Goal: Contribute content: Contribute content

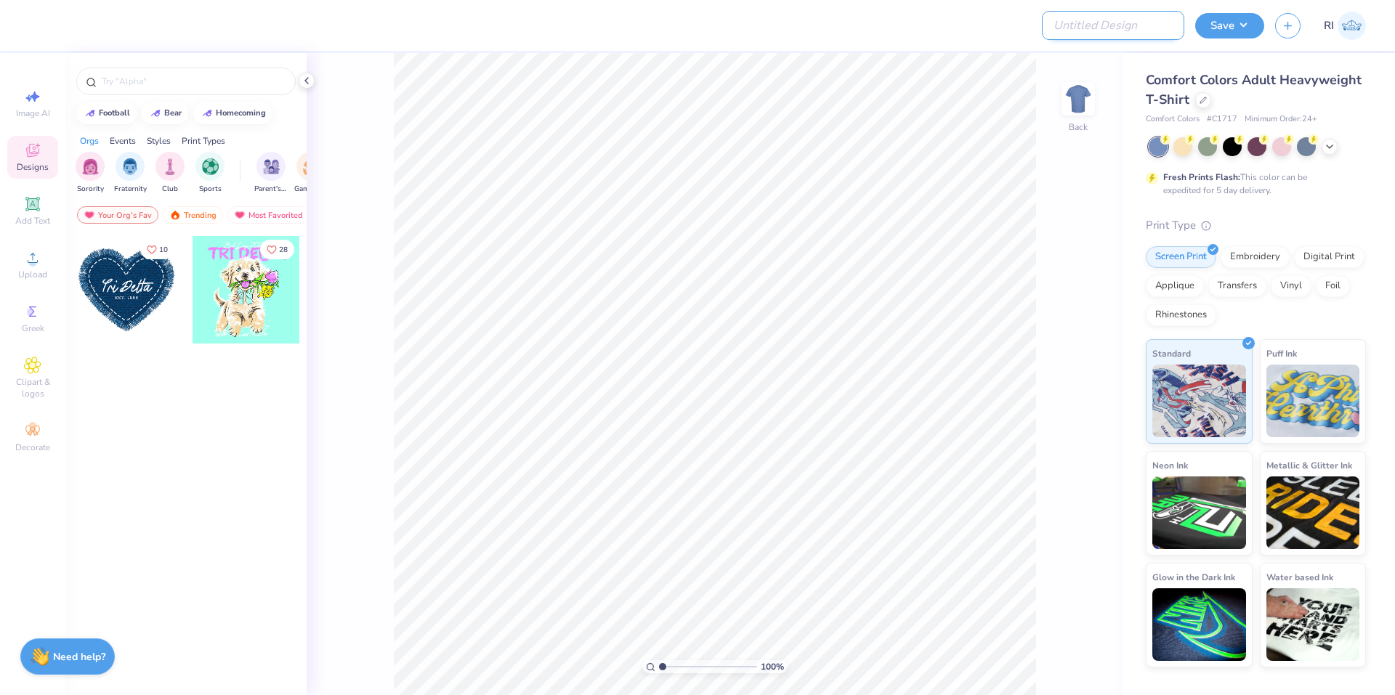
click at [1110, 31] on input "Design Title" at bounding box center [1113, 25] width 142 height 29
paste input "https://v4.freshprints.com/dashboard/proof/512690"
type input "https://v4.freshprints.com/dashboard/proof/512690"
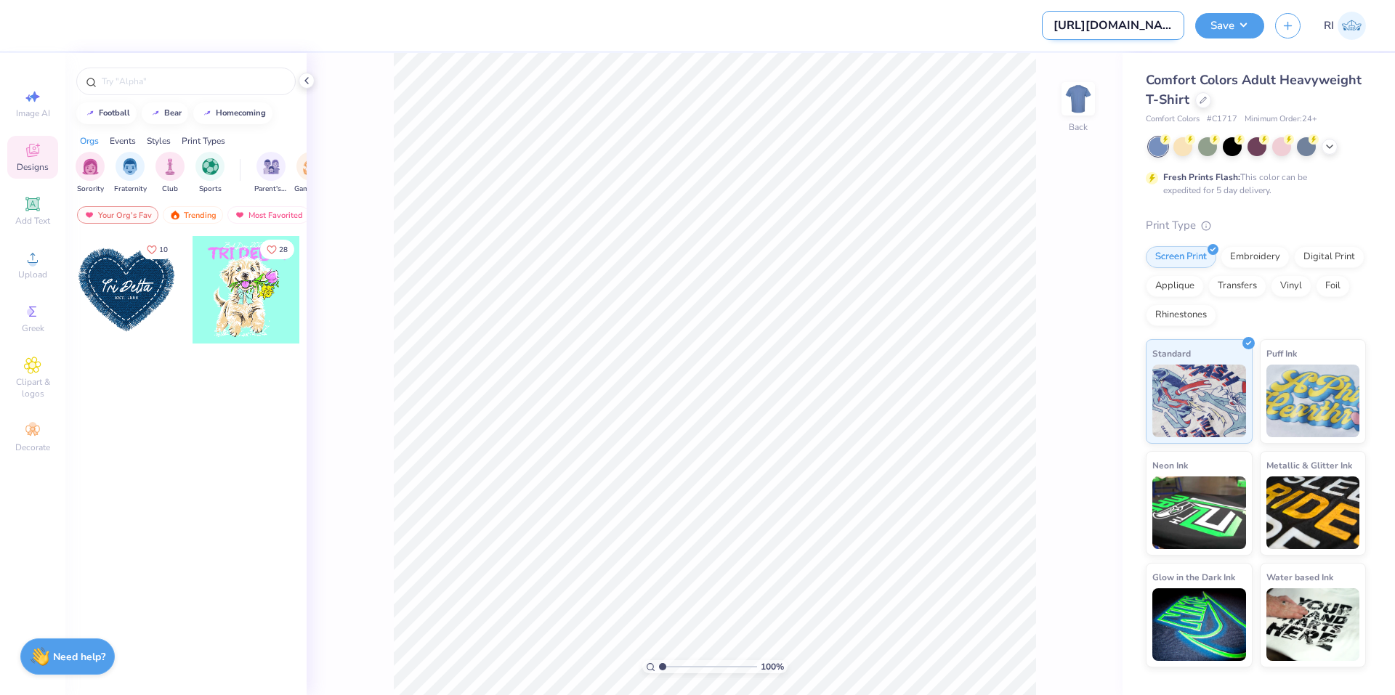
click at [1112, 22] on input "https://v4.freshprints.com/dashboard/proof/512690" at bounding box center [1113, 25] width 142 height 29
click at [1129, 25] on input "Design Title" at bounding box center [1113, 25] width 142 height 29
paste input "512690"
type input "512690A"
click at [1324, 142] on icon at bounding box center [1330, 145] width 12 height 12
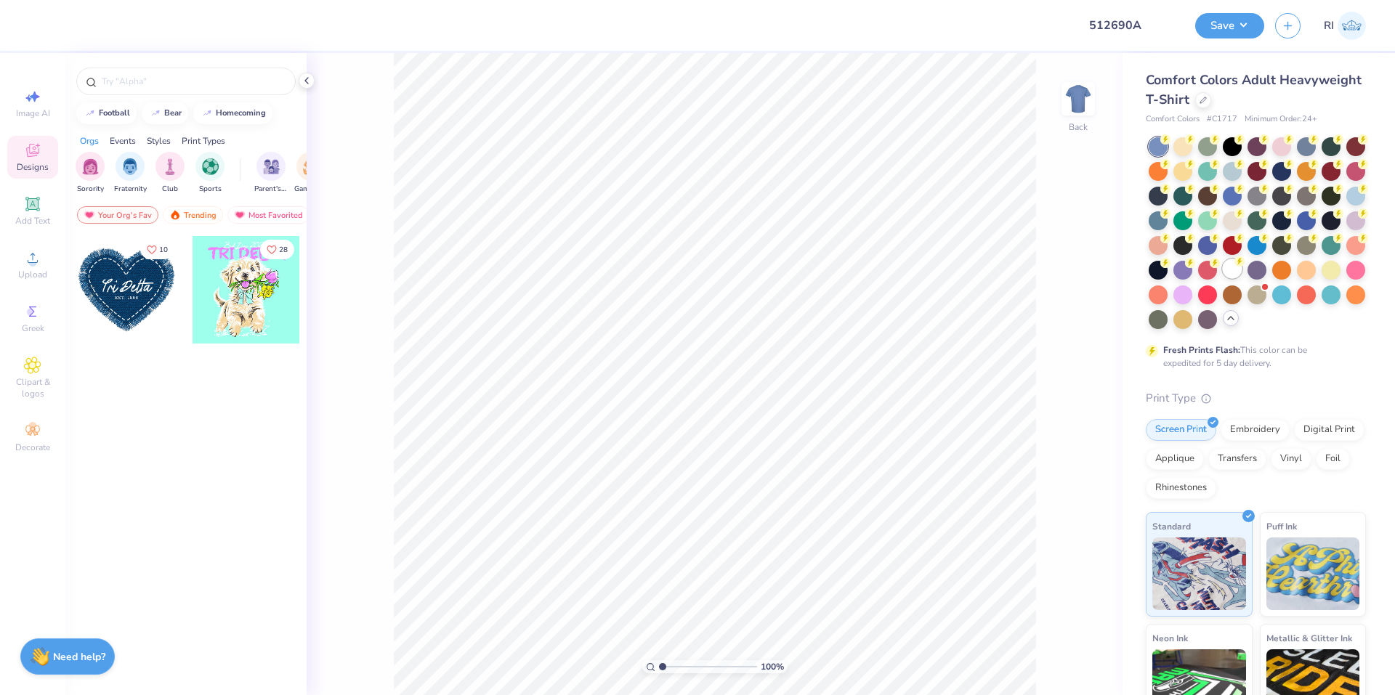
click at [1223, 278] on div at bounding box center [1232, 268] width 19 height 19
click at [36, 251] on icon at bounding box center [32, 257] width 17 height 17
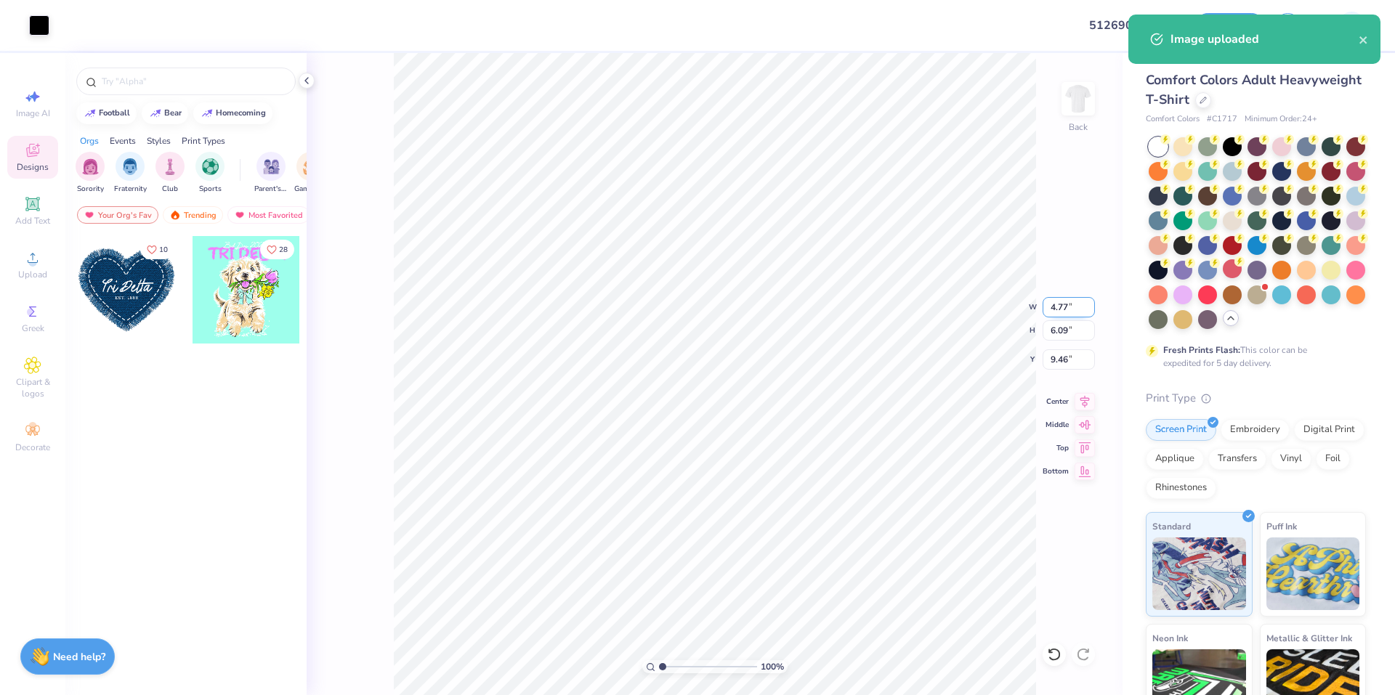
click at [1065, 309] on input "4.77" at bounding box center [1068, 307] width 52 height 20
type input "5.00"
type input "6.39"
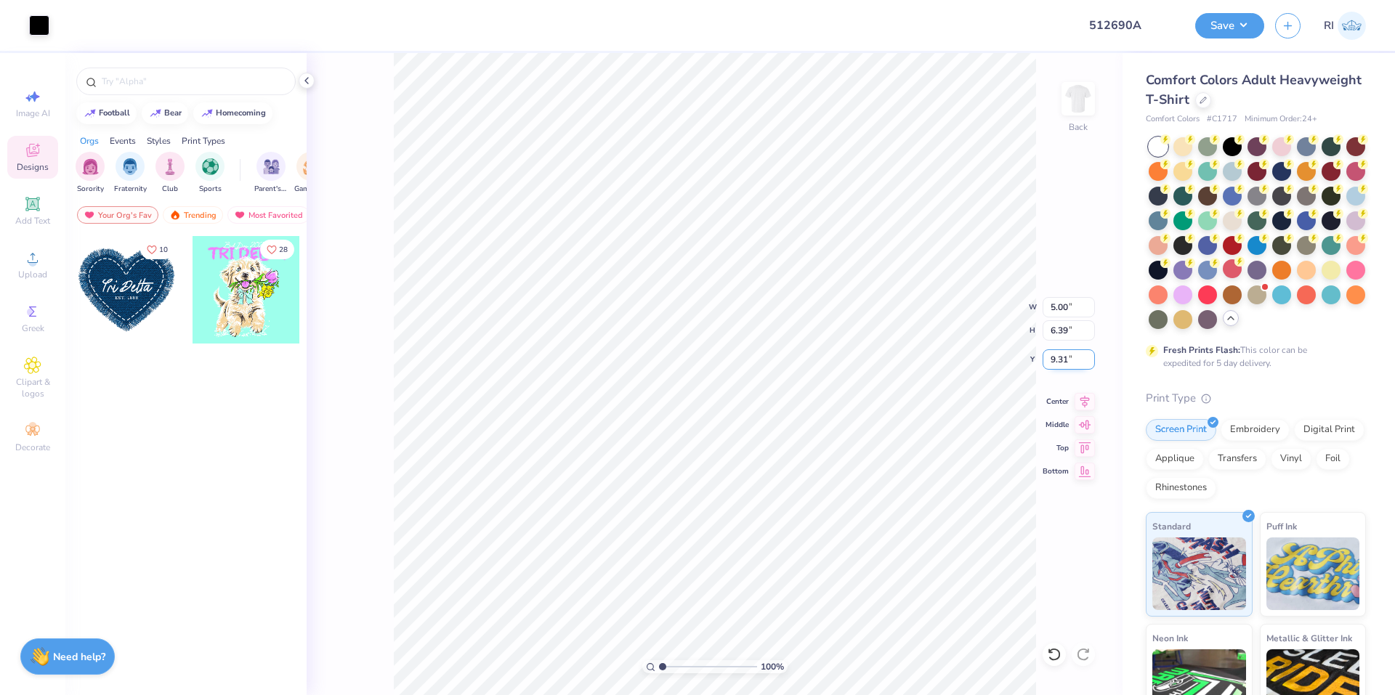
click at [1070, 360] on input "9.31" at bounding box center [1068, 359] width 52 height 20
type input "3.00"
click at [1061, 310] on input "5.00" at bounding box center [1068, 307] width 52 height 20
type input "4.00"
type input "5.11"
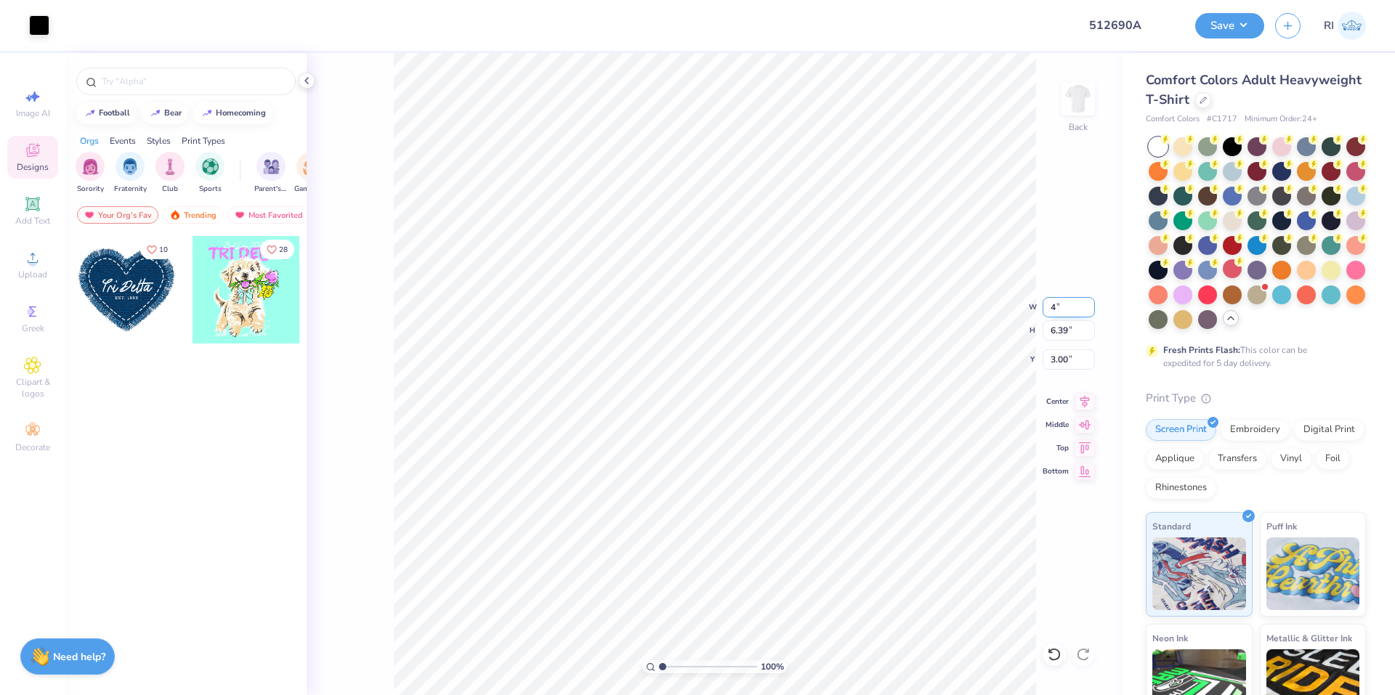
type input "3.64"
type input "1.64913377760655"
click at [1063, 354] on input "3.26" at bounding box center [1068, 359] width 52 height 20
type input "3"
type input "1.64913377760655"
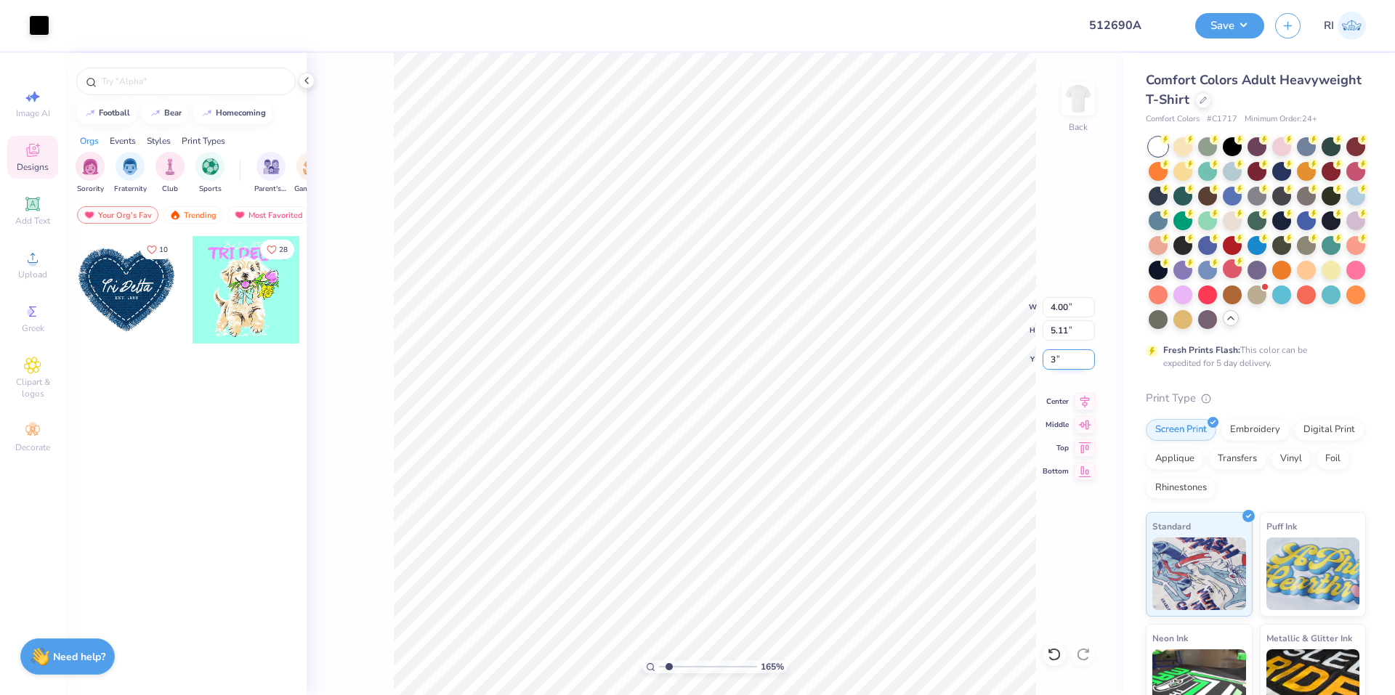
type input "3.00"
click at [33, 191] on div "Add Text" at bounding box center [32, 211] width 51 height 43
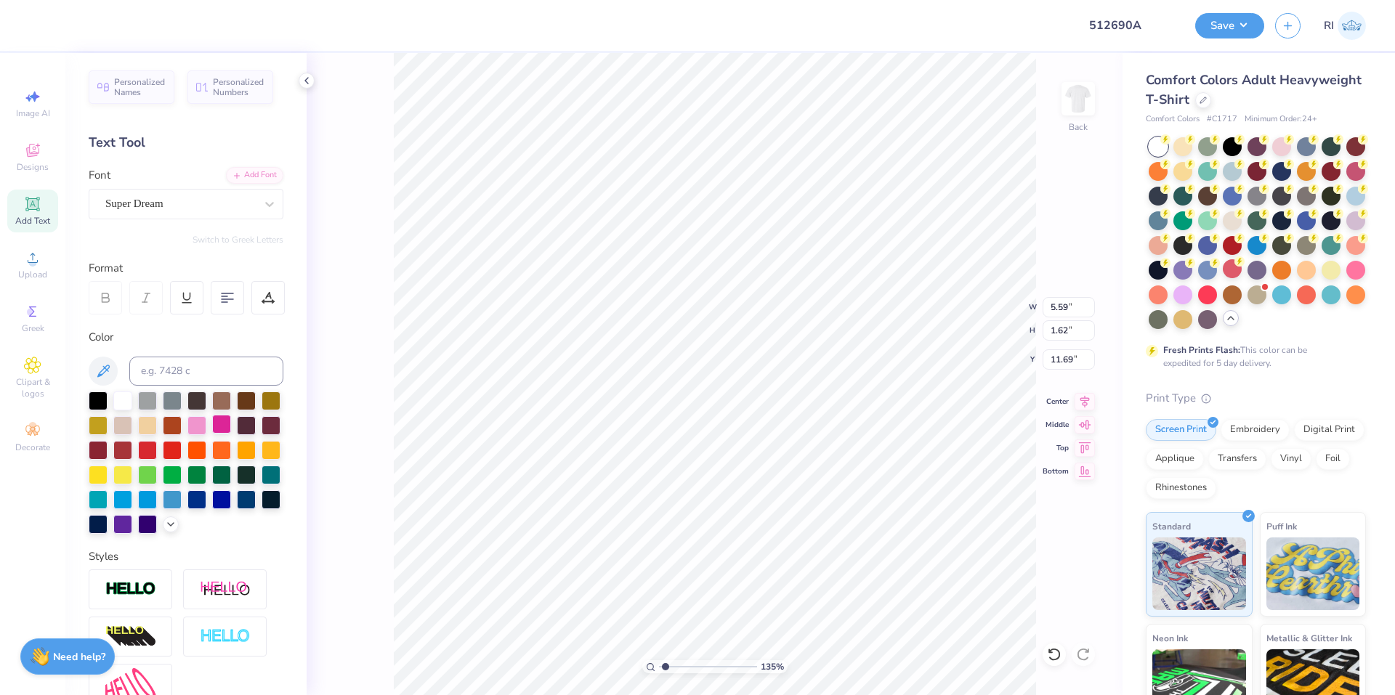
click at [231, 420] on div at bounding box center [221, 424] width 19 height 19
click at [249, 173] on div "Add Font" at bounding box center [254, 174] width 57 height 17
click at [251, 173] on div "Add Font" at bounding box center [254, 174] width 57 height 17
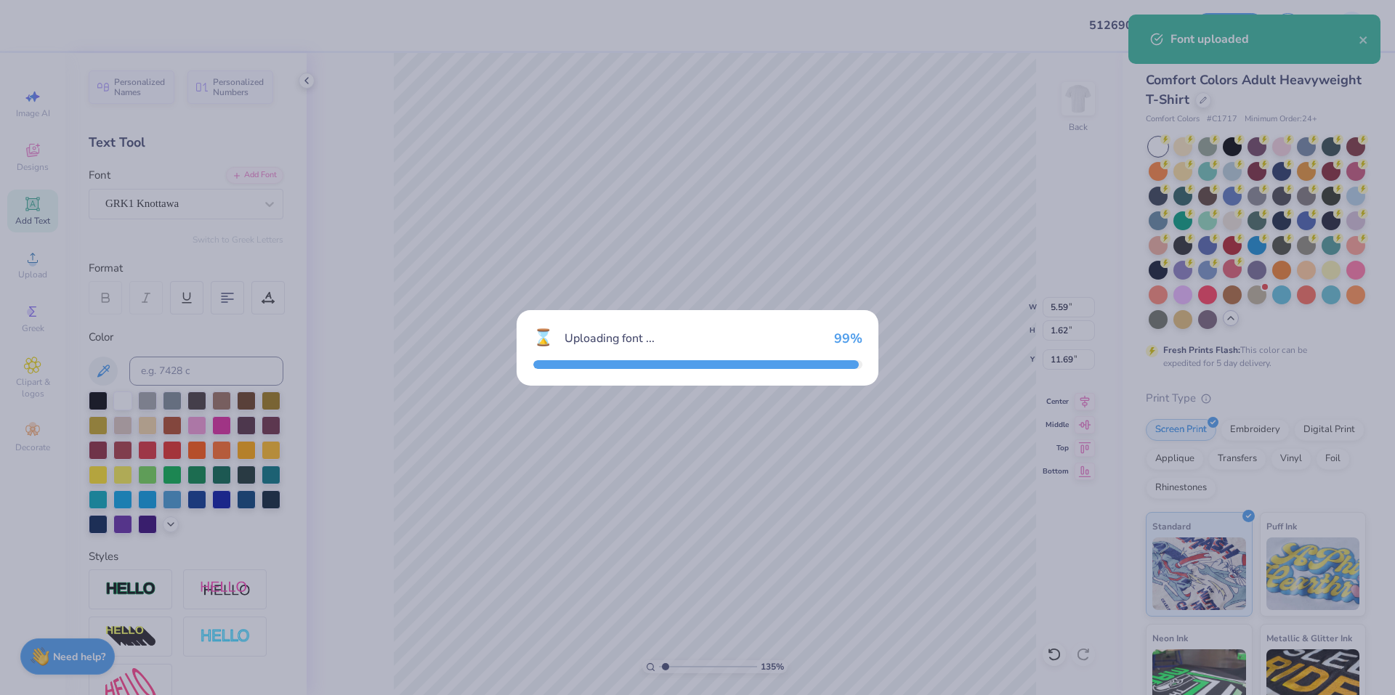
type input "1.35006143669128"
type input "5.60"
type input "1.68"
type input "11.66"
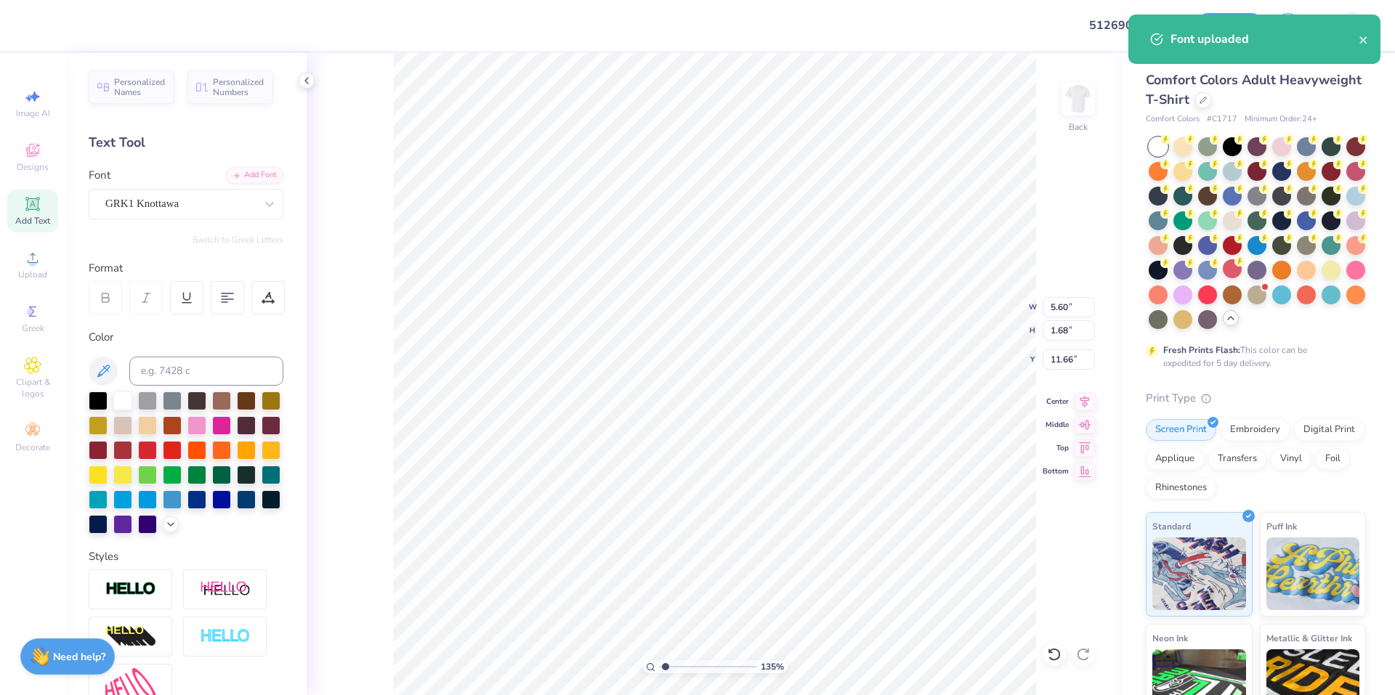
type input "1.35006143669128"
type textarea "D"
type input "1.35006143669128"
type textarea "DP"
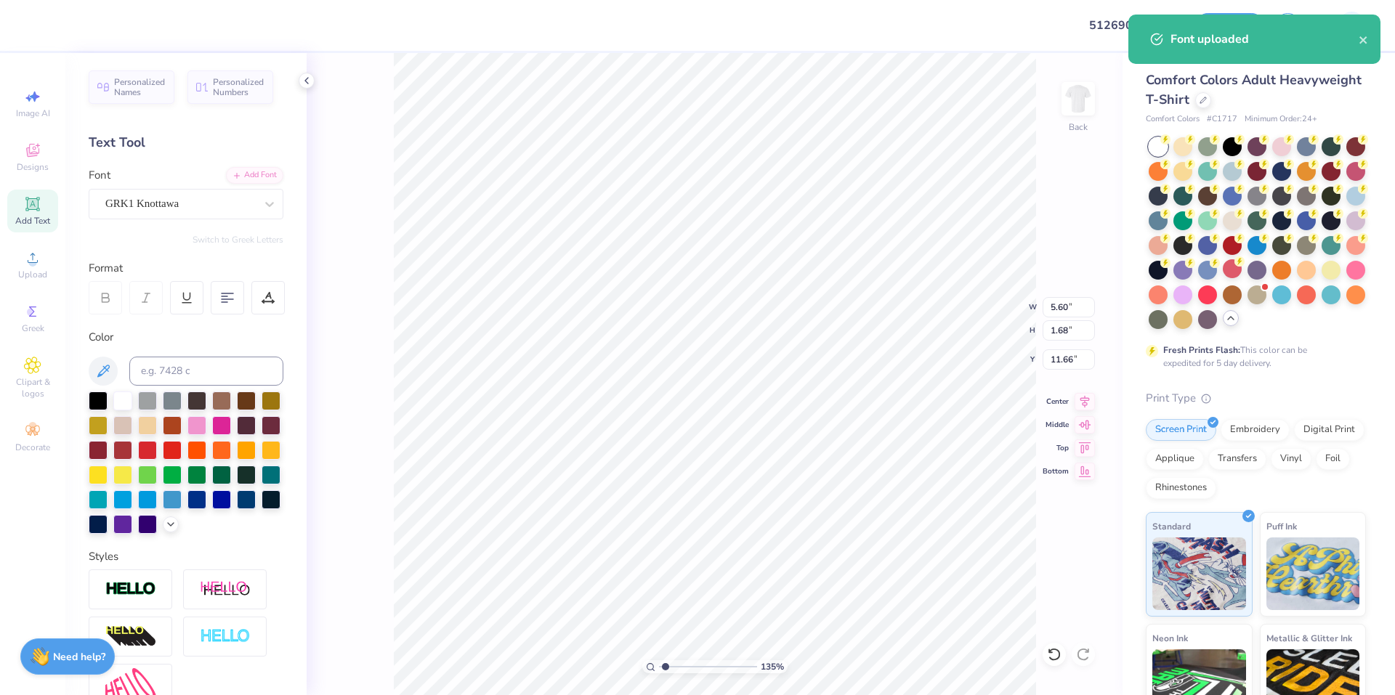
type input "1.35006143669128"
type textarea "D"
type input "1.35006143669128"
type textarea "DQ"
type input "1.35006143669128"
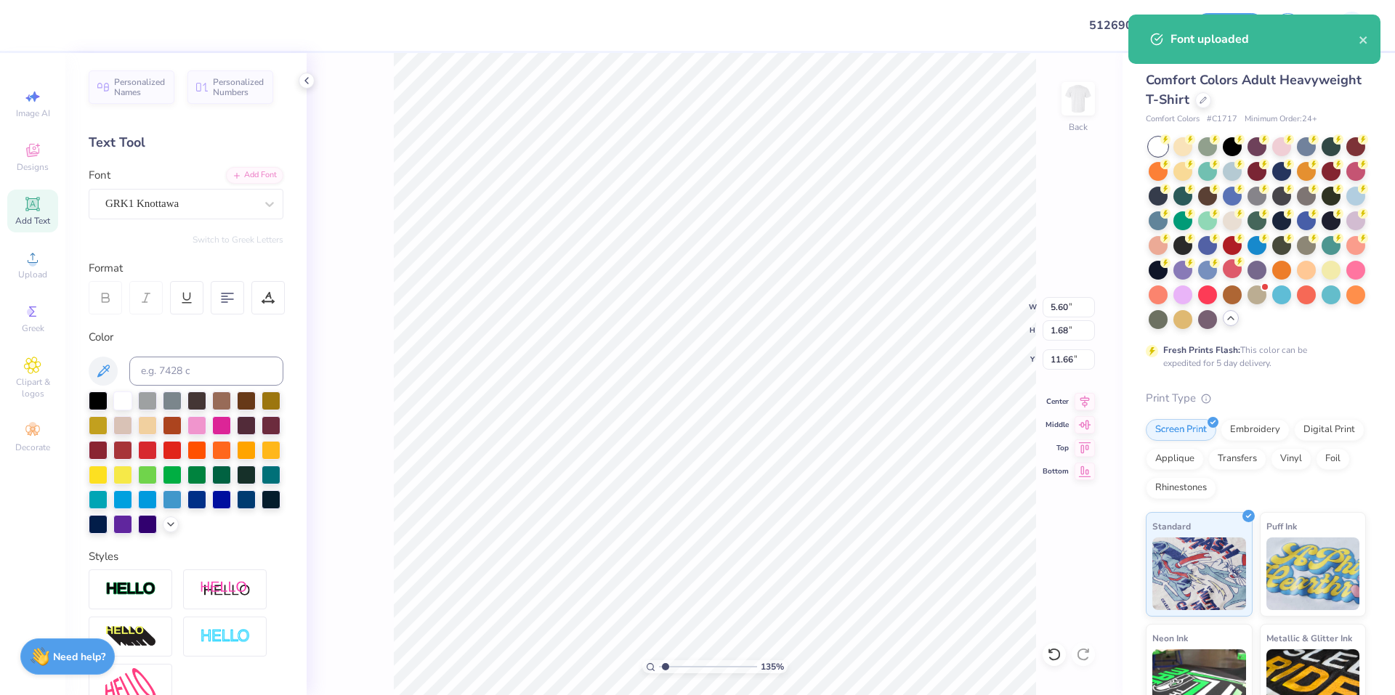
type textarea "DQW"
type input "1.35006143669128"
type textarea "DQWE"
type input "1.35006143669128"
type textarea "DQW"
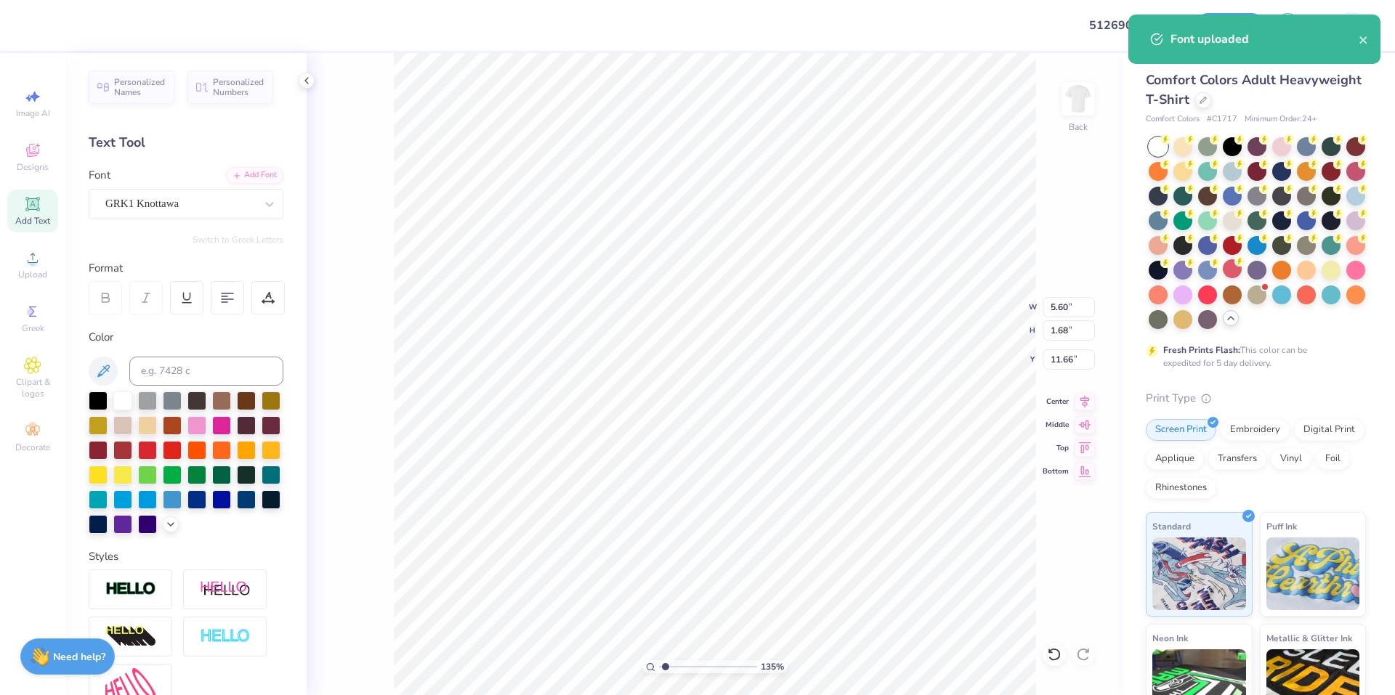
type input "1.35006143669128"
type textarea "DQ"
type input "1.35006143669128"
type textarea "D"
type input "1.35006143669128"
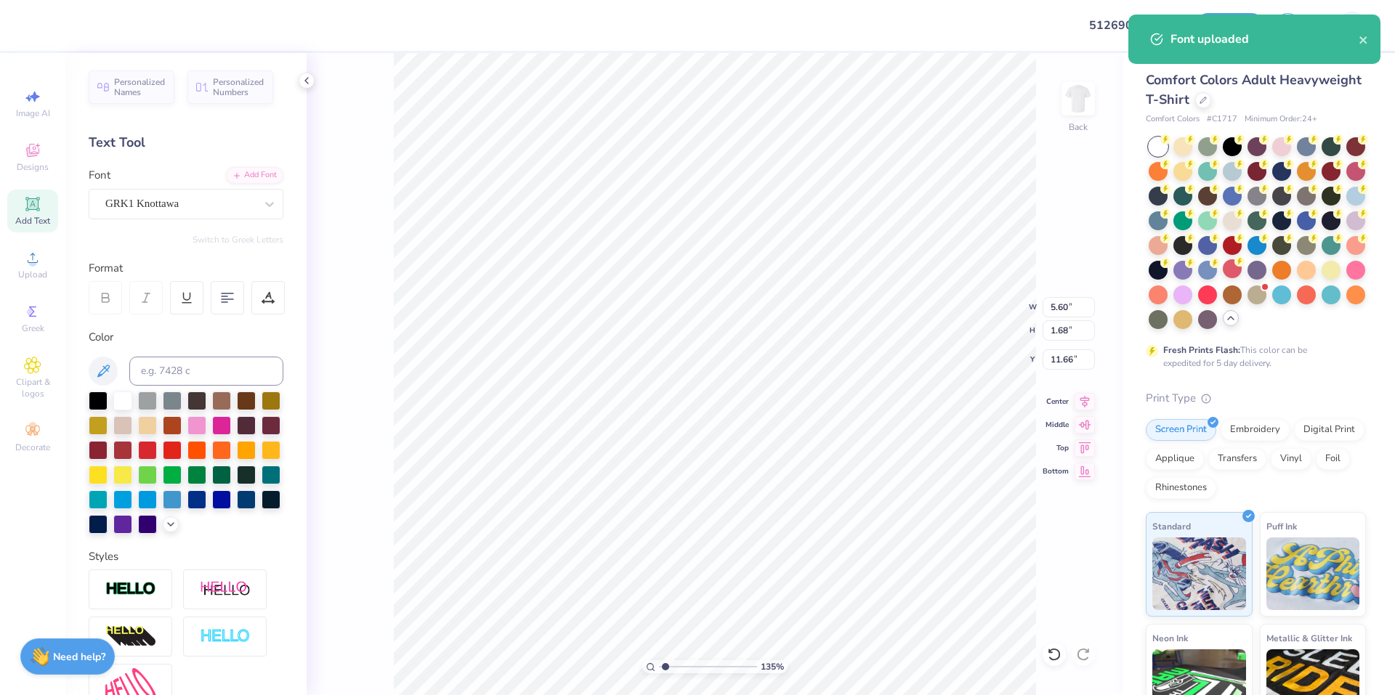
type textarea "DD"
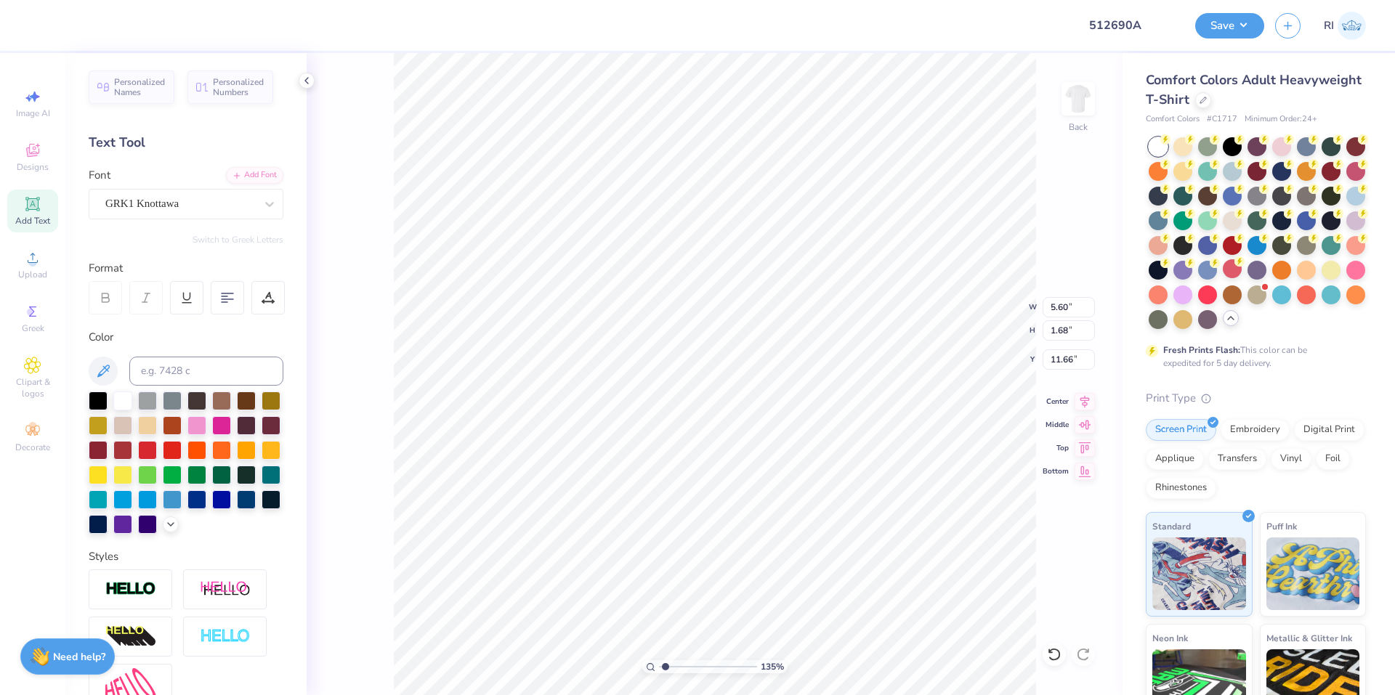
type input "1.35006143669128"
type textarea "D"
type input "1.35006143669128"
type textarea "F"
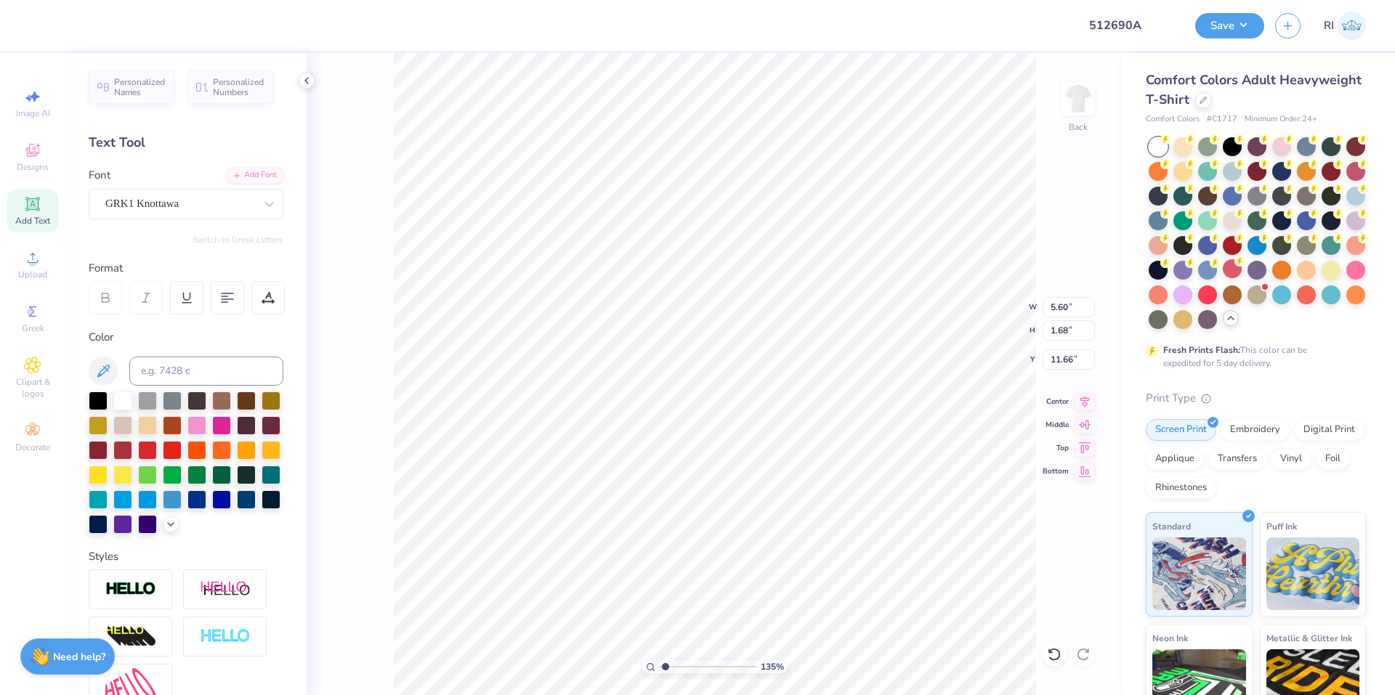
type input "1.35006143669128"
type textarea "D"
type input "1.35006143669128"
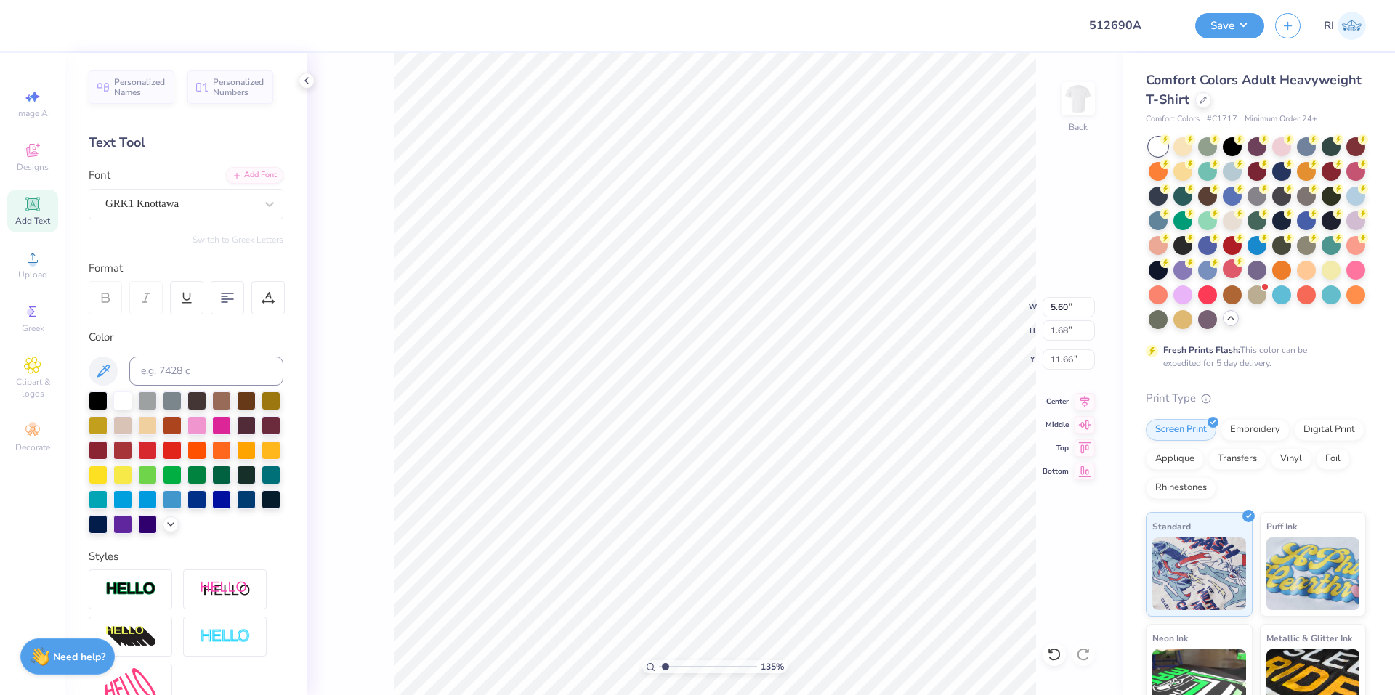
type textarea "DG"
type input "1.35006143669128"
type textarea "D"
type input "1.35006143669128"
type textarea "DL"
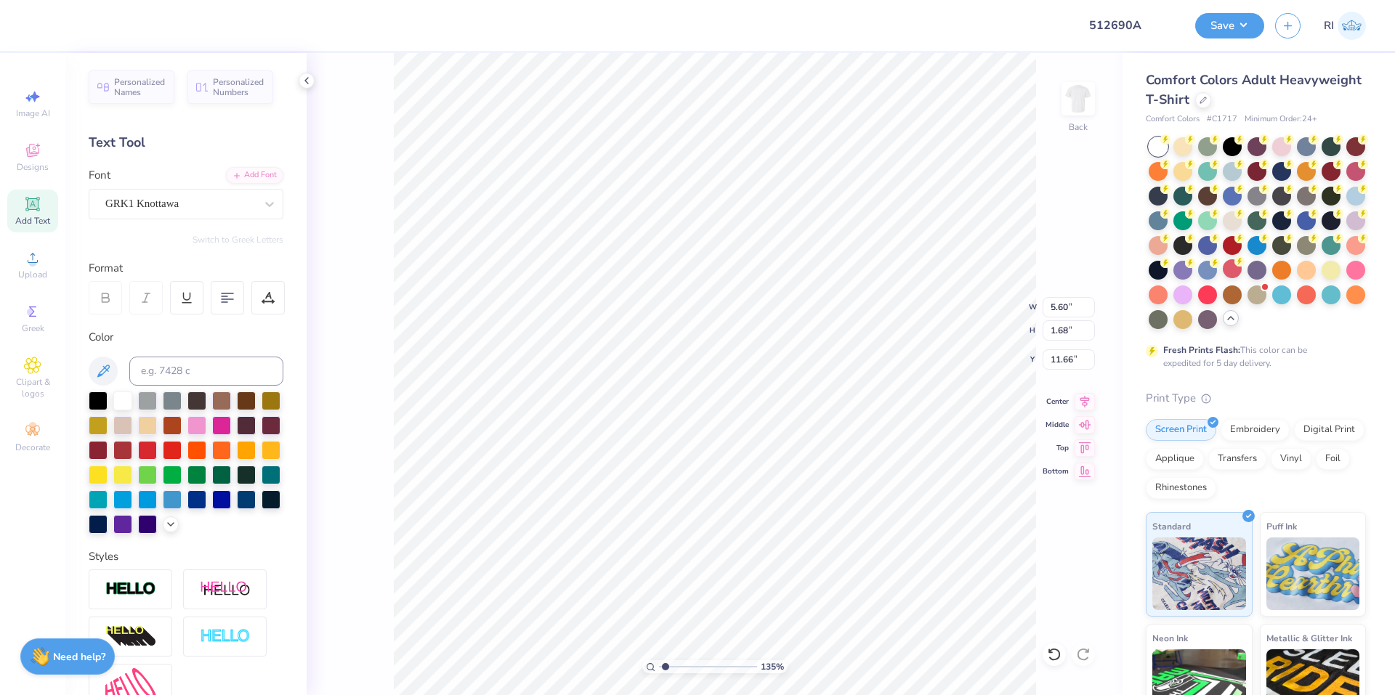
type input "1.35006143669128"
type textarea "DLK"
type input "1.35006143669128"
type textarea "DL"
type input "1.35006143669128"
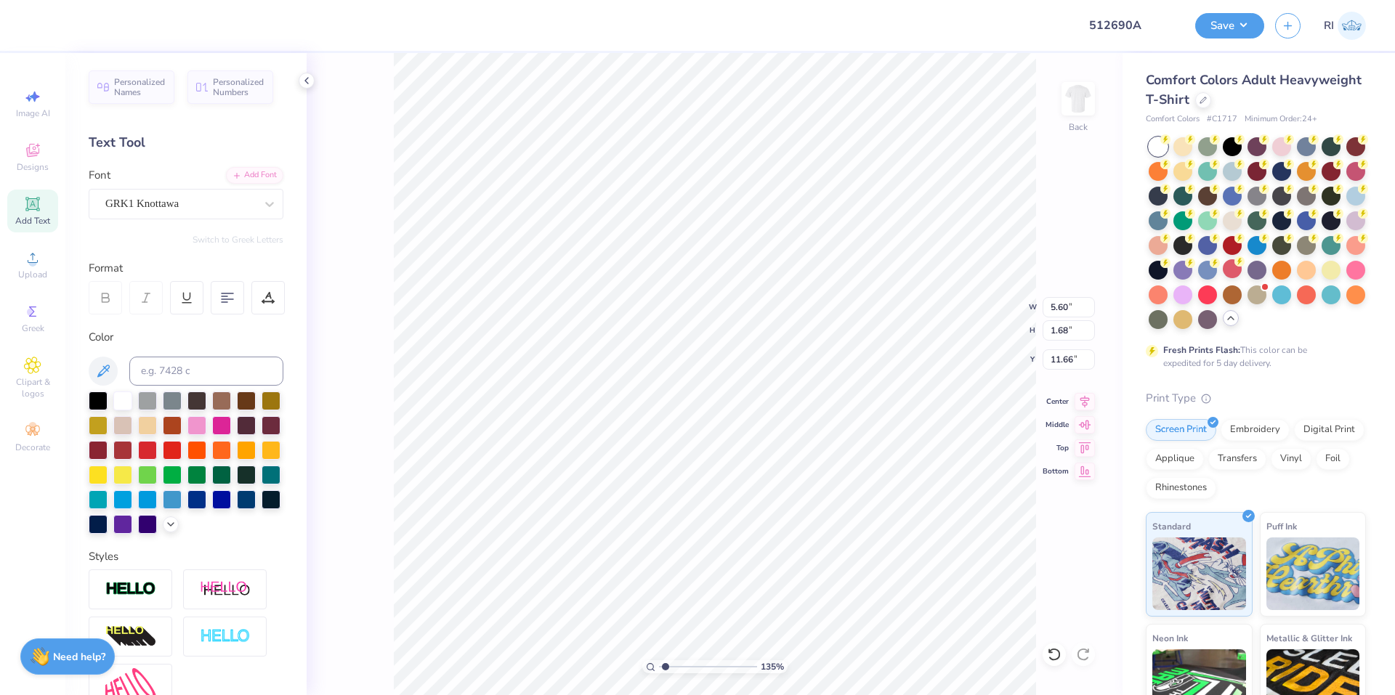
type textarea "D"
type input "1.35006143669128"
type textarea "DZX"
type input "1.35006143669128"
type textarea "DZXC"
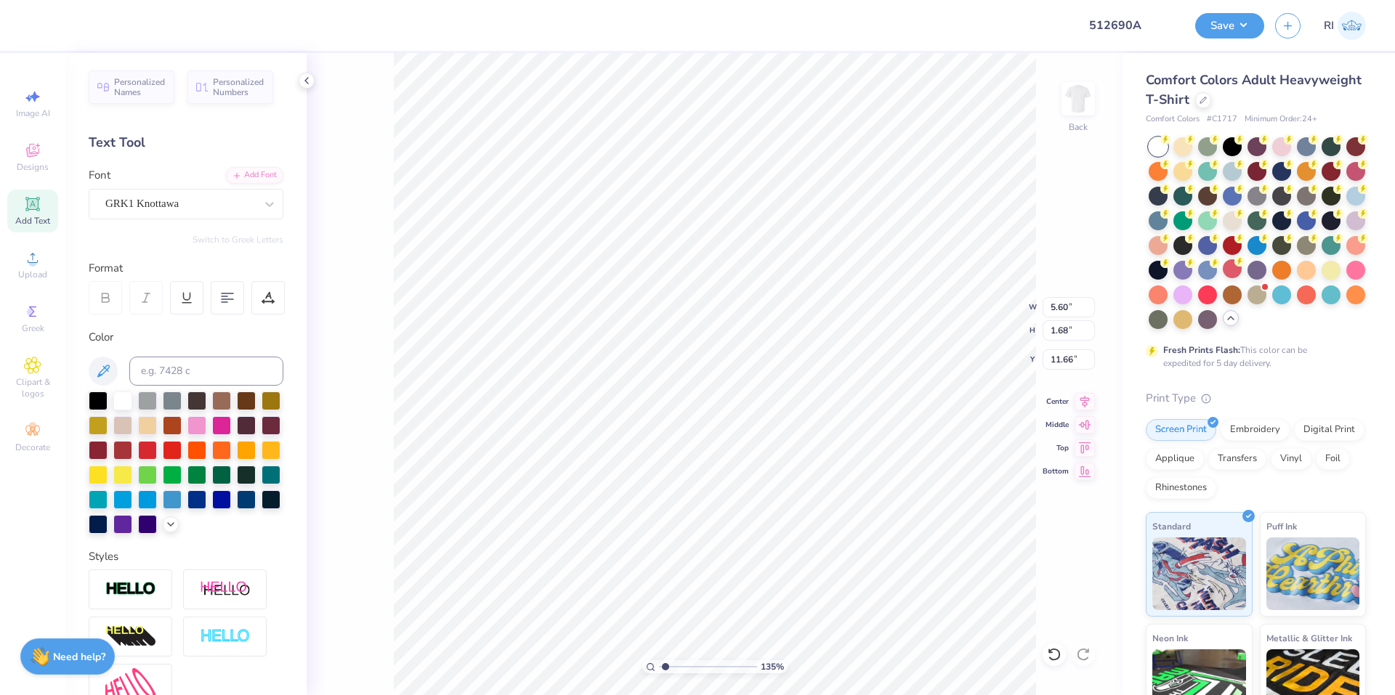
type input "1.35006143669128"
type textarea "DZX"
type input "1.35006143669128"
type textarea "DZ"
type input "1.35006143669128"
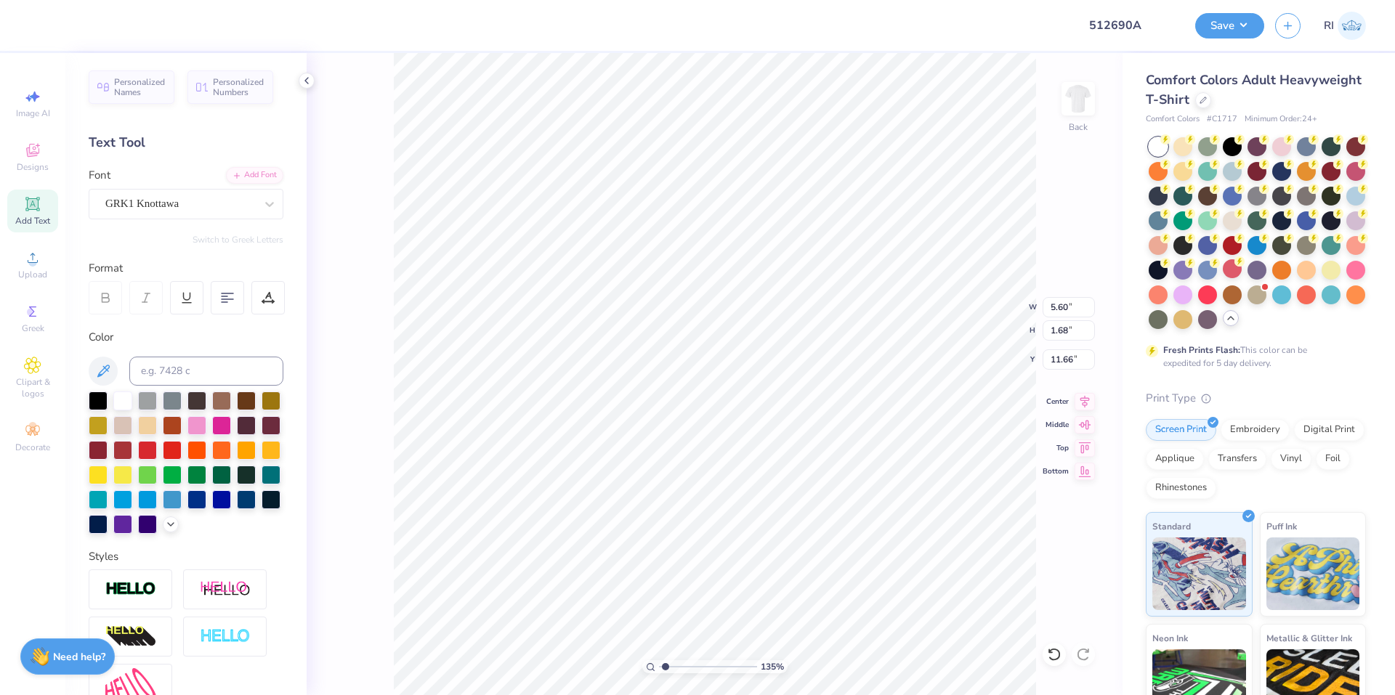
type textarea "D"
type input "1.35006143669128"
type textarea "DF"
type input "1.35006143669128"
type textarea "DFG"
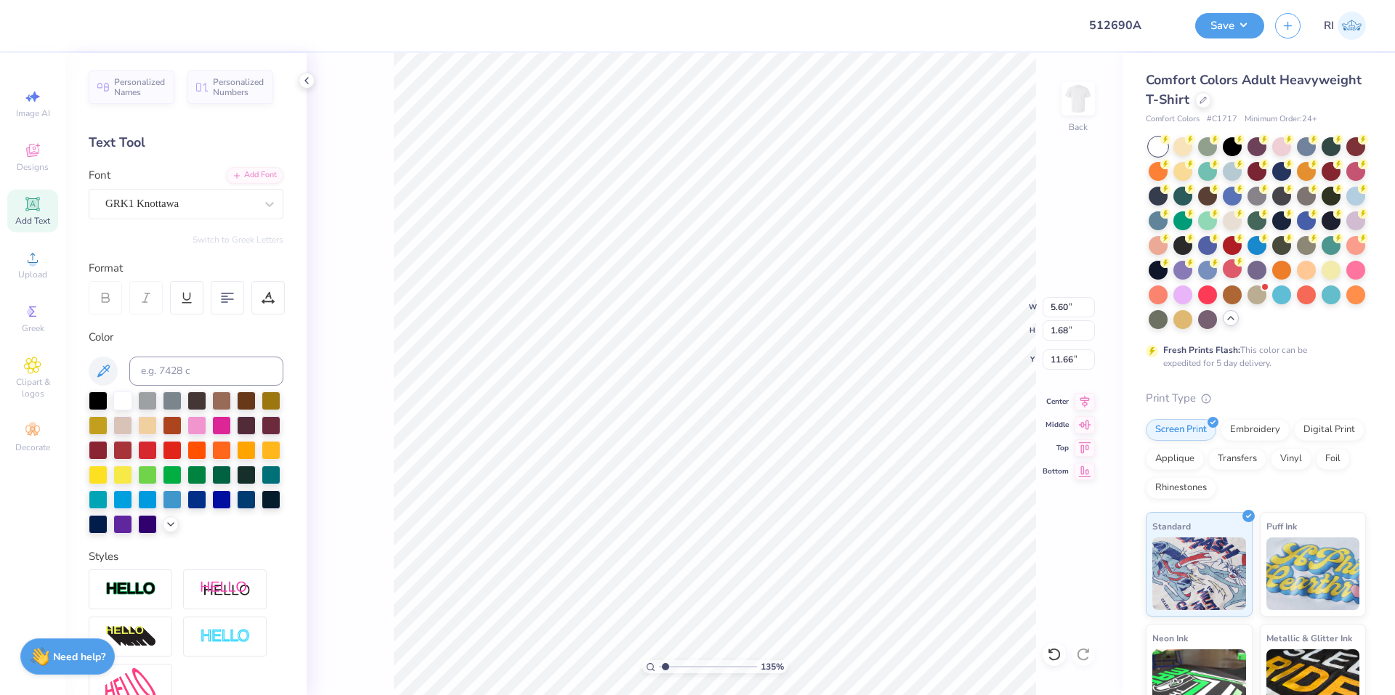
type input "1.35006143669128"
type textarea "DFGH"
type input "1.35006143669128"
type textarea "DFG"
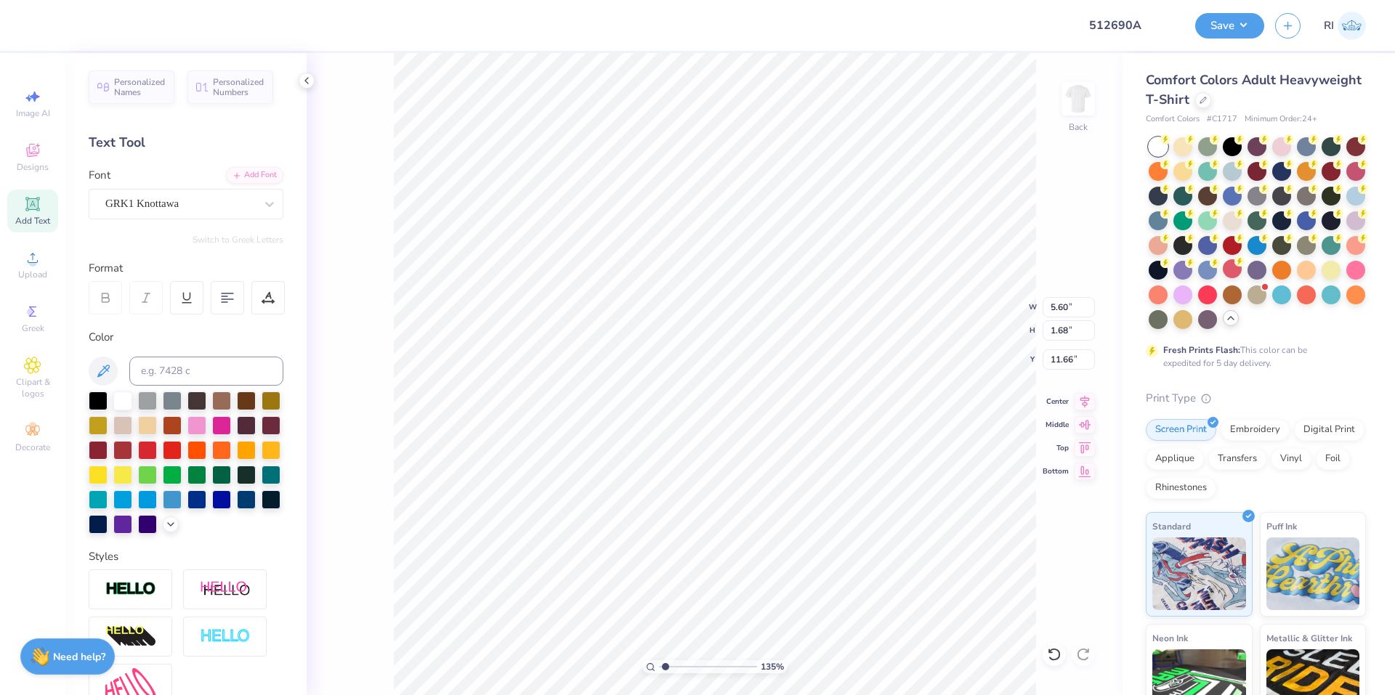
type input "1.35006143669128"
type textarea "DF"
type input "1.35006143669128"
type textarea "DFE"
type input "2.01445811466782"
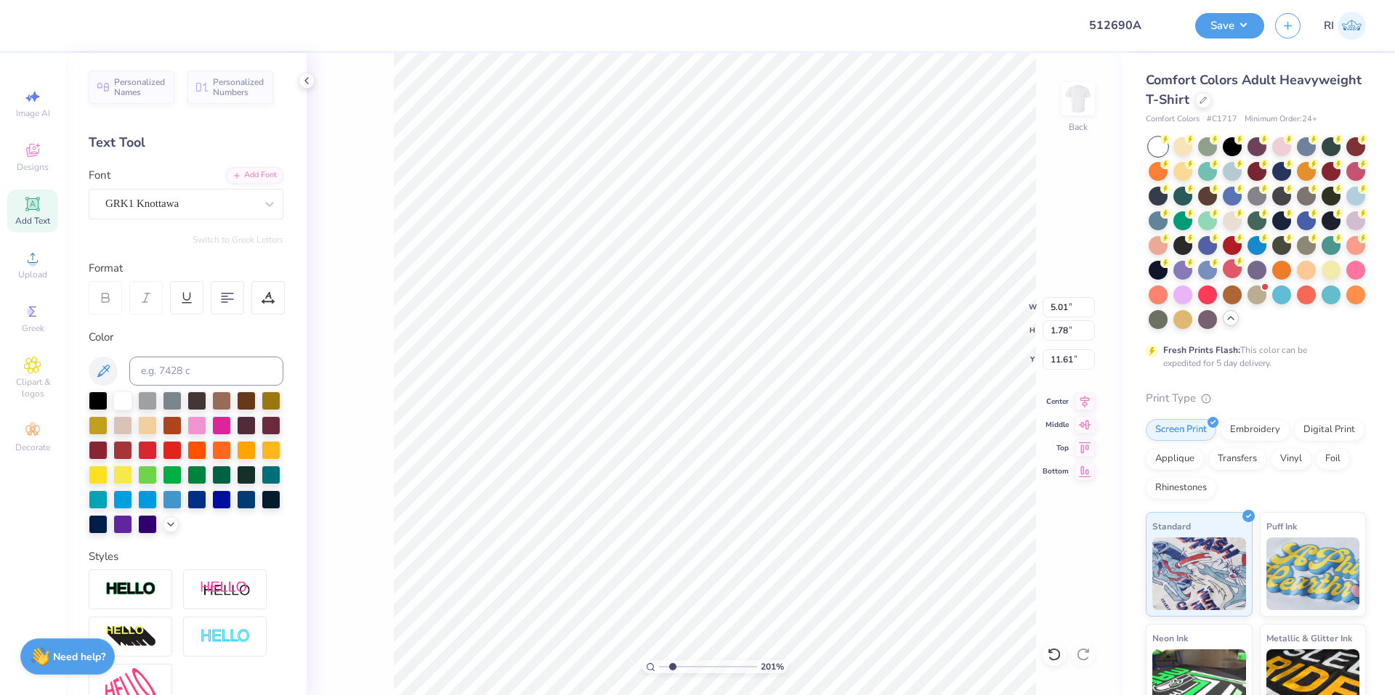
type input "7.41"
type input "2.01445811466782"
type input "3.00"
type input "3.32211092047231"
type input "3.65"
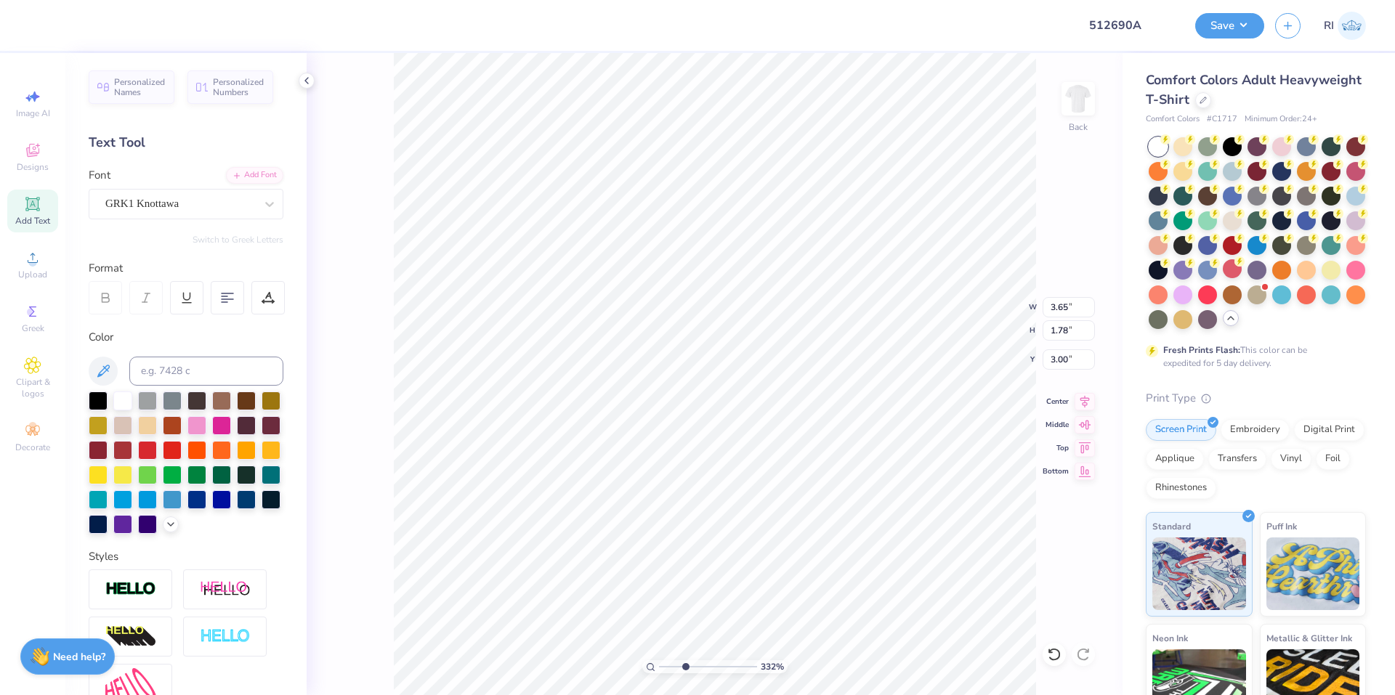
type input "1.29"
type input "6.69225330157204"
type input "3.67"
type input "1.30"
type input "3.6716840780171"
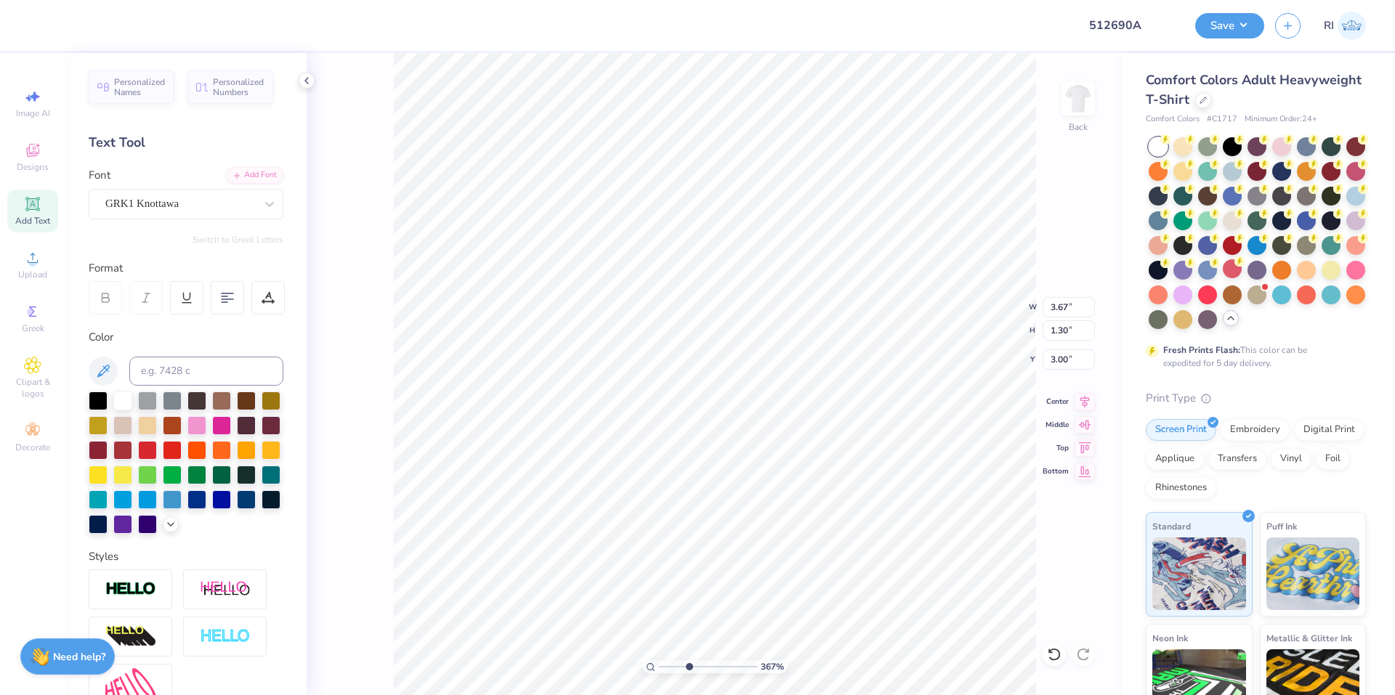
type input "4.00"
type input "5.11"
click at [89, 402] on div at bounding box center [98, 399] width 19 height 19
click at [1252, 27] on button "Save" at bounding box center [1229, 23] width 69 height 25
type input "1.22152498603932"
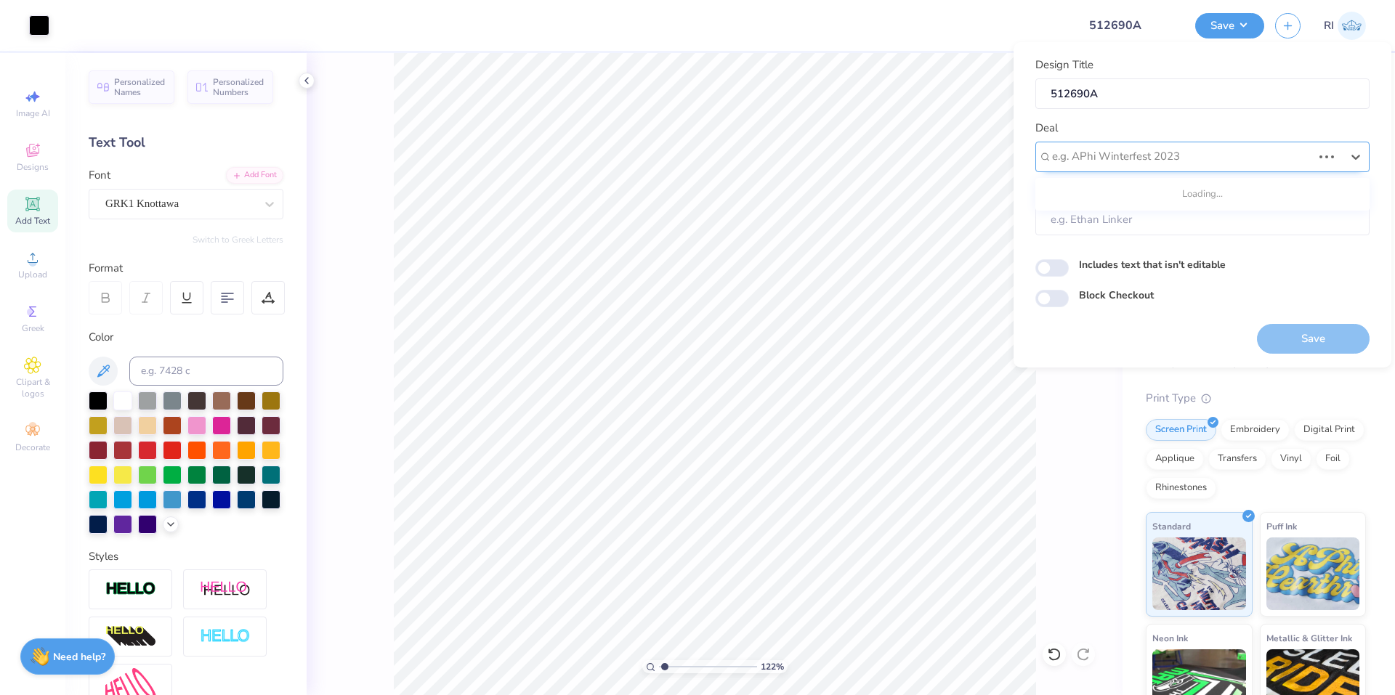
click at [1215, 147] on div "e.g. APhi Winterfest 2023" at bounding box center [1181, 156] width 263 height 23
click at [1140, 200] on div "Design Tool Gallery" at bounding box center [1202, 196] width 323 height 24
type input "DESIGN TOOL GALLER"
type input "1.22152498603932"
type input "Design Tool Gallery User"
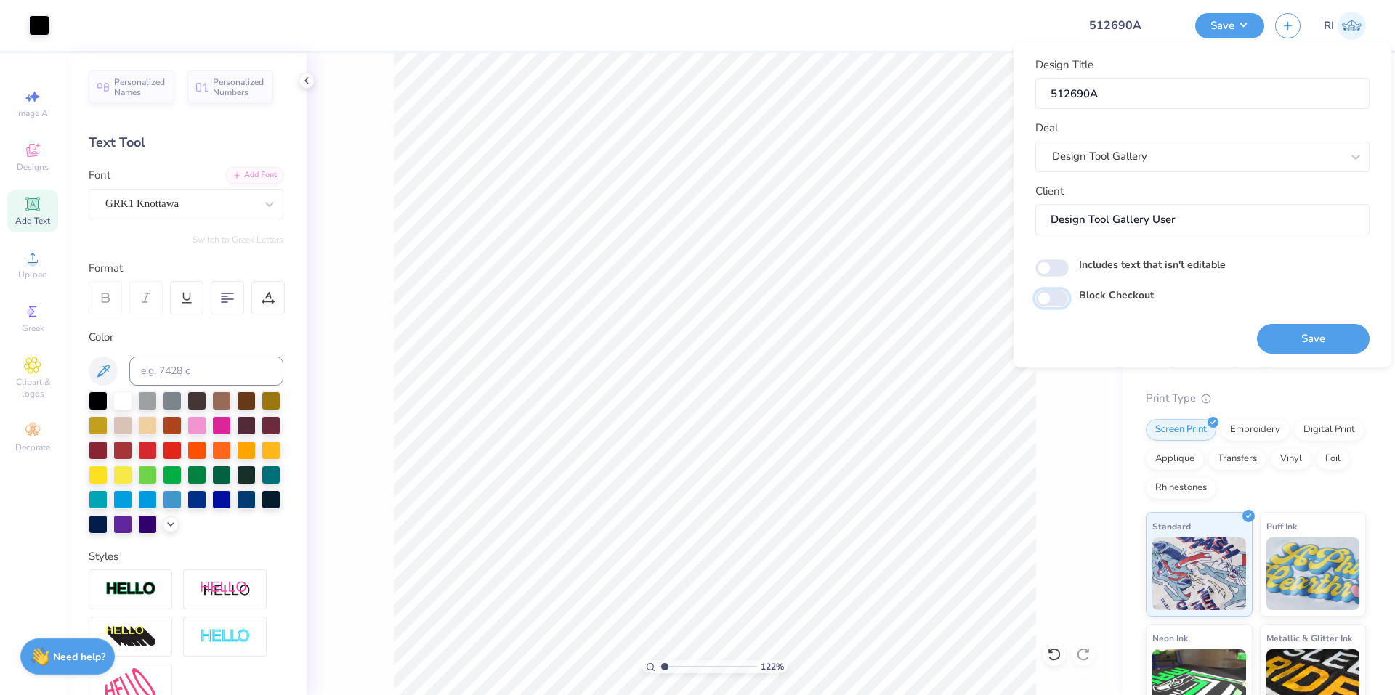
click at [1058, 296] on input "Block Checkout" at bounding box center [1051, 298] width 33 height 17
checkbox input "true"
click at [1135, 342] on div "Design Title 512690A Deal Design Tool Gallery Client Design Tool Gallery User I…" at bounding box center [1202, 205] width 334 height 296
click at [1304, 341] on button "Save" at bounding box center [1313, 339] width 113 height 30
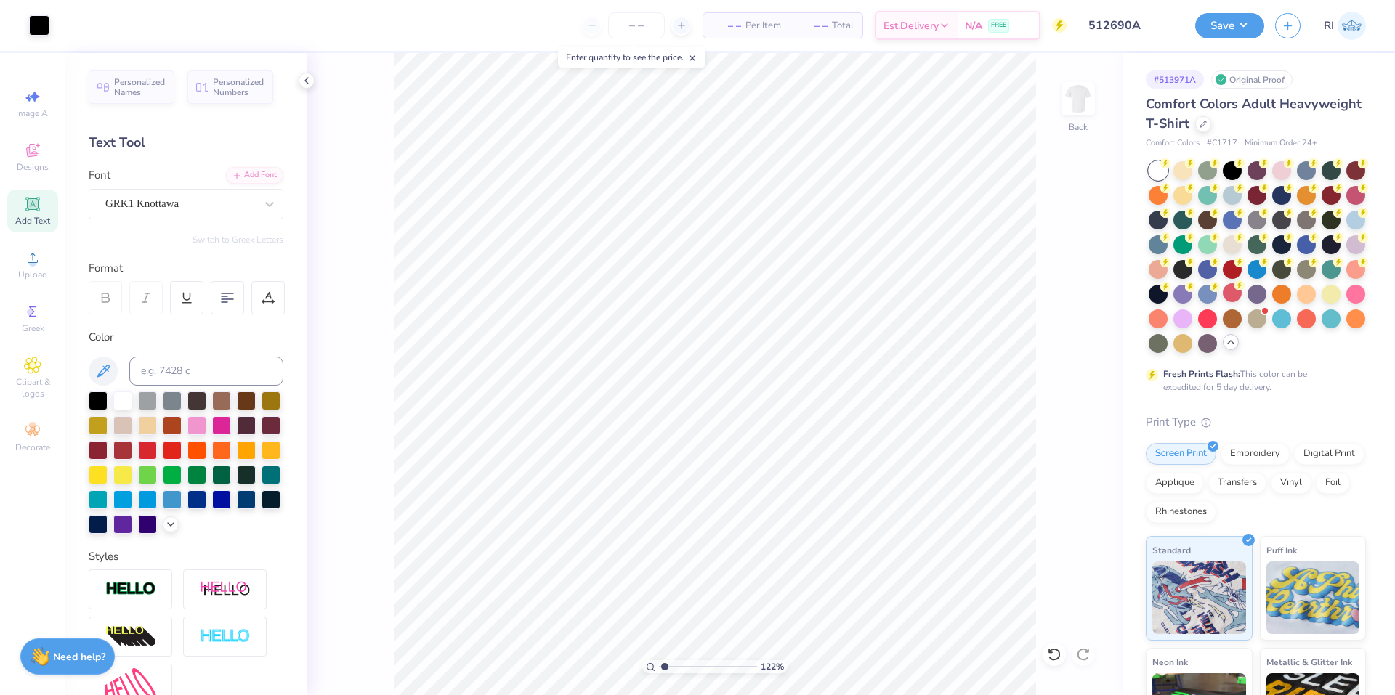
type input "1.22152498603932"
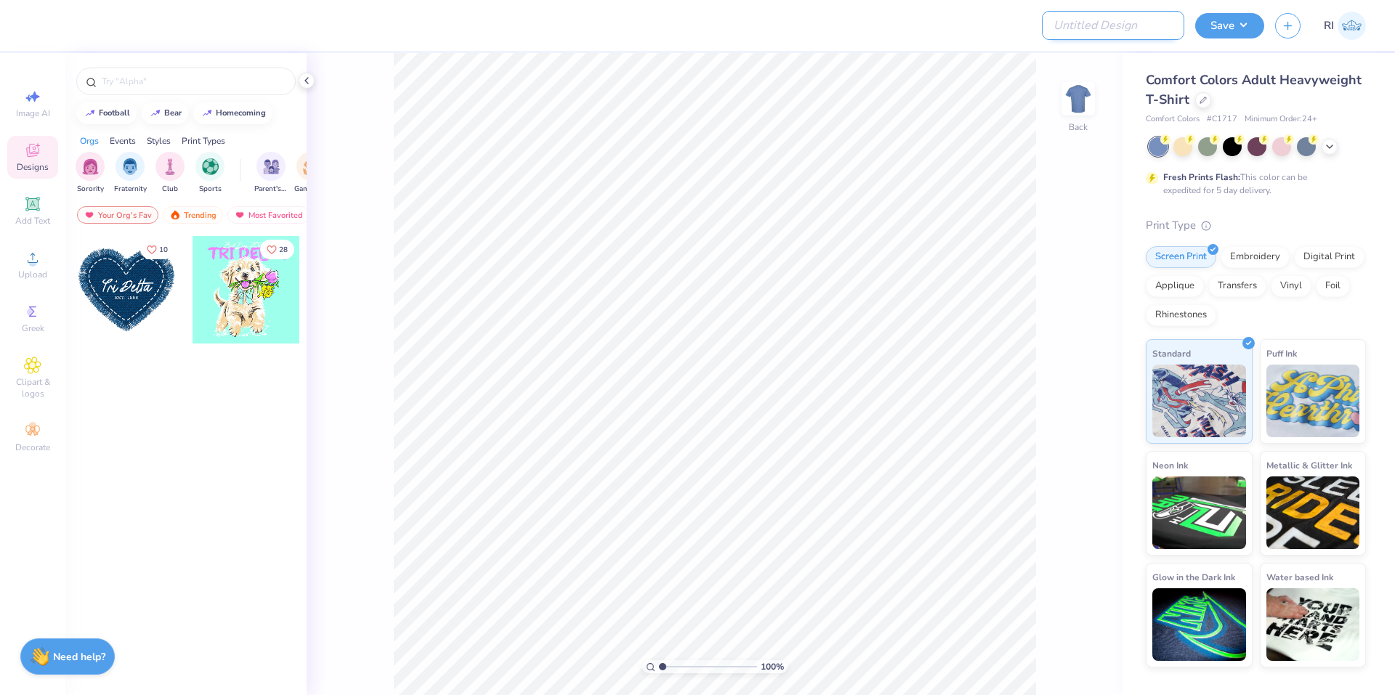
click at [1134, 36] on input "Design Title" at bounding box center [1113, 25] width 142 height 29
paste input "513036"
click at [1133, 24] on input "513036" at bounding box center [1113, 25] width 142 height 29
type input "513036A"
click at [24, 248] on div "Upload" at bounding box center [32, 264] width 51 height 43
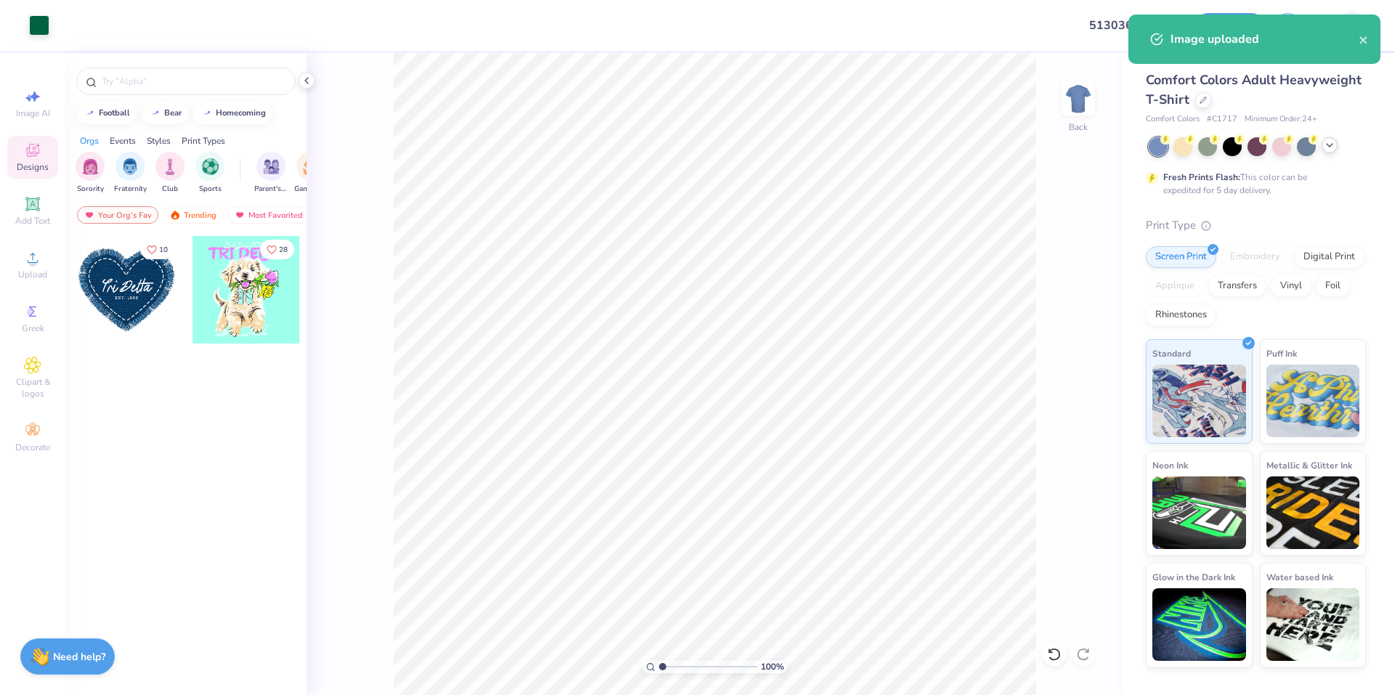
click at [1334, 148] on icon at bounding box center [1330, 145] width 12 height 12
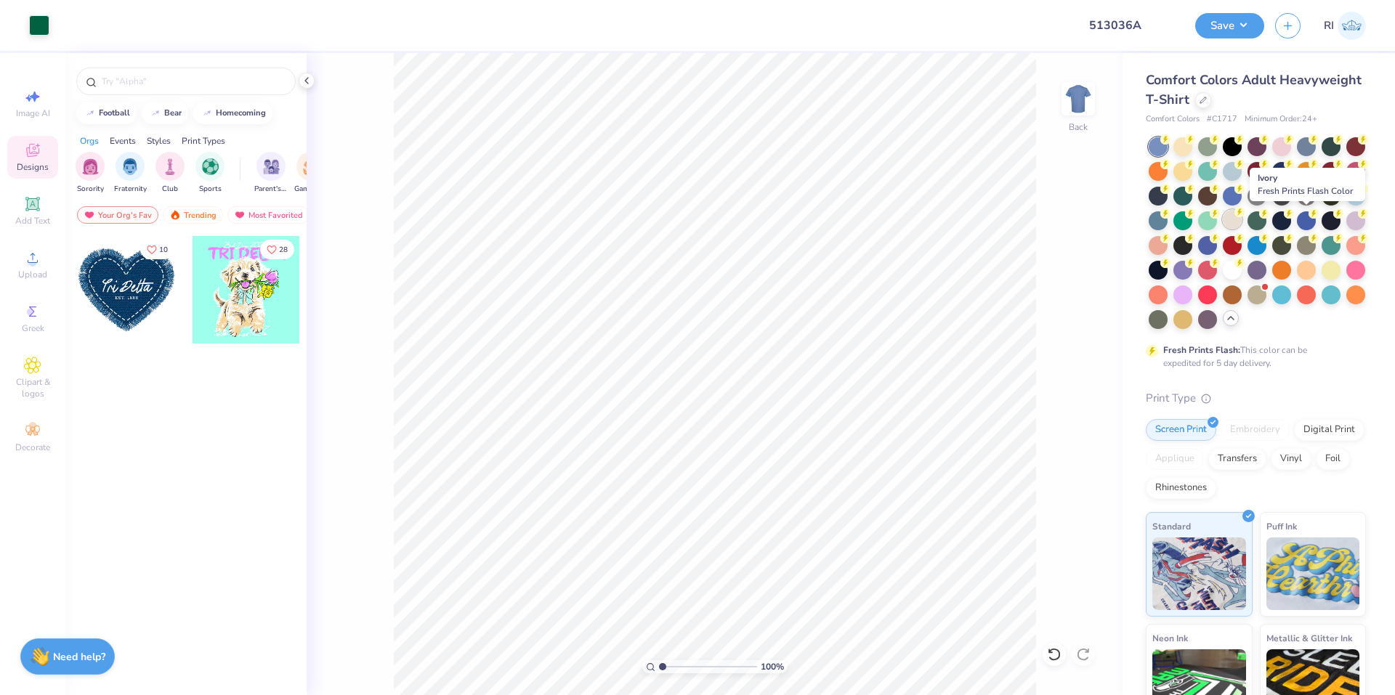
click at [1241, 214] on div at bounding box center [1232, 219] width 19 height 19
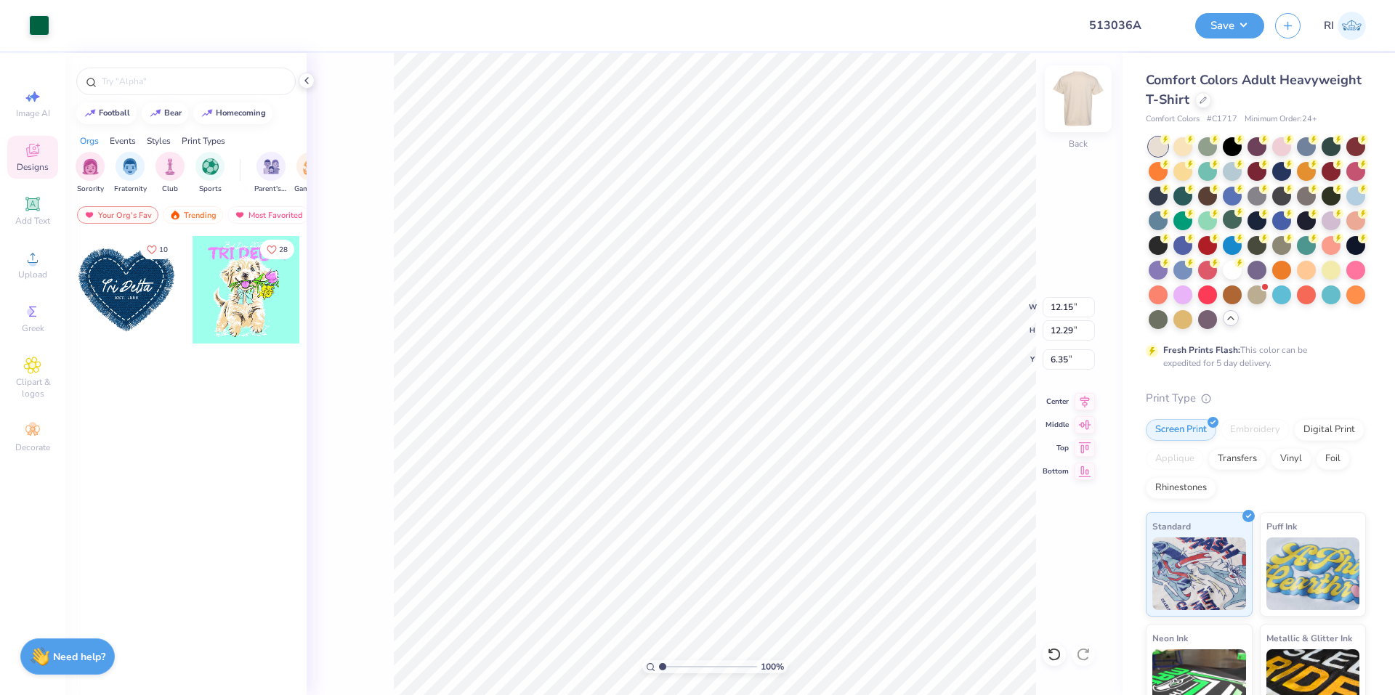
click at [1082, 98] on img at bounding box center [1078, 99] width 58 height 58
click at [41, 264] on icon at bounding box center [32, 257] width 17 height 17
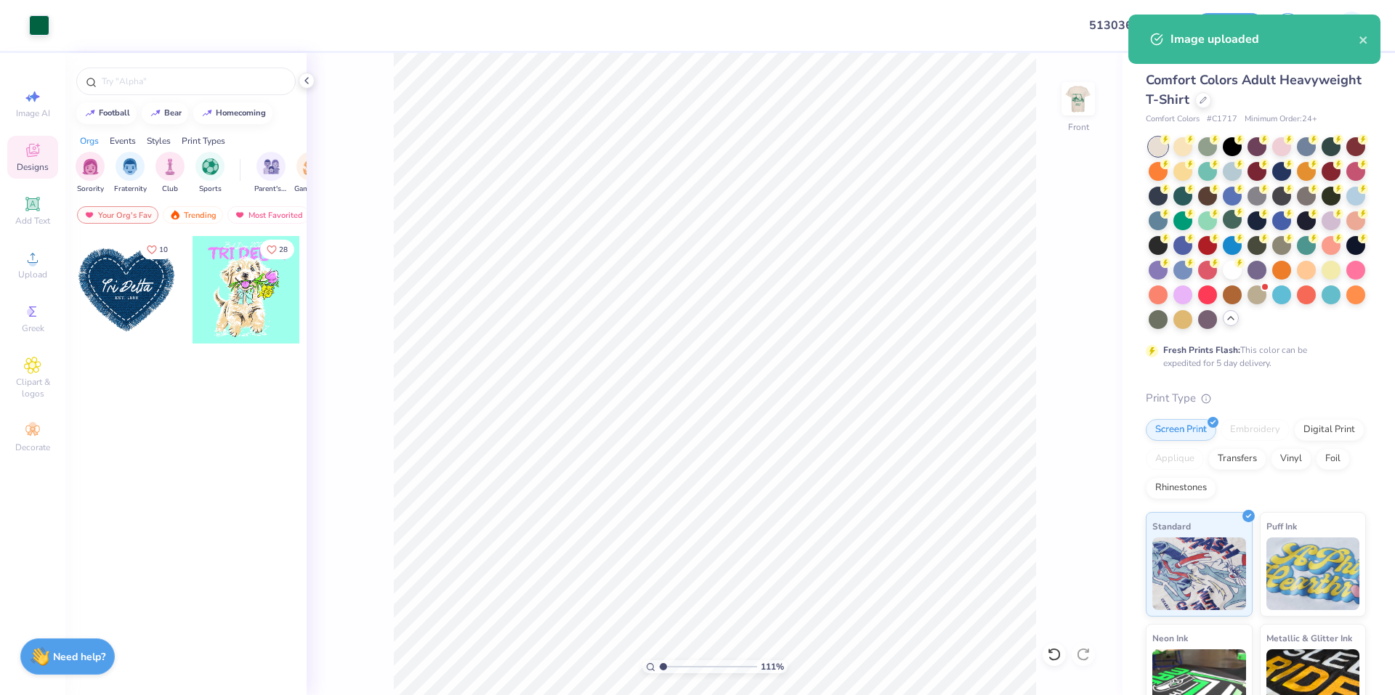
type input "1.10522621487156"
click at [1058, 304] on input "12.36" at bounding box center [1068, 307] width 52 height 20
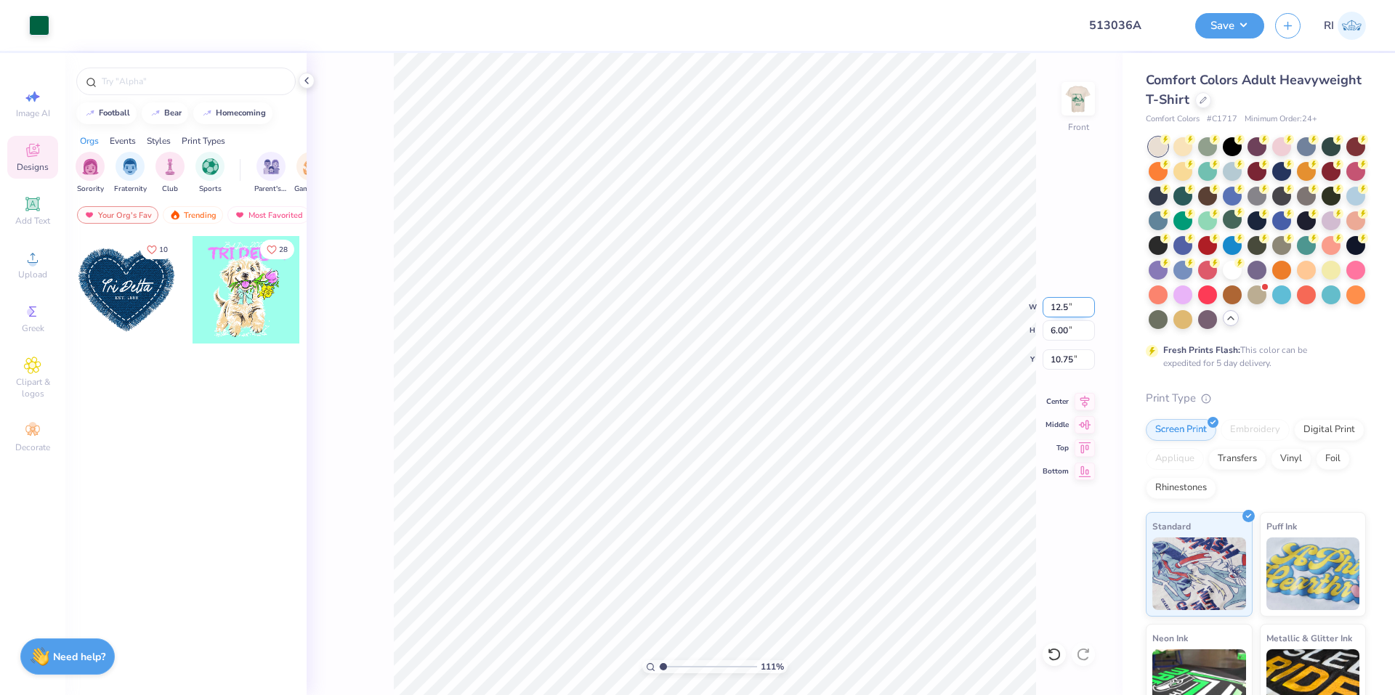
type input "12.5"
type input "1.10522621487156"
type input "12.50"
type input "6.07"
click at [1067, 352] on input "10.72" at bounding box center [1068, 359] width 52 height 20
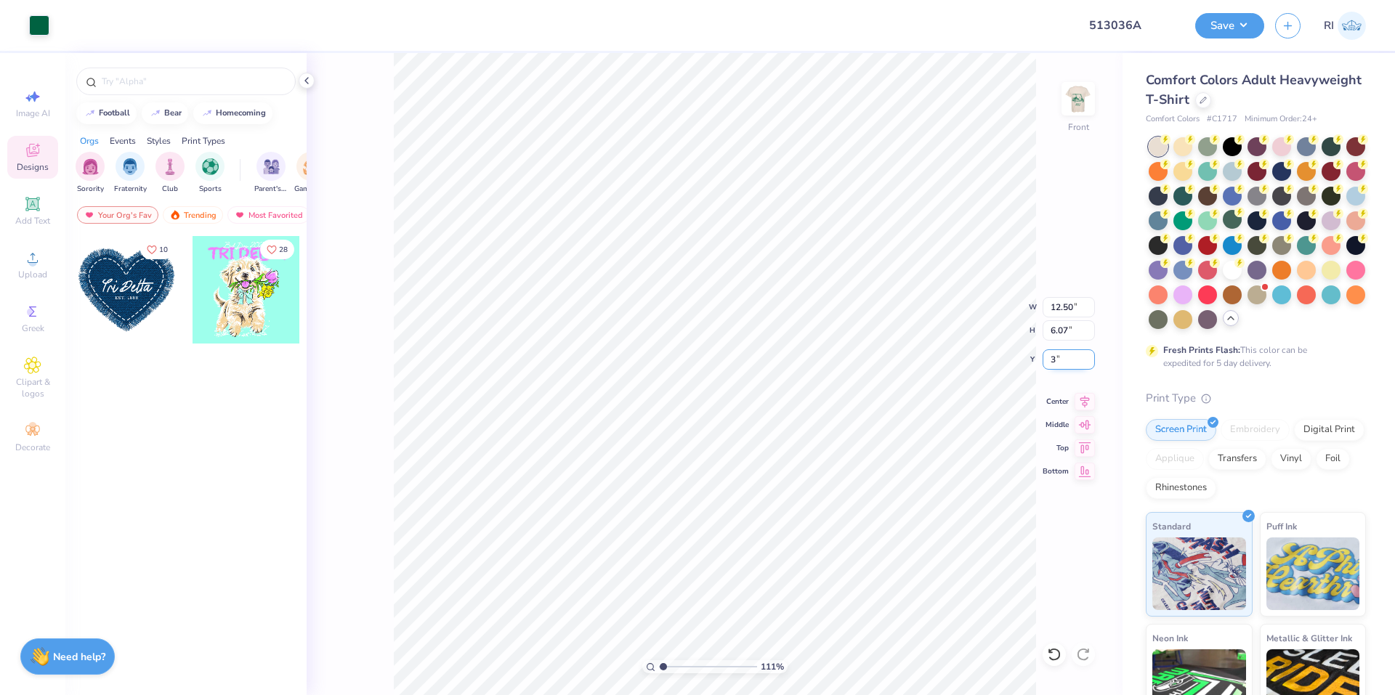
type input "3.00"
type input "1.10522621487156"
click at [1065, 351] on input "3.00" at bounding box center [1068, 359] width 52 height 20
type input "6.2"
type input "1.10522621487156"
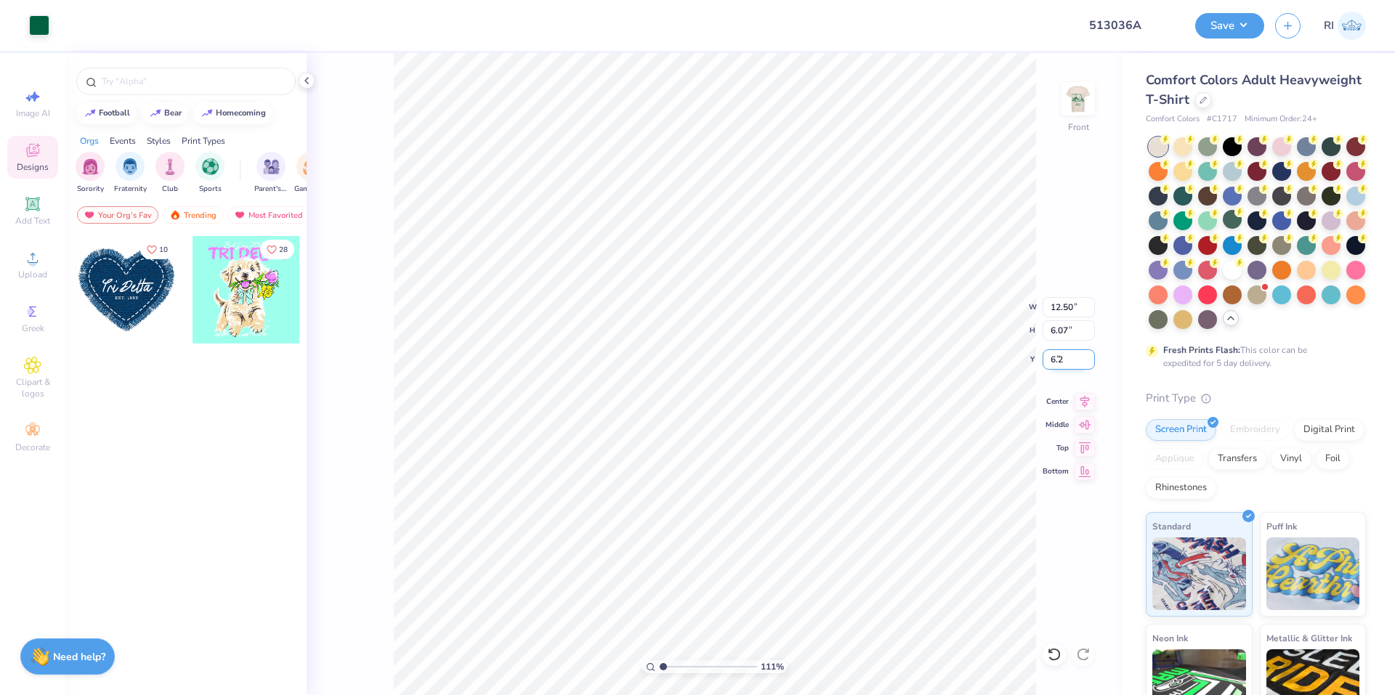
type input "6.20"
click at [1070, 104] on img at bounding box center [1078, 99] width 58 height 58
type input "1.10522621487156"
click at [1059, 301] on input "12.15" at bounding box center [1068, 307] width 52 height 20
type input "2.7"
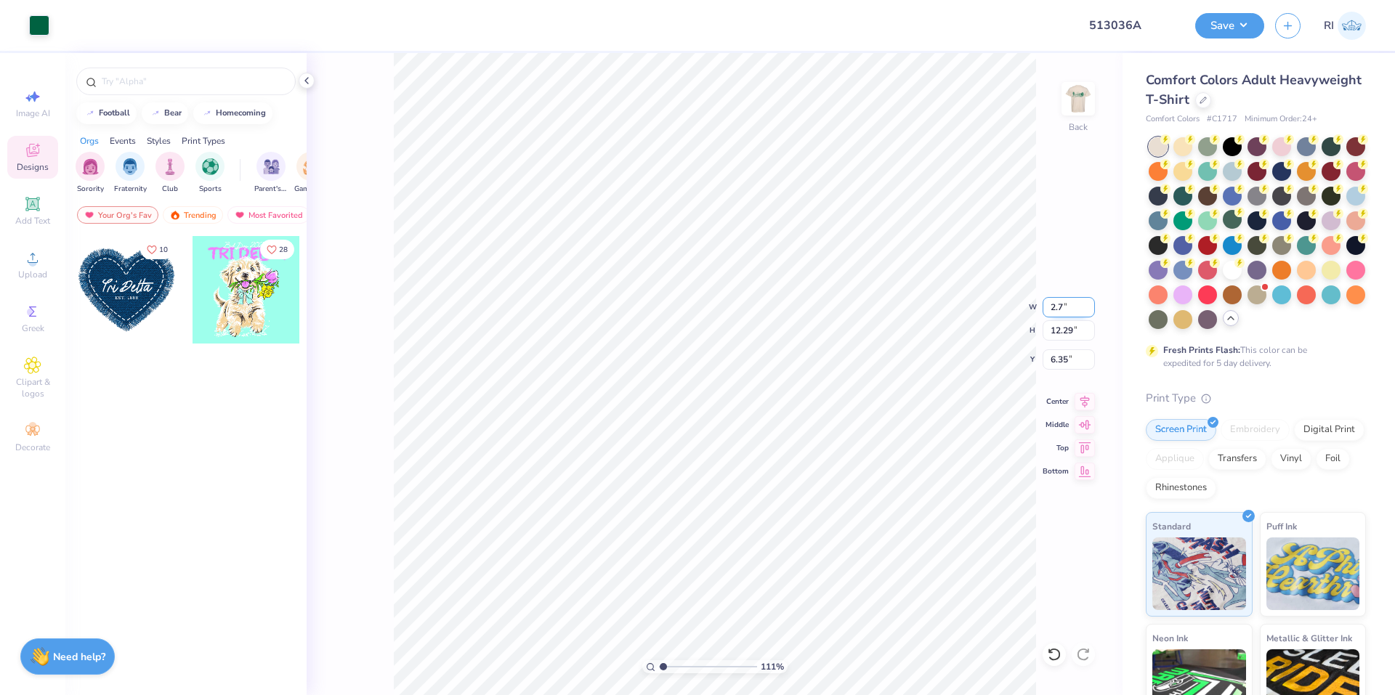
type input "1.10522621487156"
type input "2.70"
type input "2.73"
click at [1061, 358] on input "11.14" at bounding box center [1068, 359] width 52 height 20
type input "3"
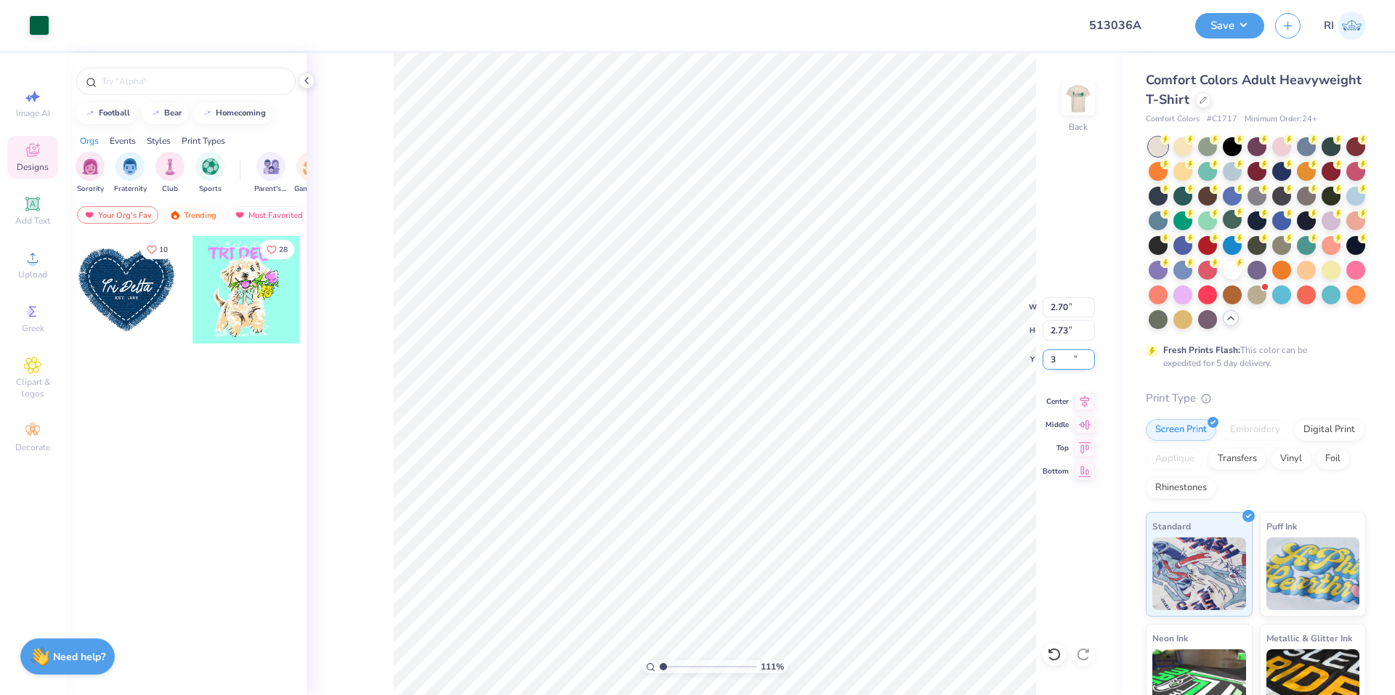
type input "1.10522621487156"
type input "3.00"
click at [49, 211] on div "Add Text" at bounding box center [32, 211] width 51 height 43
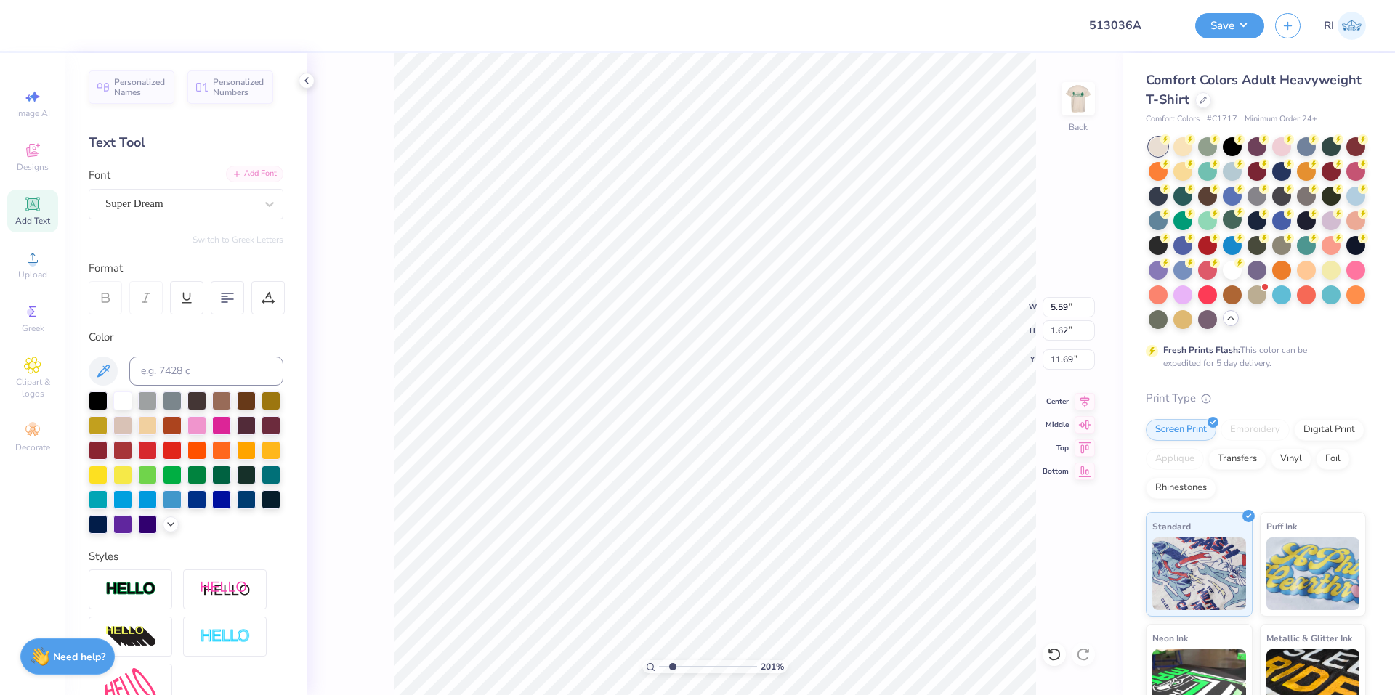
click at [242, 168] on div "Add Font" at bounding box center [254, 174] width 57 height 17
click at [253, 174] on div "Add Font" at bounding box center [254, 174] width 57 height 17
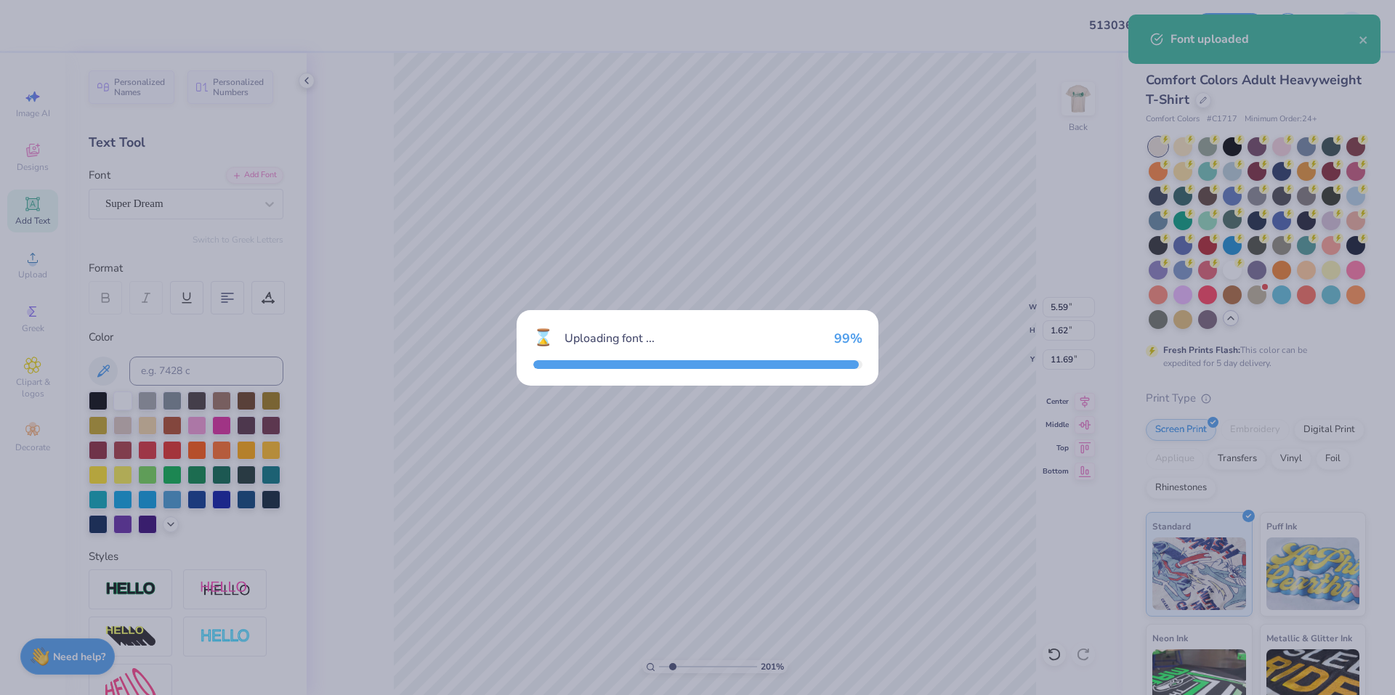
type input "2.01445811466782"
type input "4.97"
type input "1.86"
type input "11.57"
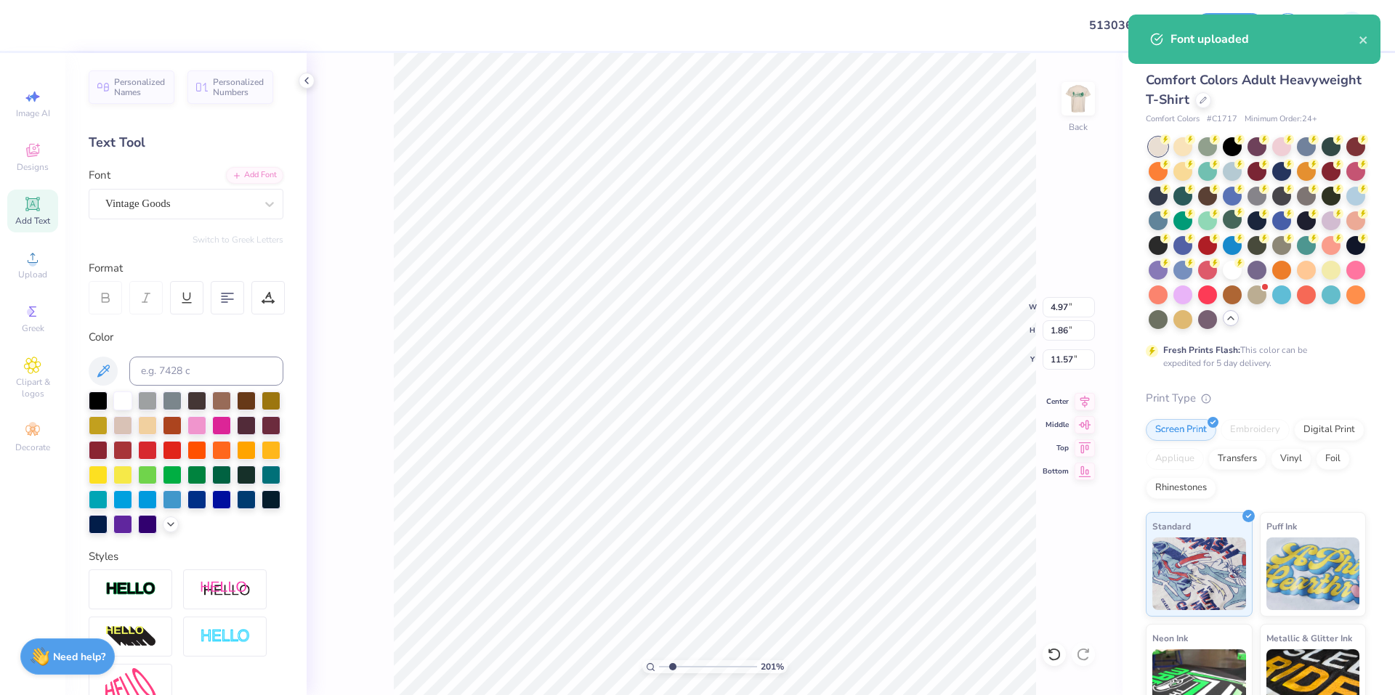
click at [182, 452] on div at bounding box center [172, 450] width 19 height 19
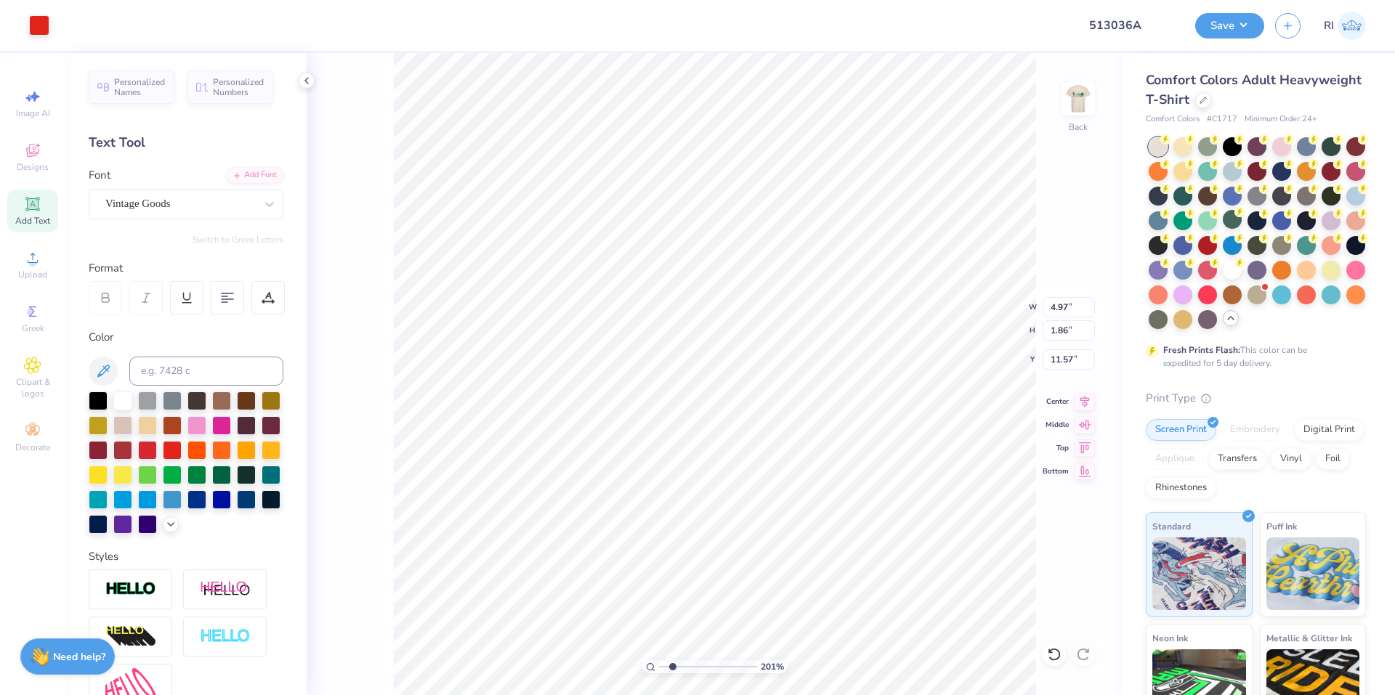
scroll to position [12, 1]
type input "2.01445811466782"
type textarea "1"
type input "2.01445811466782"
type textarea "18"
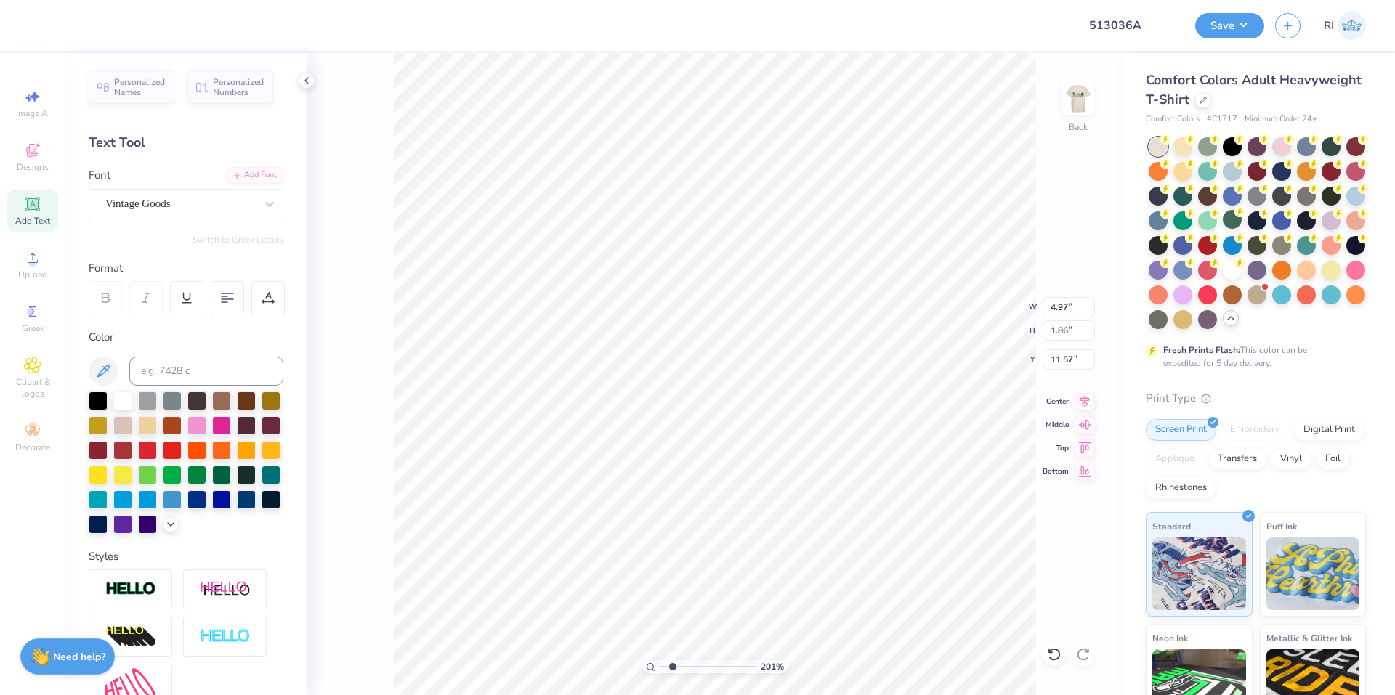
type input "2.01445811466782"
type textarea "185"
type input "2.01445811466782"
type textarea "1852"
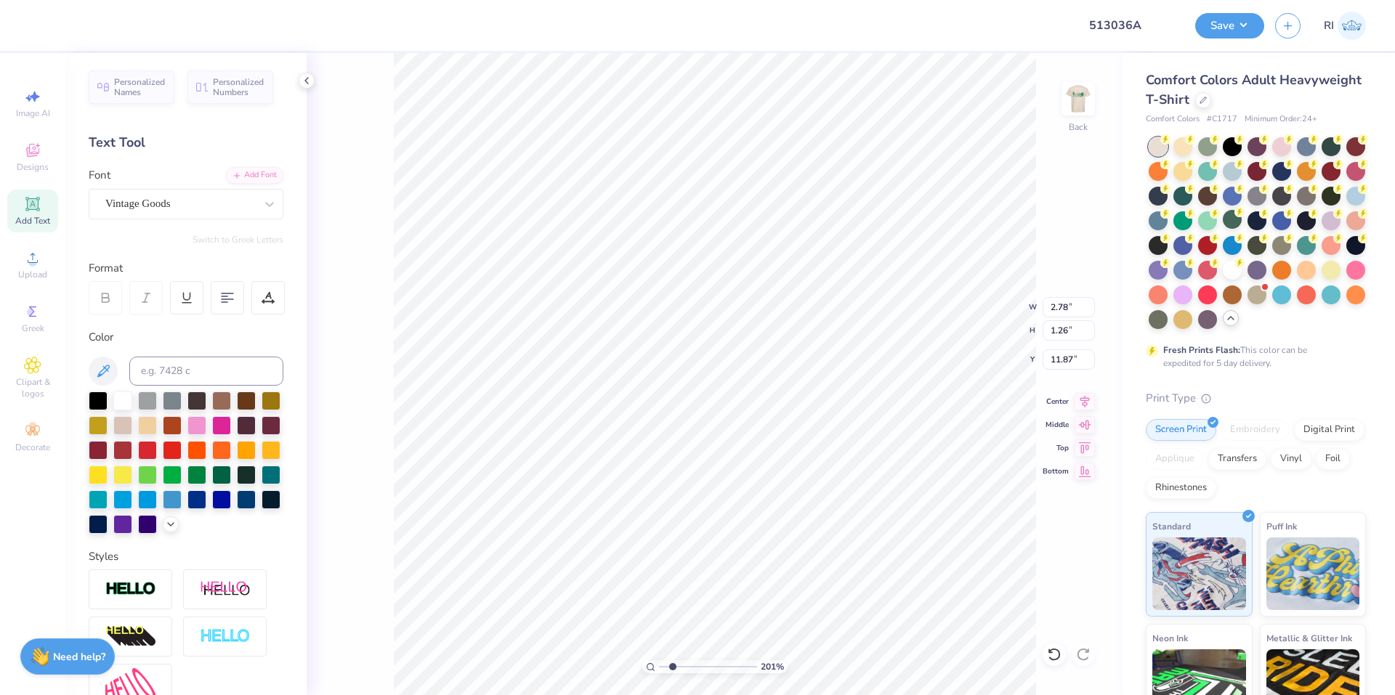
type input "2.01445811466782"
type input "5.59"
type input "6.69225330157204"
type input "5.13"
type input "6.69225330157204"
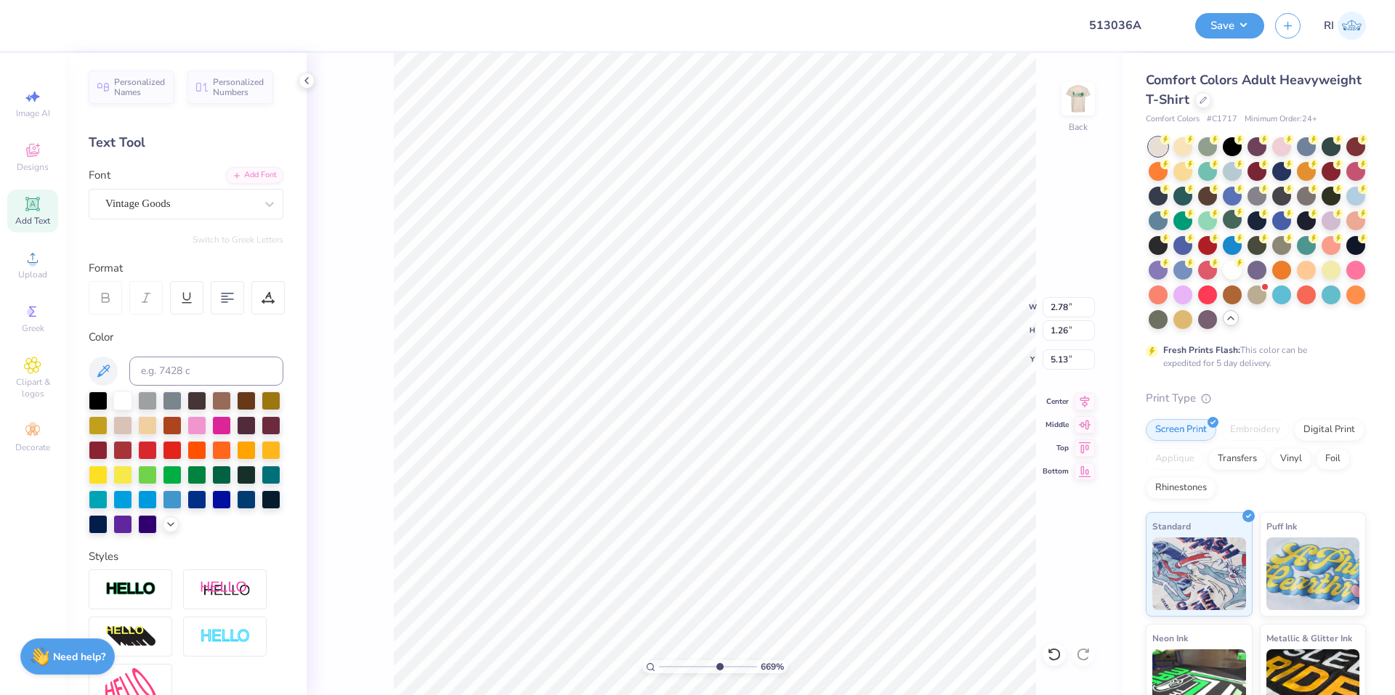
type input "1.30"
type input "0.59"
type input "10"
type input "5.14"
type input "1.26"
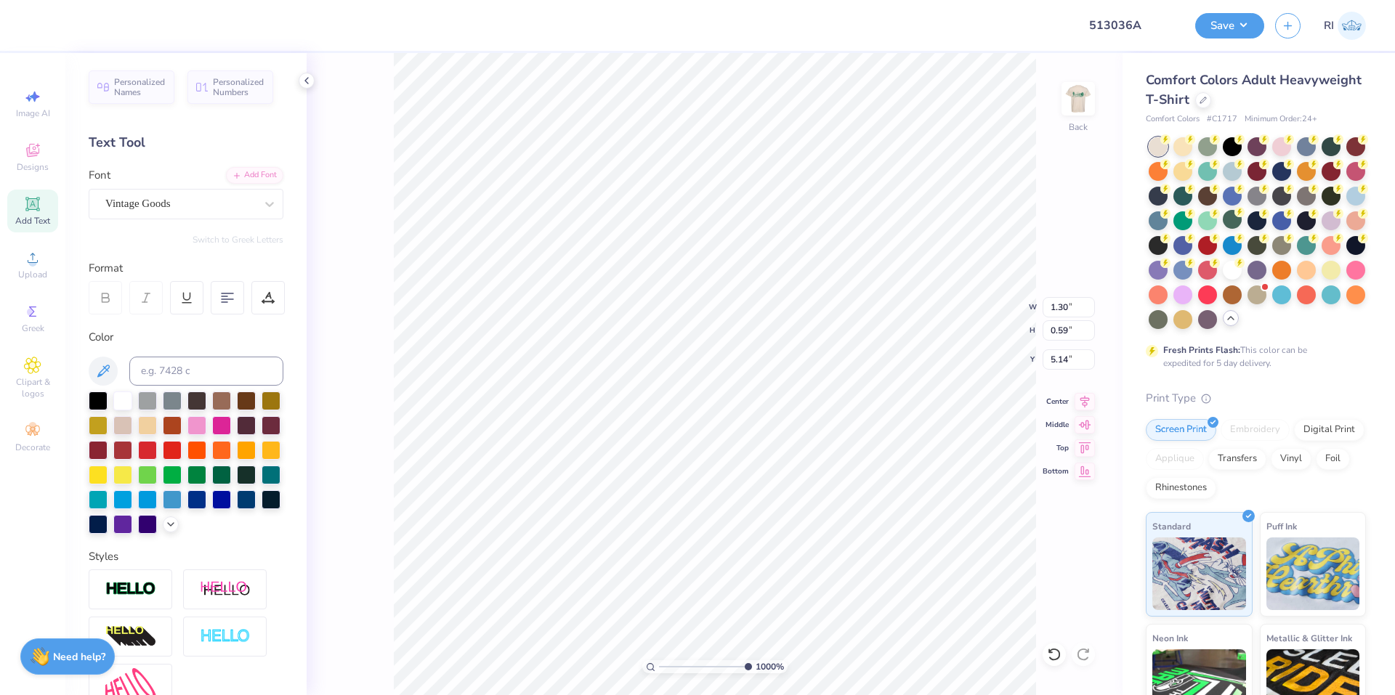
type input "0.57"
type input "5.16"
click at [961, 346] on li "Copy" at bounding box center [982, 337] width 114 height 28
click at [1079, 102] on img at bounding box center [1078, 99] width 58 height 58
click at [544, 358] on li "Paste" at bounding box center [555, 366] width 114 height 28
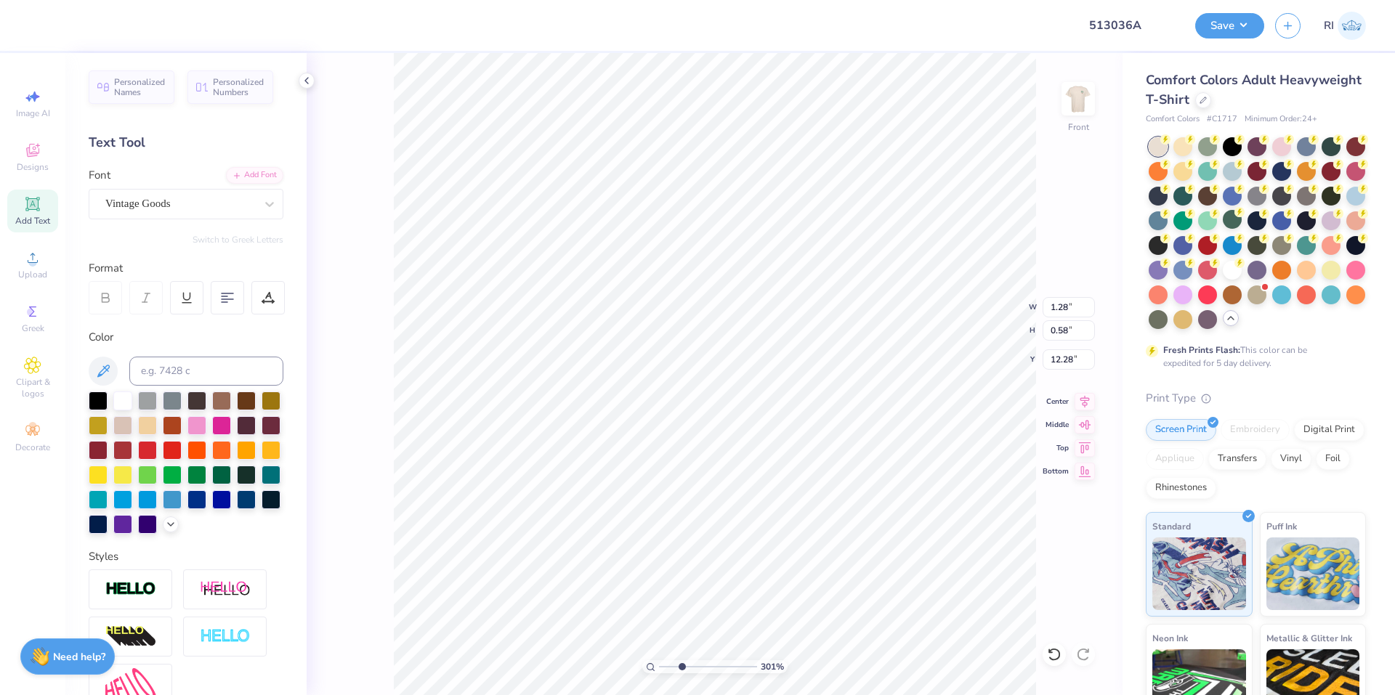
type input "3.01013429093399"
type textarea "p"
type input "3.01013429093399"
type textarea "ph"
type input "3.01013429093399"
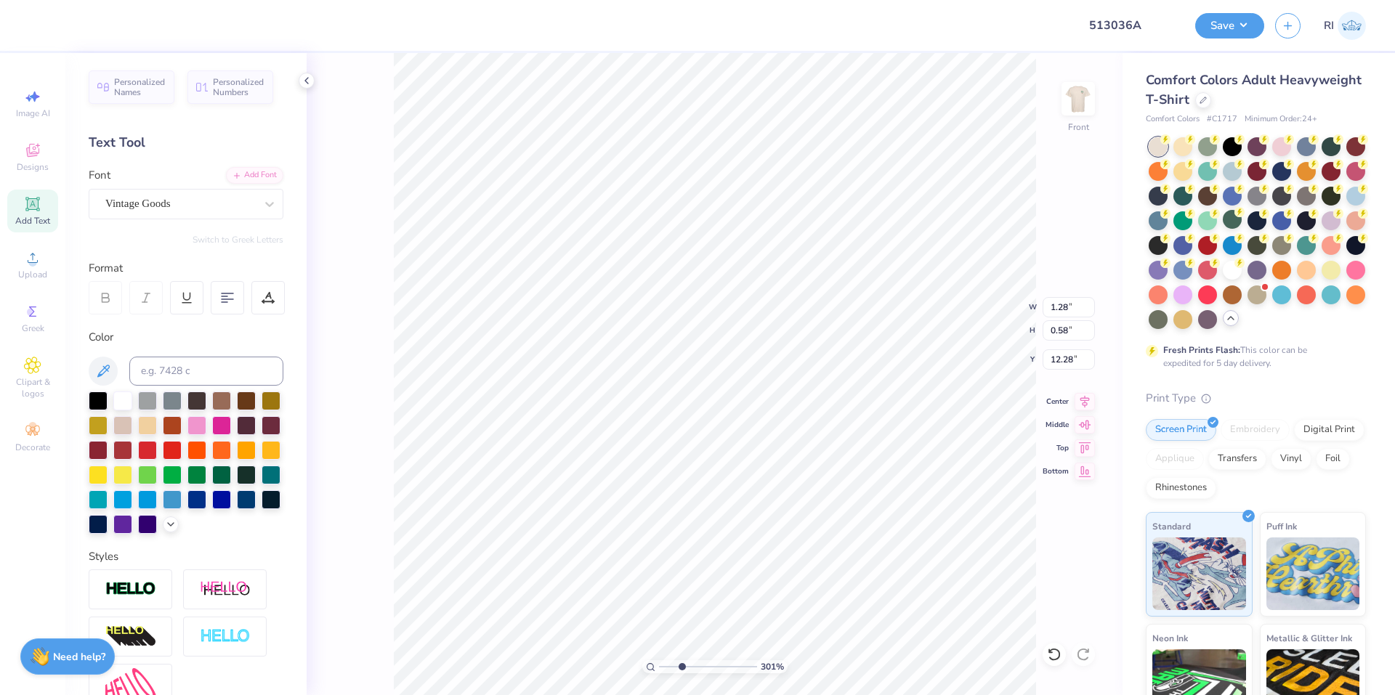
type textarea "phi"
type input "3.01013429093399"
type textarea "phi m"
type input "3.01013429093399"
type textarea "phi mu"
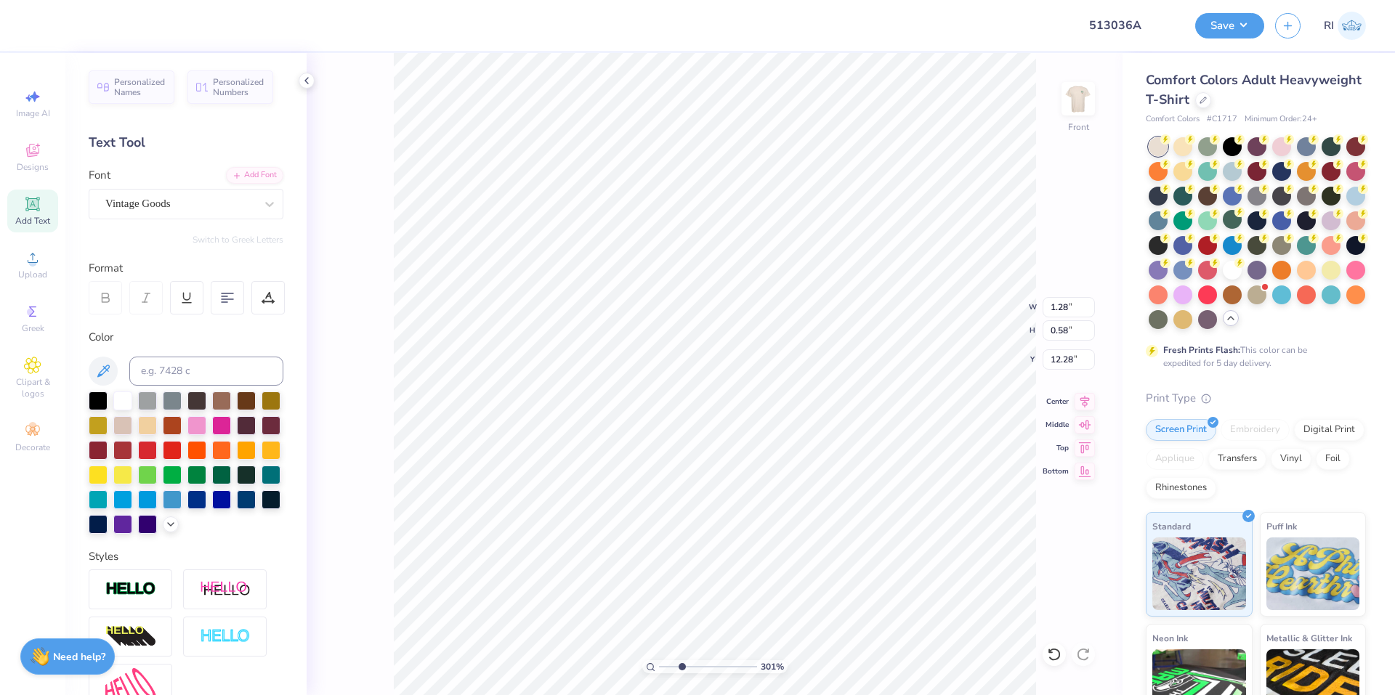
scroll to position [12, 3]
type input "8.18648829478634"
type input "11.33"
type input "2.08"
type input "0.63"
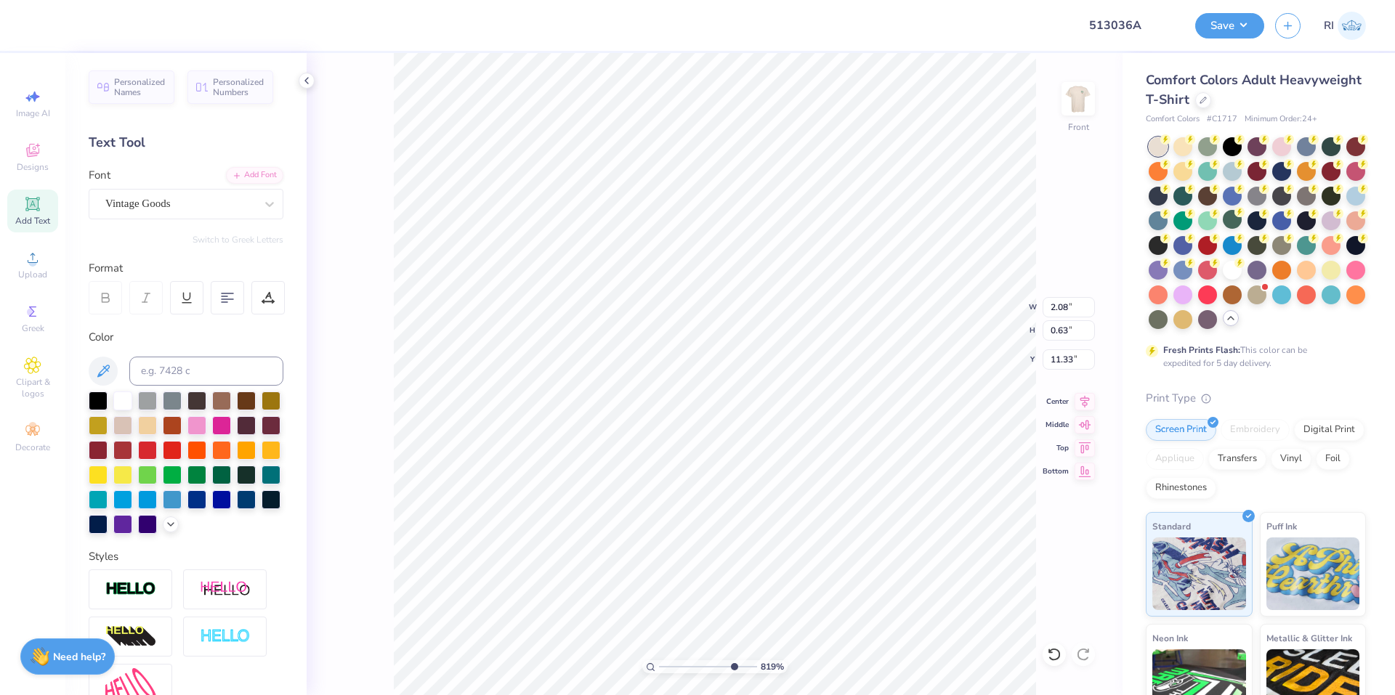
type input "11.44"
type input "10"
type input "2.07"
type input "11.43"
type input "5.48646907485496"
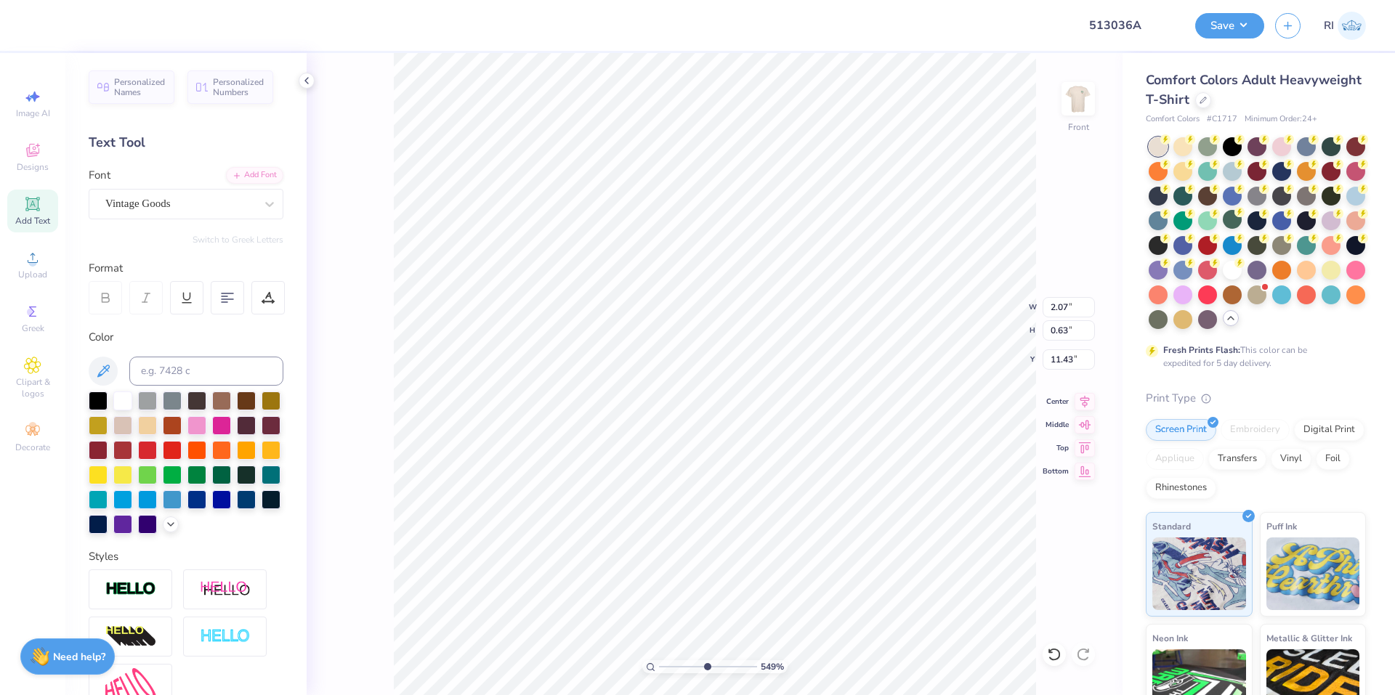
type input "12.50"
type input "6.07"
type input "6.20"
type input "5.48646907485496"
type input "11.92"
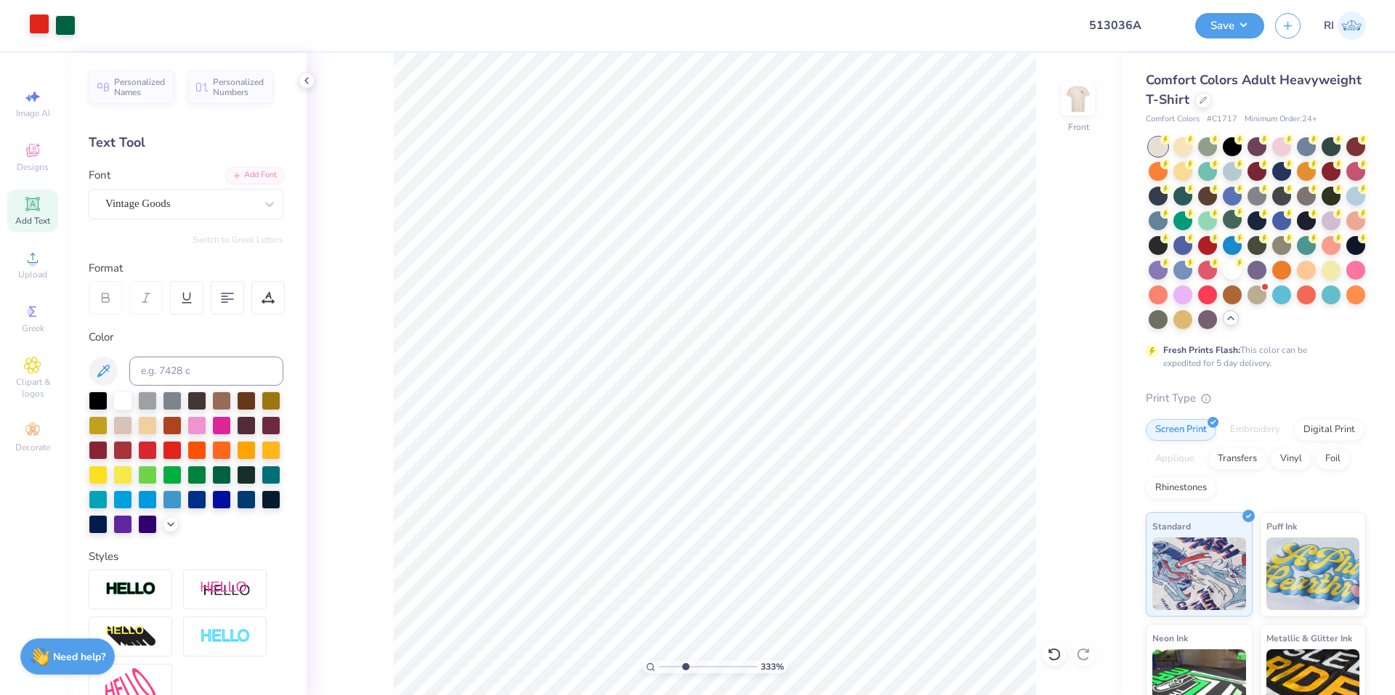
click at [41, 27] on div at bounding box center [39, 24] width 20 height 20
type input "3.32687932862407"
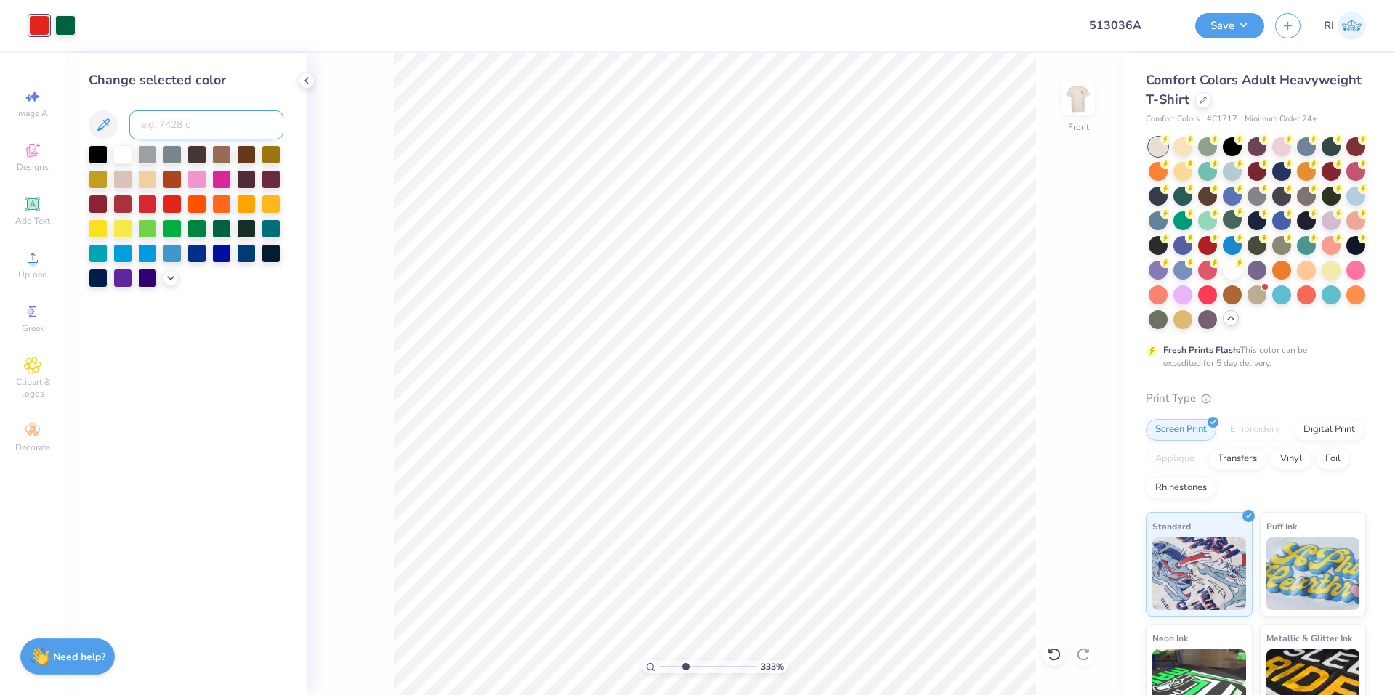
click at [166, 131] on input at bounding box center [206, 124] width 154 height 29
type input "3425"
type input "3.32687932862407"
click at [1079, 101] on img at bounding box center [1078, 99] width 58 height 58
click at [68, 20] on div at bounding box center [65, 24] width 20 height 20
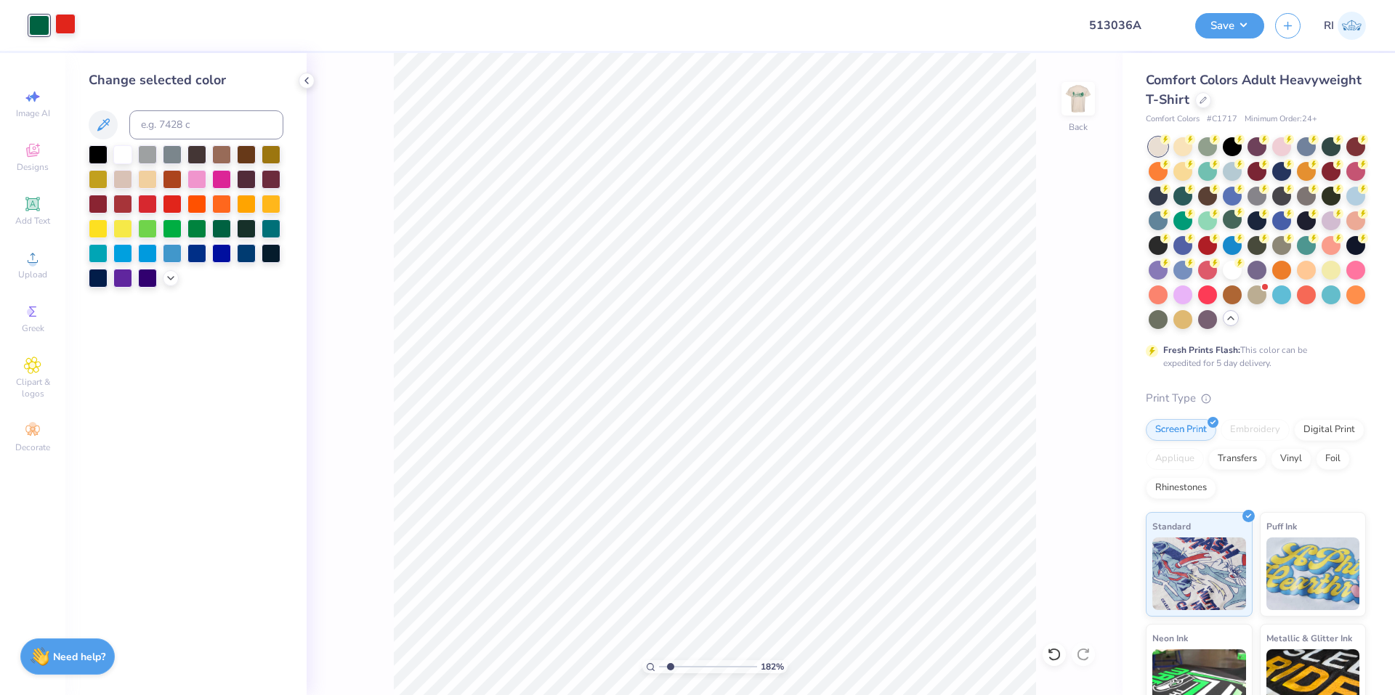
type input "1.82266588284093"
click at [156, 126] on input at bounding box center [206, 124] width 154 height 29
type input "3425"
type input "1.82266588284093"
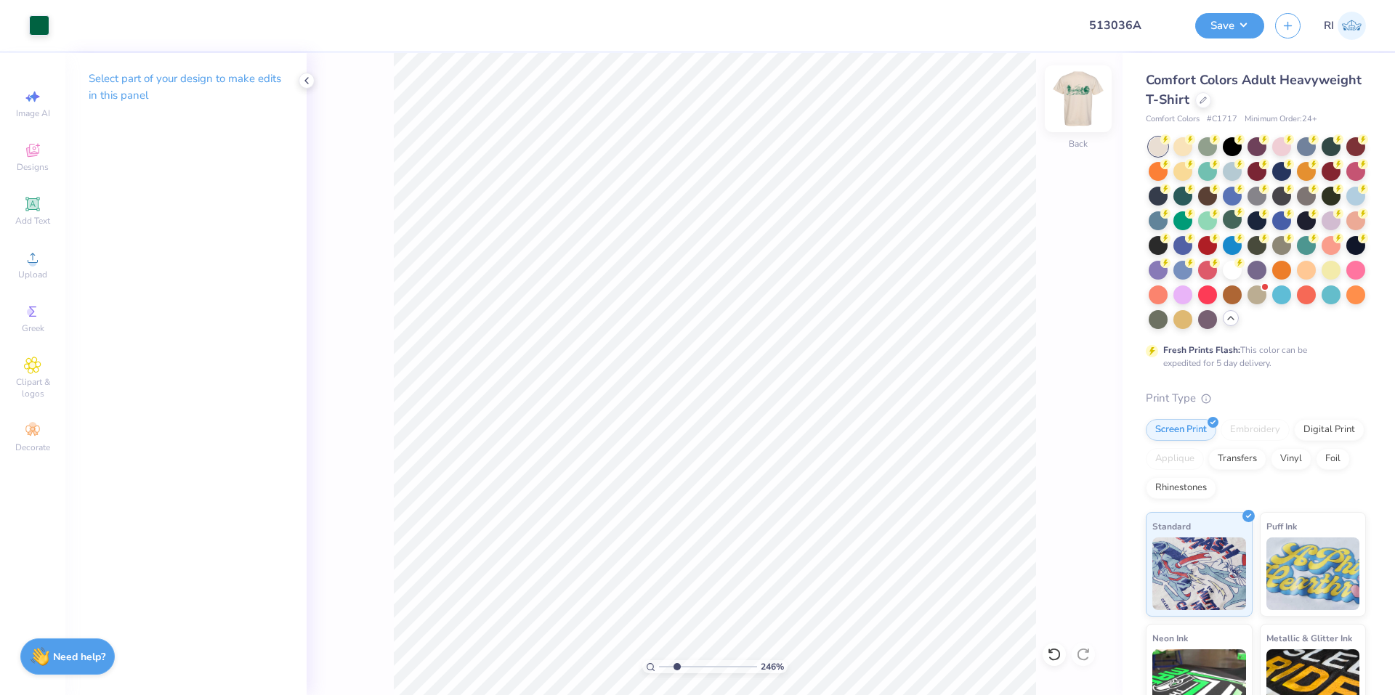
click at [1079, 100] on img at bounding box center [1078, 99] width 58 height 58
click at [1247, 22] on button "Save" at bounding box center [1229, 23] width 69 height 25
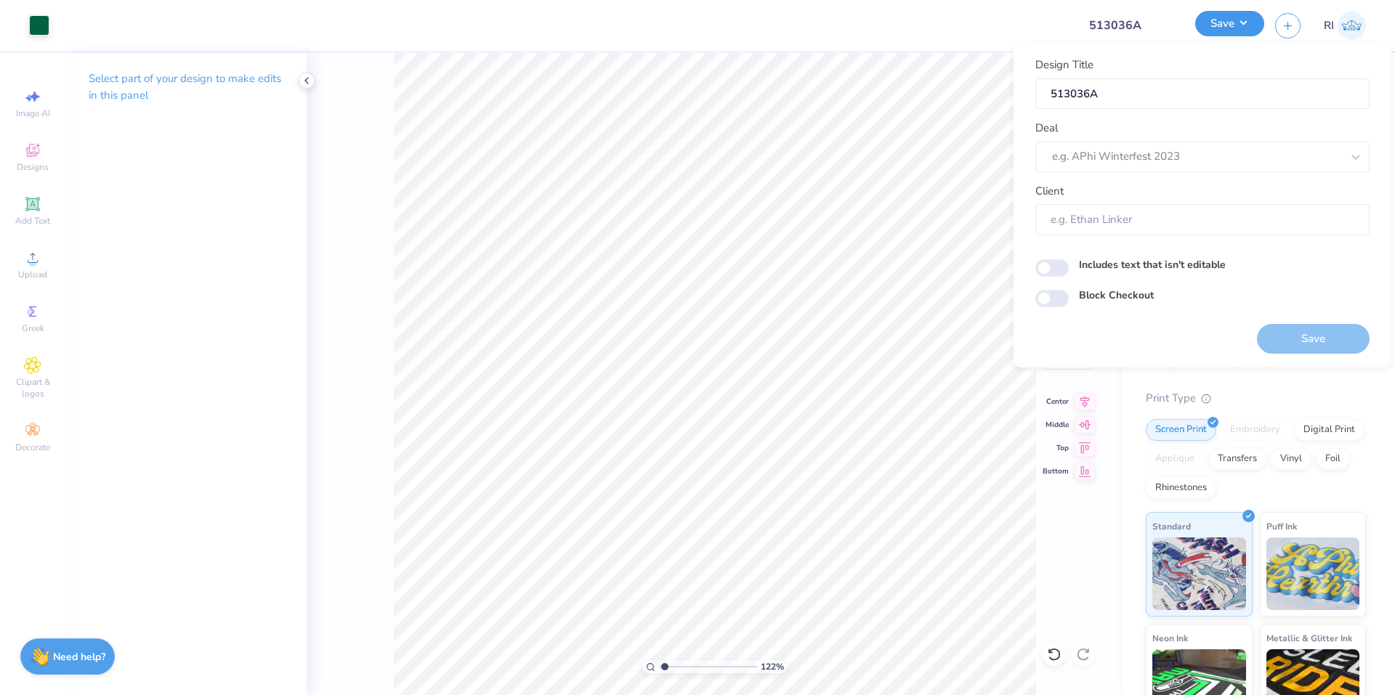
type input "1.22152498603933"
click at [1220, 147] on div at bounding box center [1196, 157] width 289 height 20
type input "U"
click at [1134, 185] on div "Design Tool Gallery" at bounding box center [1202, 196] width 323 height 24
type input "DESIGN TOOL GALLER"
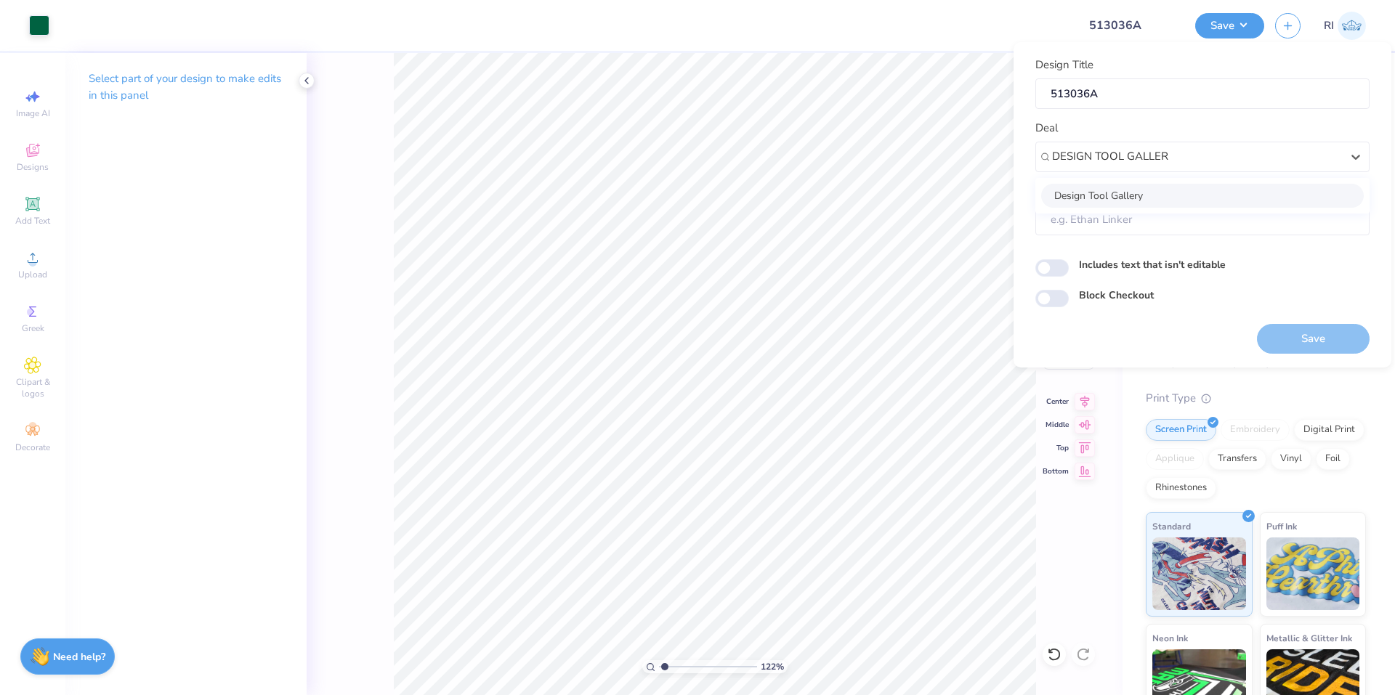
type input "1.22152498603933"
type input "Design Tool Gallery User"
click at [1055, 293] on input "Block Checkout" at bounding box center [1051, 298] width 33 height 17
checkbox input "true"
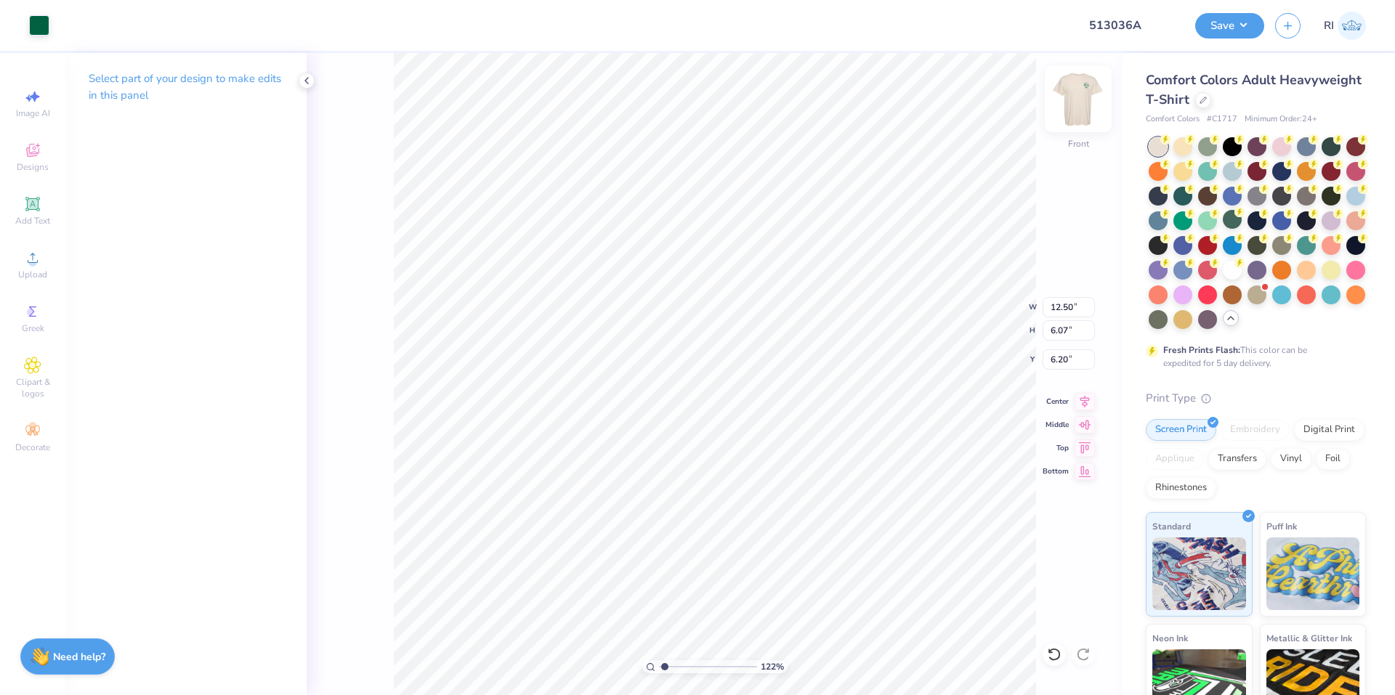
click at [1074, 105] on img at bounding box center [1078, 99] width 58 height 58
click at [1079, 92] on img at bounding box center [1078, 99] width 58 height 58
click at [1241, 23] on button "Save" at bounding box center [1229, 23] width 69 height 25
click at [1075, 102] on img at bounding box center [1078, 99] width 58 height 58
click at [1053, 101] on div "122 % Back" at bounding box center [715, 374] width 816 height 642
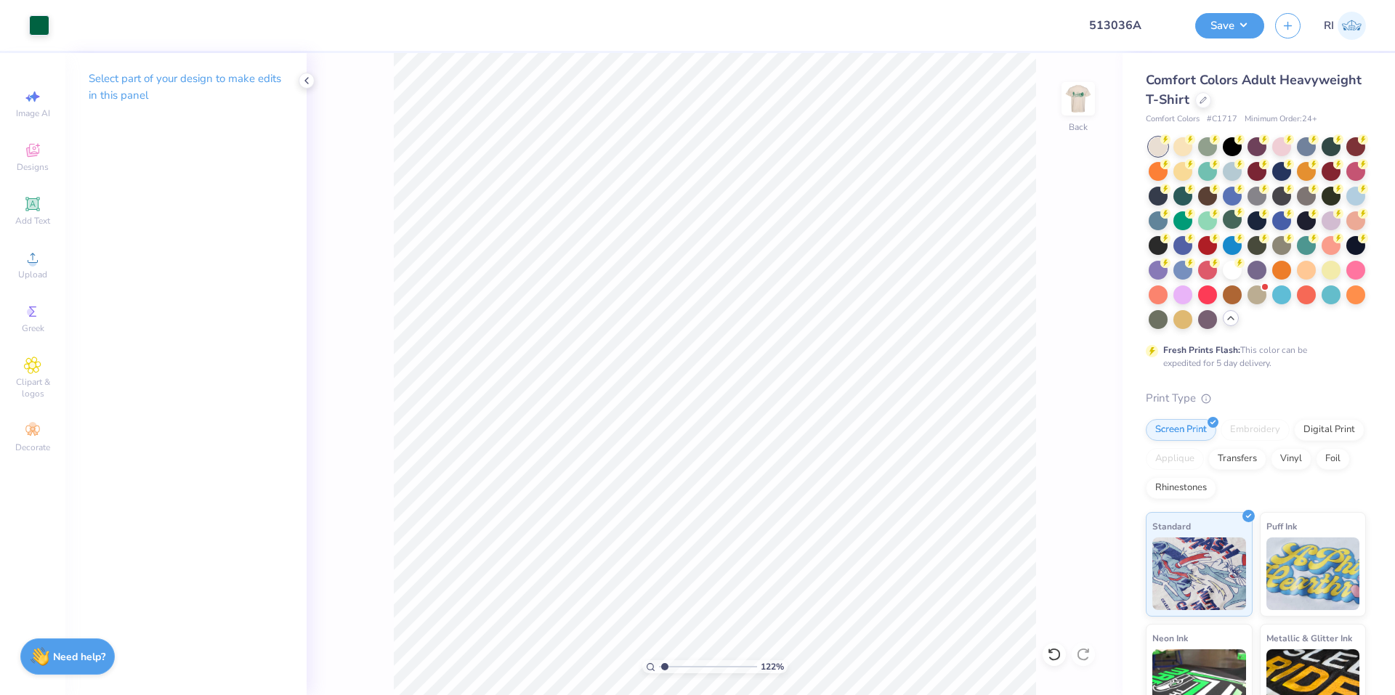
click at [1059, 99] on div "122 % Back" at bounding box center [715, 374] width 816 height 642
drag, startPoint x: 1069, startPoint y: 97, endPoint x: 1167, endPoint y: 66, distance: 103.6
click at [1069, 98] on img at bounding box center [1077, 98] width 29 height 29
click at [1242, 33] on button "Save" at bounding box center [1229, 23] width 69 height 25
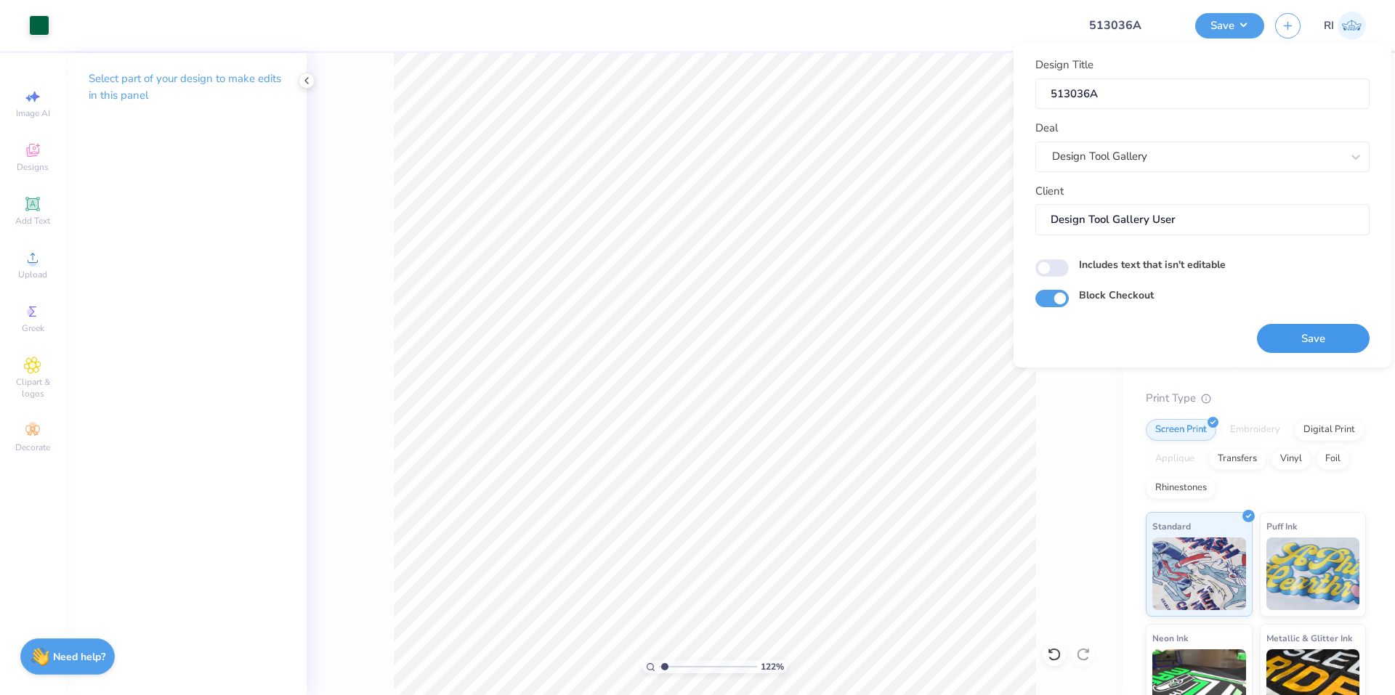
click at [1321, 346] on button "Save" at bounding box center [1313, 339] width 113 height 30
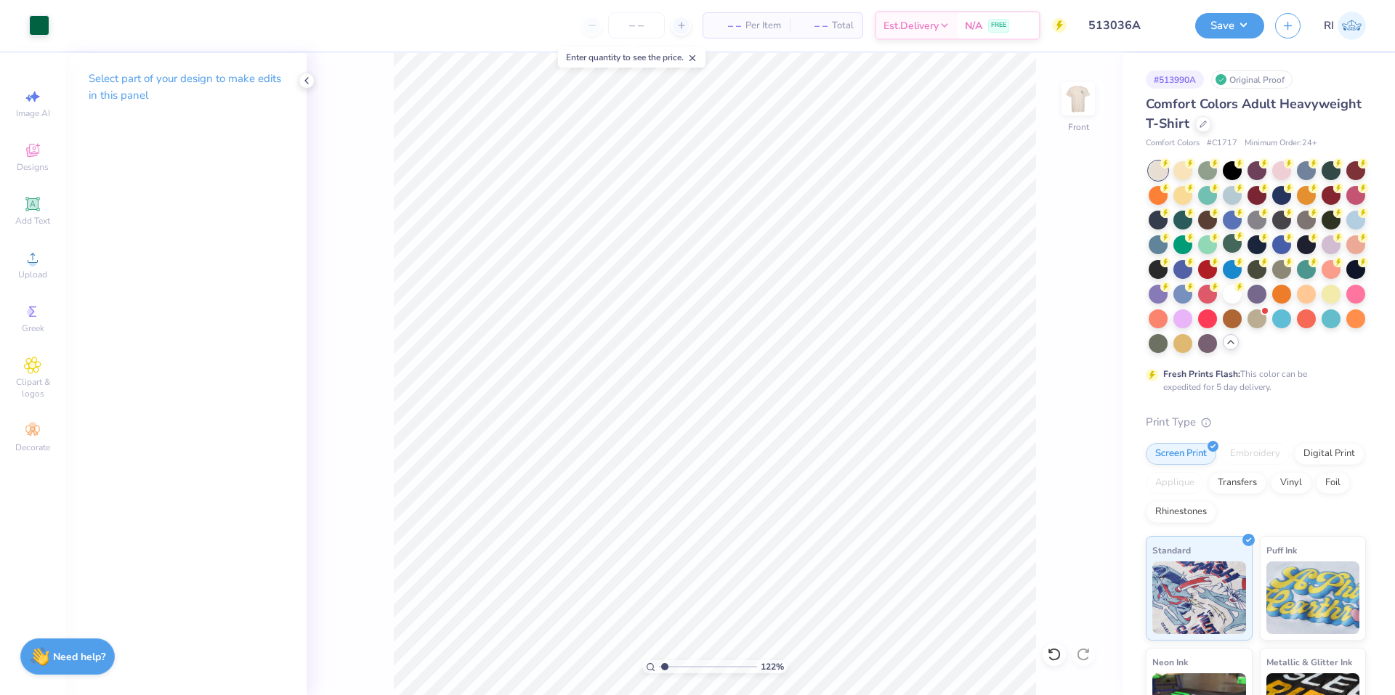
type input "1.22152498603933"
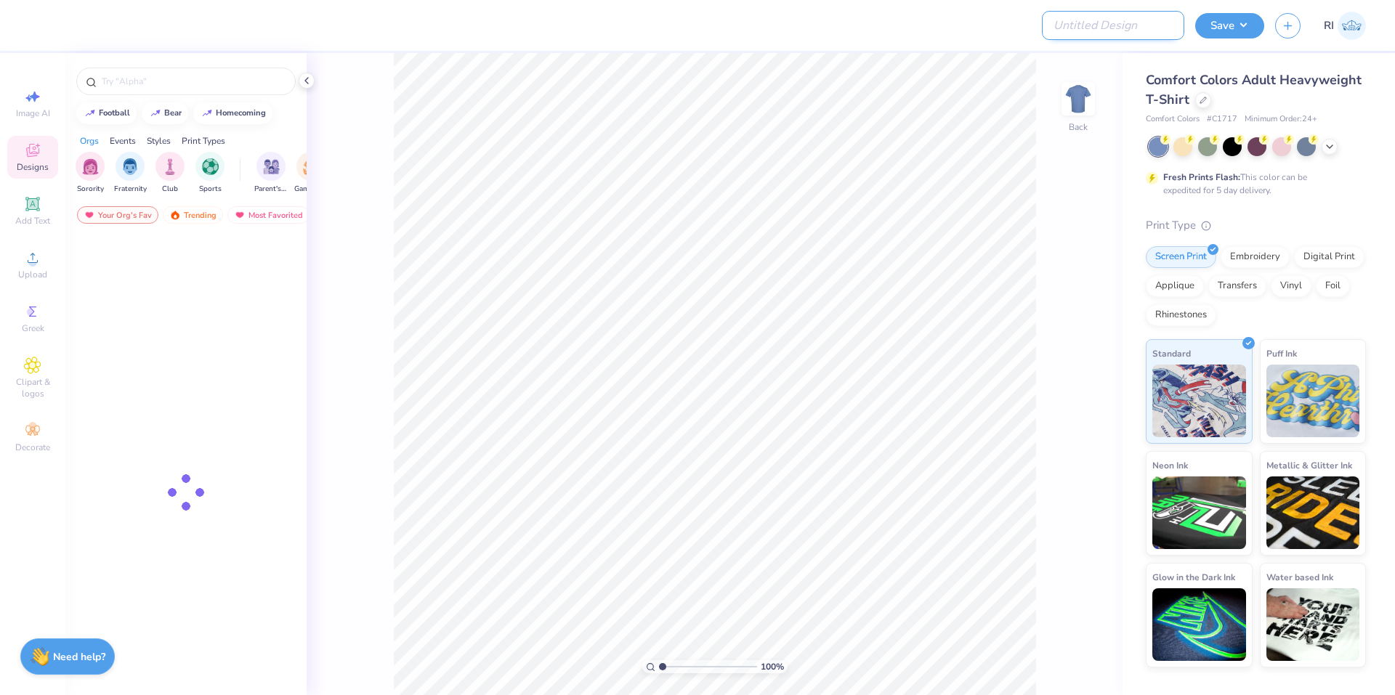
click at [1154, 28] on input "Design Title" at bounding box center [1113, 25] width 142 height 29
paste input "513399"
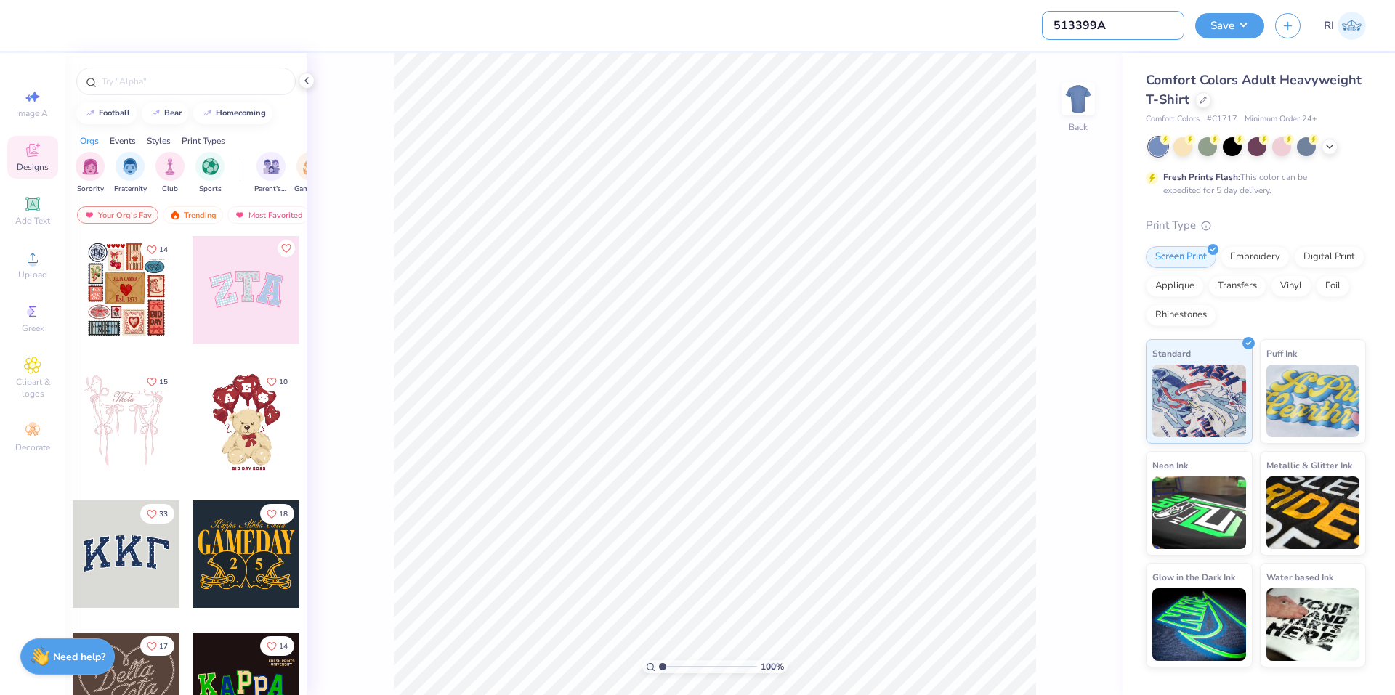
type input "513399A"
click at [1334, 145] on icon at bounding box center [1330, 145] width 12 height 12
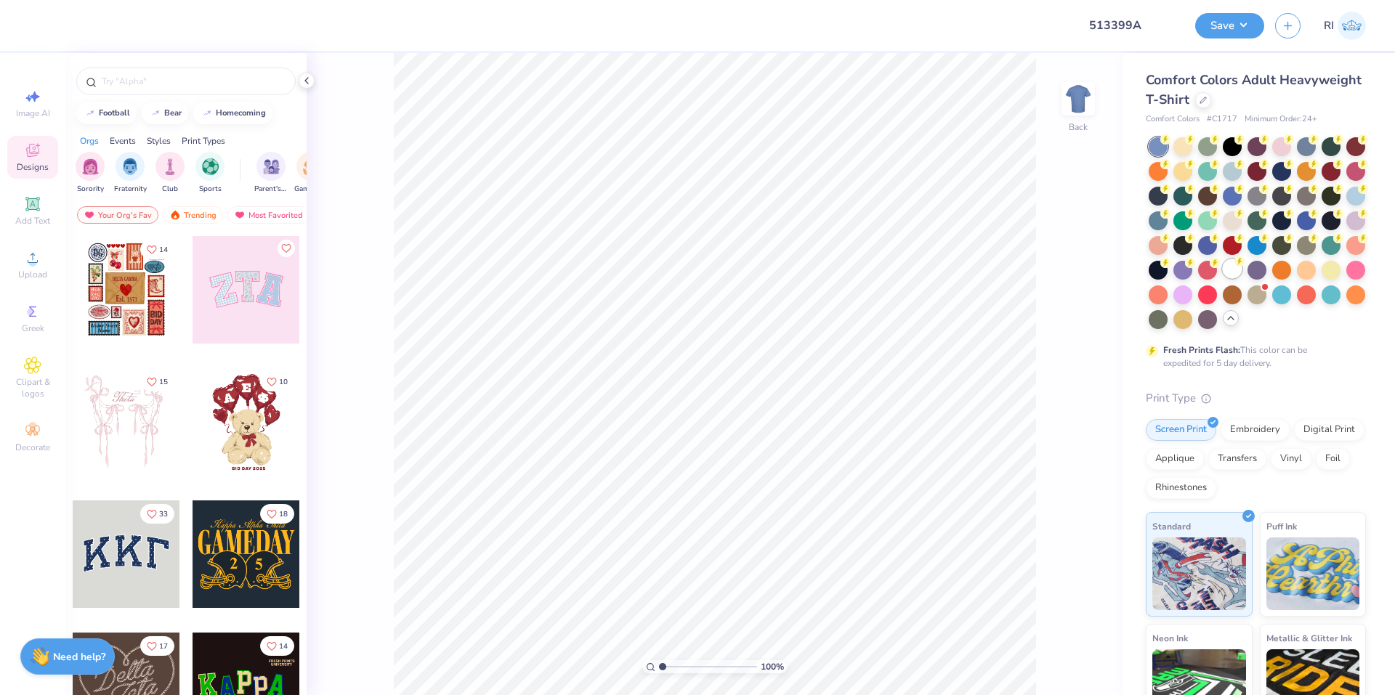
click at [1223, 278] on div at bounding box center [1232, 268] width 19 height 19
click at [1063, 111] on img at bounding box center [1078, 99] width 58 height 58
click at [28, 263] on icon at bounding box center [32, 257] width 17 height 17
click at [31, 206] on icon at bounding box center [32, 204] width 14 height 14
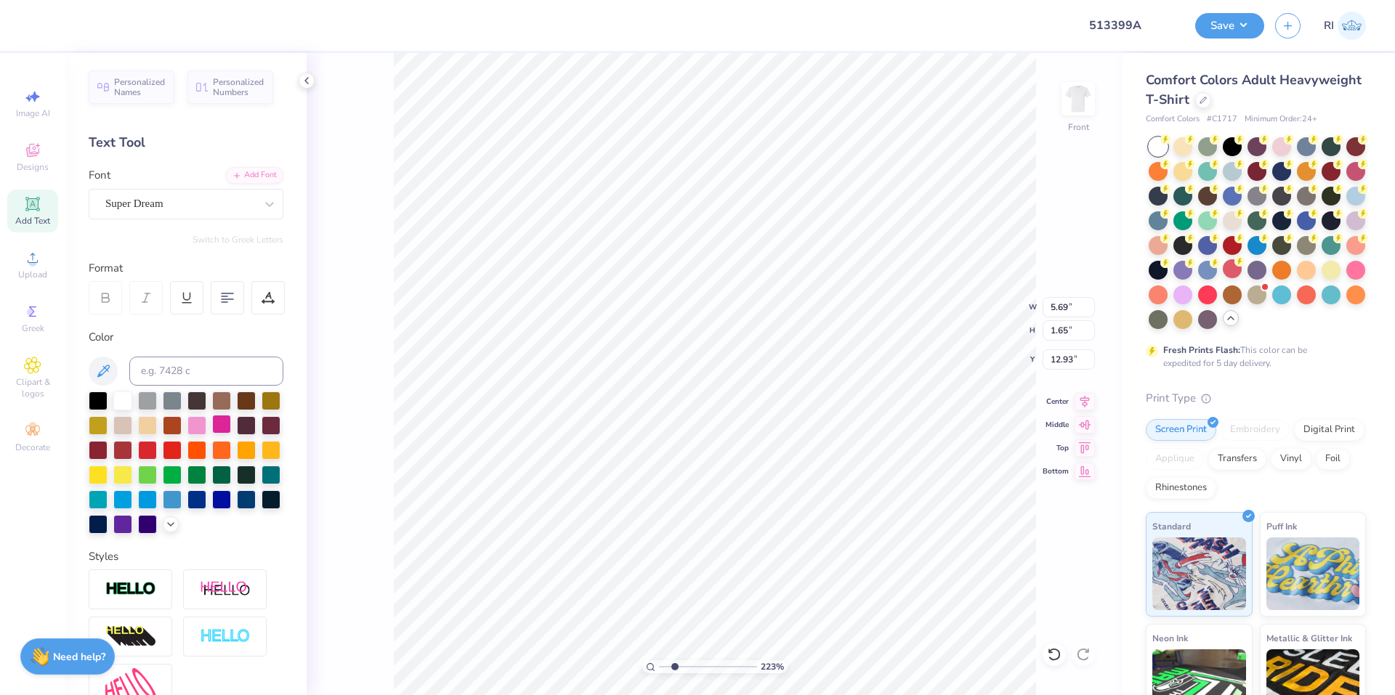
click at [231, 423] on div at bounding box center [221, 424] width 19 height 19
click at [206, 205] on div "Super Dream" at bounding box center [180, 204] width 153 height 23
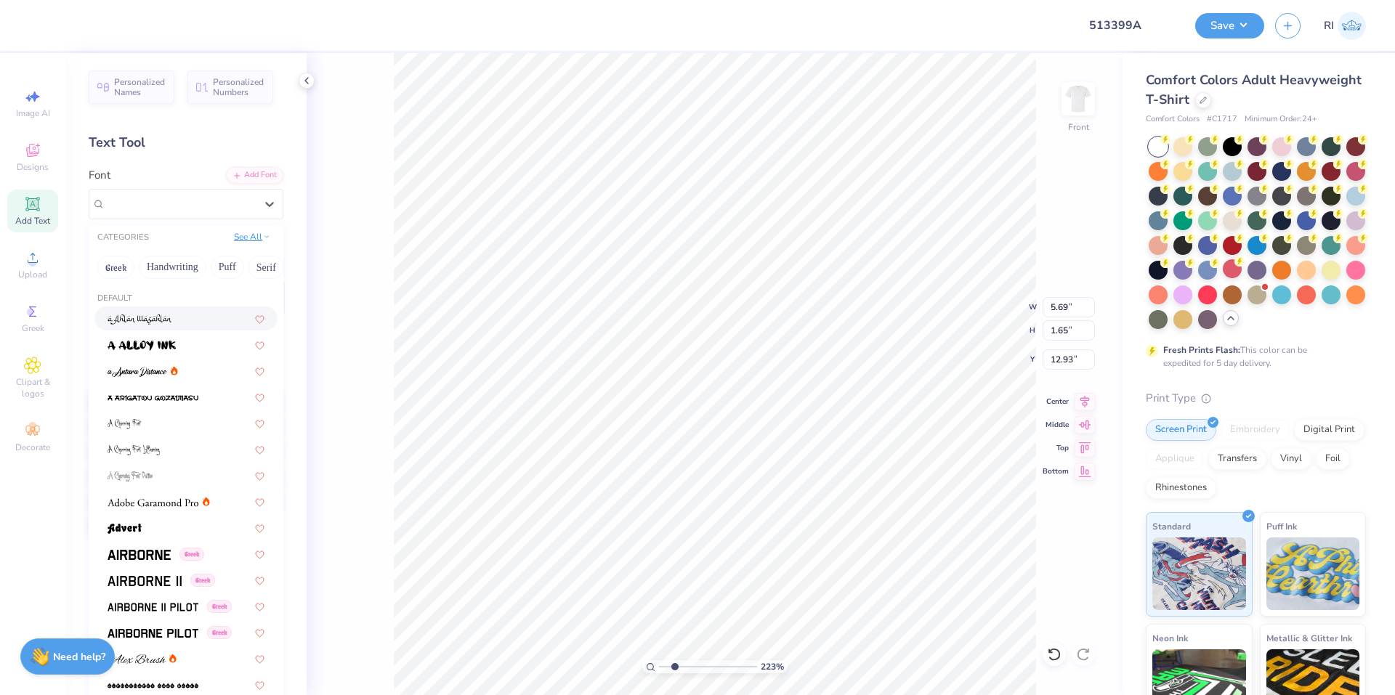
click at [230, 240] on button "See All" at bounding box center [252, 237] width 45 height 15
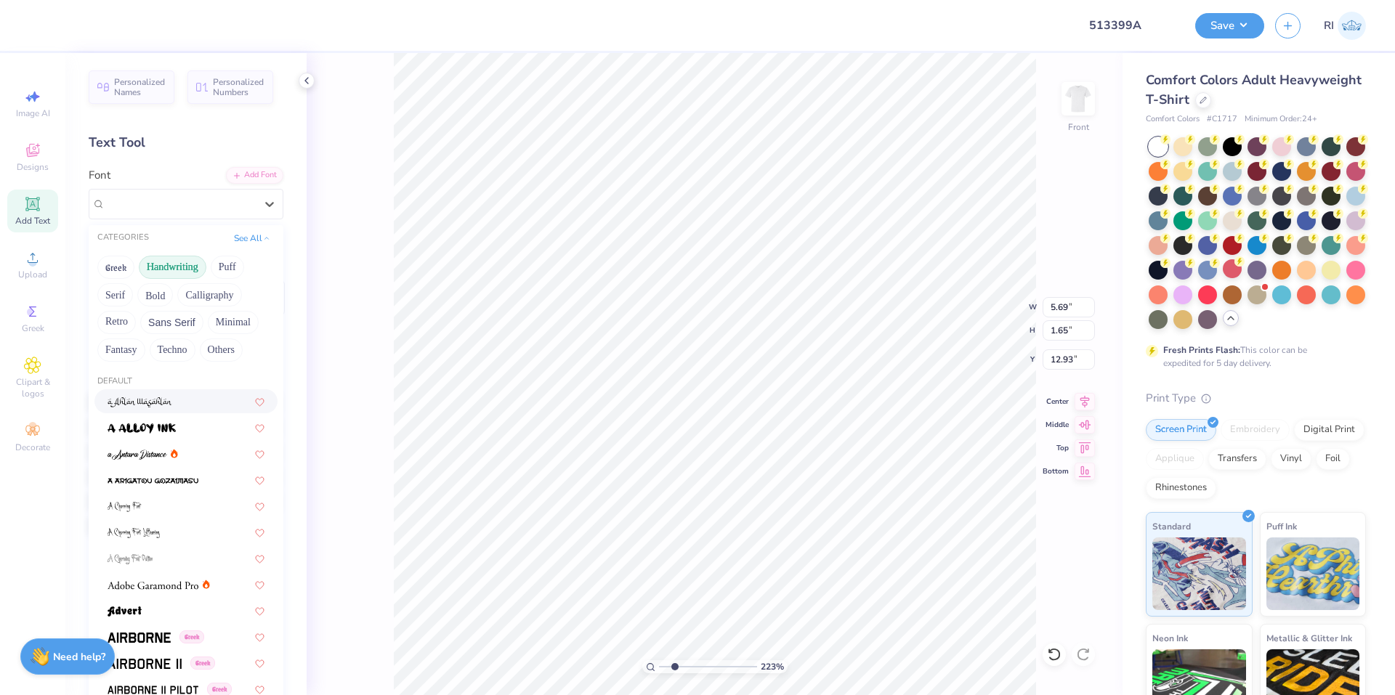
click at [174, 266] on button "Handwriting" at bounding box center [173, 267] width 68 height 23
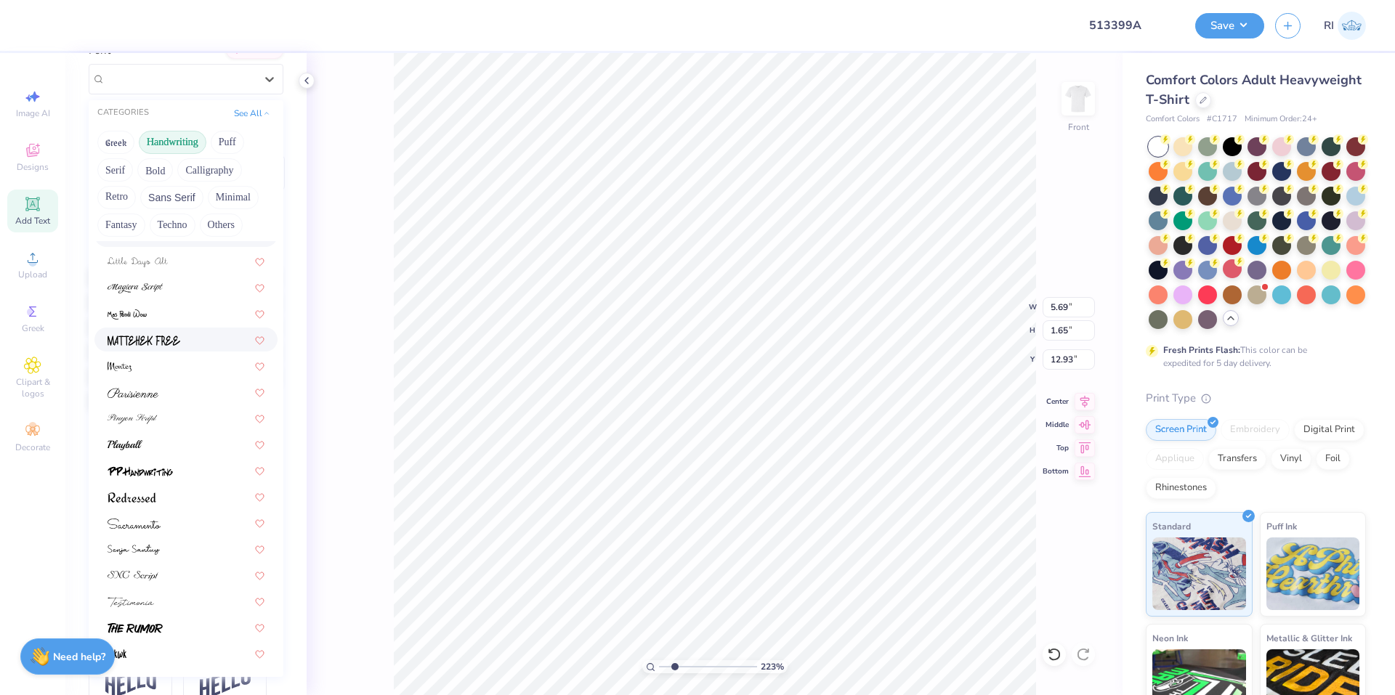
scroll to position [145, 0]
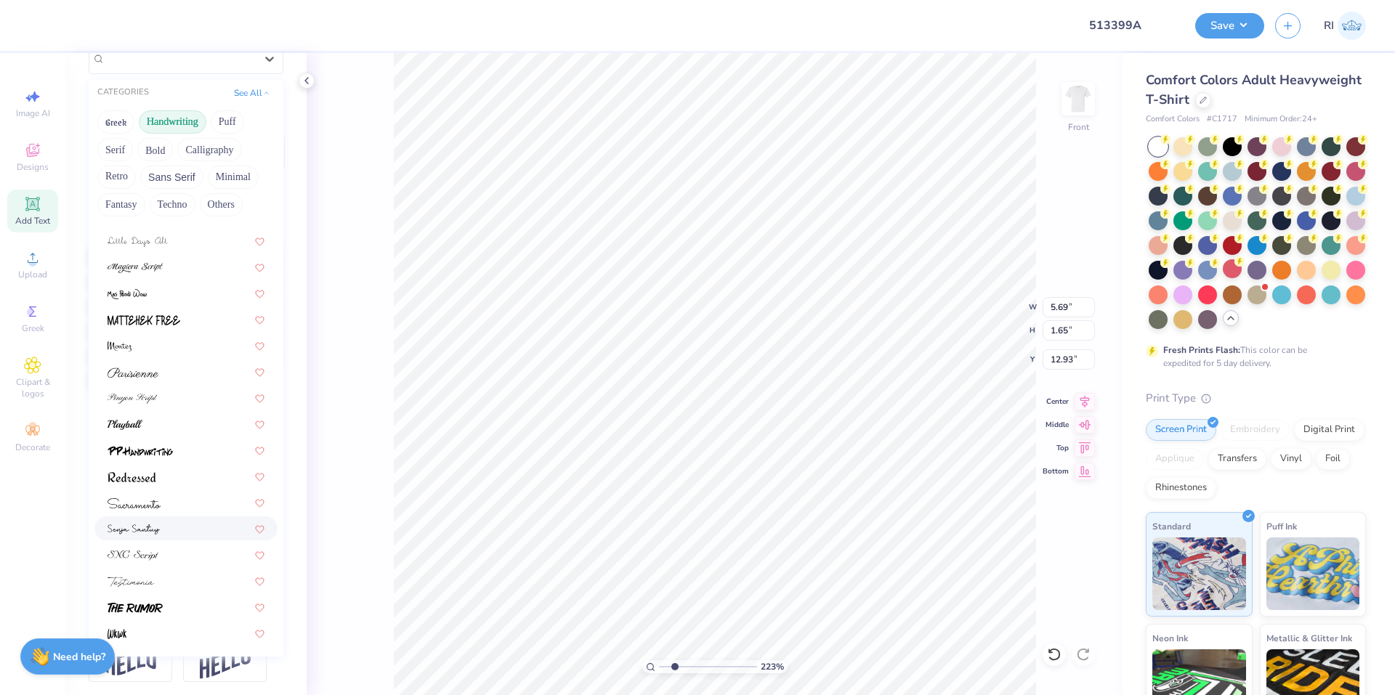
click at [183, 522] on div at bounding box center [186, 528] width 157 height 15
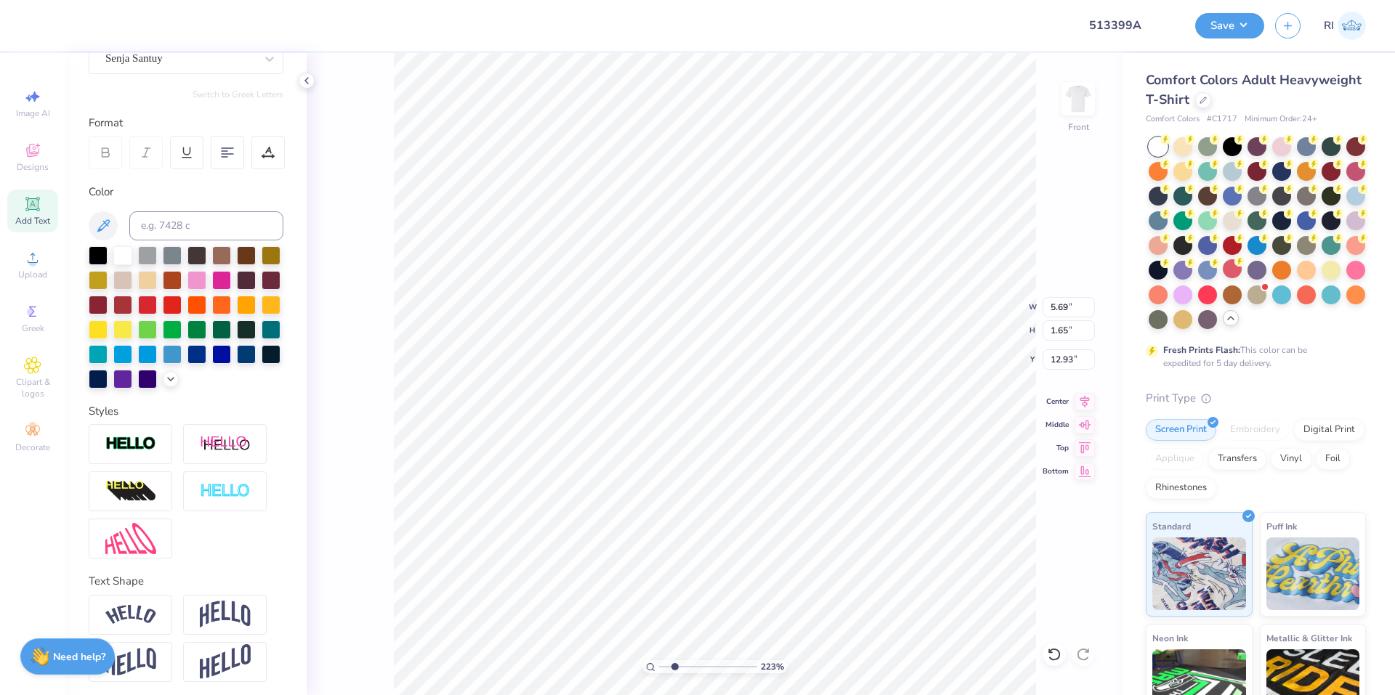
type input "2.22643191709162"
type input "4.93"
type input "1.80"
type input "12.85"
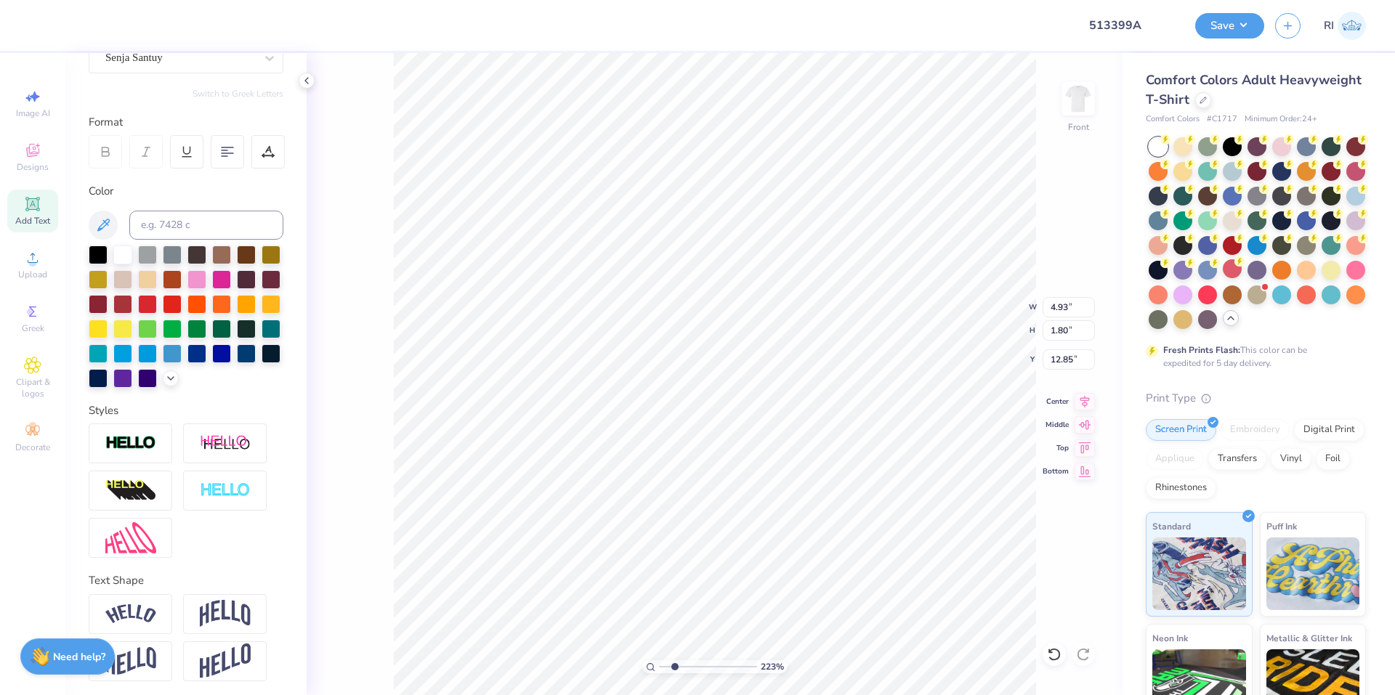
type input "2.22643191709162"
type textarea "it"
type input "2.22643191709162"
type textarea "it"
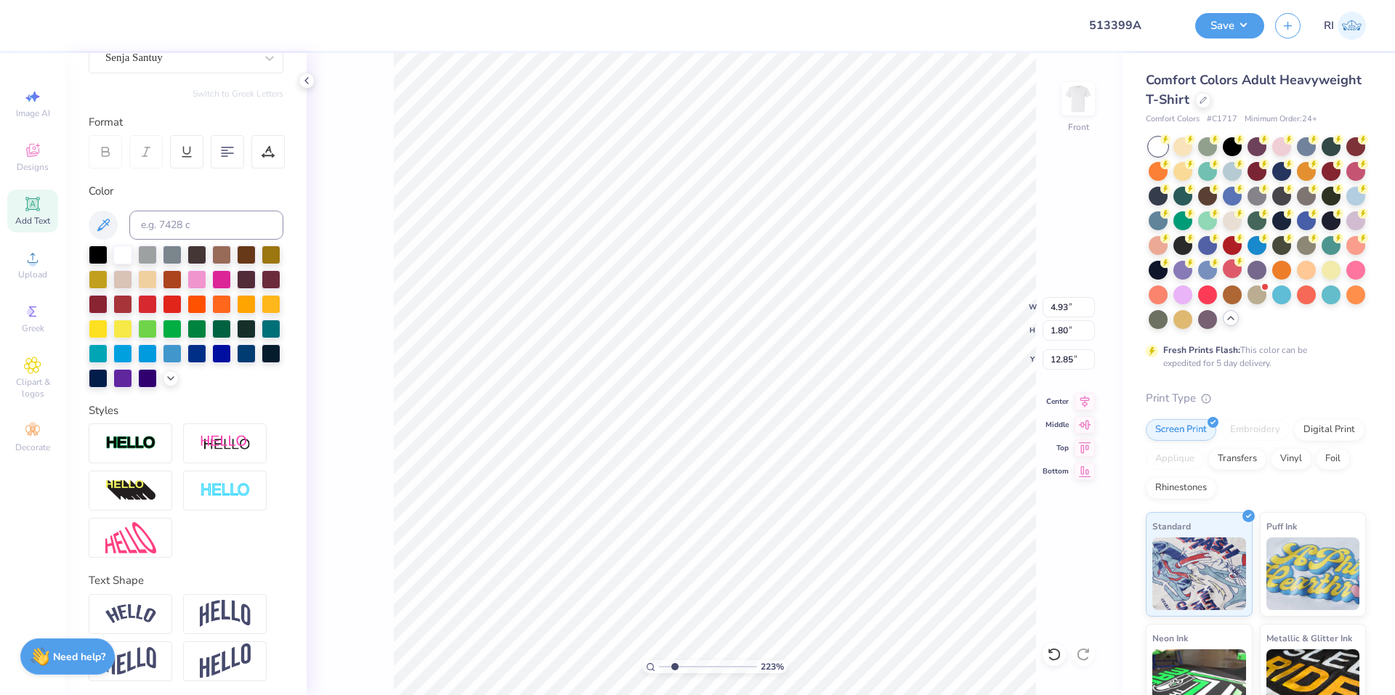
type input "2.22643191709162"
type textarea "it"
type input "2.22643191709162"
type input "9.22"
type input "13.25"
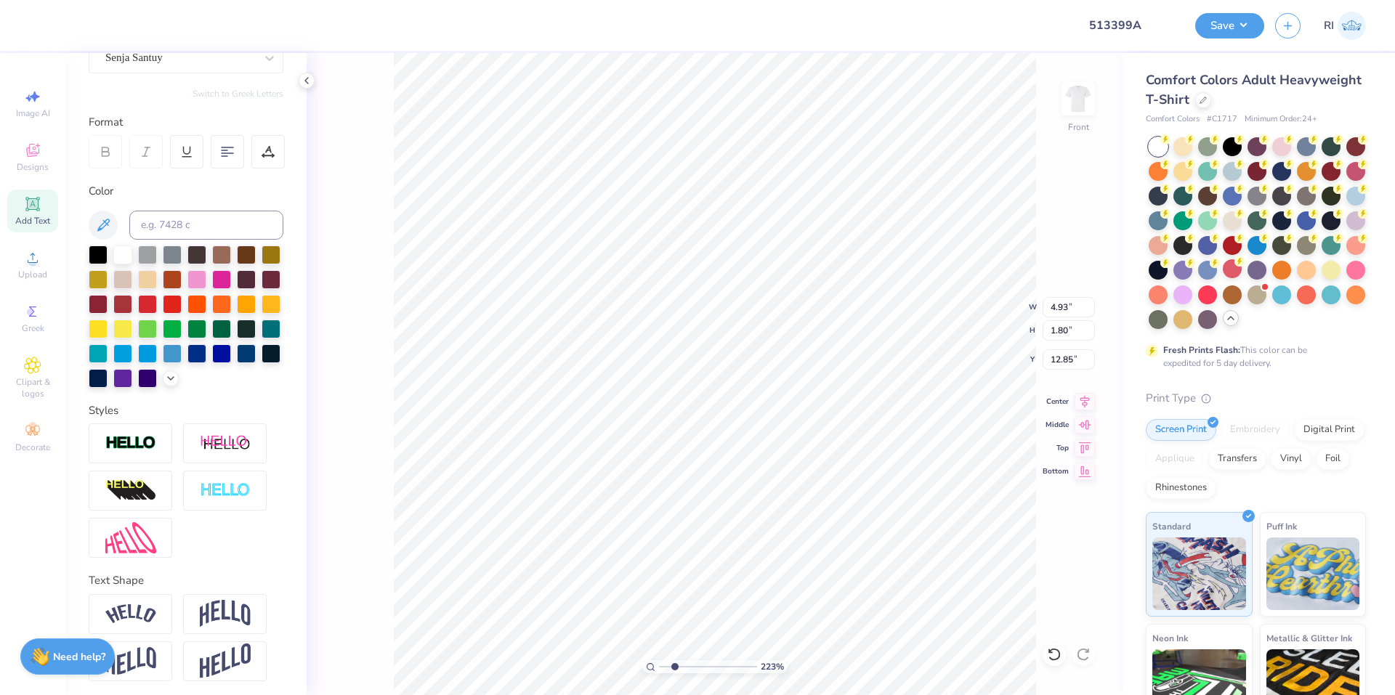
type input "7.13"
type input "2.22643191709162"
type input "1.47"
type input "1.57"
type input "12.97"
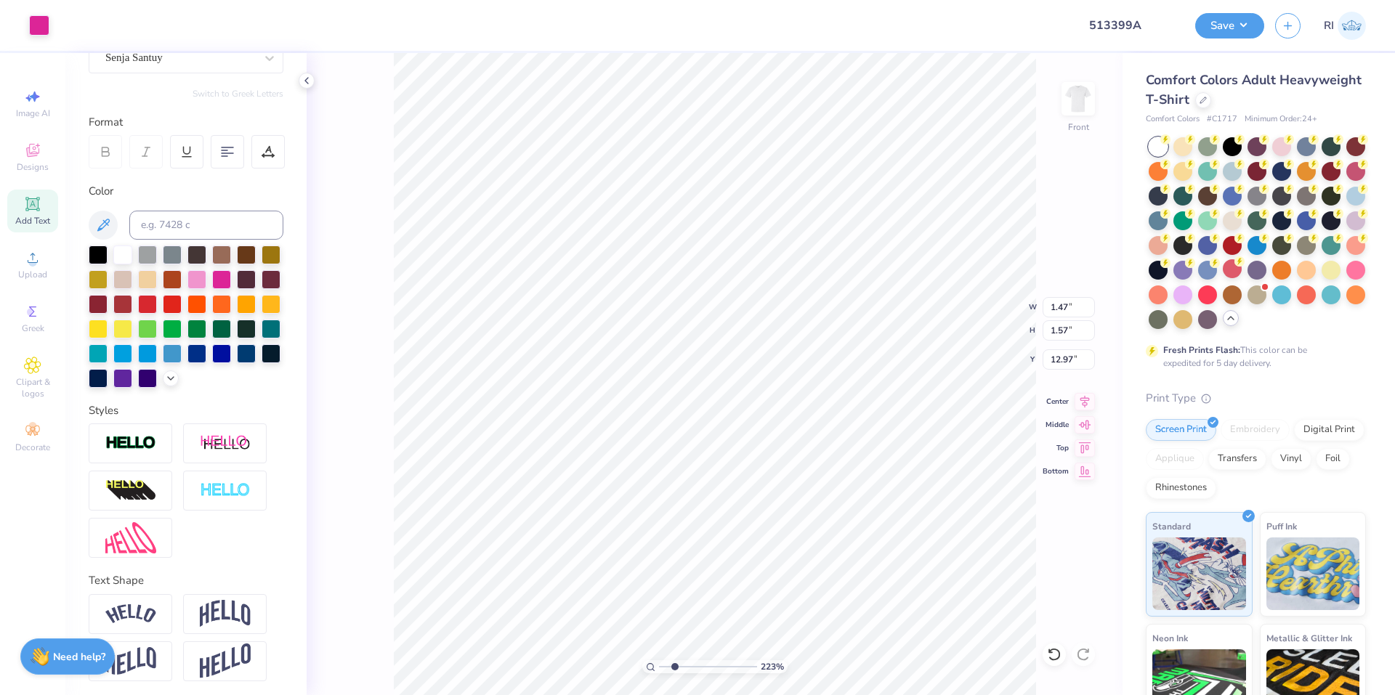
type input "2.22643191709162"
type input "11.55"
type input "2.22643191709162"
type textarea "t"
type input "2.22643191709162"
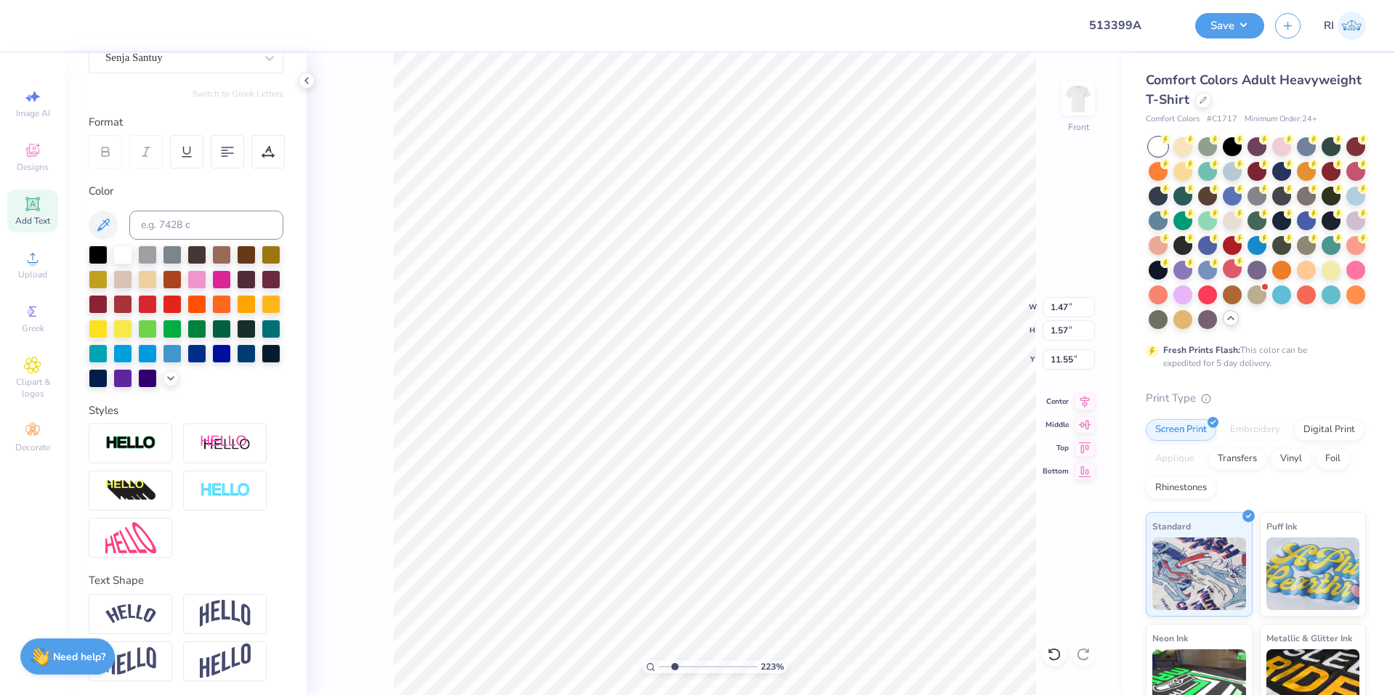
type textarea "It"
type input "2.22643191709162"
type input "11.56"
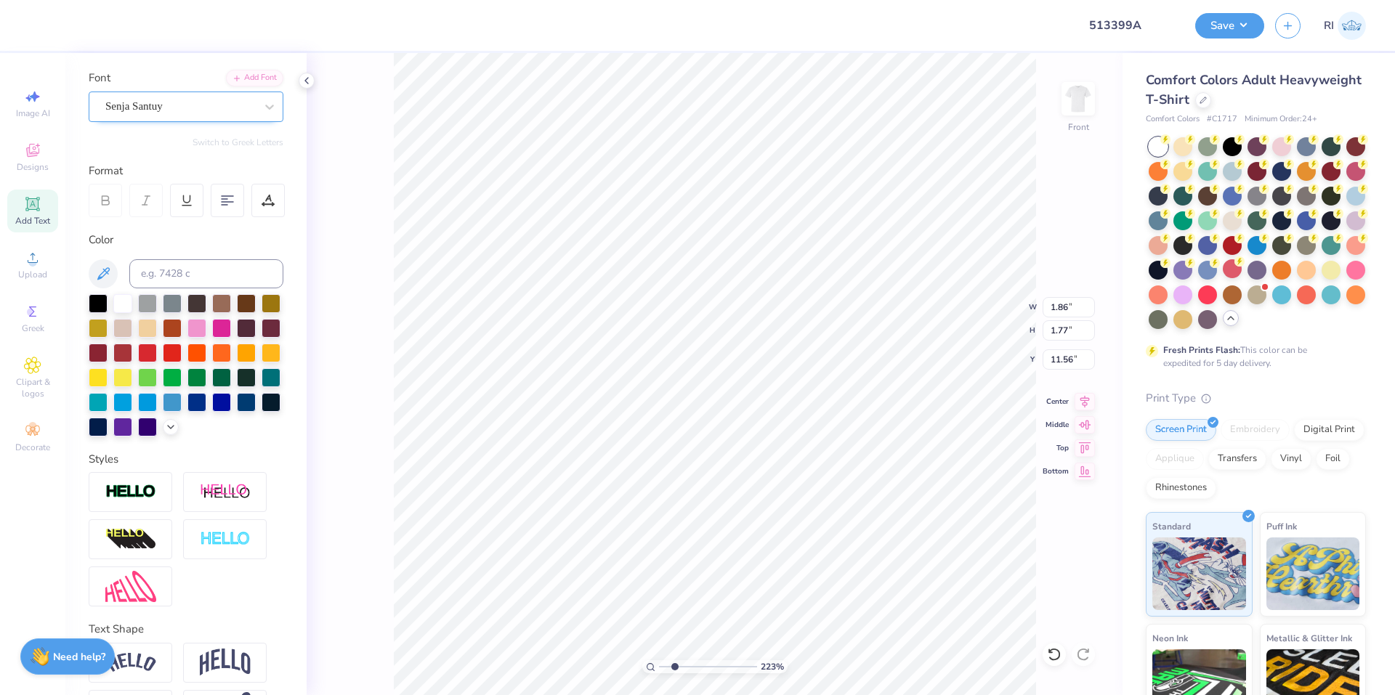
scroll to position [1, 0]
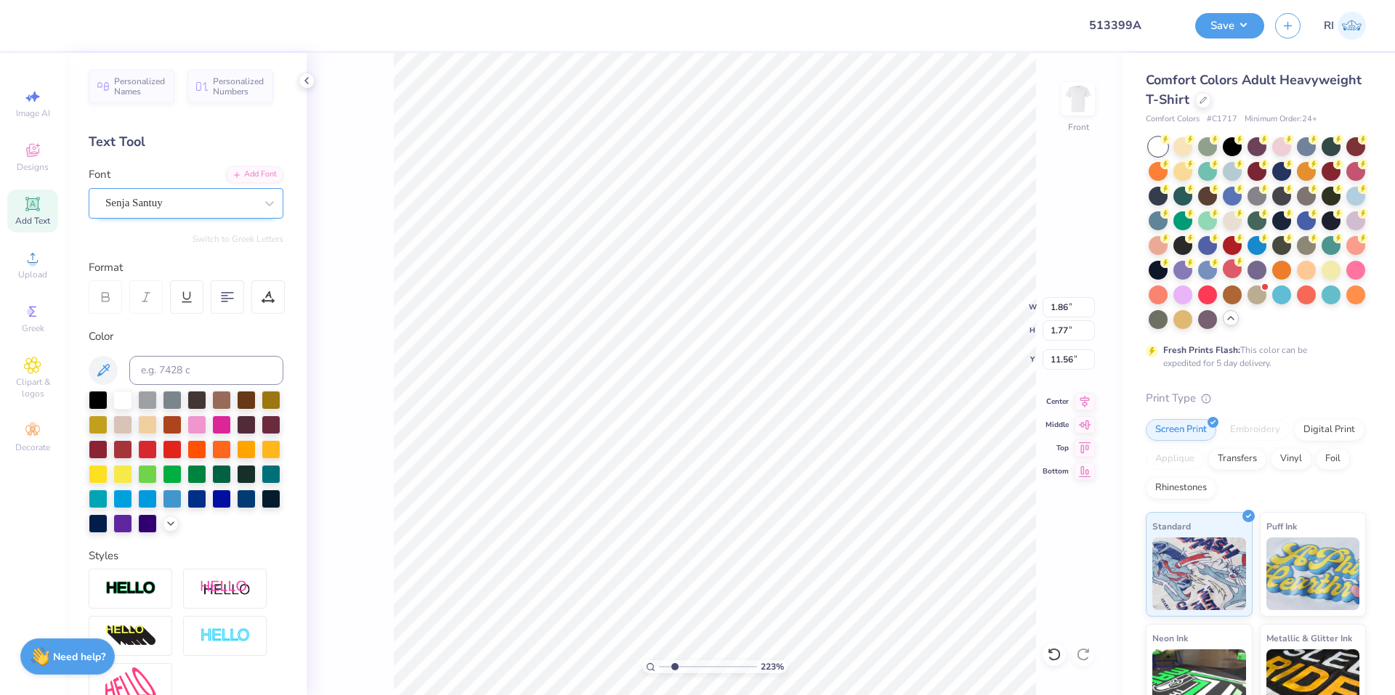
click at [175, 199] on div "Senja Santuy" at bounding box center [180, 203] width 153 height 23
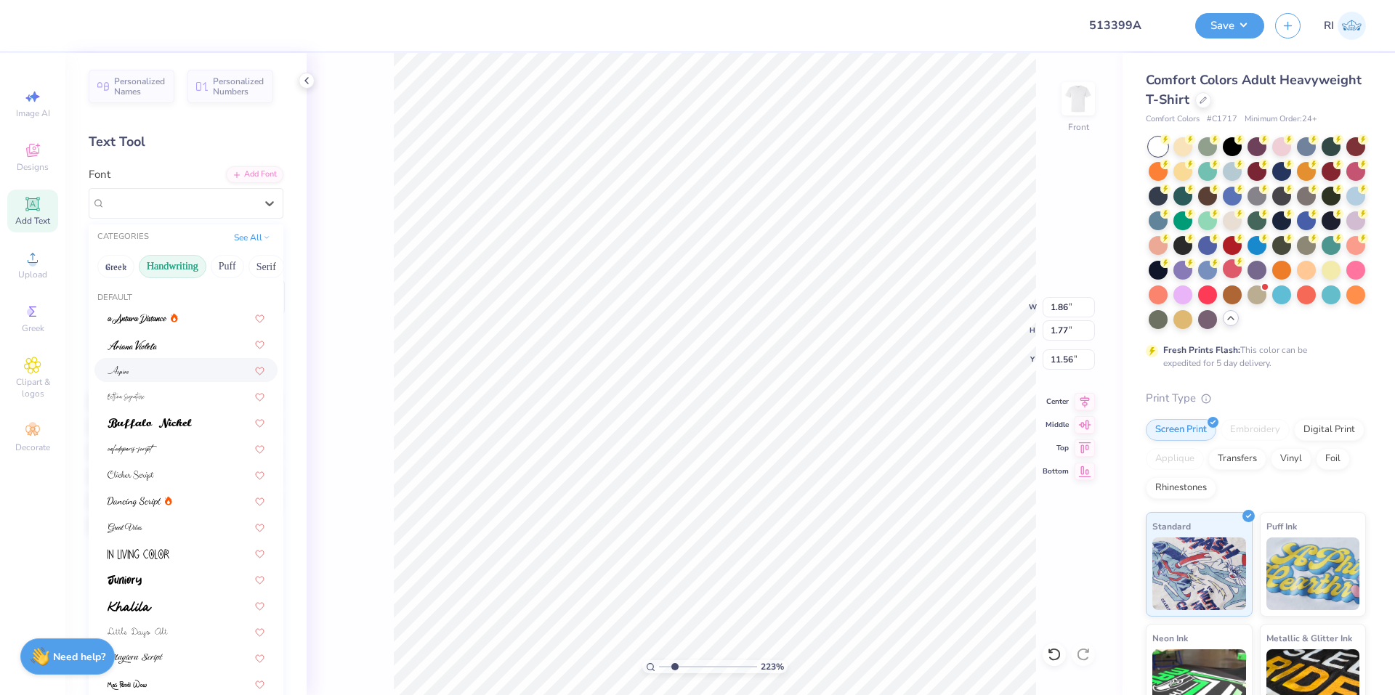
click at [190, 360] on div at bounding box center [185, 370] width 183 height 24
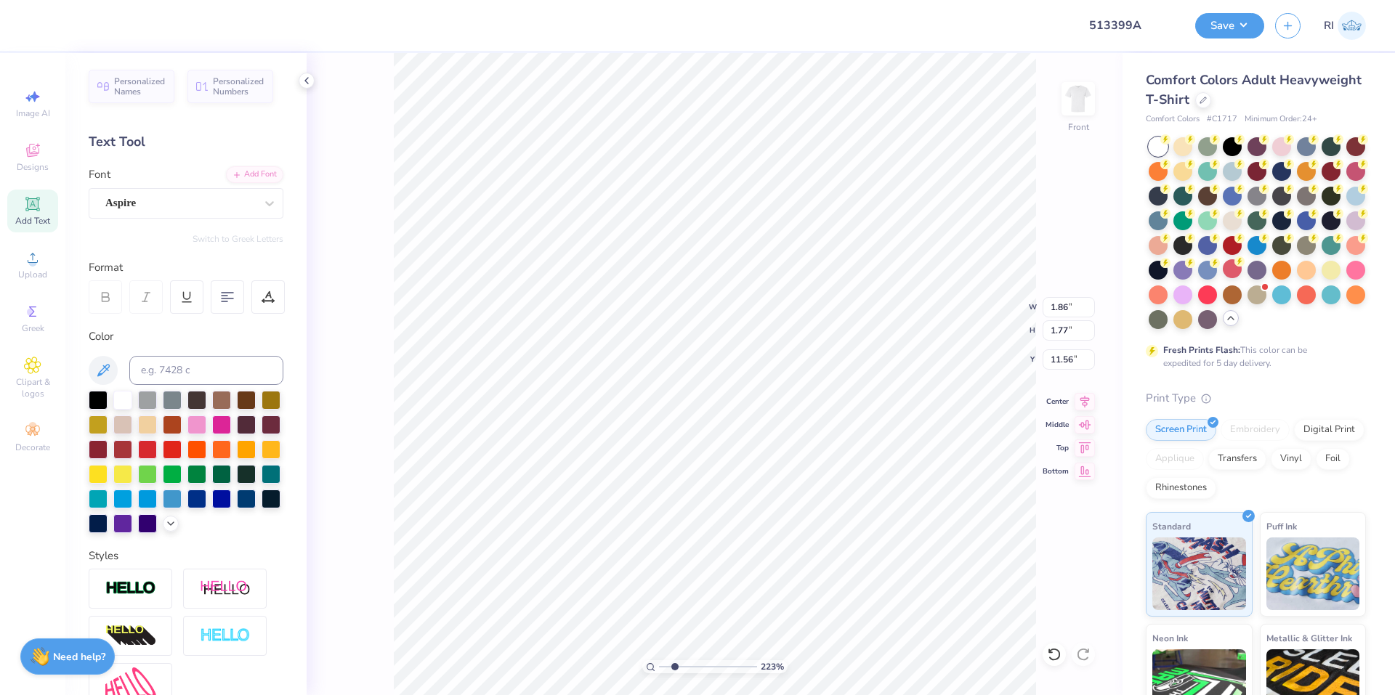
type input "2.22643191709162"
type input "1.64"
type input "1.67"
type input "11.61"
click at [177, 199] on div "Aspire" at bounding box center [180, 203] width 153 height 23
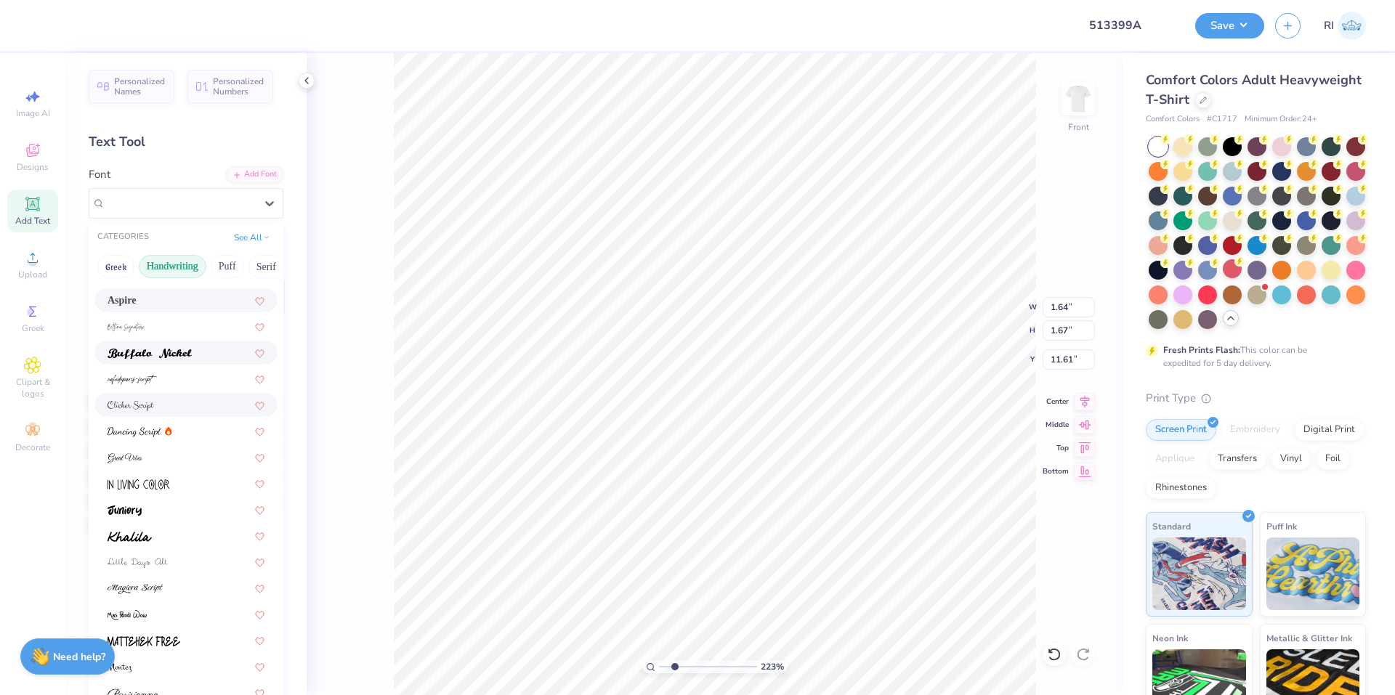
scroll to position [73, 0]
click at [158, 416] on div at bounding box center [185, 428] width 183 height 24
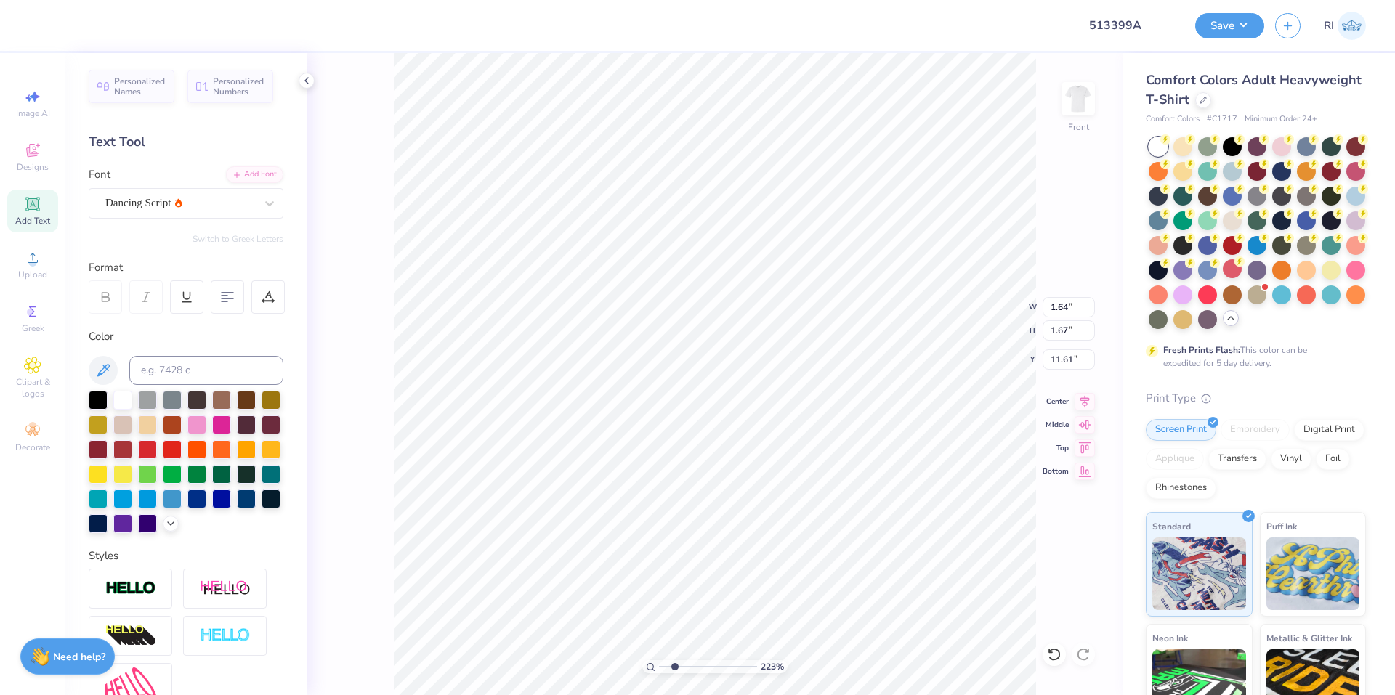
type input "2.22643191709162"
type input "1.85"
type input "1.89"
type input "11.50"
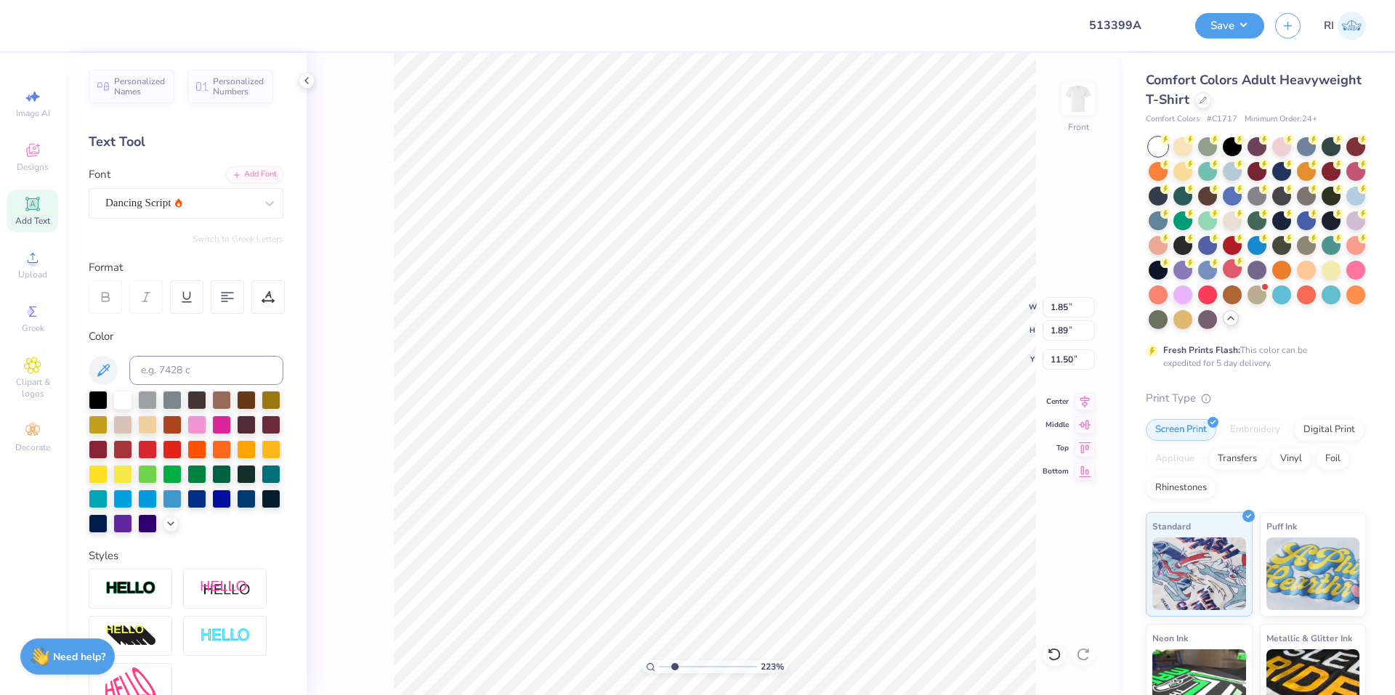
type input "2.22643191709162"
type textarea "t"
type input "2.22643191709162"
type textarea "it"
type input "2.22643191709162"
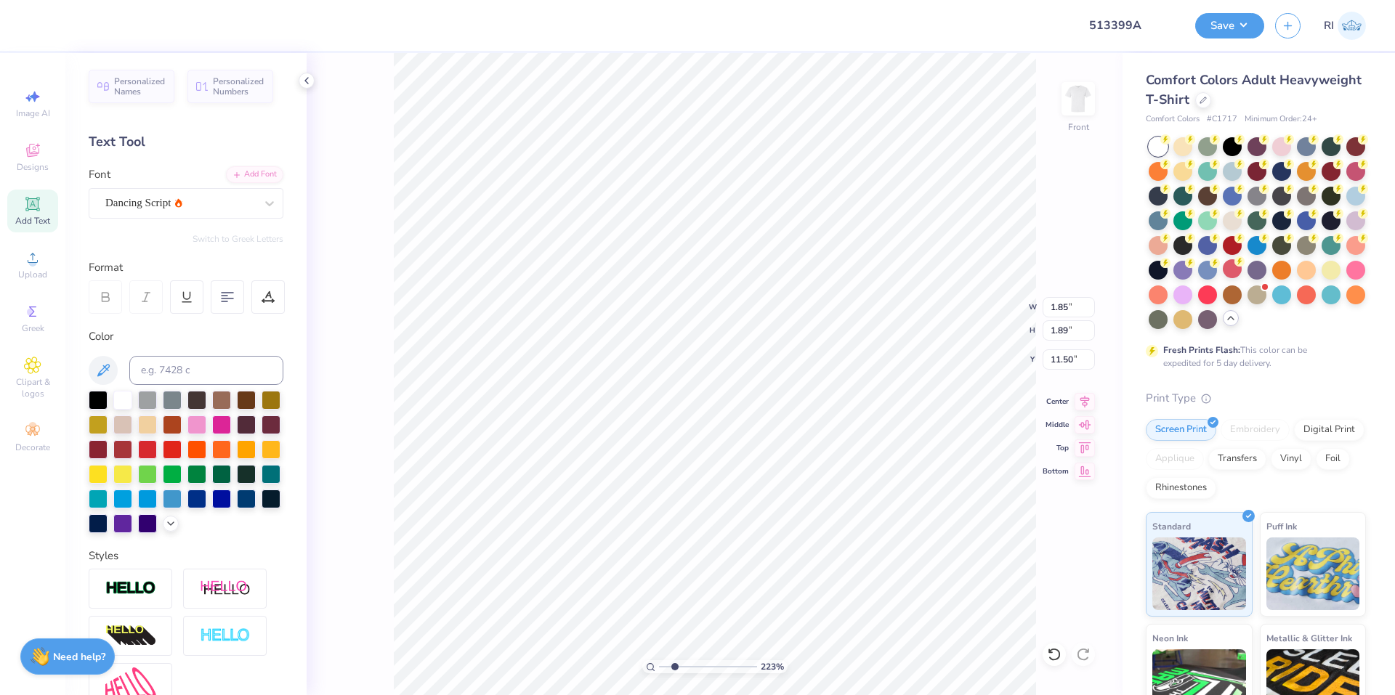
type textarea "t"
type input "2.22643191709162"
type textarea "lt"
type input "2.22643191709162"
type textarea "t"
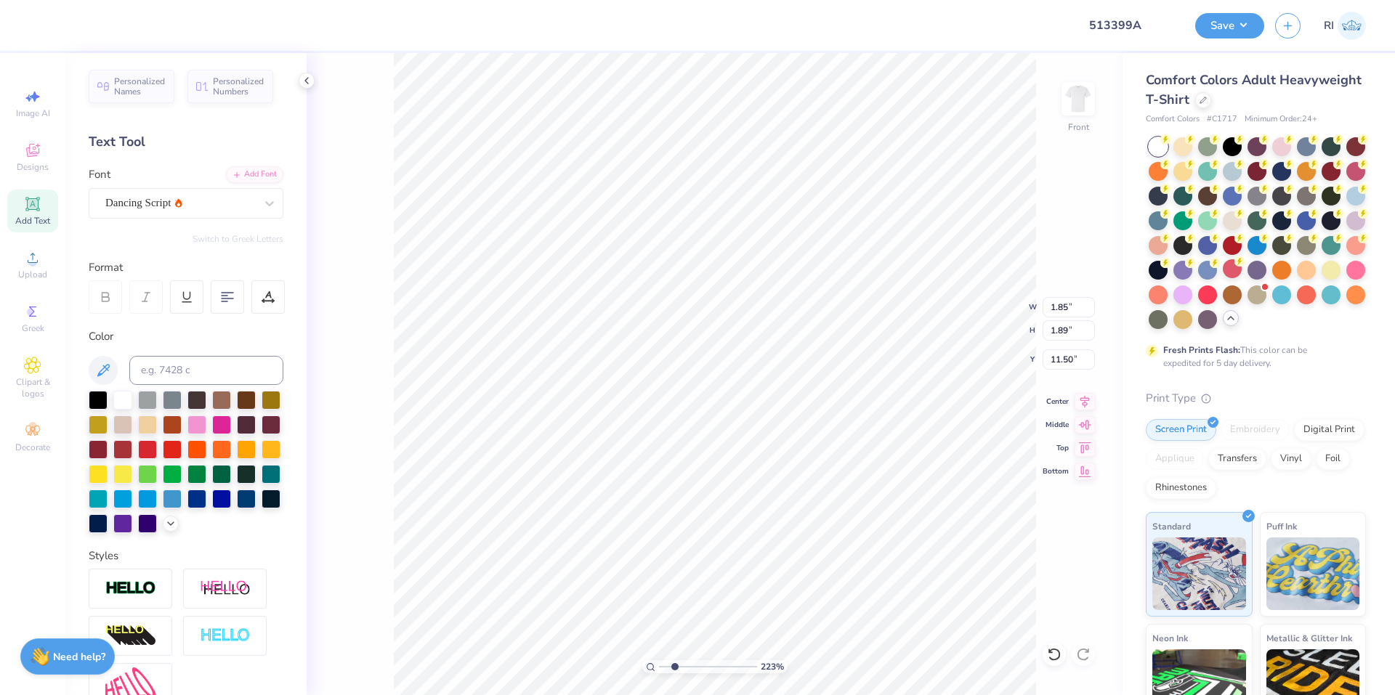
type input "2.22643191709162"
type textarea "t"
type input "2.22643191709162"
type textarea "ta"
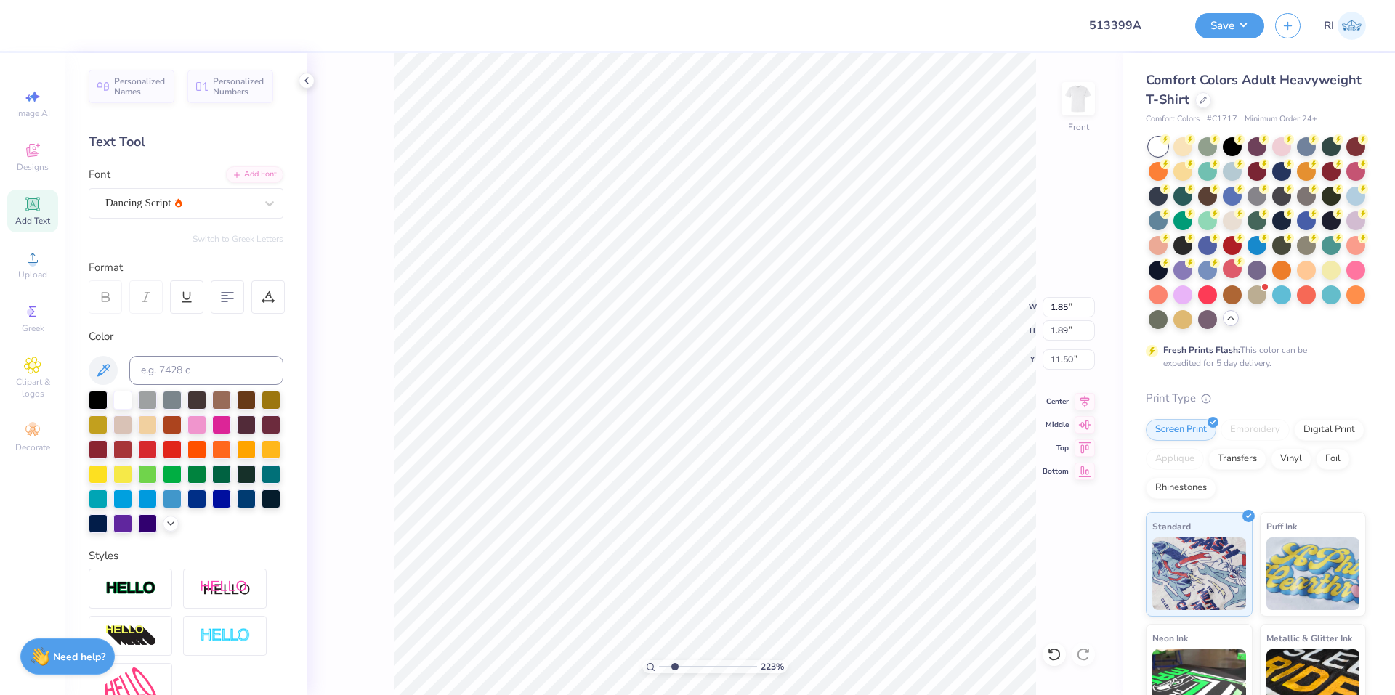
type input "2.22643191709162"
type textarea "tak"
type input "2.22643191709162"
type textarea "take"
type input "2.22643191709162"
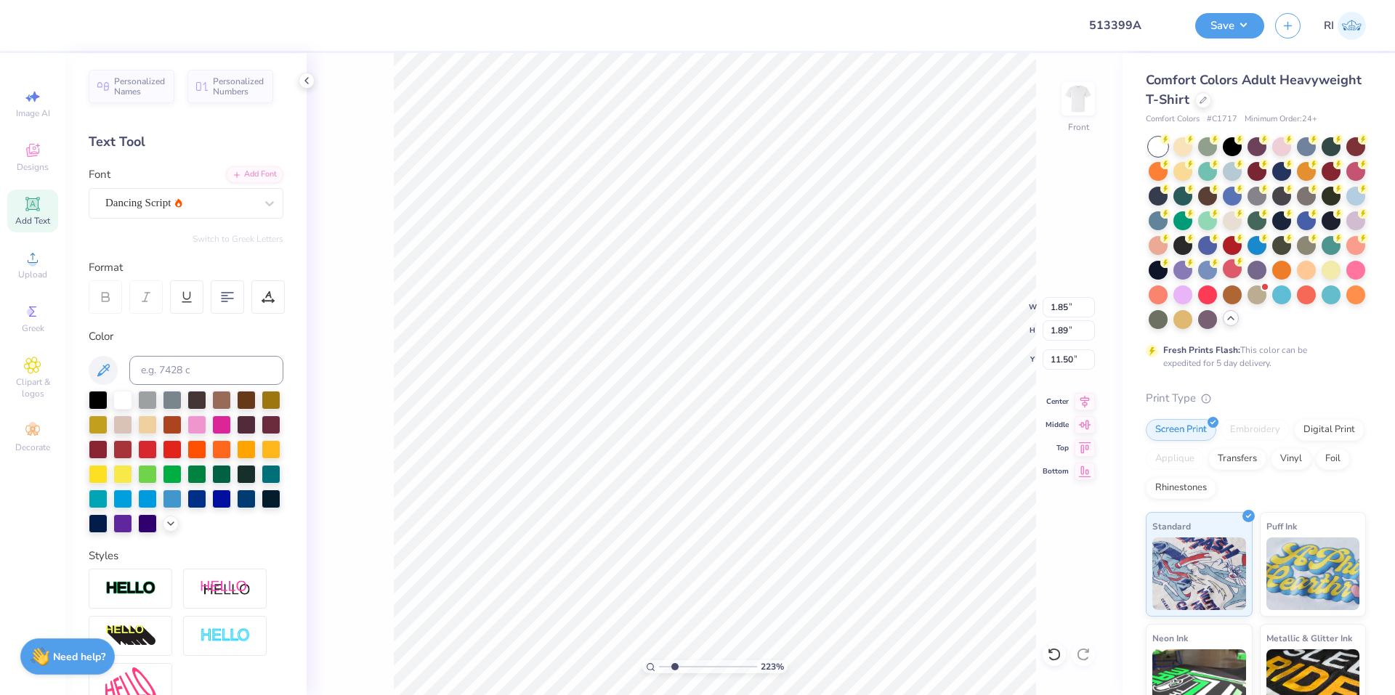
type textarea "takes"
type input "2.22643191709162"
type textarea "take"
type input "2.22643191709162"
type textarea "tak"
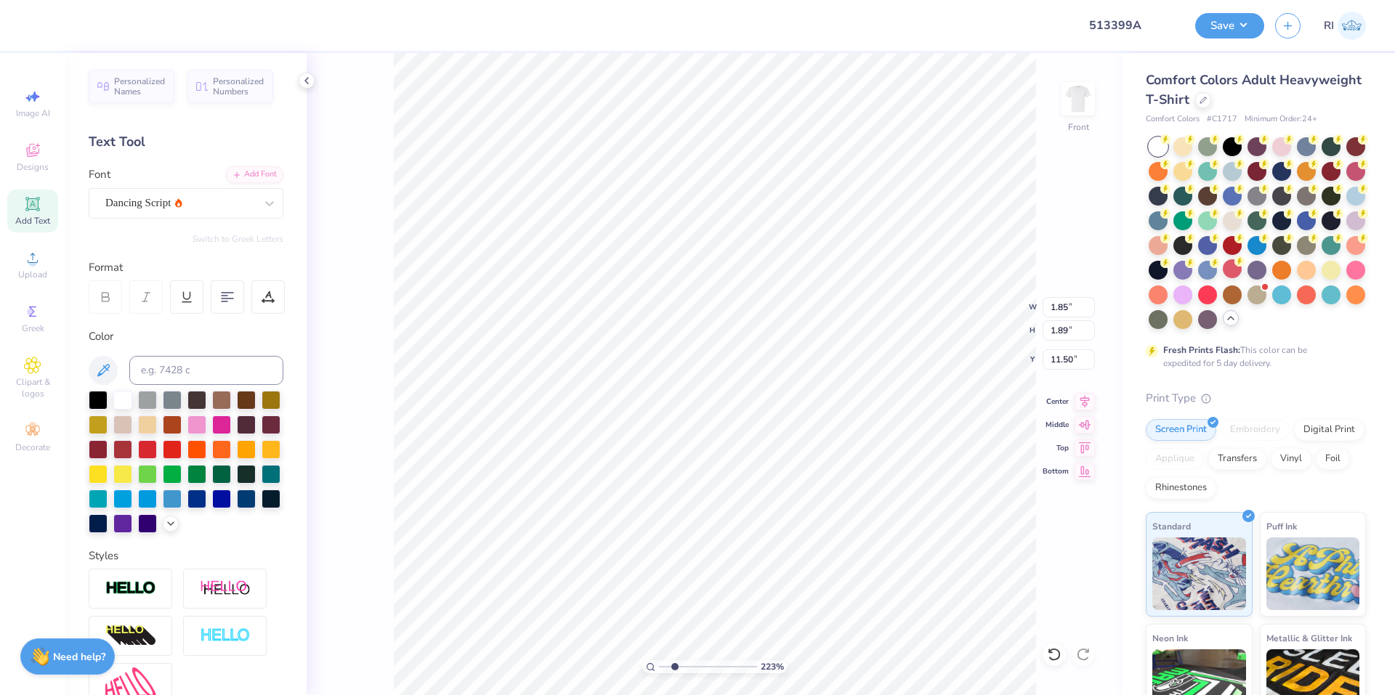
type input "2.22643191709162"
type textarea "ta"
type input "2.22643191709162"
type textarea "t"
type input "2.22643191709162"
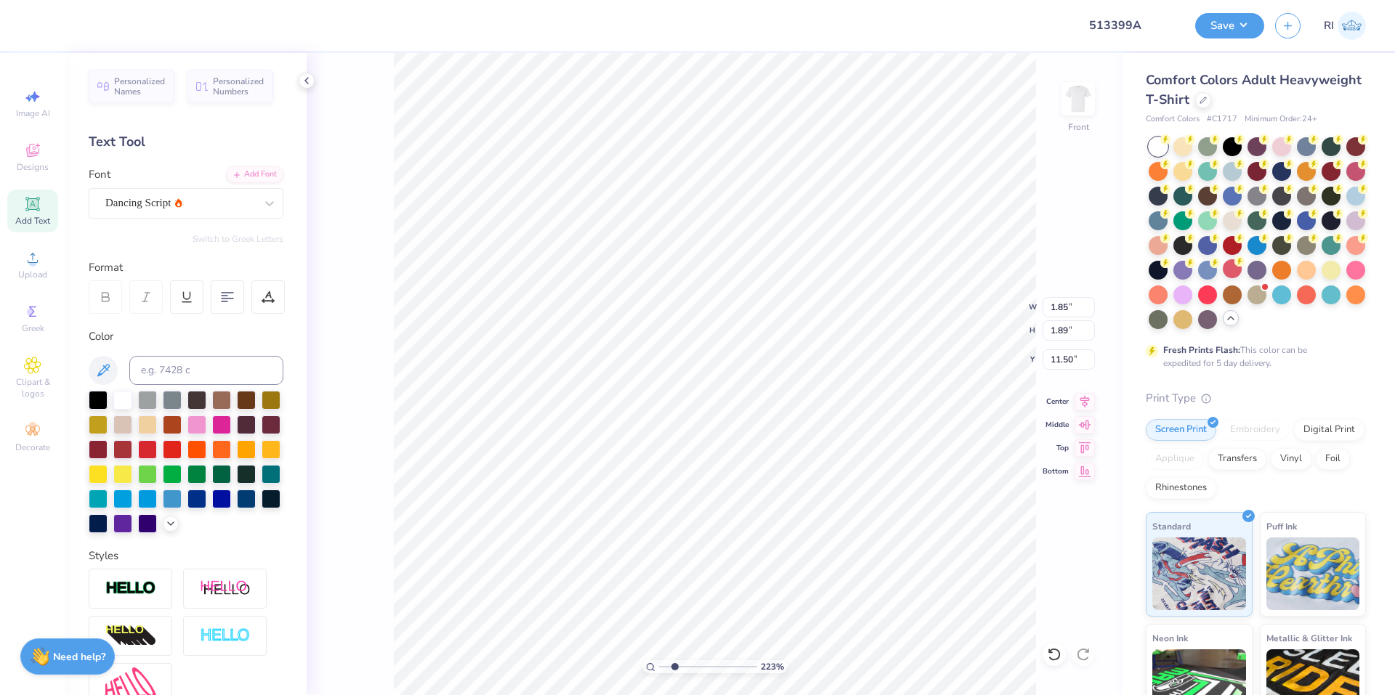
scroll to position [11, 1]
type input "2.22643191709162"
type textarea "it"
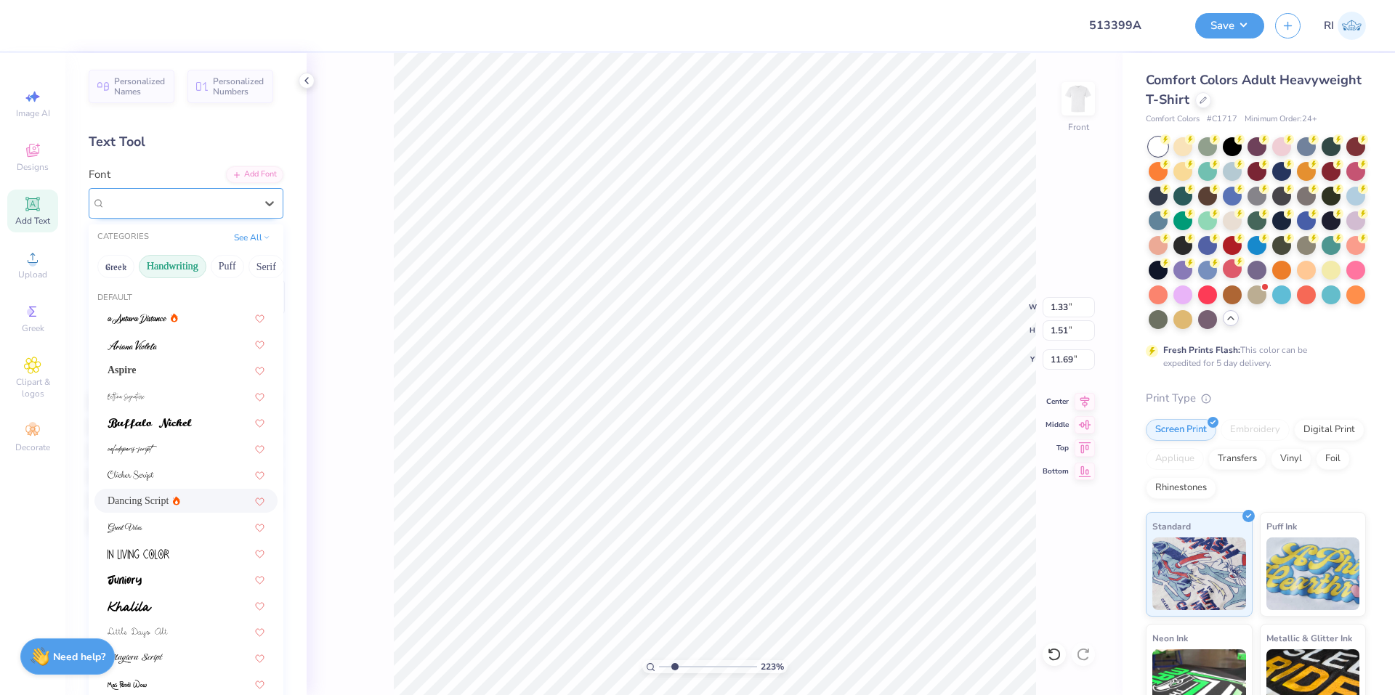
click at [171, 206] on div "Dancing Script" at bounding box center [180, 203] width 153 height 23
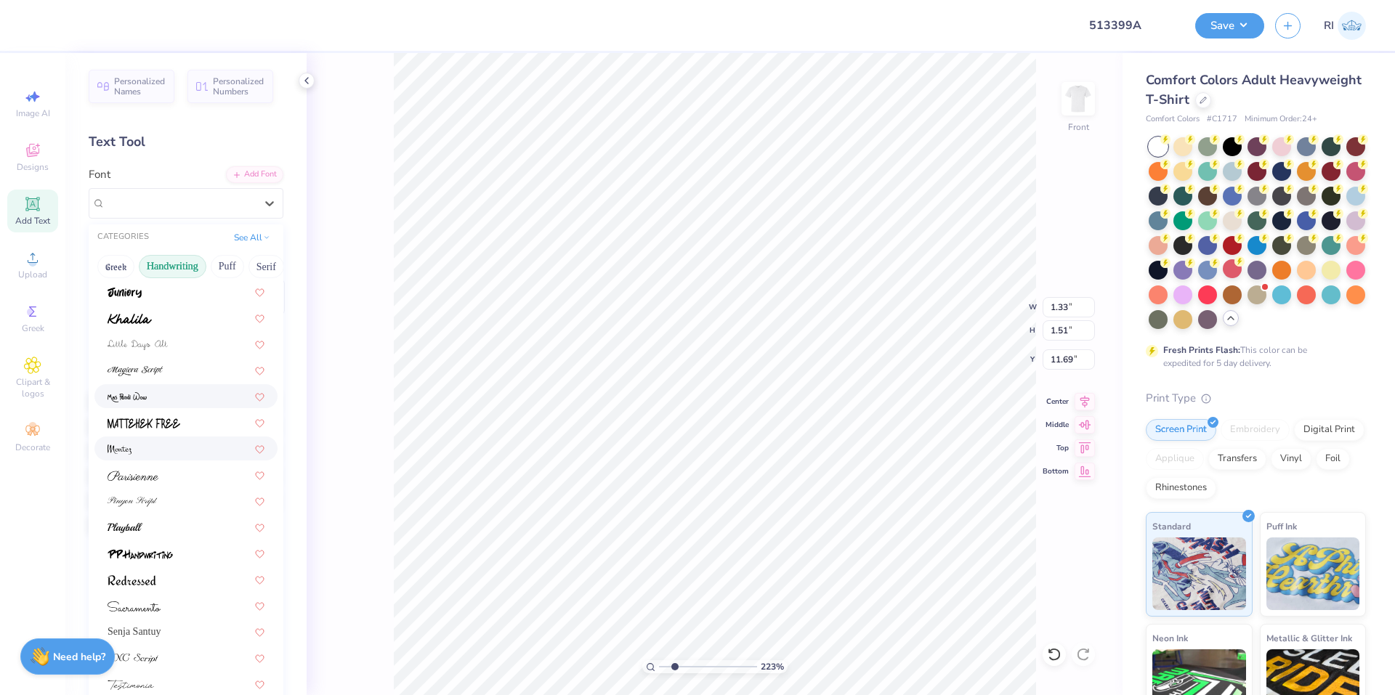
scroll to position [291, 0]
click at [213, 451] on div at bounding box center [186, 445] width 157 height 15
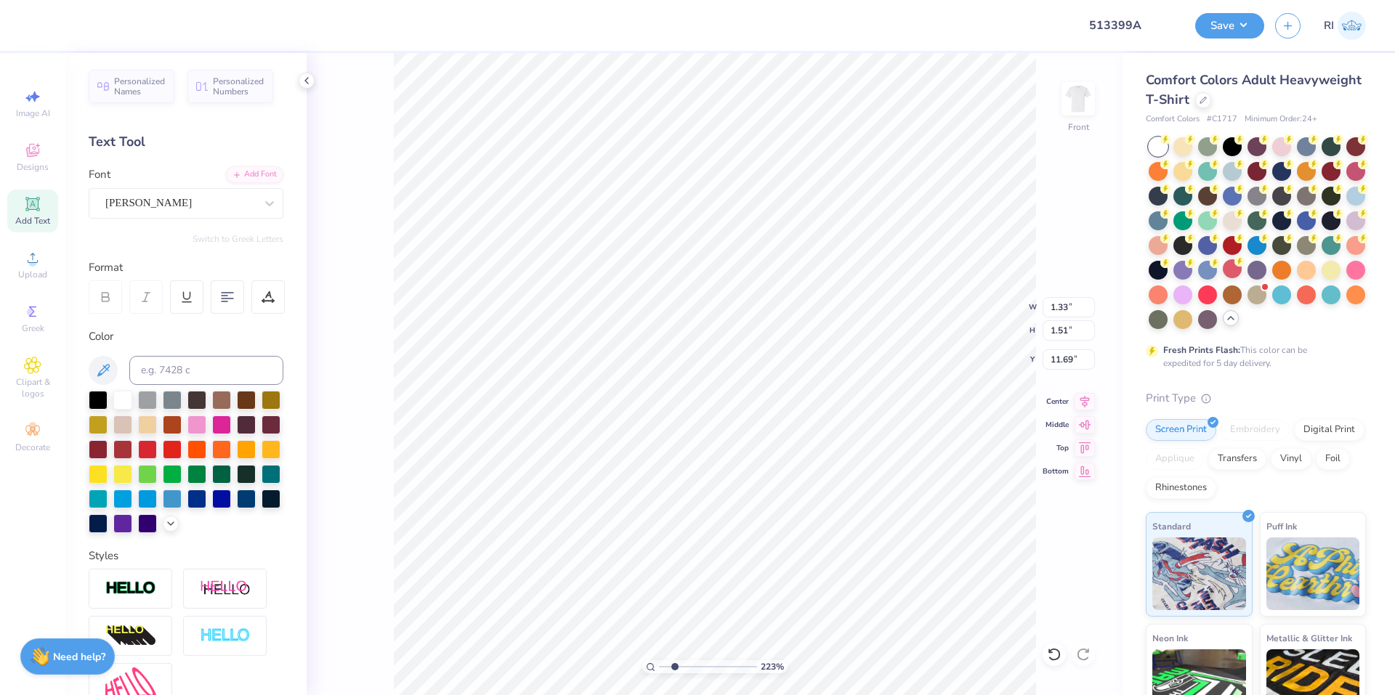
type input "2.22643191709162"
type input "1.49"
type input "1.42"
type input "11.74"
click at [203, 206] on div "[PERSON_NAME]" at bounding box center [180, 203] width 153 height 23
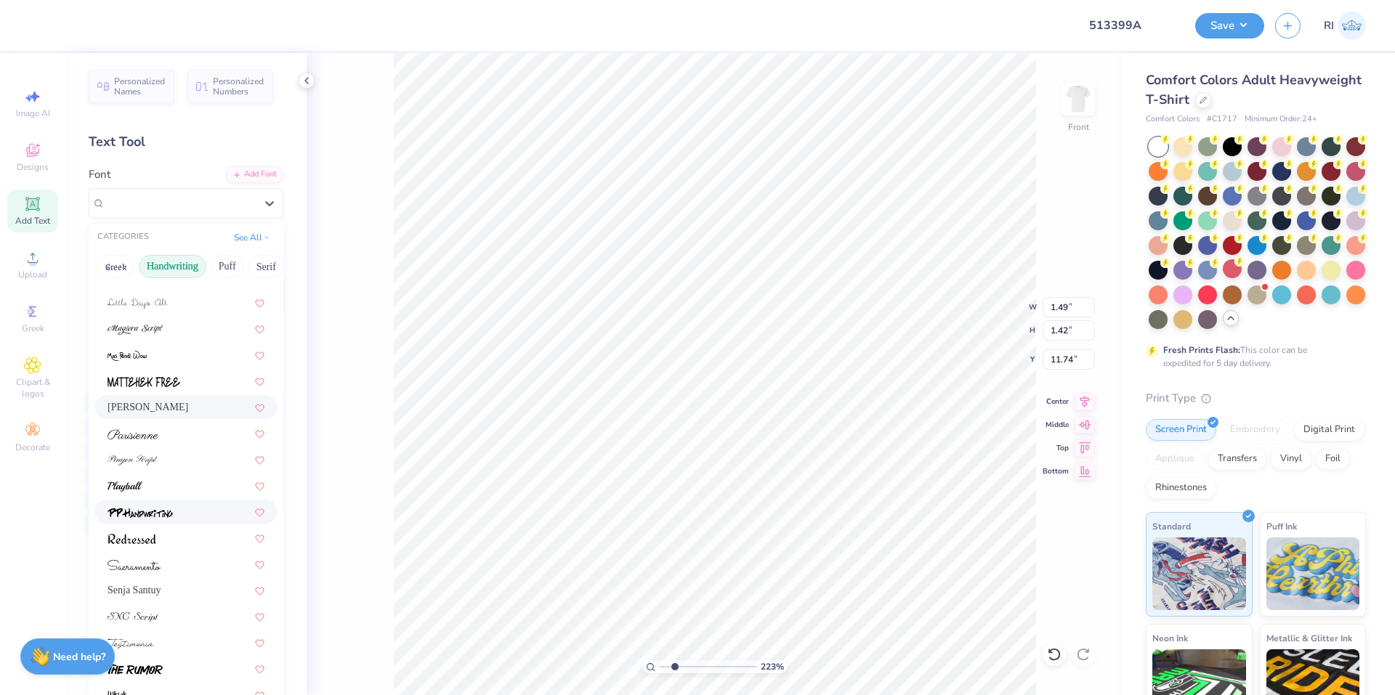
scroll to position [73, 0]
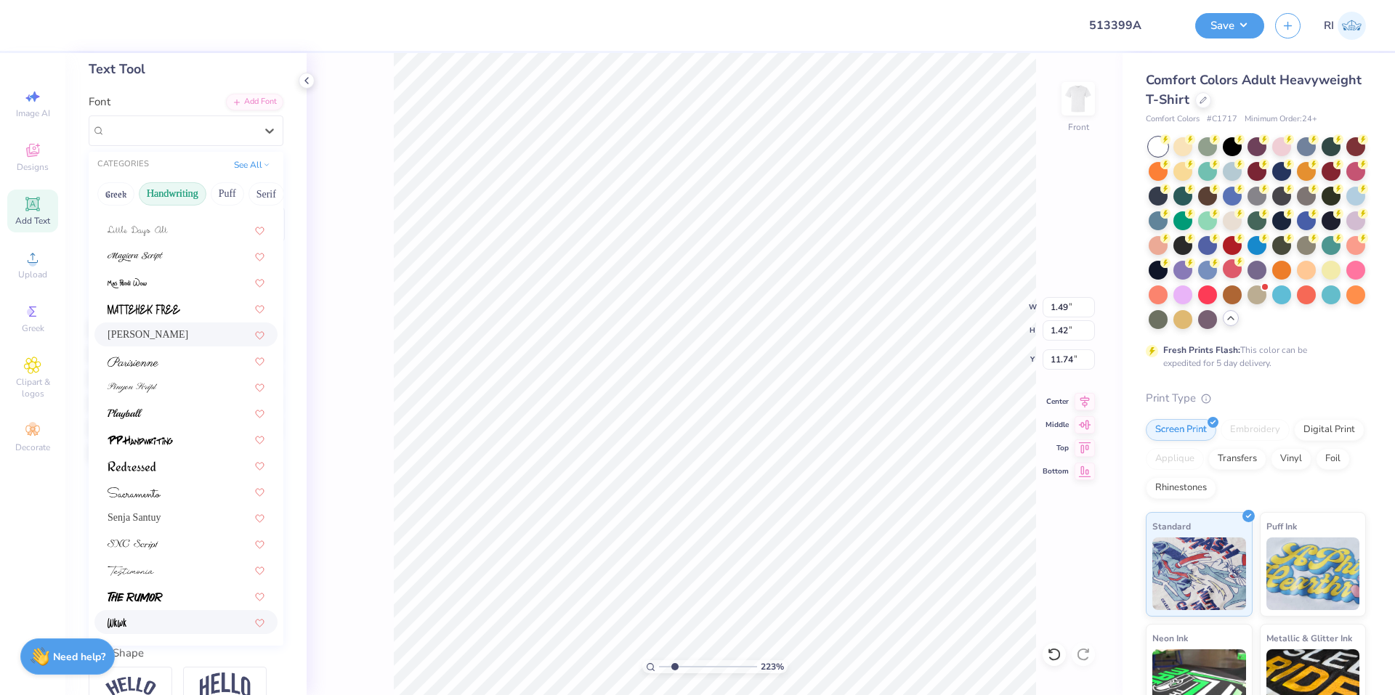
click at [202, 617] on div at bounding box center [186, 622] width 157 height 15
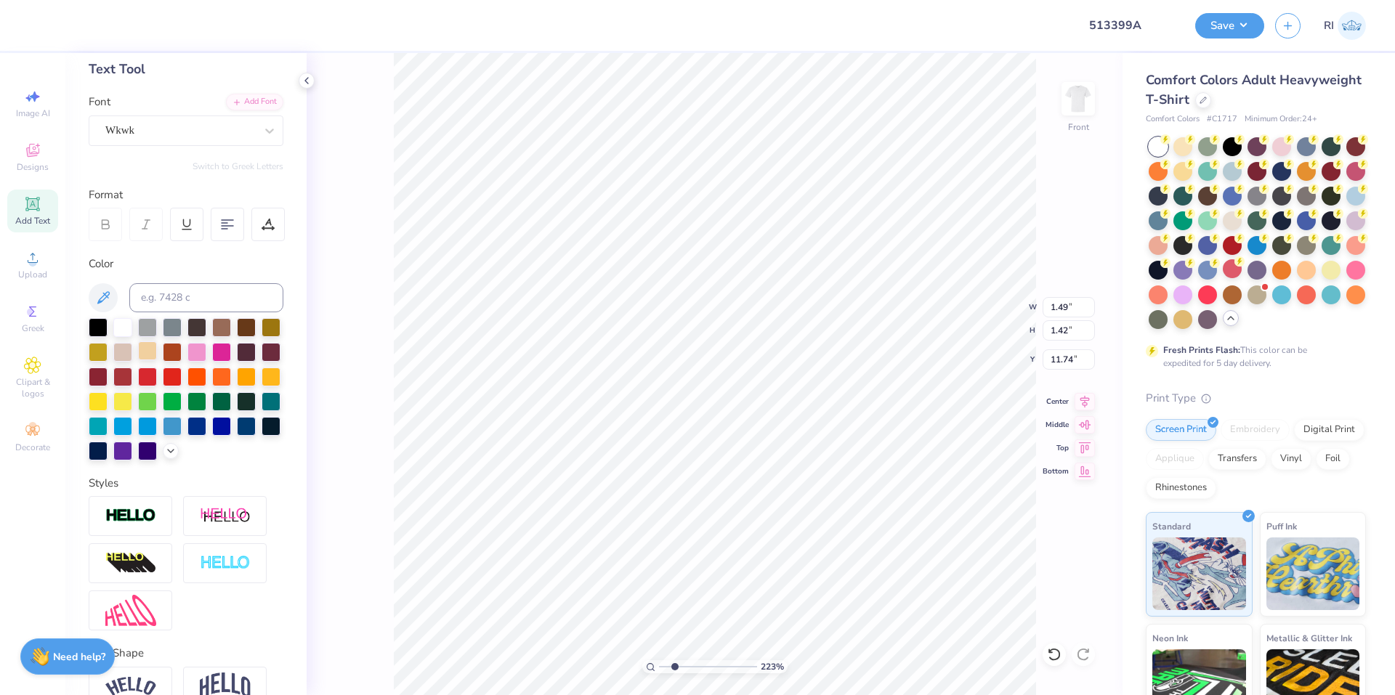
type input "2.22643191709162"
type input "1.10"
type input "1.83"
type input "11.53"
click at [197, 131] on div "Wkwk" at bounding box center [180, 130] width 153 height 23
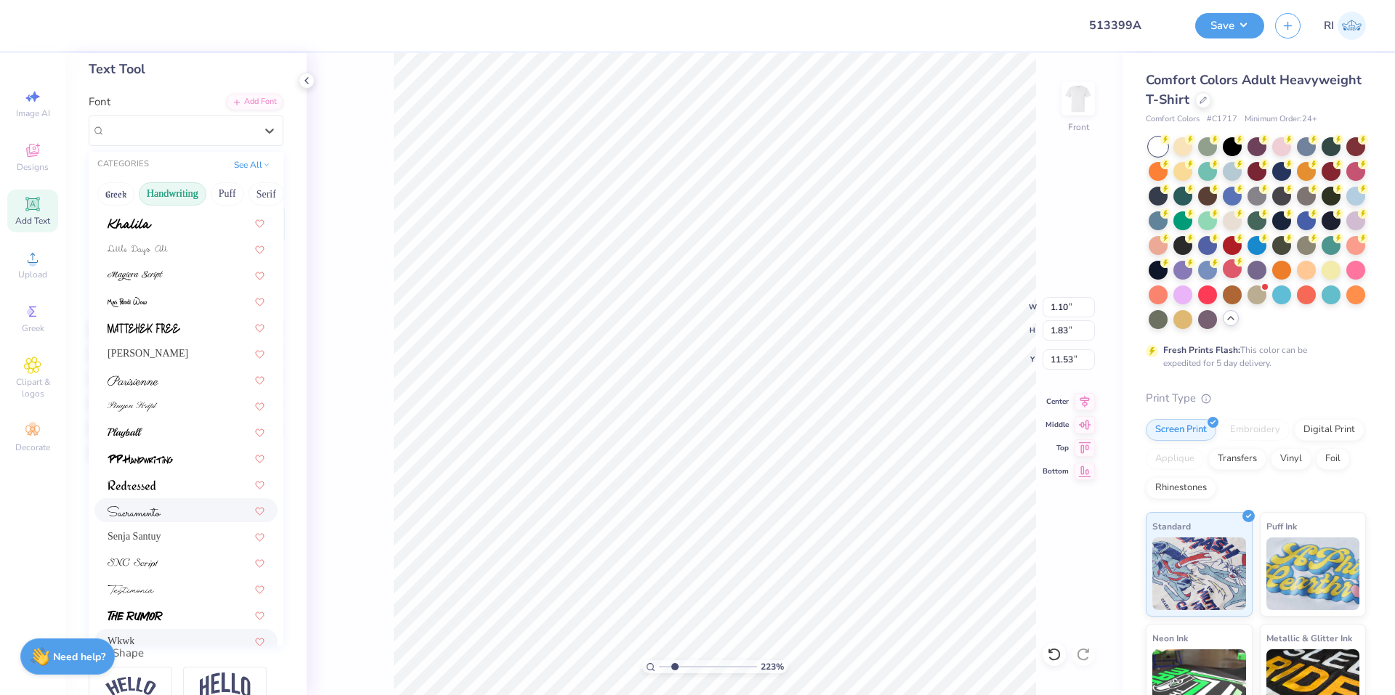
scroll to position [329, 0]
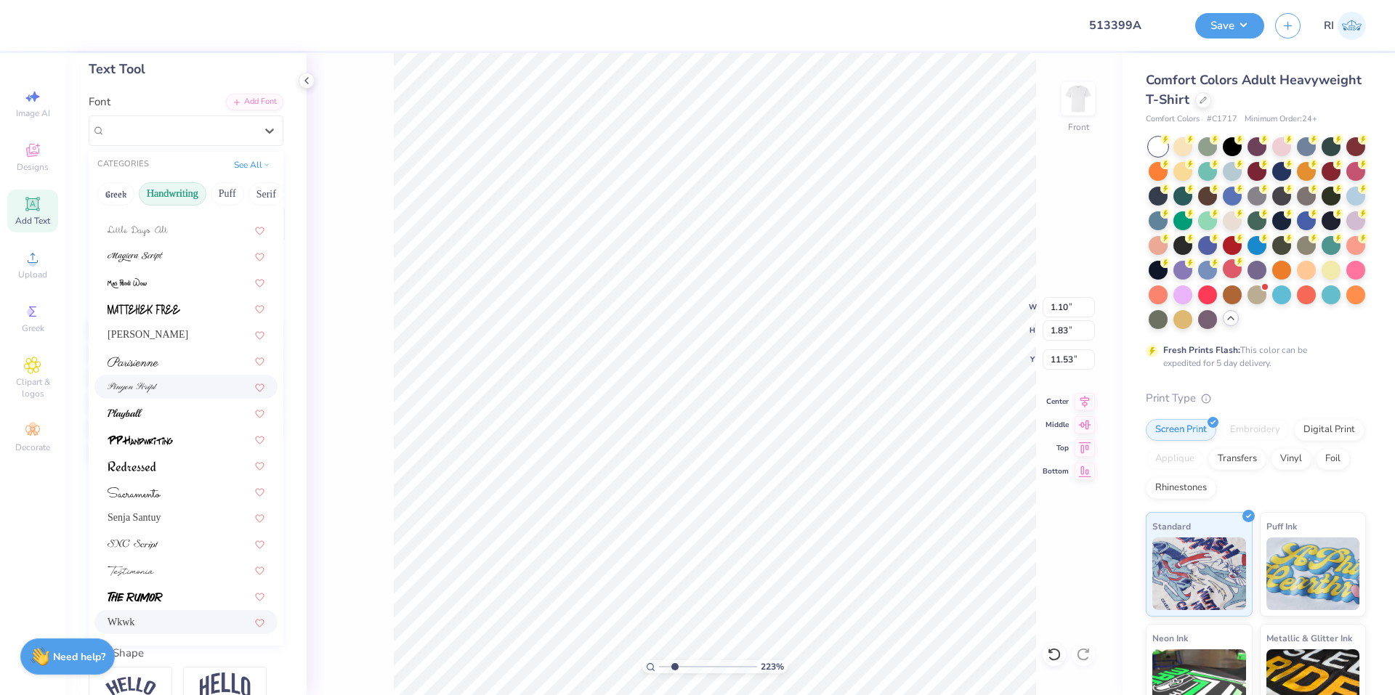
click at [177, 383] on div at bounding box center [186, 386] width 157 height 15
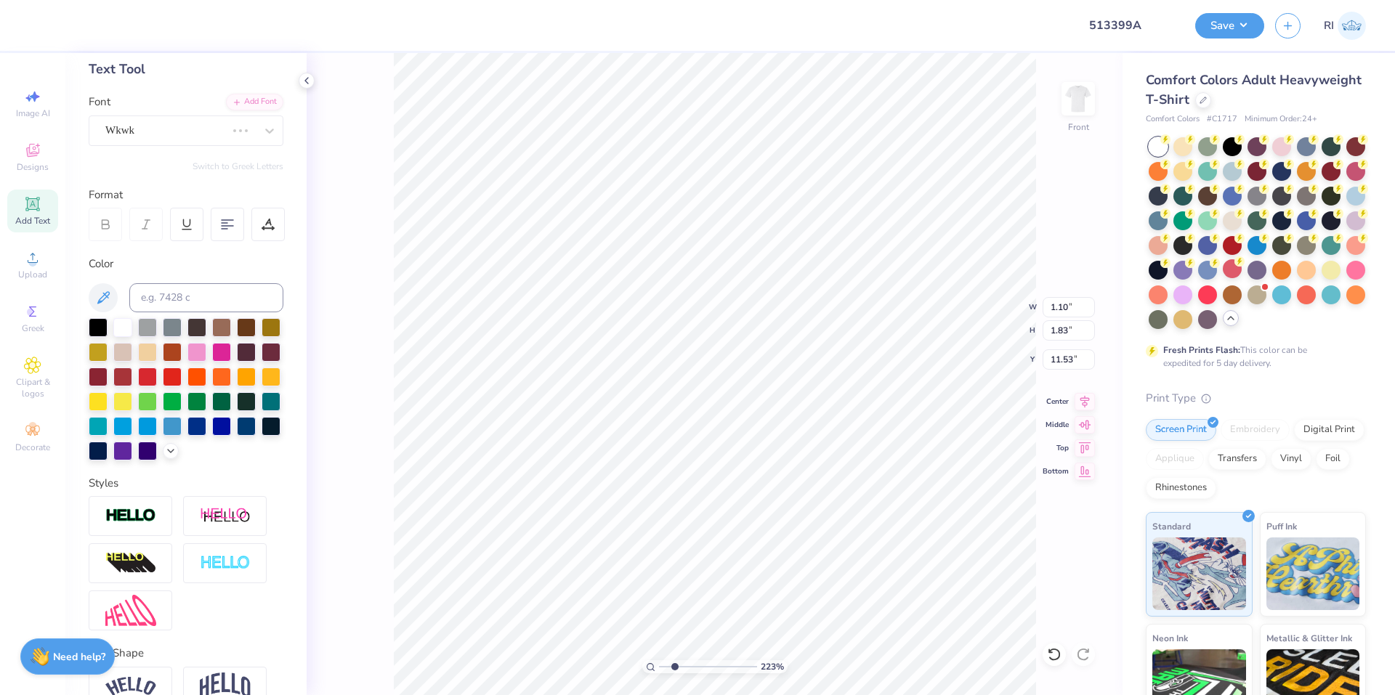
type input "2.22643191709162"
type input "1.61"
type input "1.31"
type input "11.79"
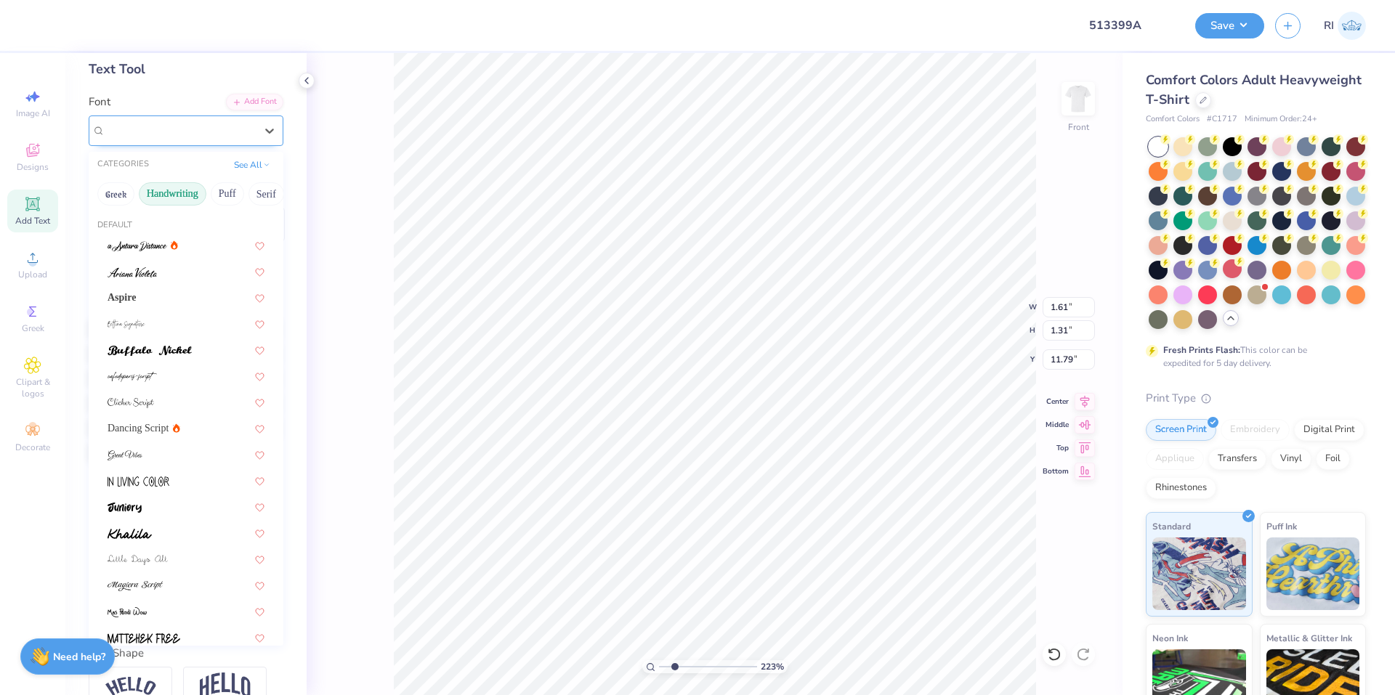
click at [179, 139] on div at bounding box center [180, 131] width 150 height 20
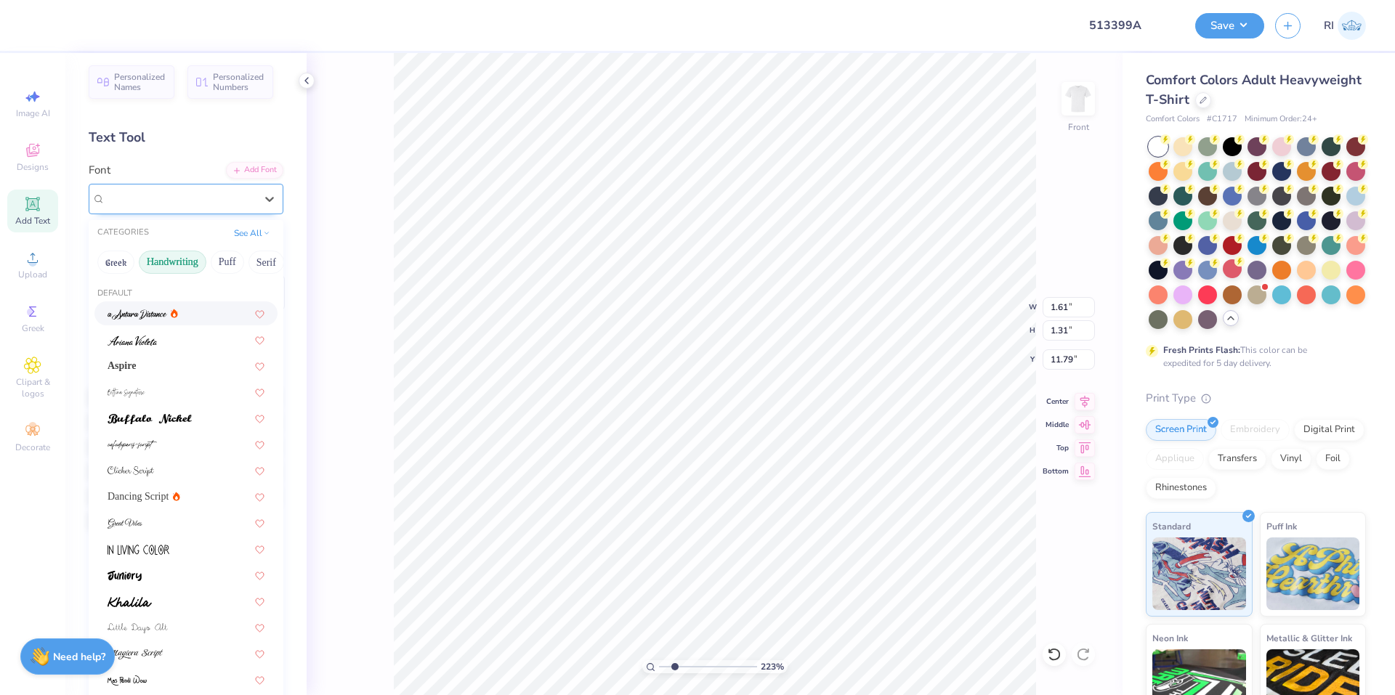
scroll to position [0, 0]
click at [178, 264] on button "Handwriting" at bounding box center [173, 267] width 68 height 23
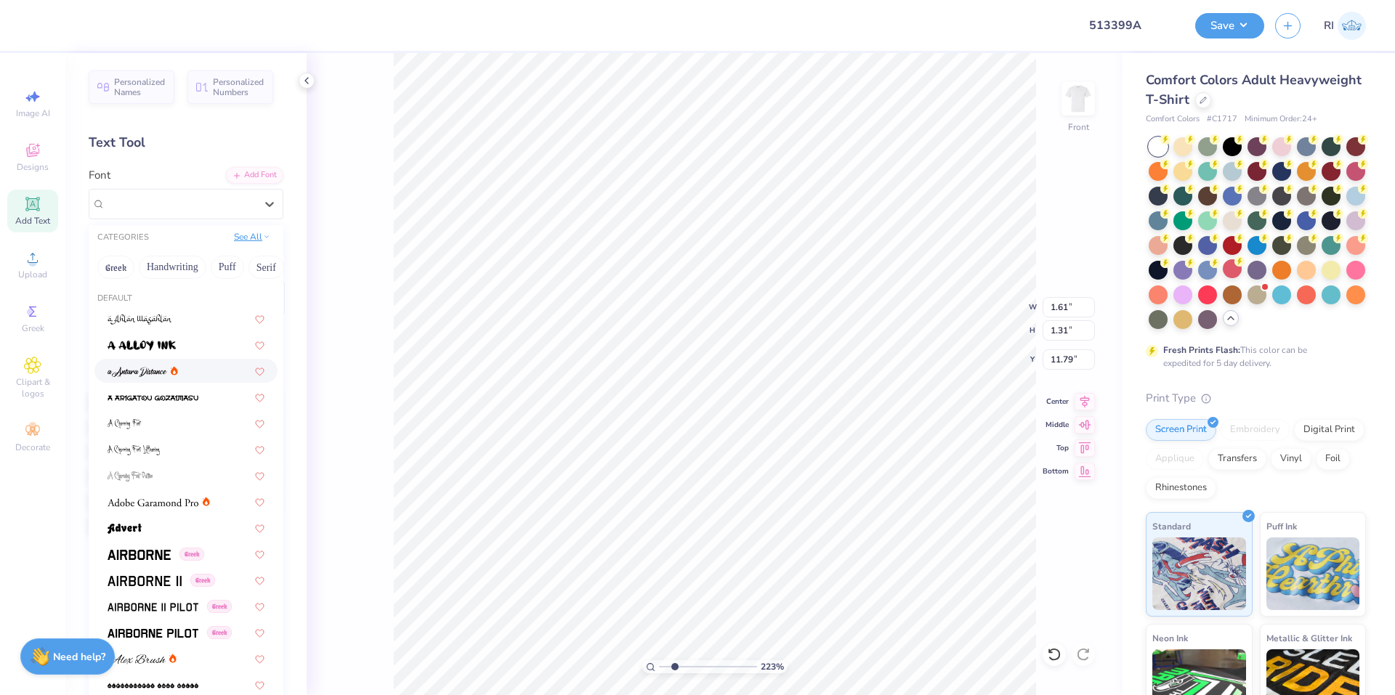
click at [251, 240] on button "See All" at bounding box center [252, 237] width 45 height 15
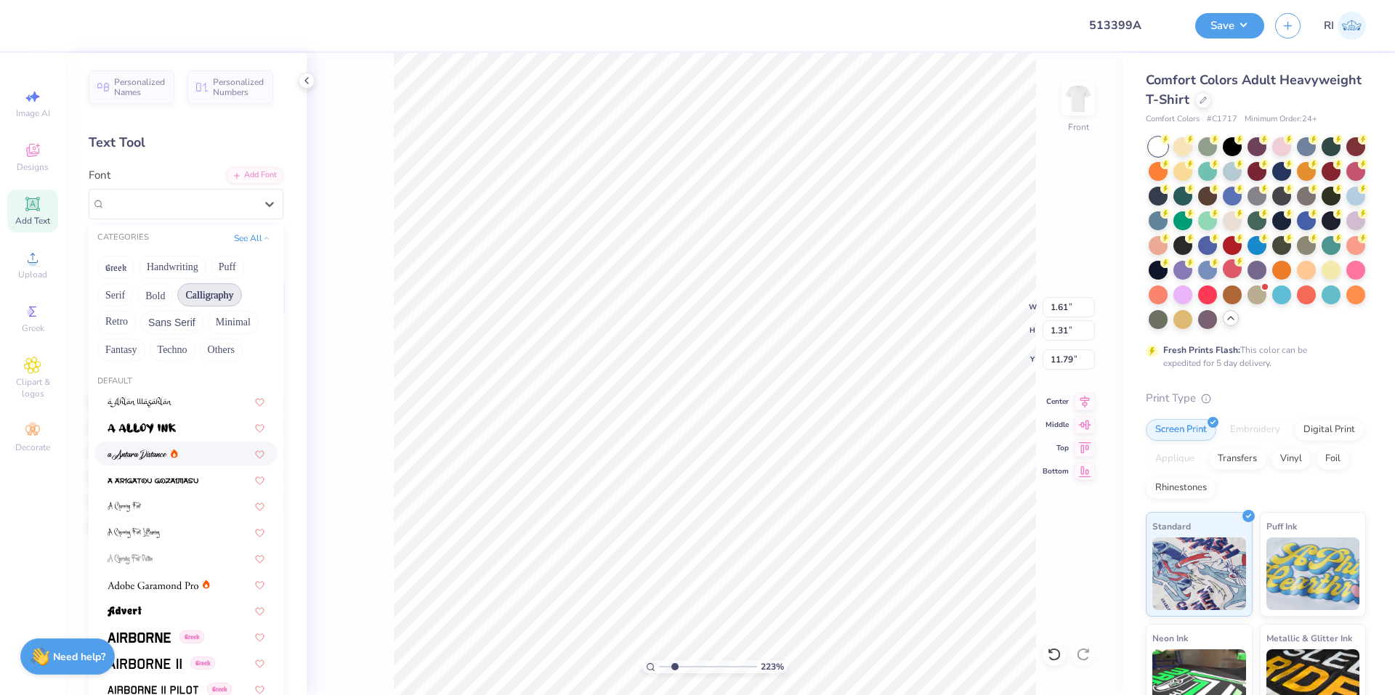
click at [212, 293] on button "Calligraphy" at bounding box center [209, 294] width 64 height 23
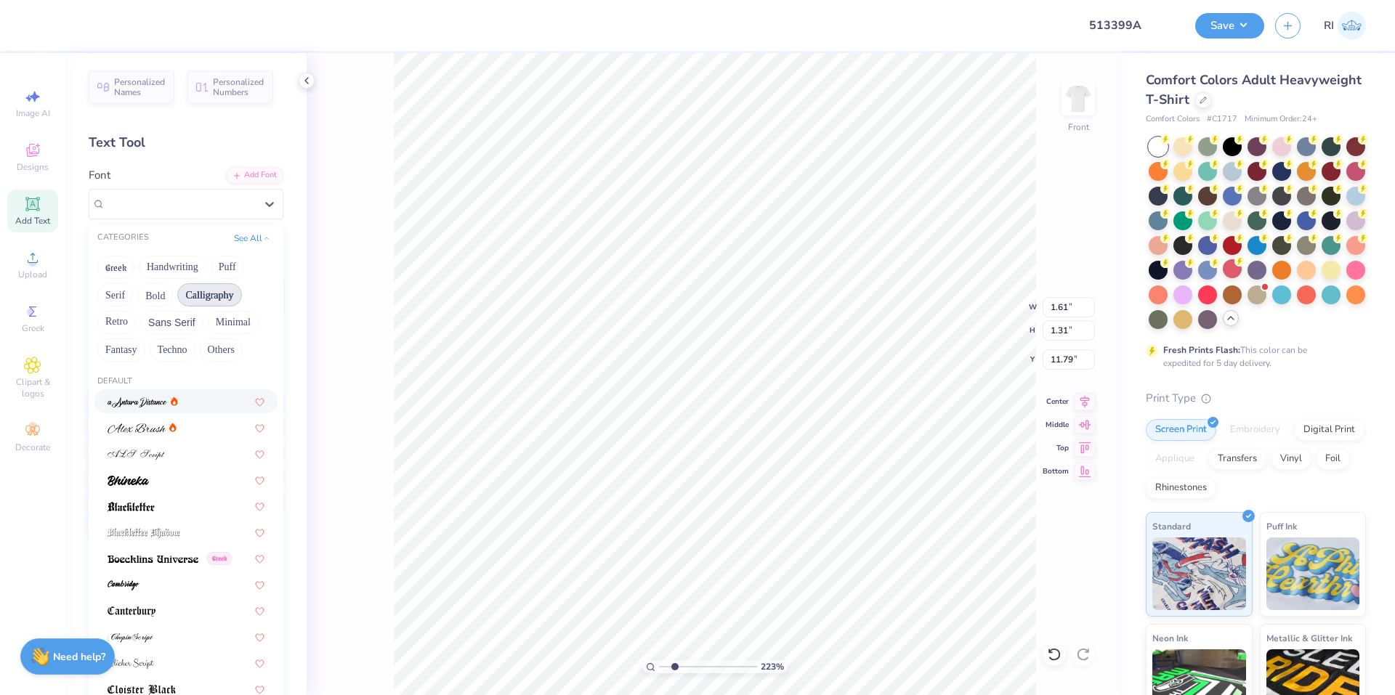
click at [139, 405] on img at bounding box center [138, 402] width 60 height 10
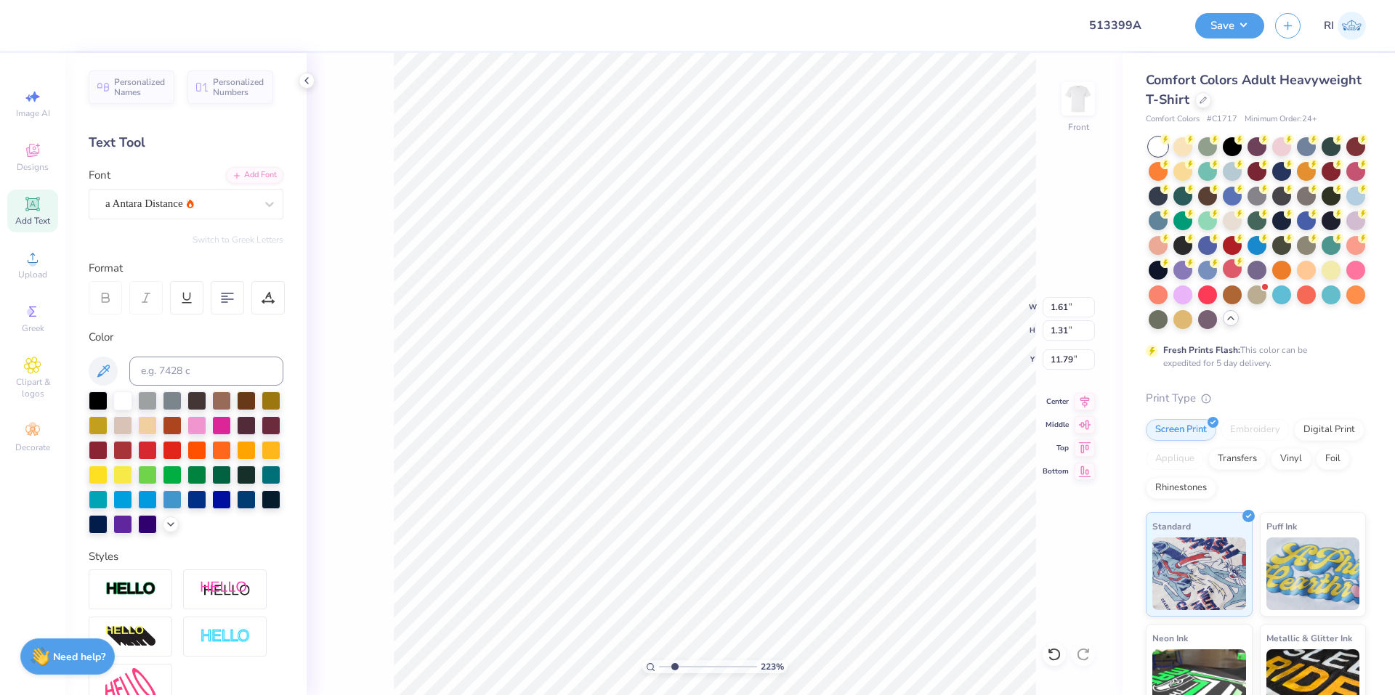
type input "2.22643191709162"
type input "1.00"
type input "1.25"
type input "11.82"
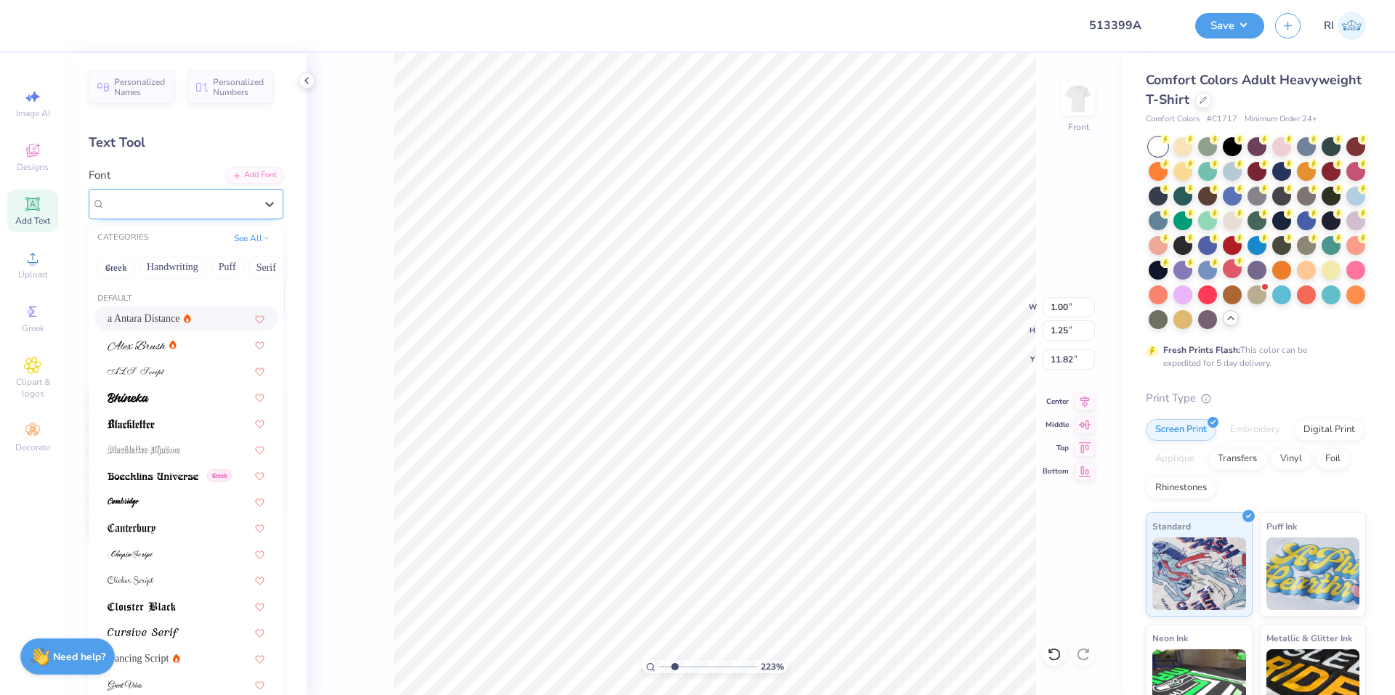
click at [187, 194] on div at bounding box center [180, 204] width 150 height 20
click at [190, 344] on div at bounding box center [186, 344] width 157 height 15
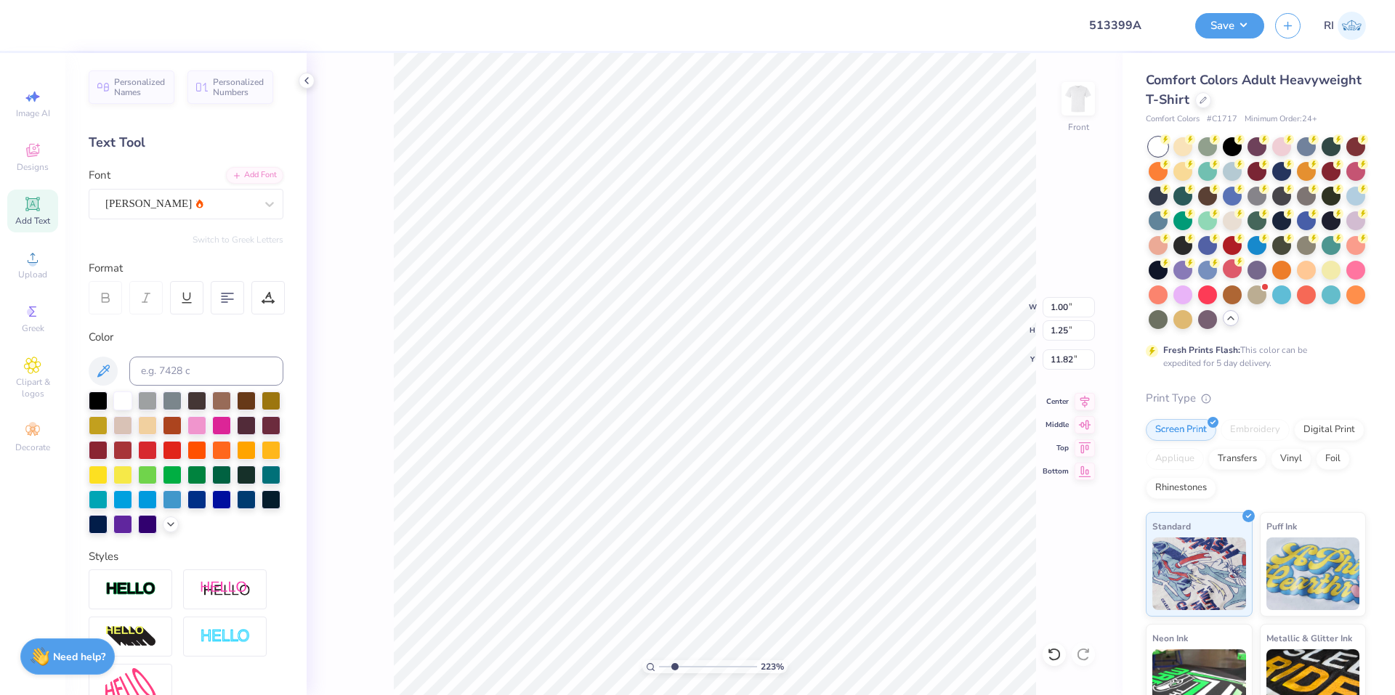
type input "2.22643191709162"
type input "1.53"
type input "1.00"
type input "11.95"
type input "2.22643191709162"
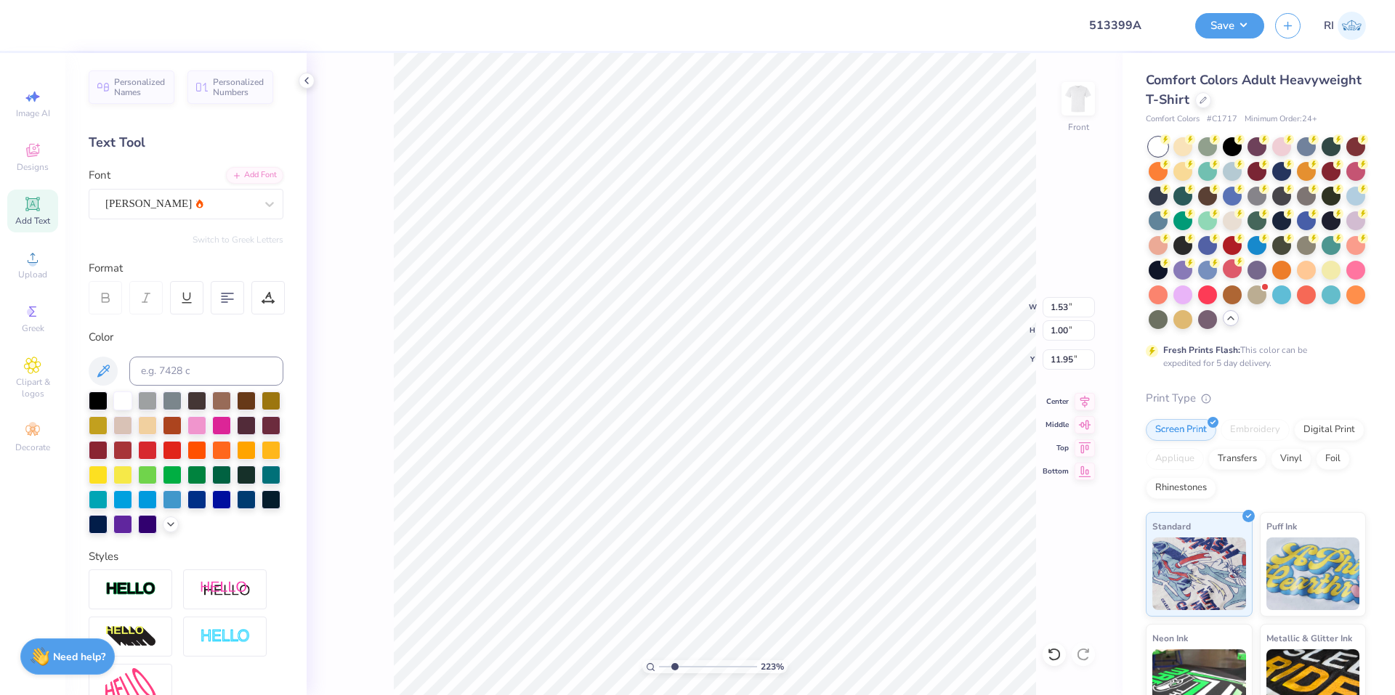
type input "12.48"
type input "2.22643191709162"
type textarea "P"
type input "2.22643191709162"
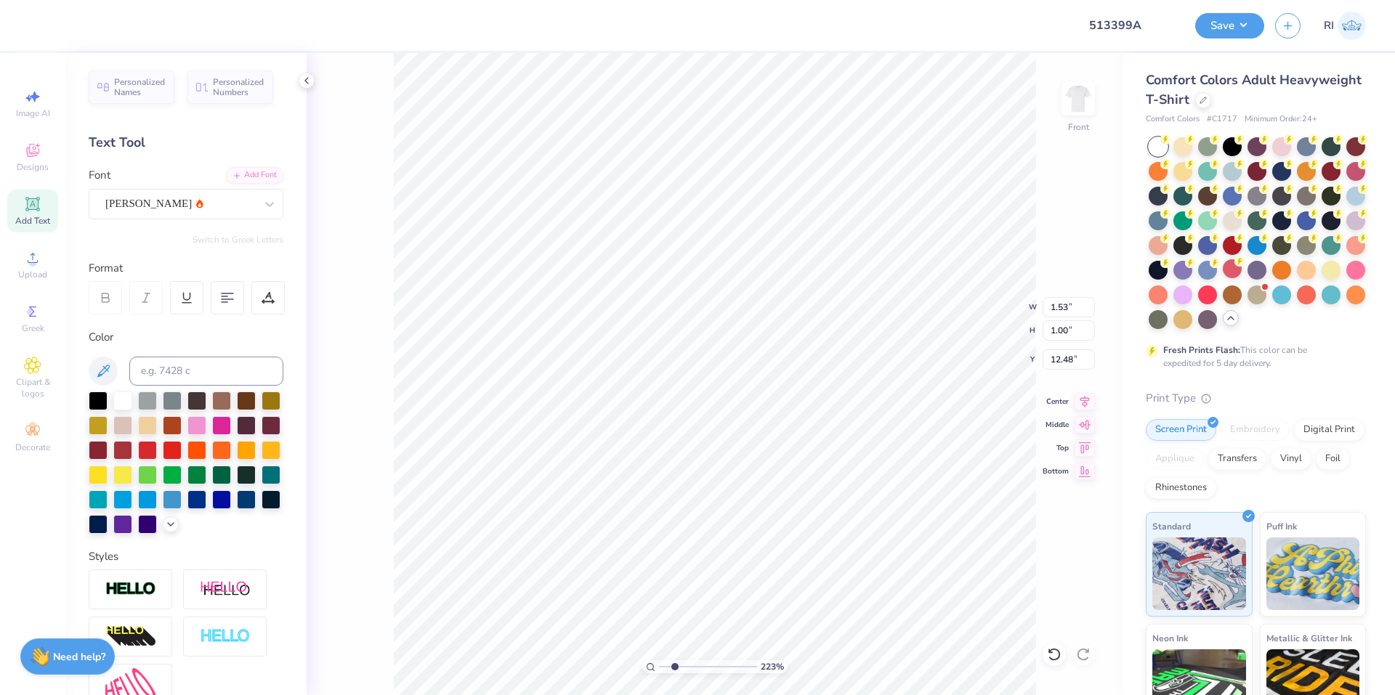
type textarea "Pa"
type input "2.22643191709162"
type textarea "Par"
type input "2.22643191709162"
type textarea "Pare"
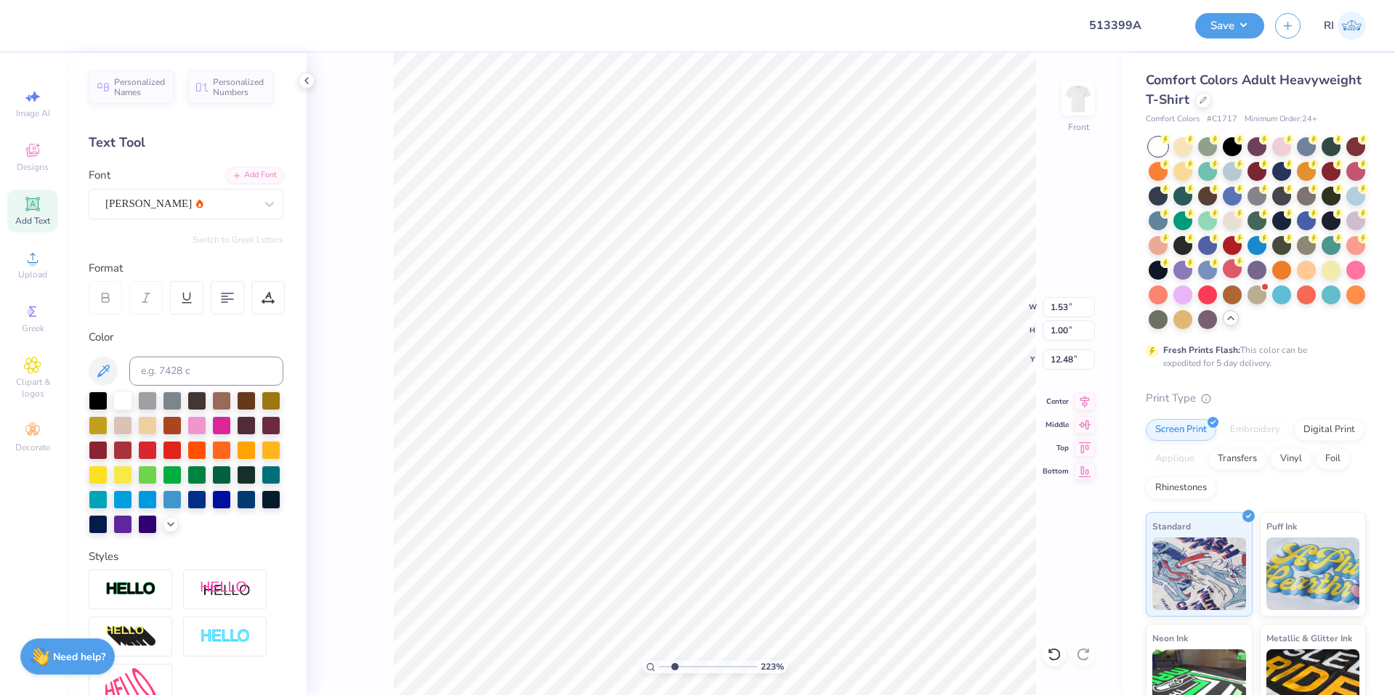
type input "2.22643191709162"
type textarea "Paren"
type input "2.22643191709162"
type textarea "Parents"
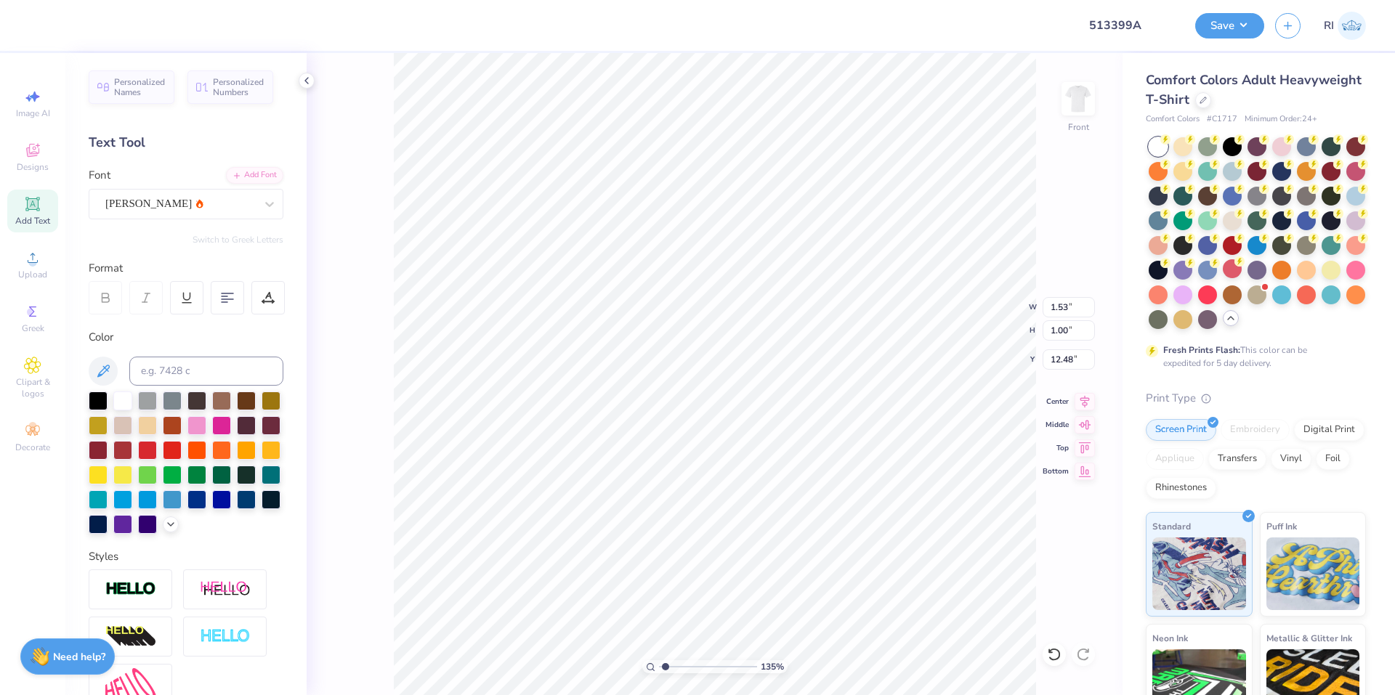
type input "1.35006143669128"
type textarea "Parents"
type input "1.35006143669128"
type textarea "Parents I"
type input "1.35006143669128"
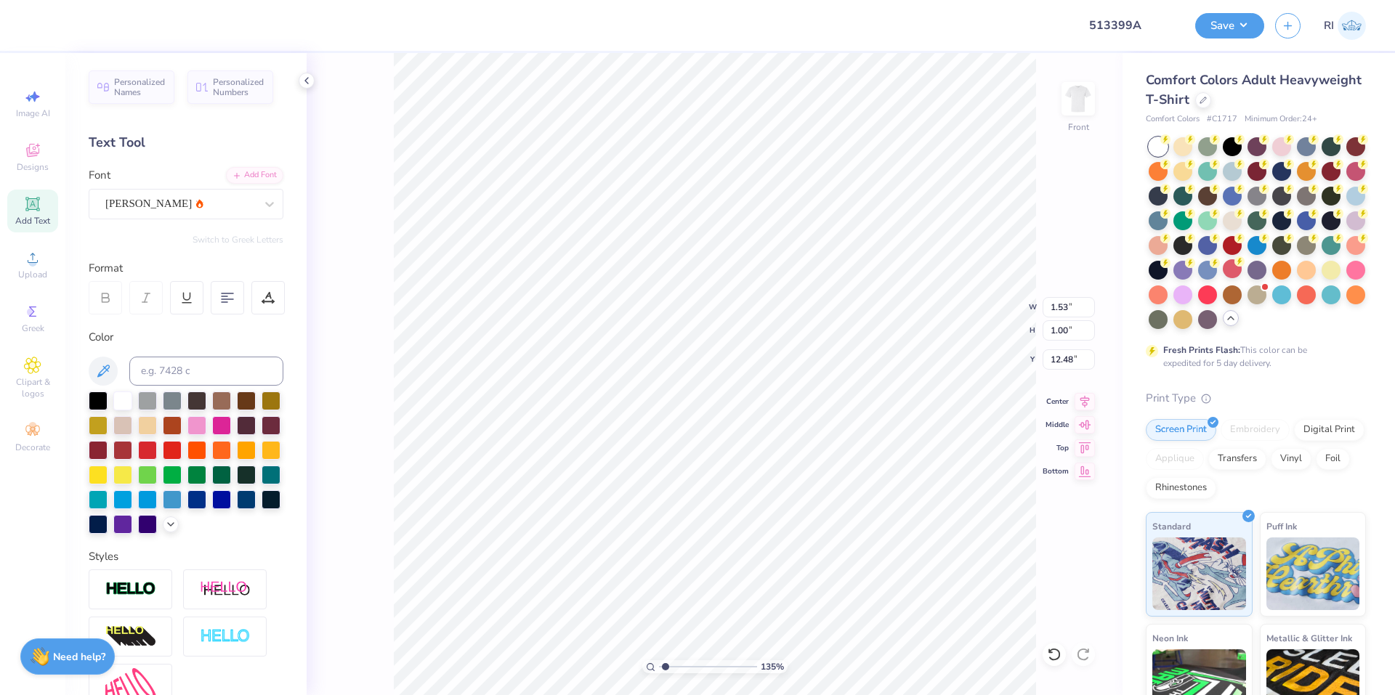
type textarea "Parents It"
type input "1.35006143669128"
type input "10.15"
type input "1.91"
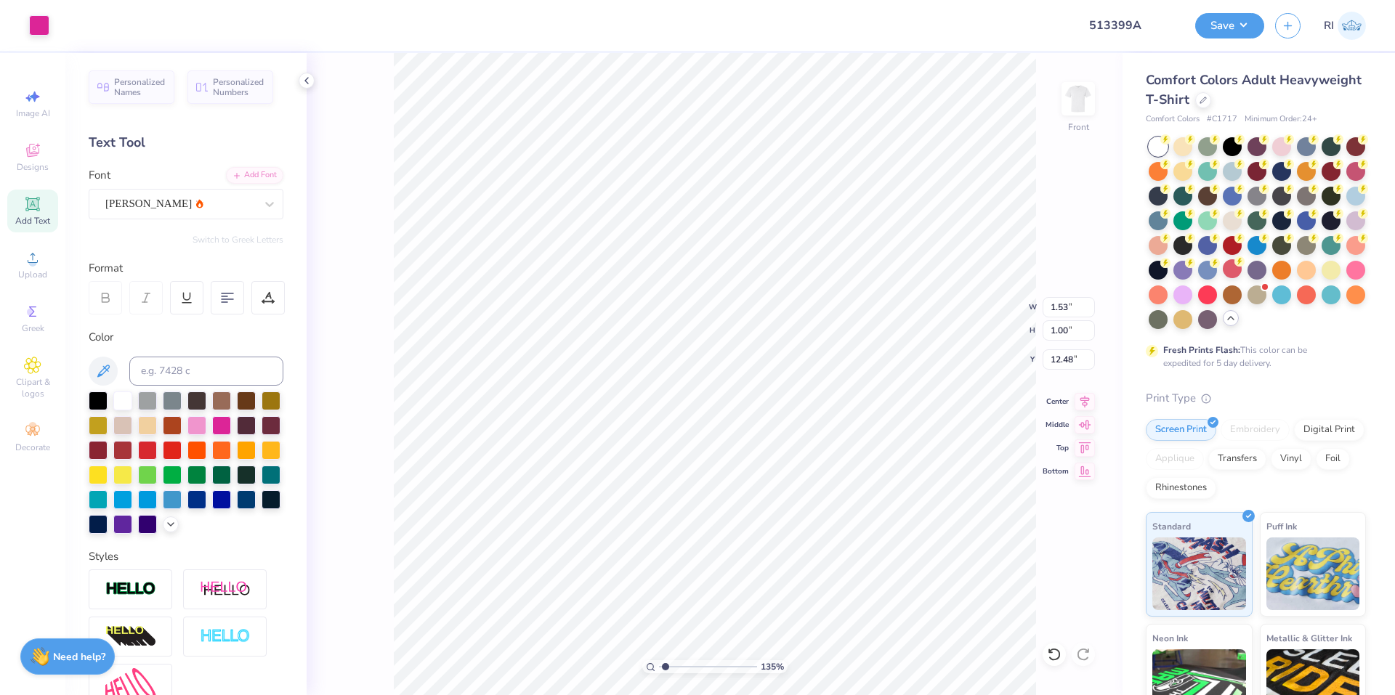
type input "12.03"
type input "1.35006143669128"
type input "12.42"
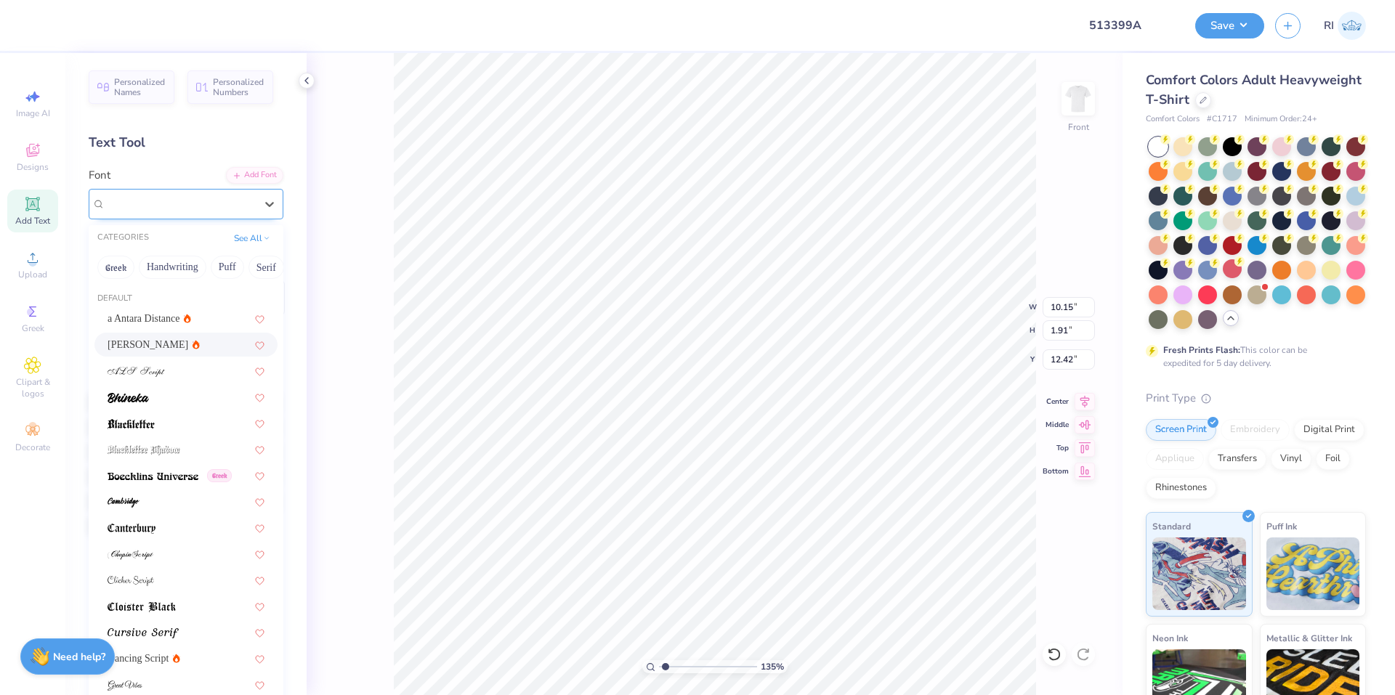
click at [208, 190] on div "[PERSON_NAME]" at bounding box center [186, 204] width 195 height 31
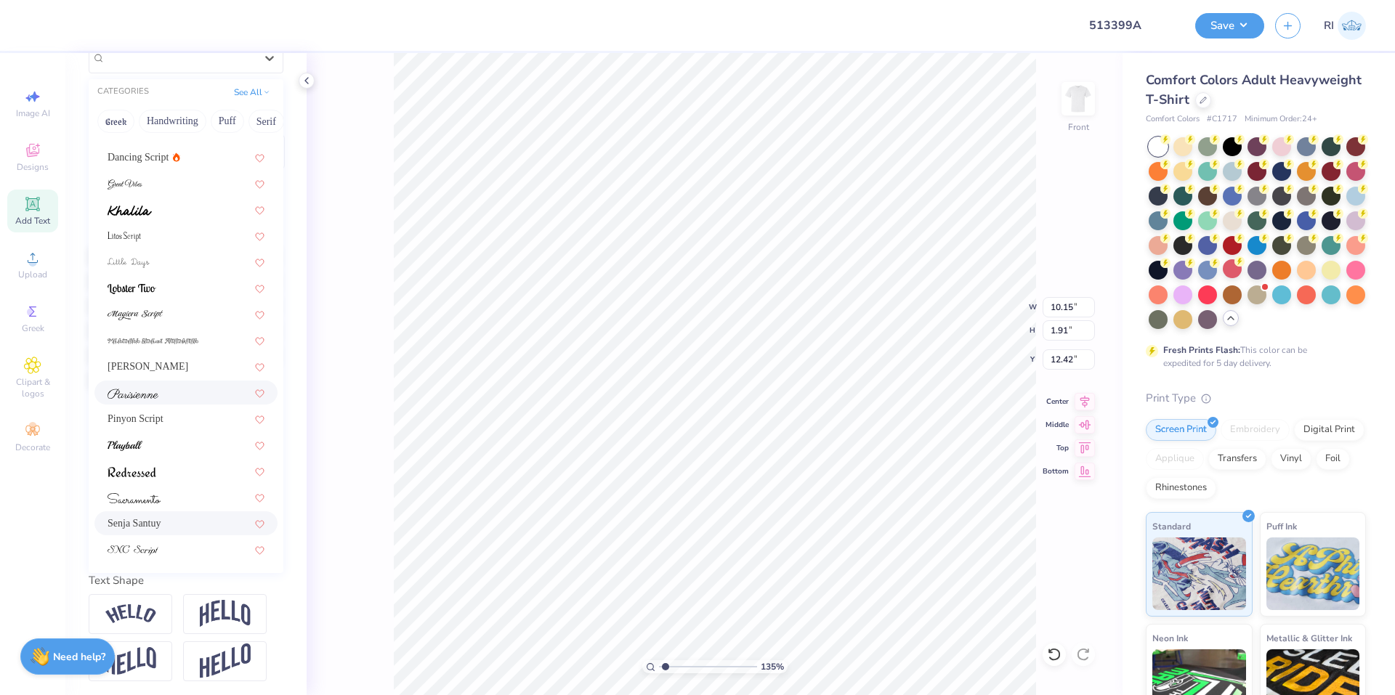
scroll to position [174, 0]
click at [212, 508] on div "Senja Santuy" at bounding box center [185, 520] width 183 height 24
type input "1.35006143669128"
type input "8.84"
type input "1.83"
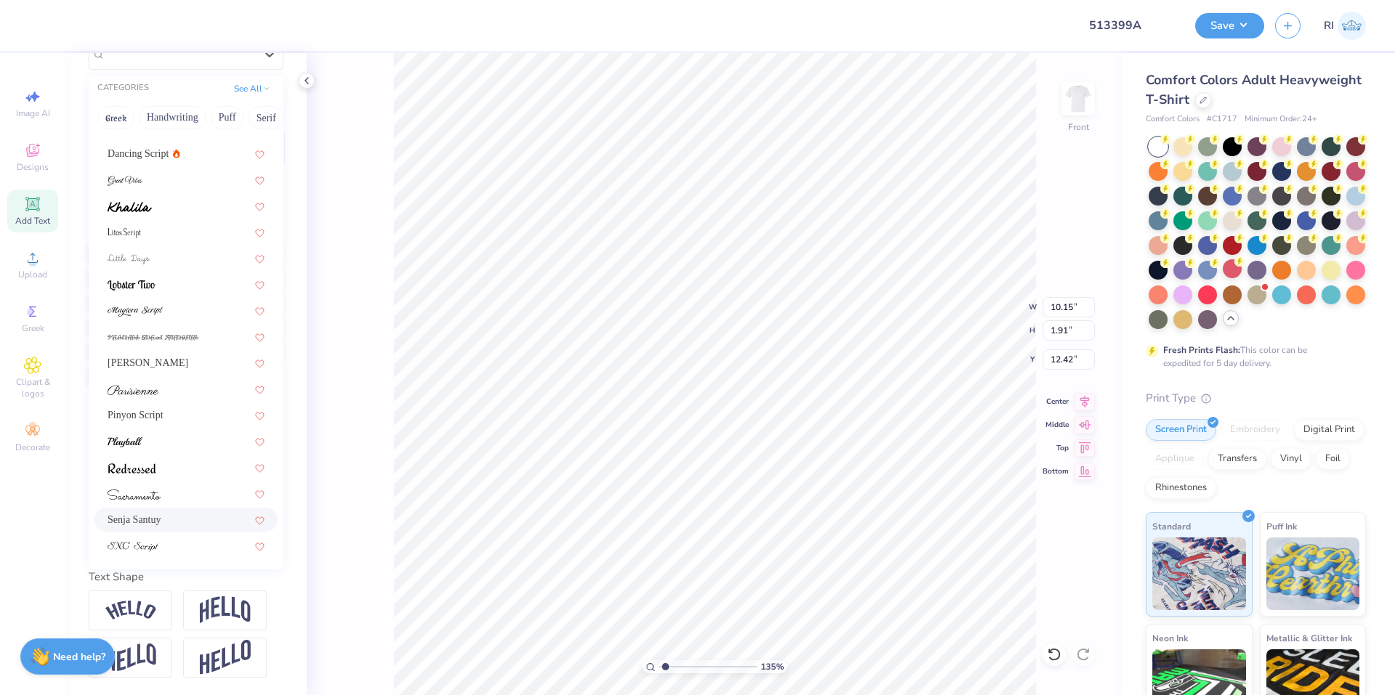
type input "12.45"
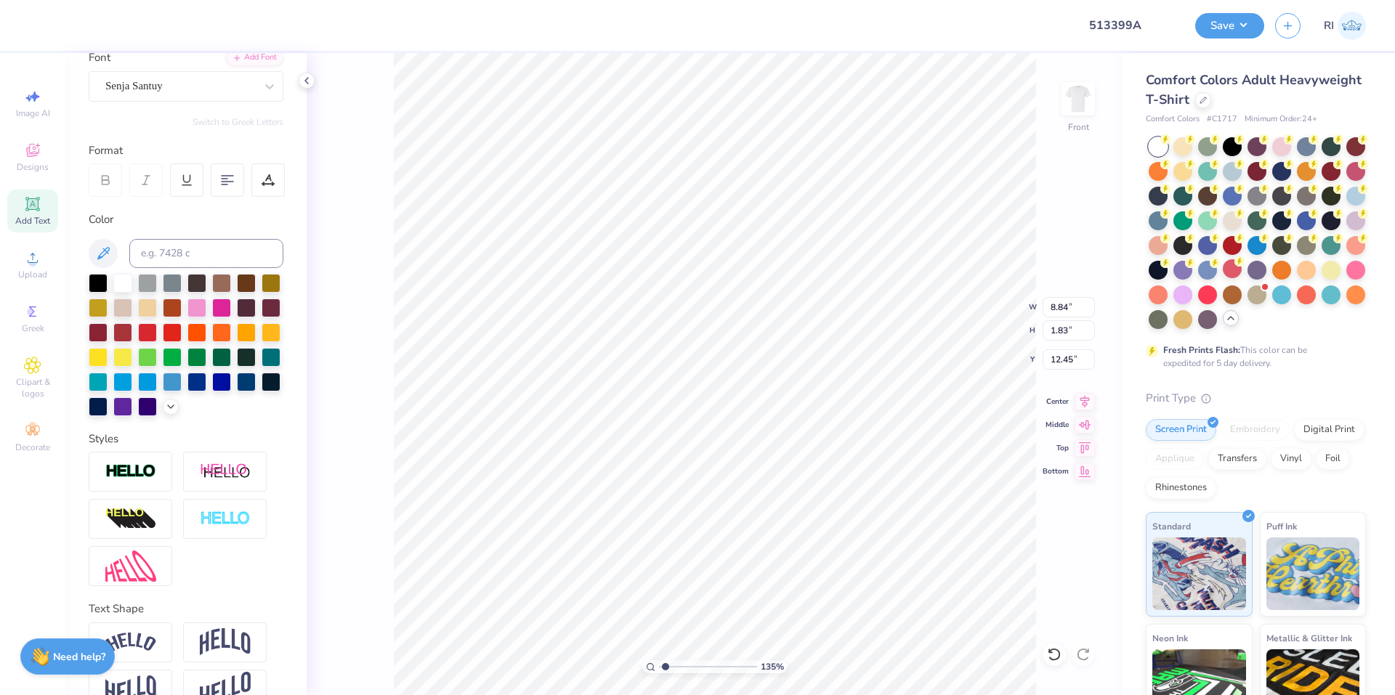
scroll to position [29, 0]
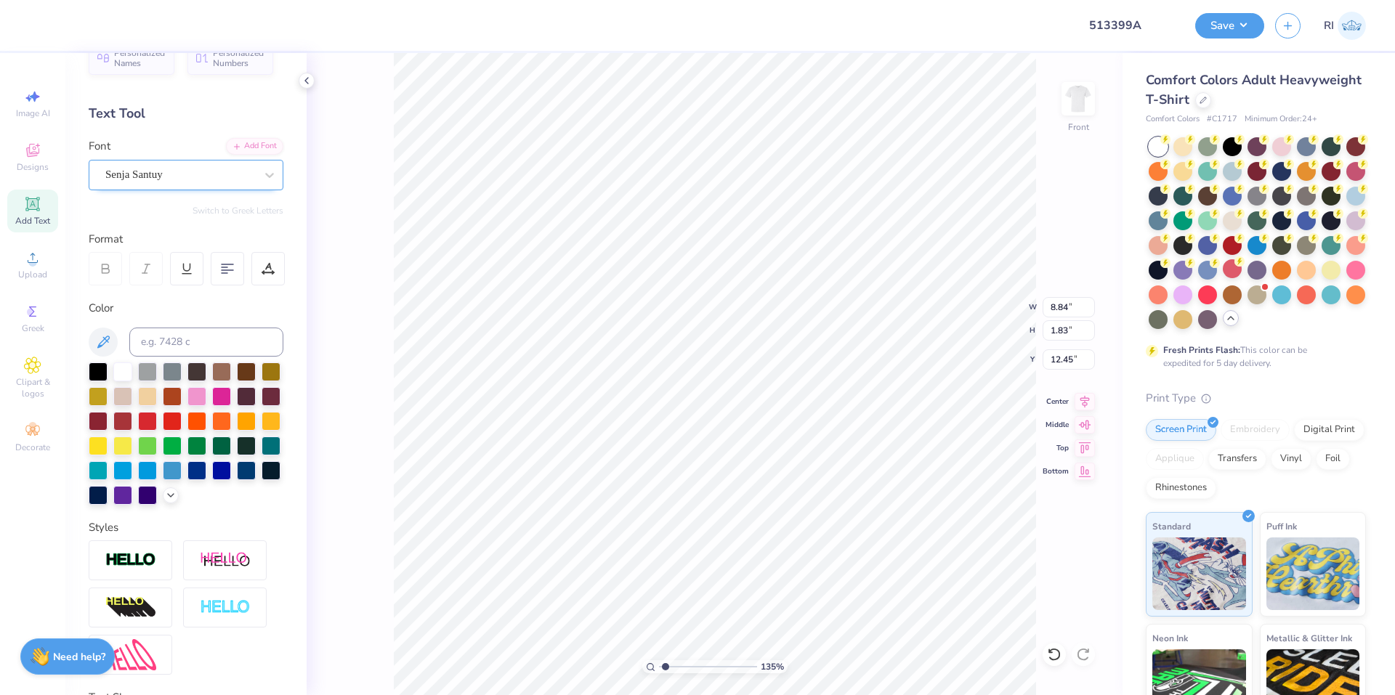
click at [189, 162] on div "Senja Santuy" at bounding box center [186, 175] width 195 height 31
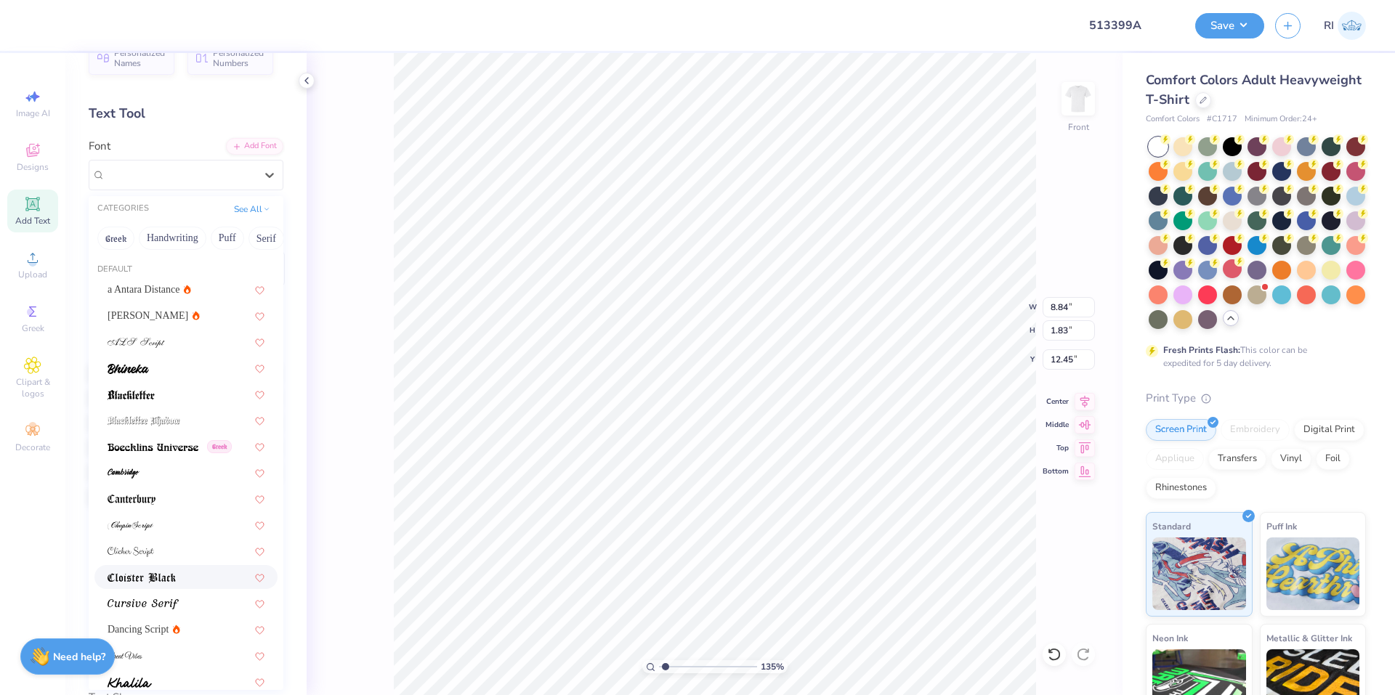
scroll to position [355, 0]
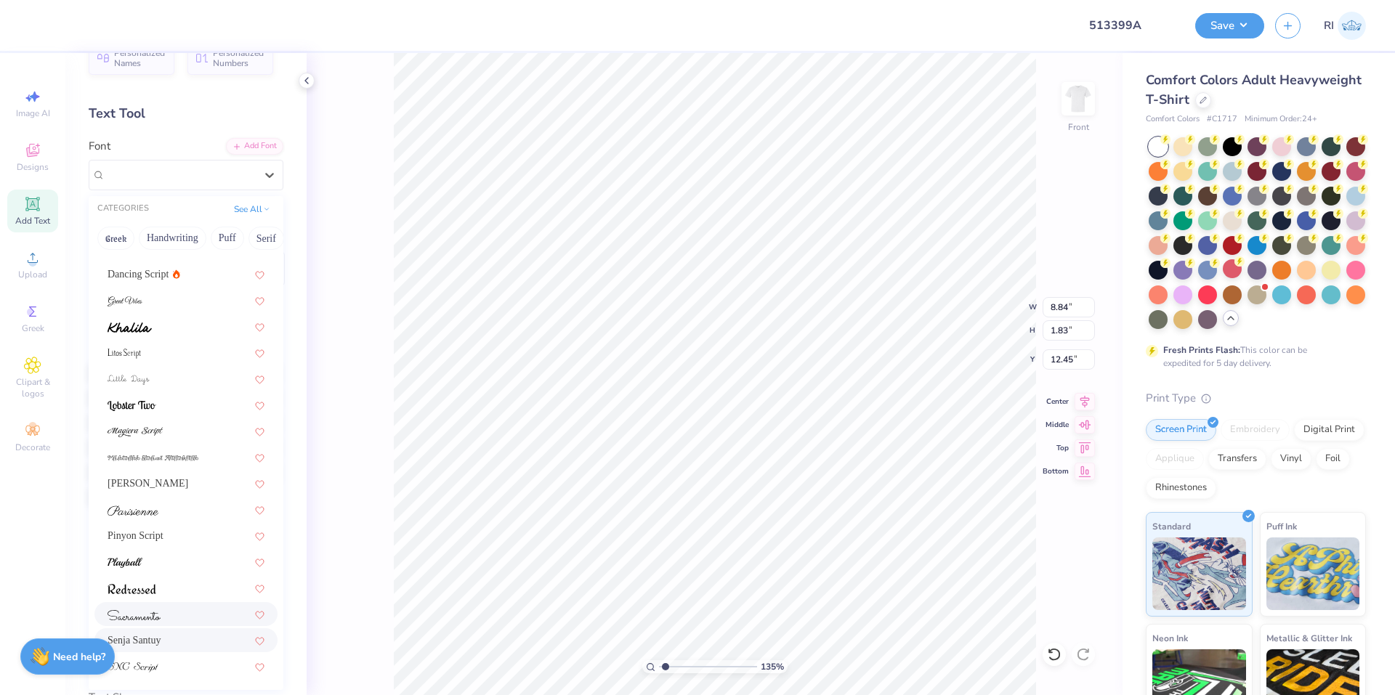
click at [176, 612] on div at bounding box center [186, 614] width 157 height 15
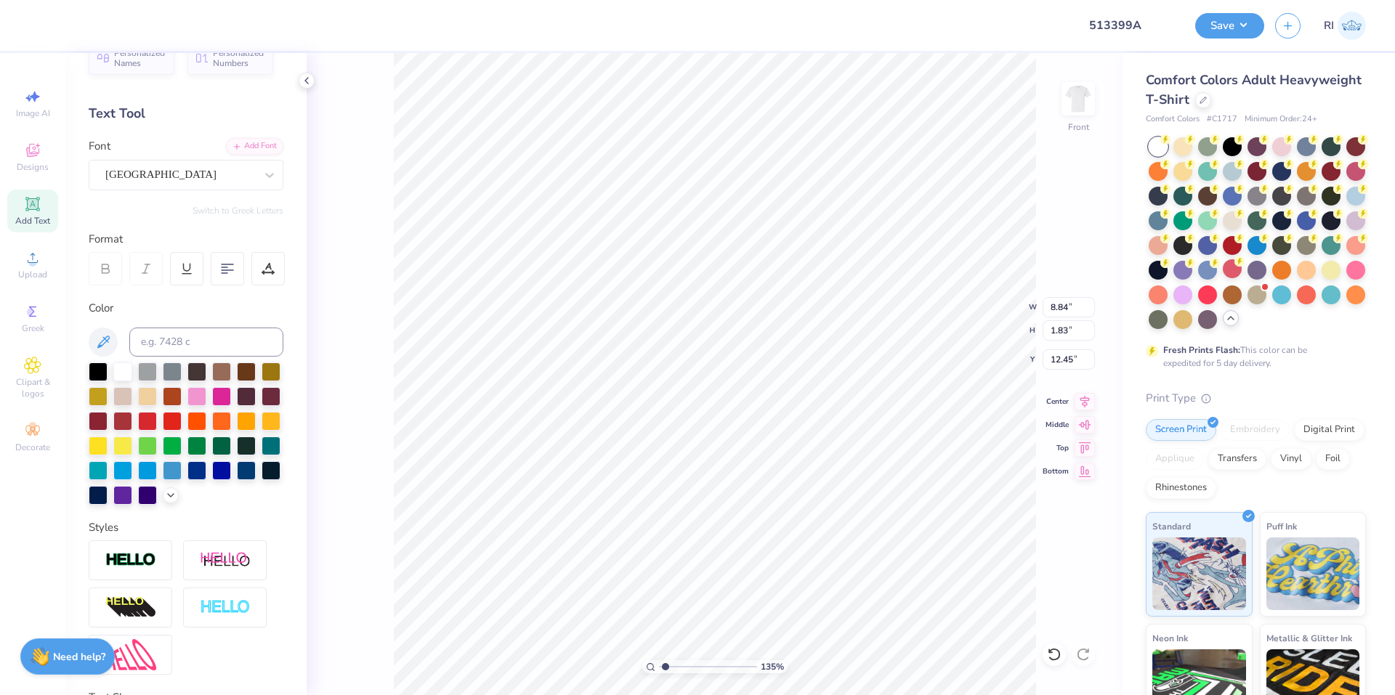
type input "1.35006143669128"
type input "9.20"
type input "1.86"
type input "12.44"
drag, startPoint x: 192, startPoint y: 201, endPoint x: 192, endPoint y: 191, distance: 10.2
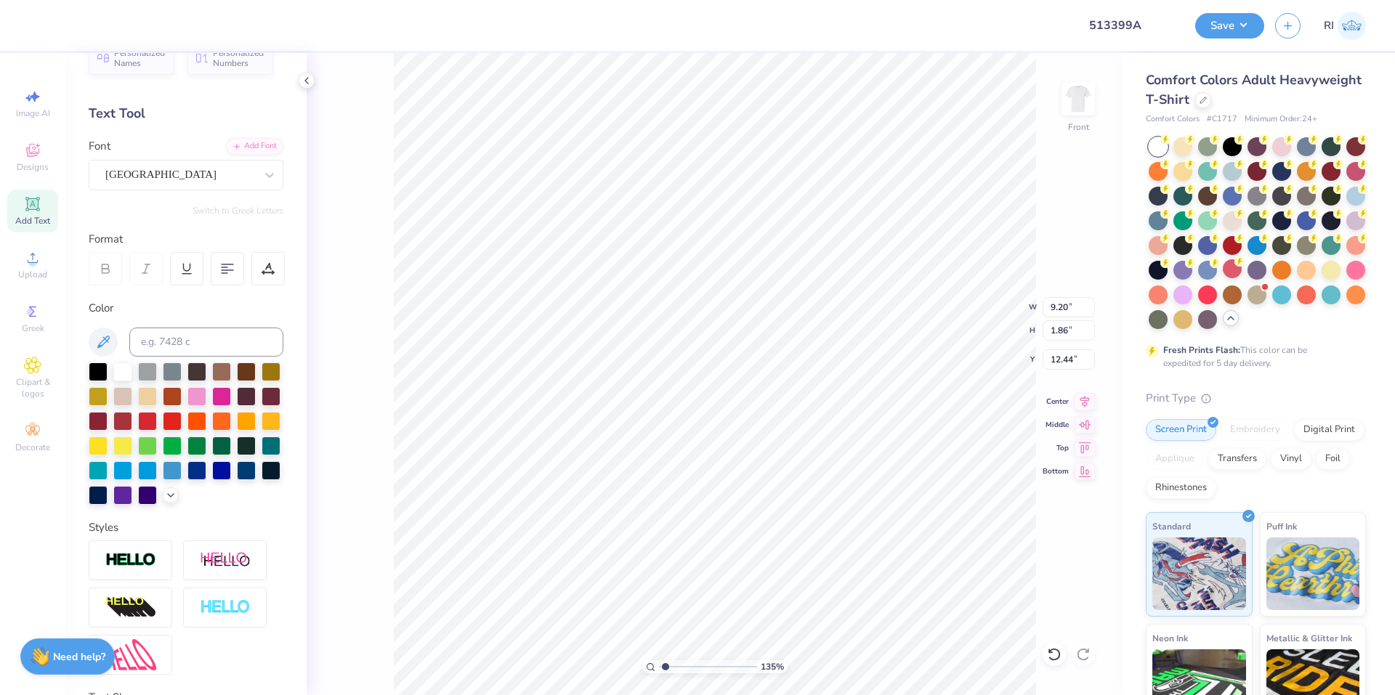
click at [192, 198] on div "Personalized Names Personalized Numbers Text Tool Add Font Font Sacramento Swit…" at bounding box center [185, 374] width 241 height 642
click at [193, 172] on div "[GEOGRAPHIC_DATA]" at bounding box center [180, 174] width 153 height 23
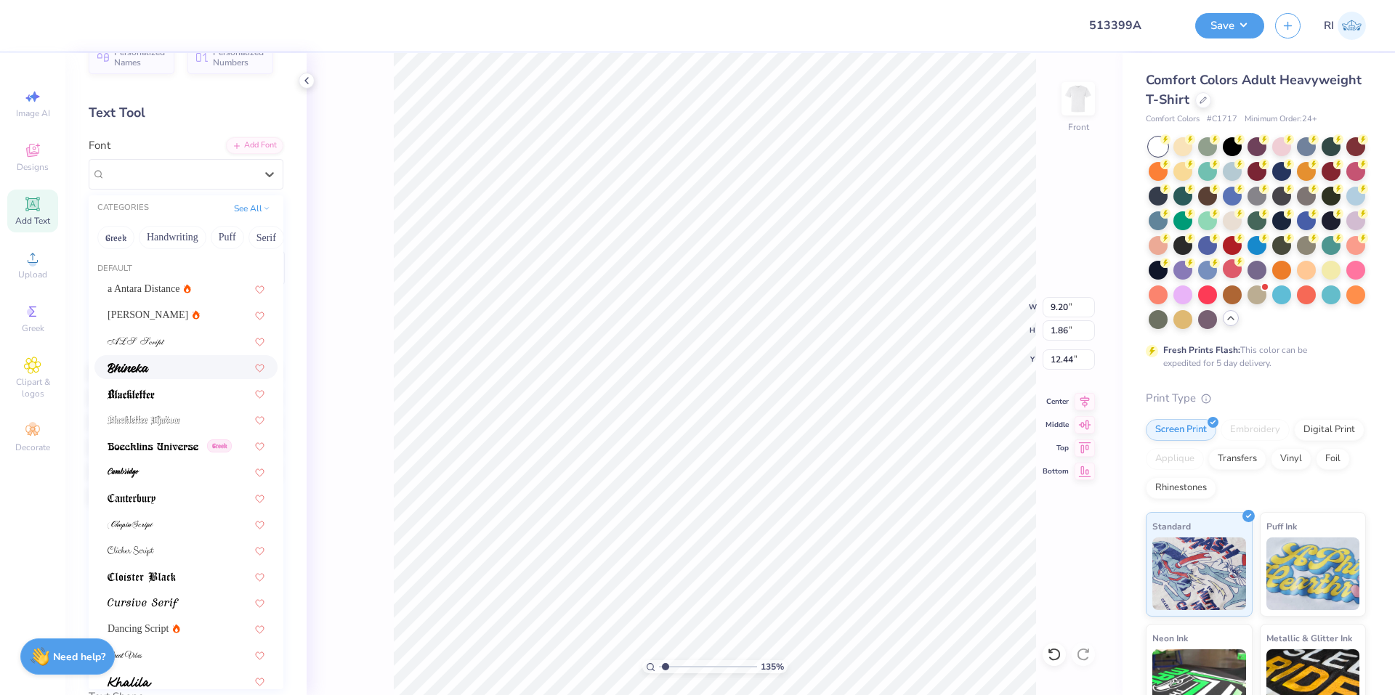
scroll to position [29, 0]
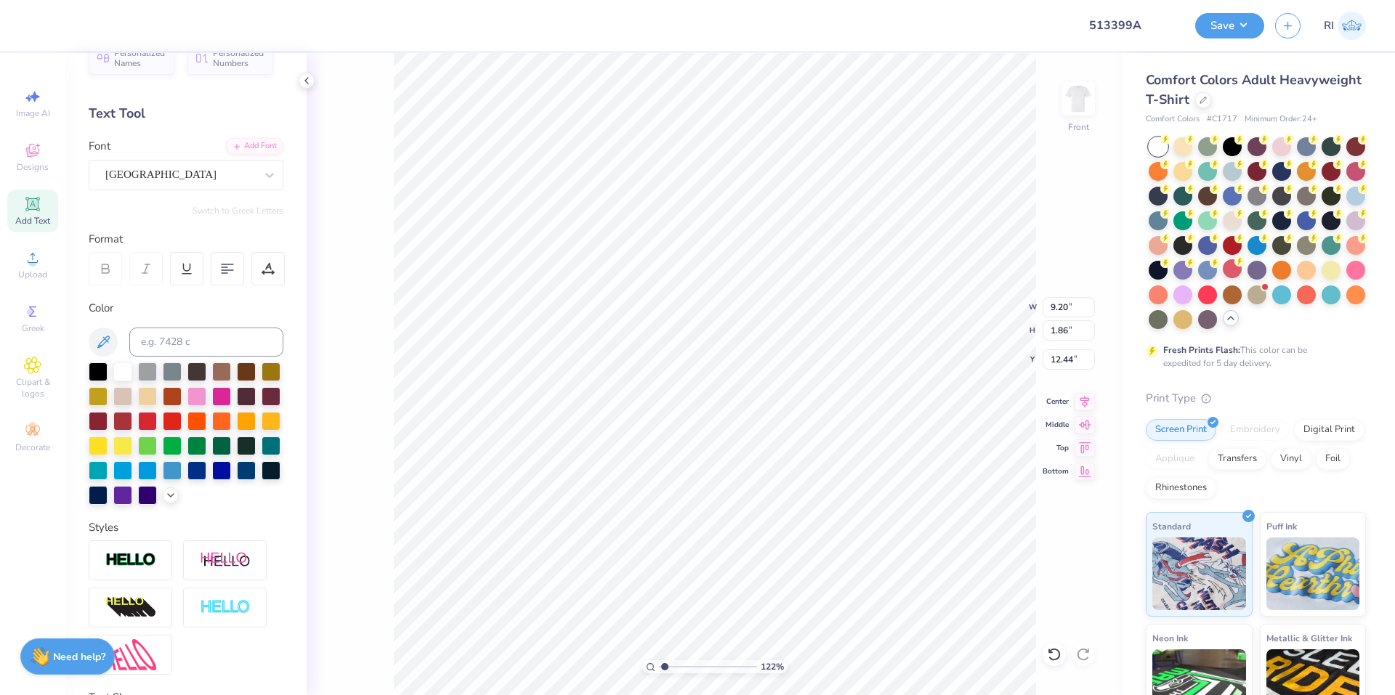
click at [239, 134] on div "Personalized Names Personalized Numbers Text Tool Add Font Font Sacramento Swit…" at bounding box center [185, 374] width 241 height 642
click at [243, 144] on div "Add Font" at bounding box center [254, 145] width 57 height 17
click at [238, 152] on div "Add Font" at bounding box center [254, 145] width 57 height 17
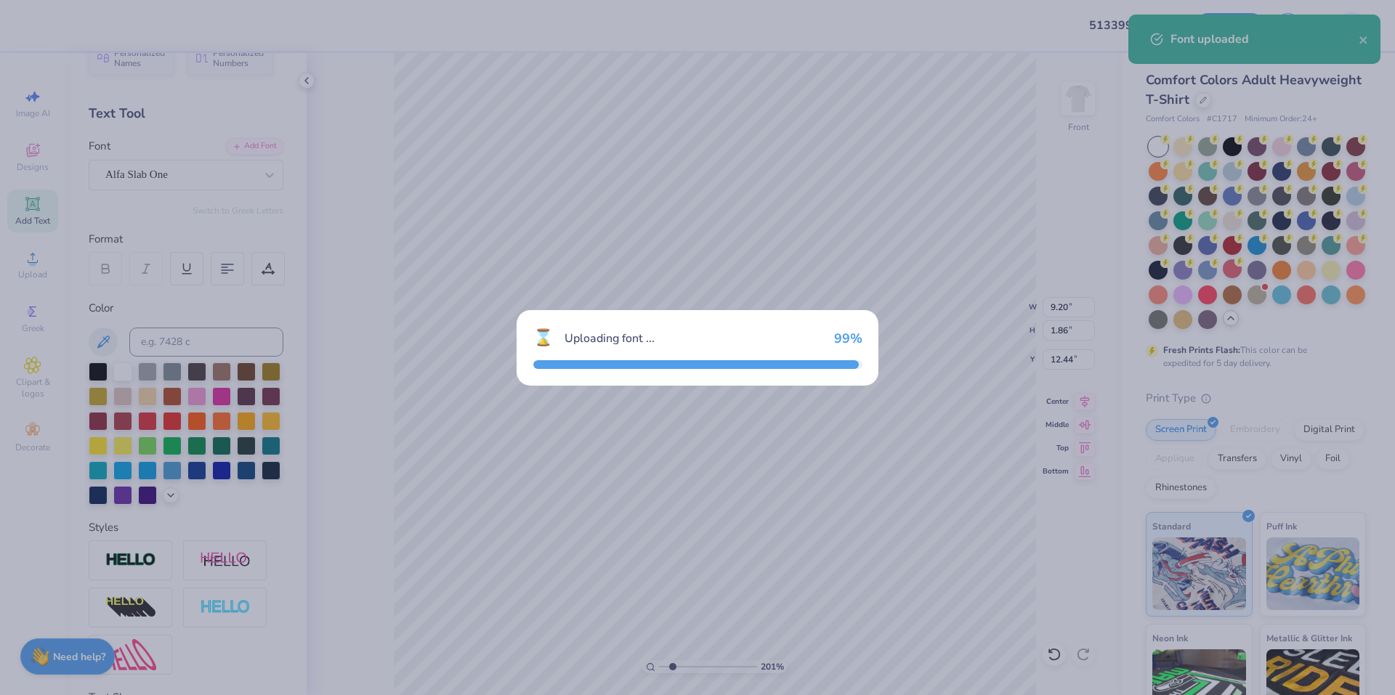
type input "2.01445811466782"
type input "12.35"
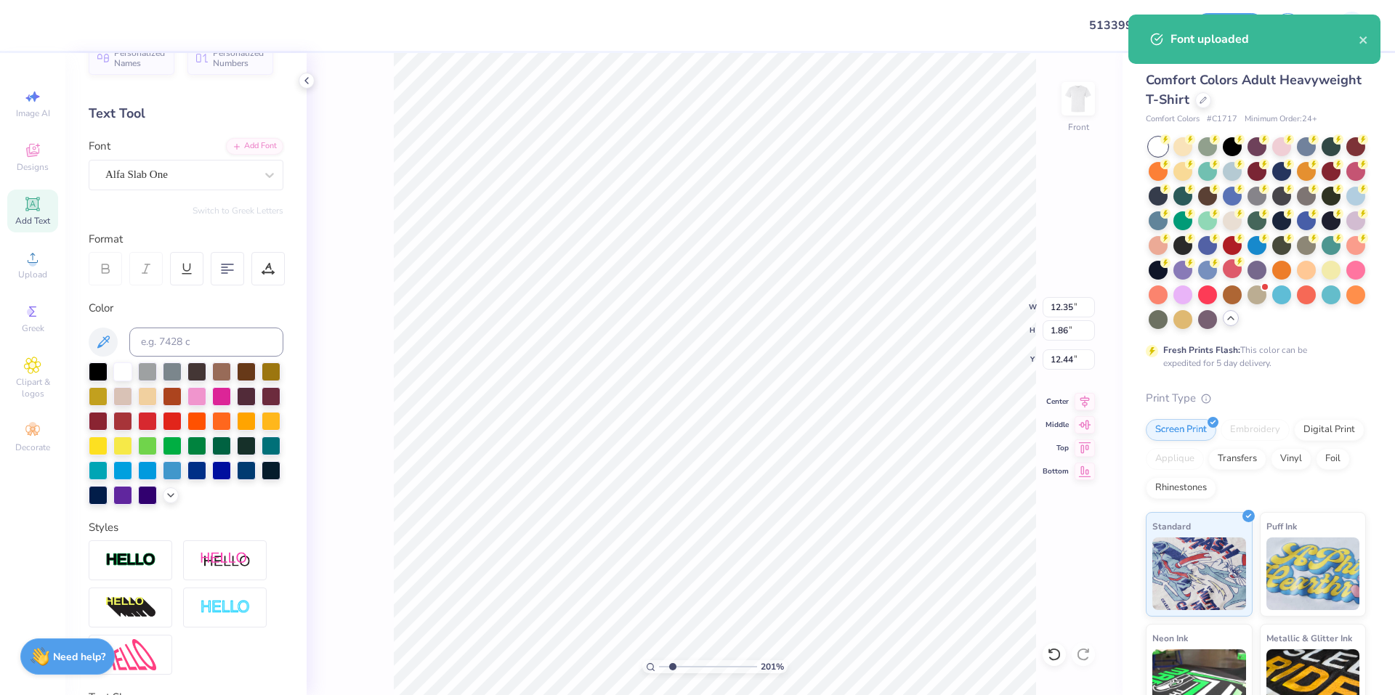
type input "2.01445811466782"
type input "10.32"
type input "2.01445811466782"
type textarea "K"
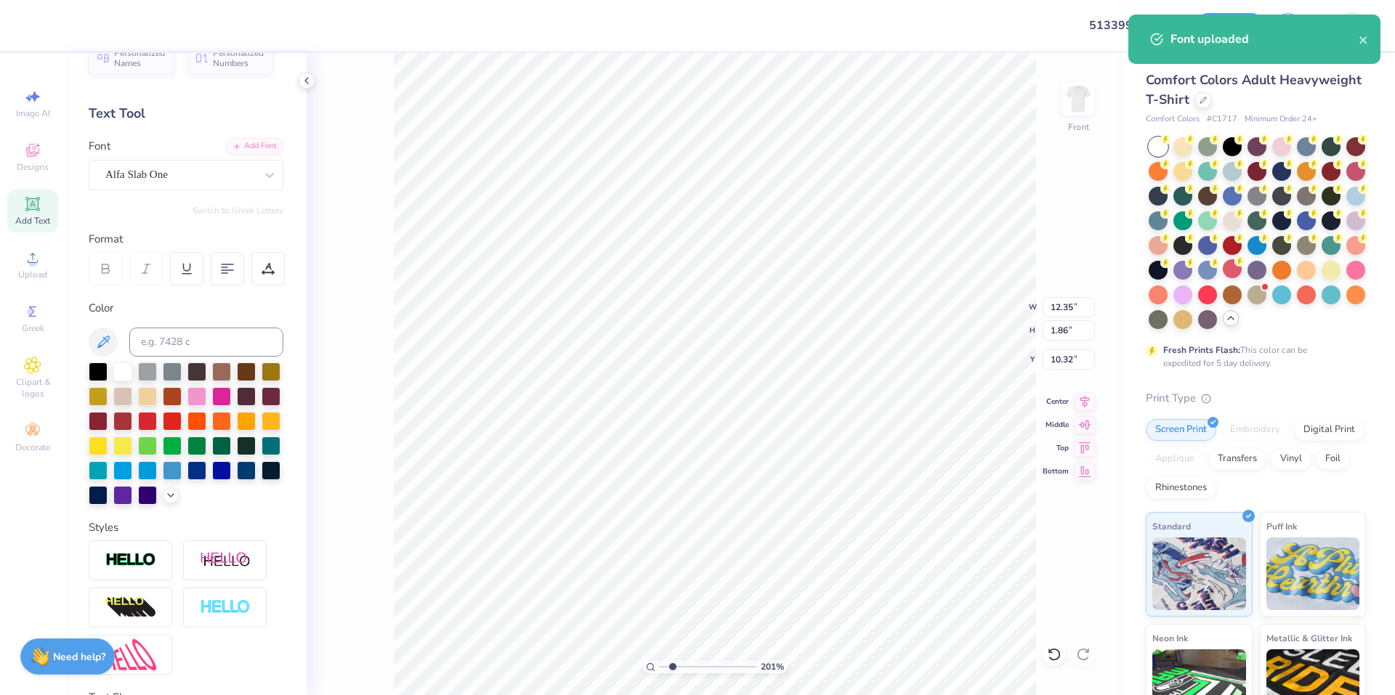
type input "2.01445811466782"
type input "9.22"
type input "13.25"
type input "7.13"
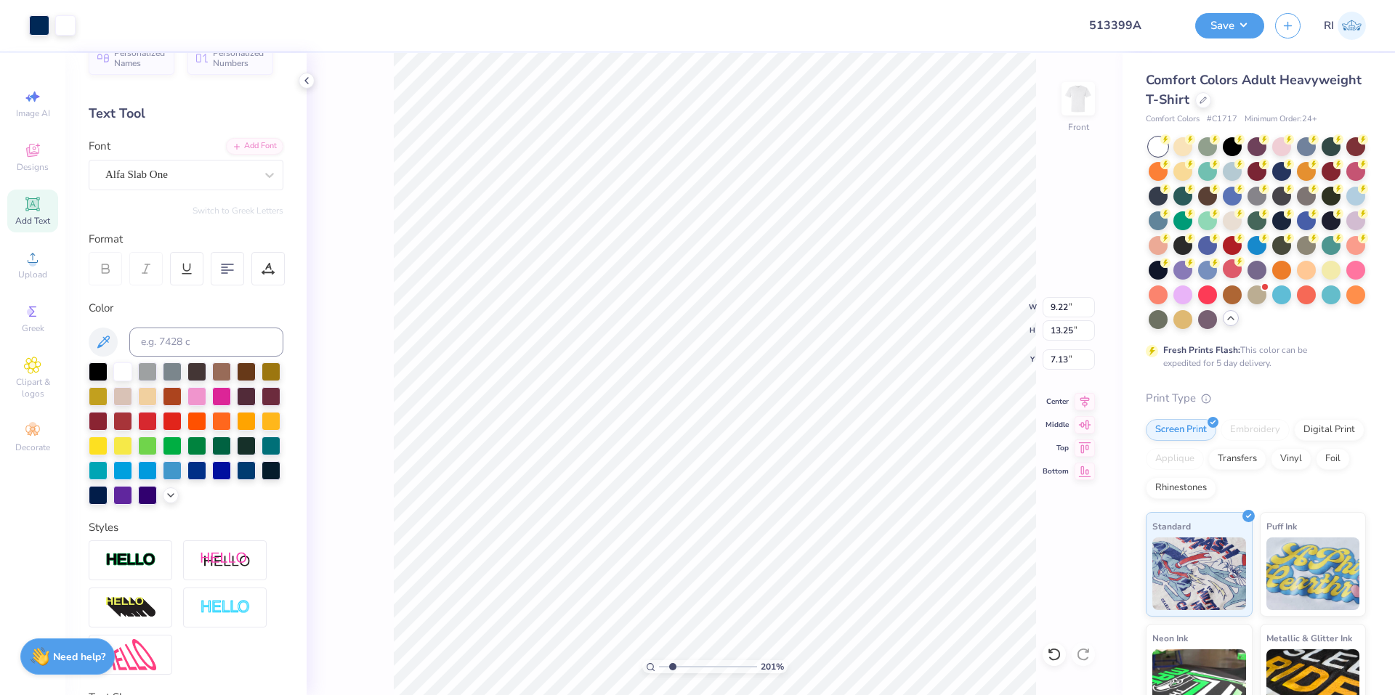
type input "2.01445811466782"
type input "1.88"
type input "1.83"
type input "10.34"
type input "2.46071092039641"
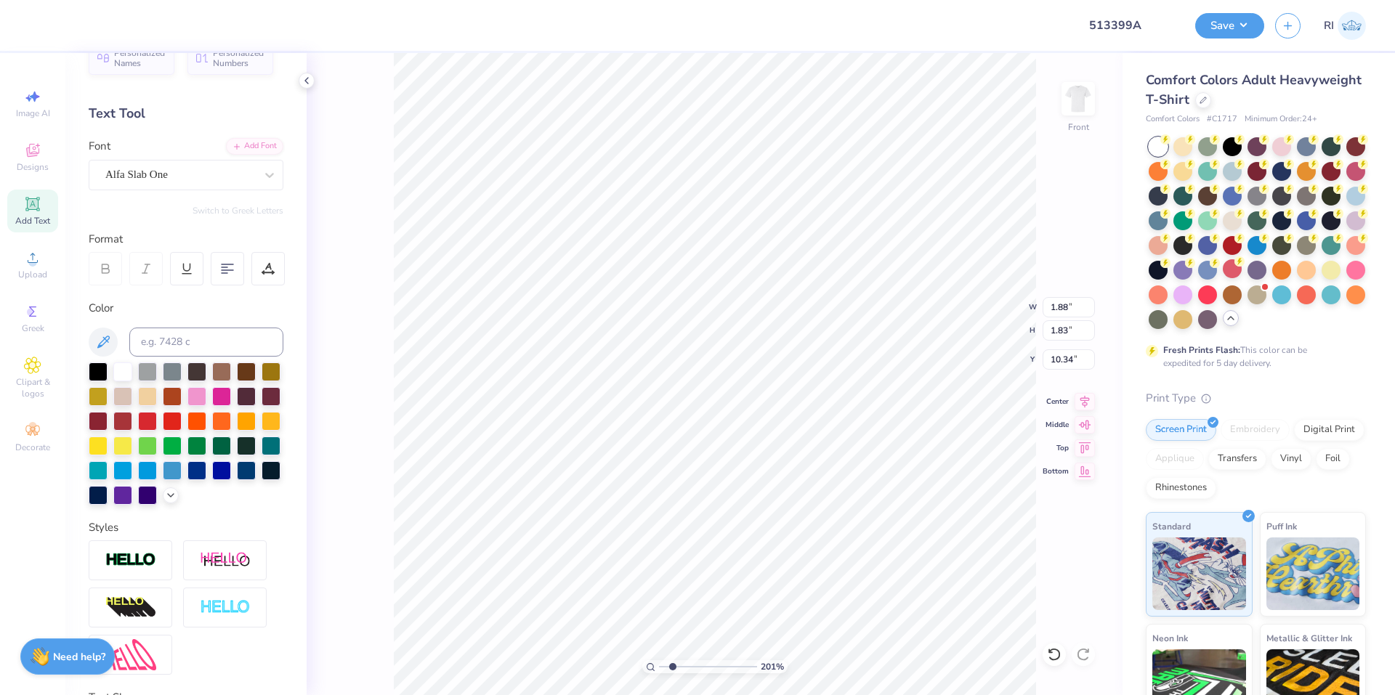
type input "7.45"
type input "6.05509823375816"
type input "2.19"
type input "2.13"
type input "7.15"
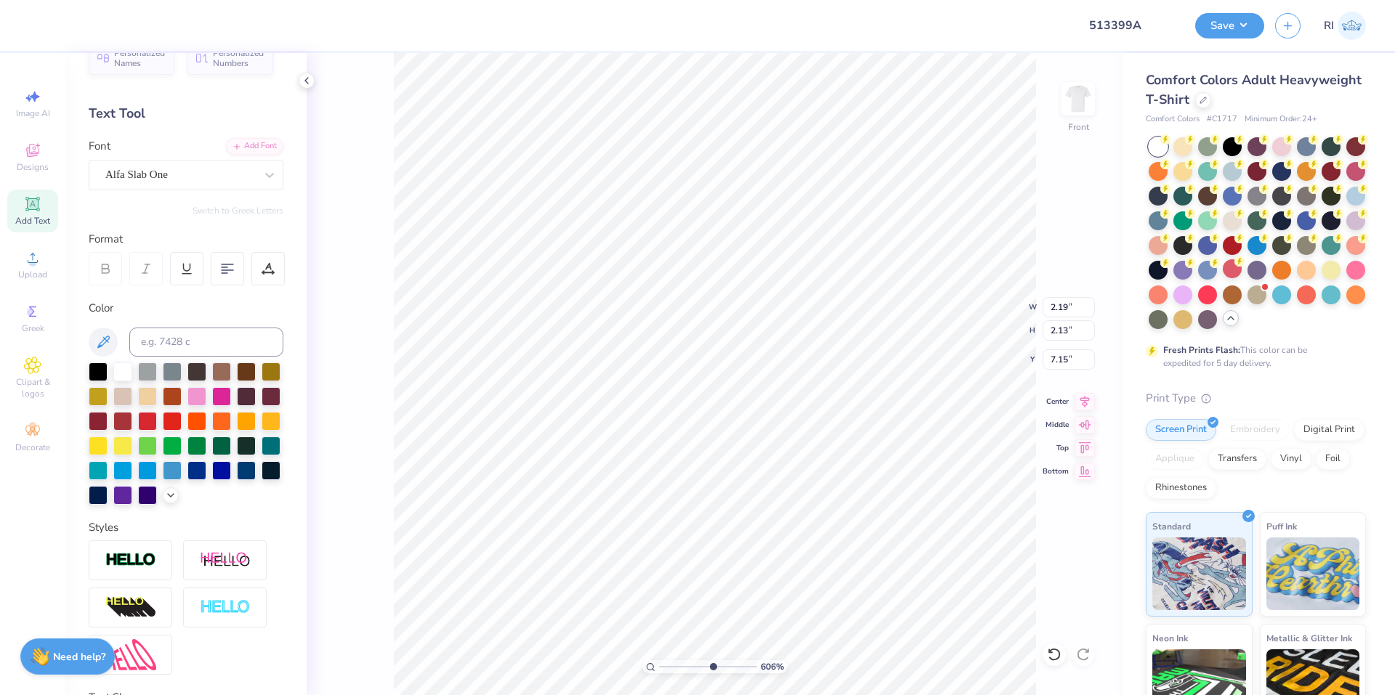
type input "6.69225330157203"
type input "7.13"
type input "5.47860533190648"
type input "2.22"
type input "2.16"
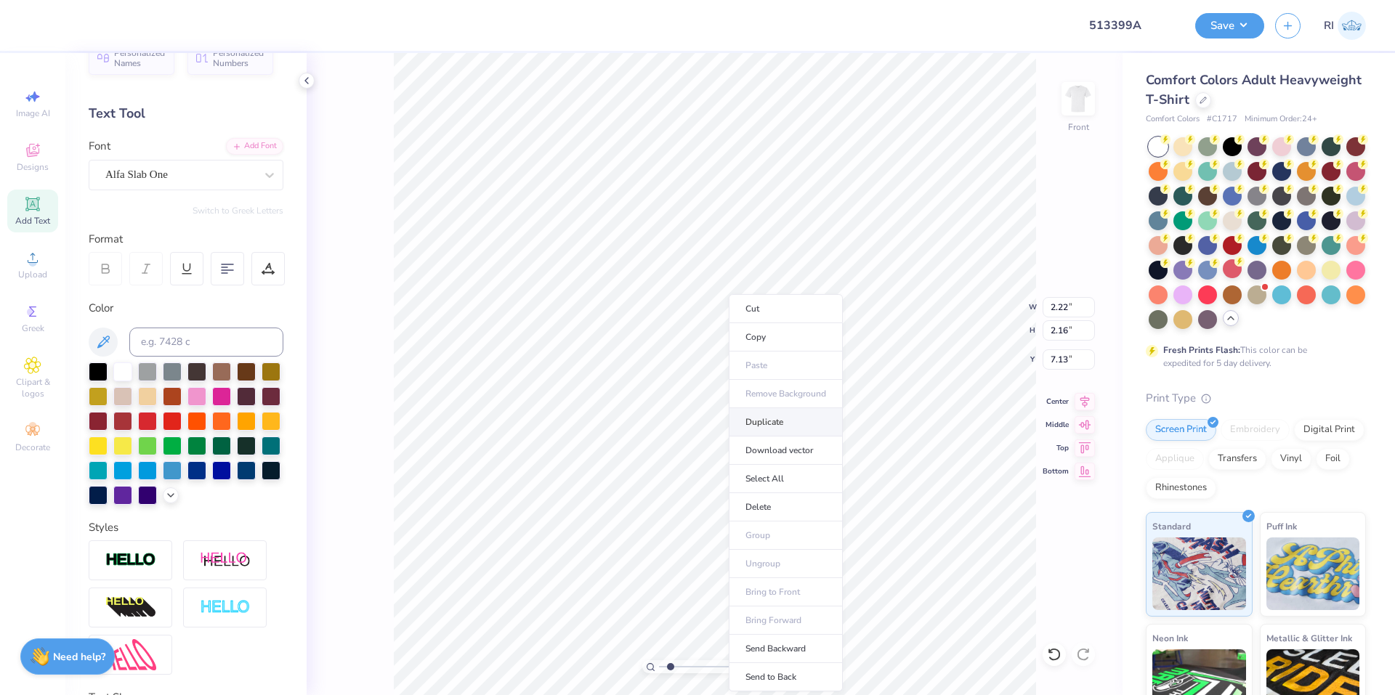
click at [778, 422] on li "Duplicate" at bounding box center [786, 422] width 114 height 28
type input "1.82266588284093"
type input "8.13"
type input "1.82266588284093"
type input "10.14"
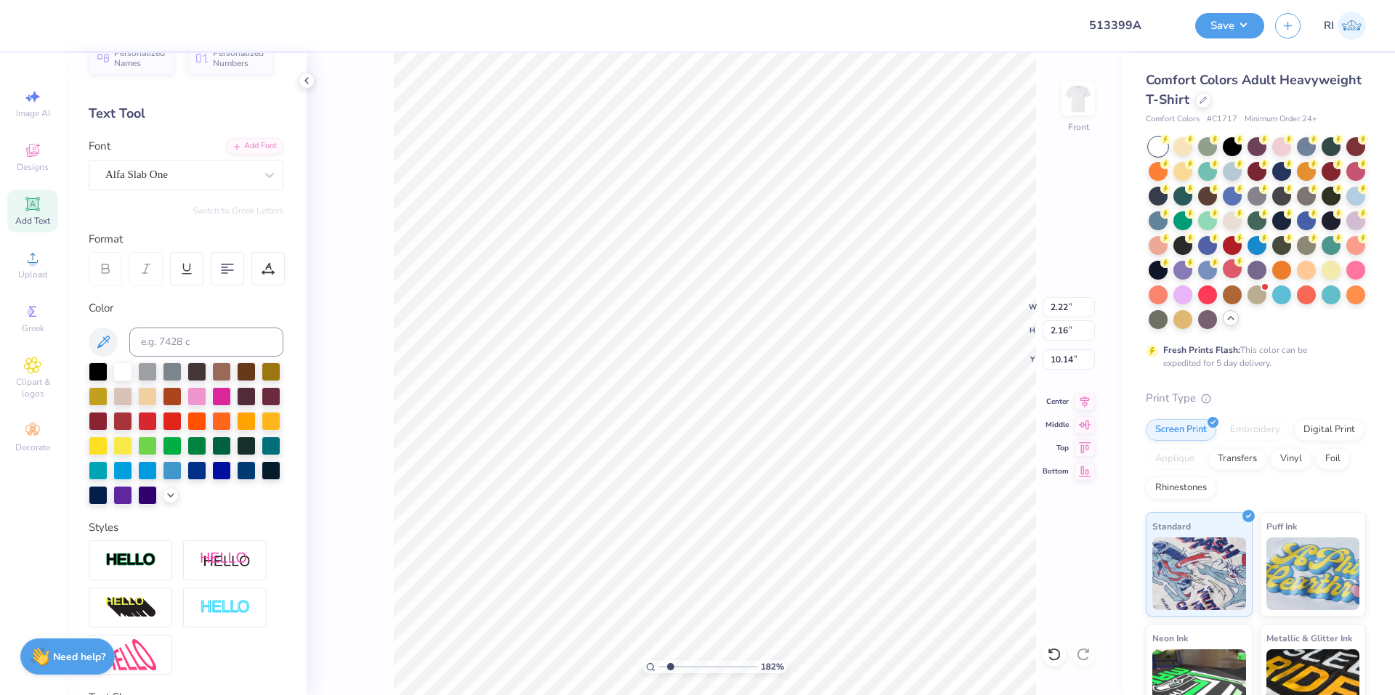
type input "1.82266588284093"
type textarea "A"
type input "2.22643191709162"
type input "9.22"
type input "13.25"
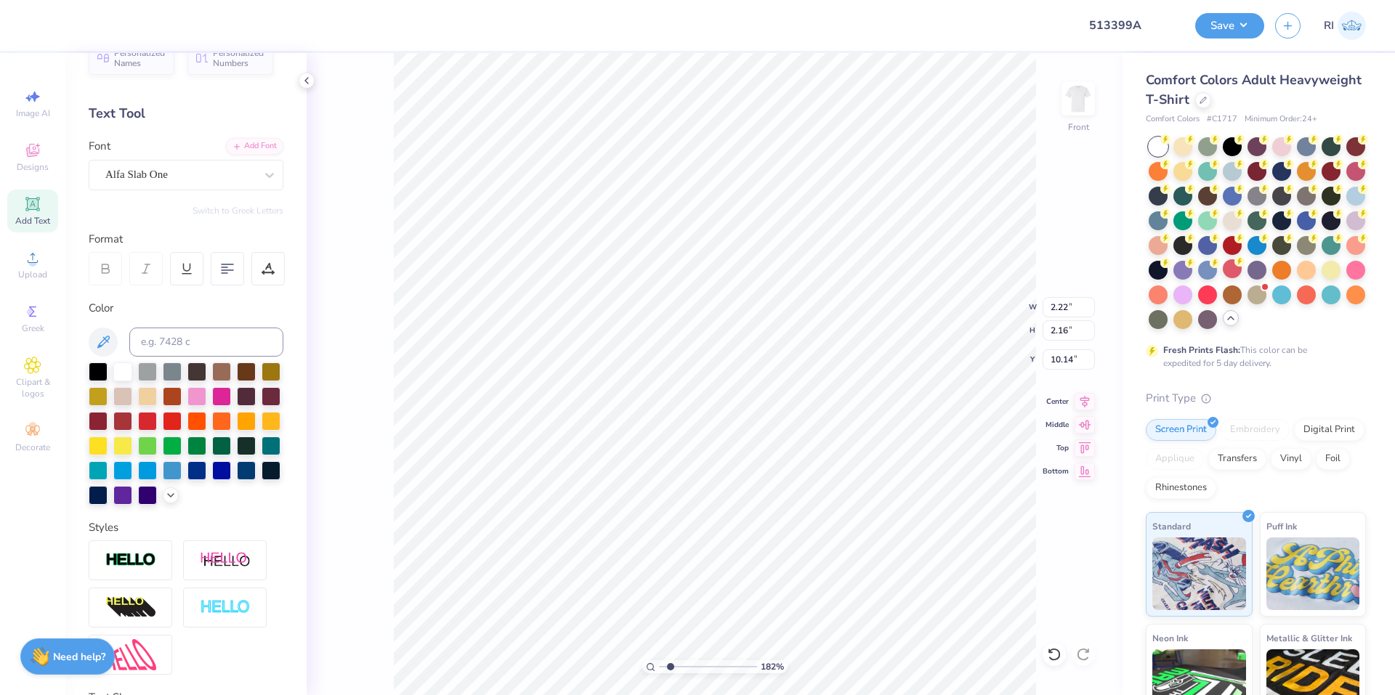
type input "7.13"
type input "8.1747546207744"
type input "2.17"
type input "2.16"
type input "10.14"
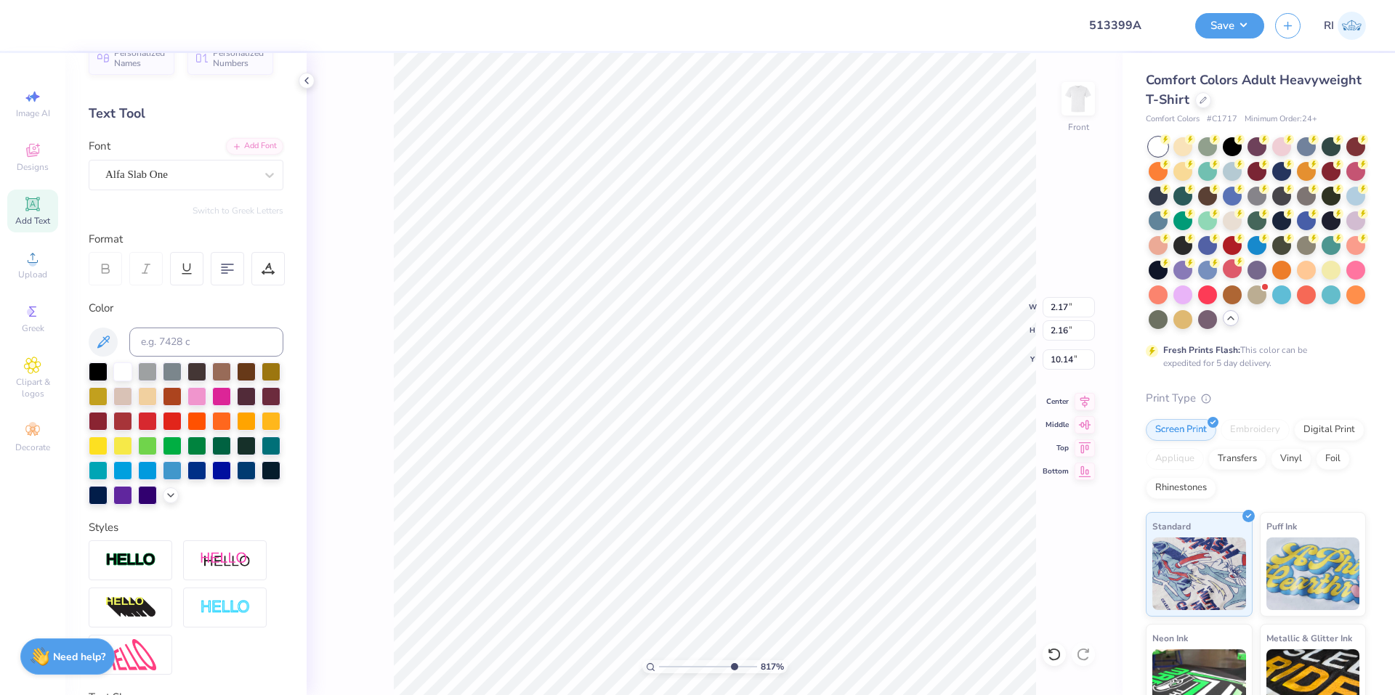
type input "4.95699908144427"
type input "9.83"
click at [772, 418] on li "Duplicate" at bounding box center [762, 422] width 114 height 28
type input "3.32211092047231"
type input "10.83"
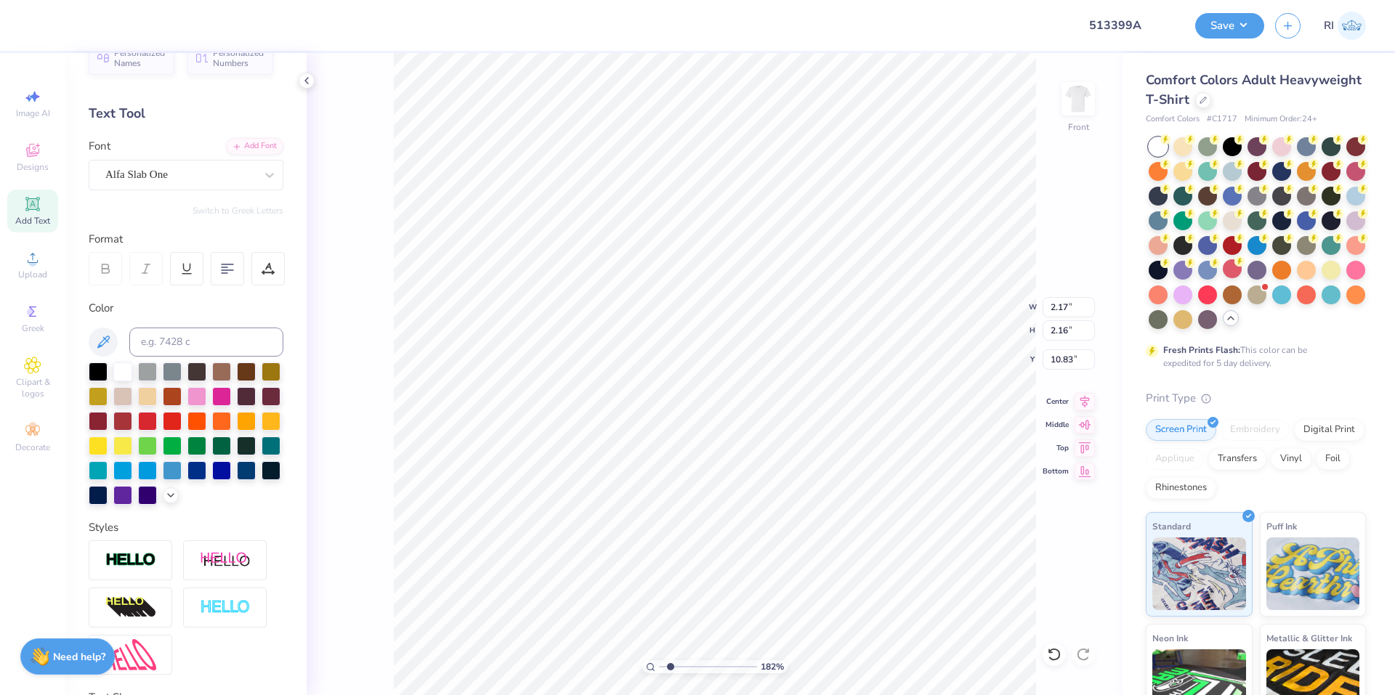
type input "1.82266588284093"
type input "12.67"
type input "1.82266588284093"
type textarea "L"
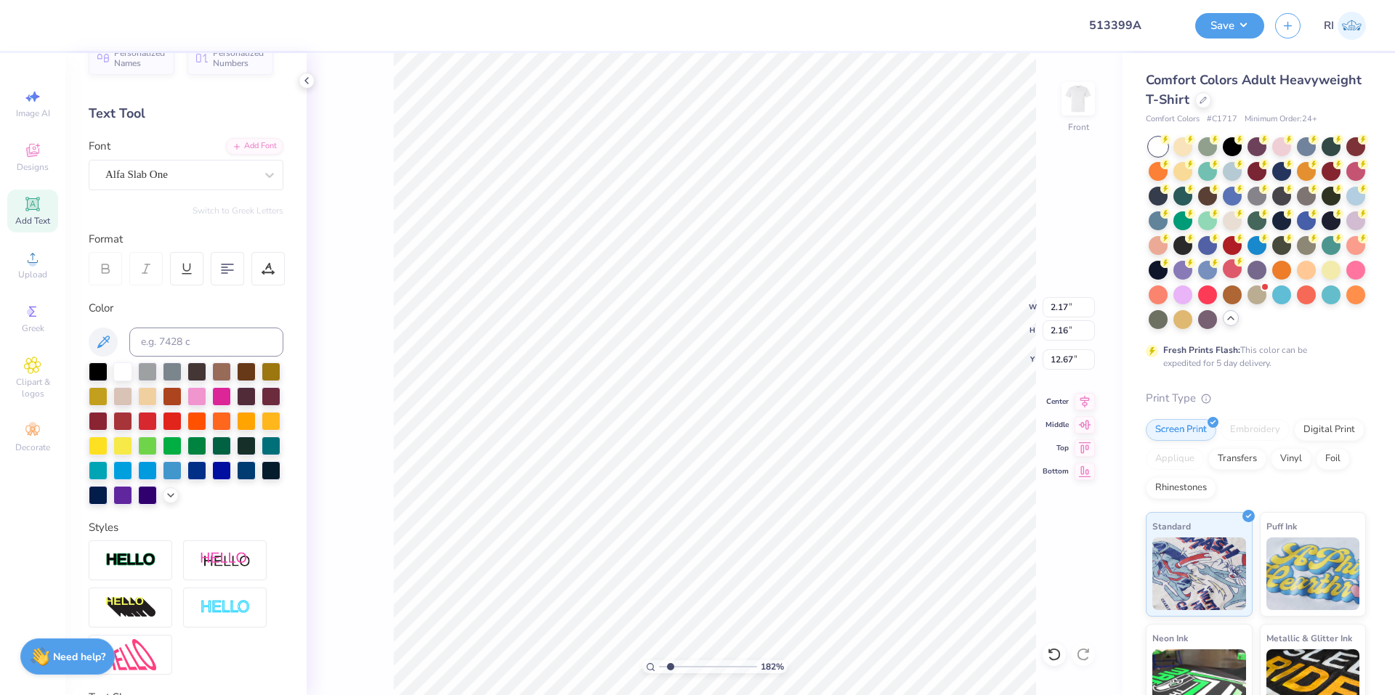
type input "1.82266588284093"
type textarea ";"
type input "1.82266588284093"
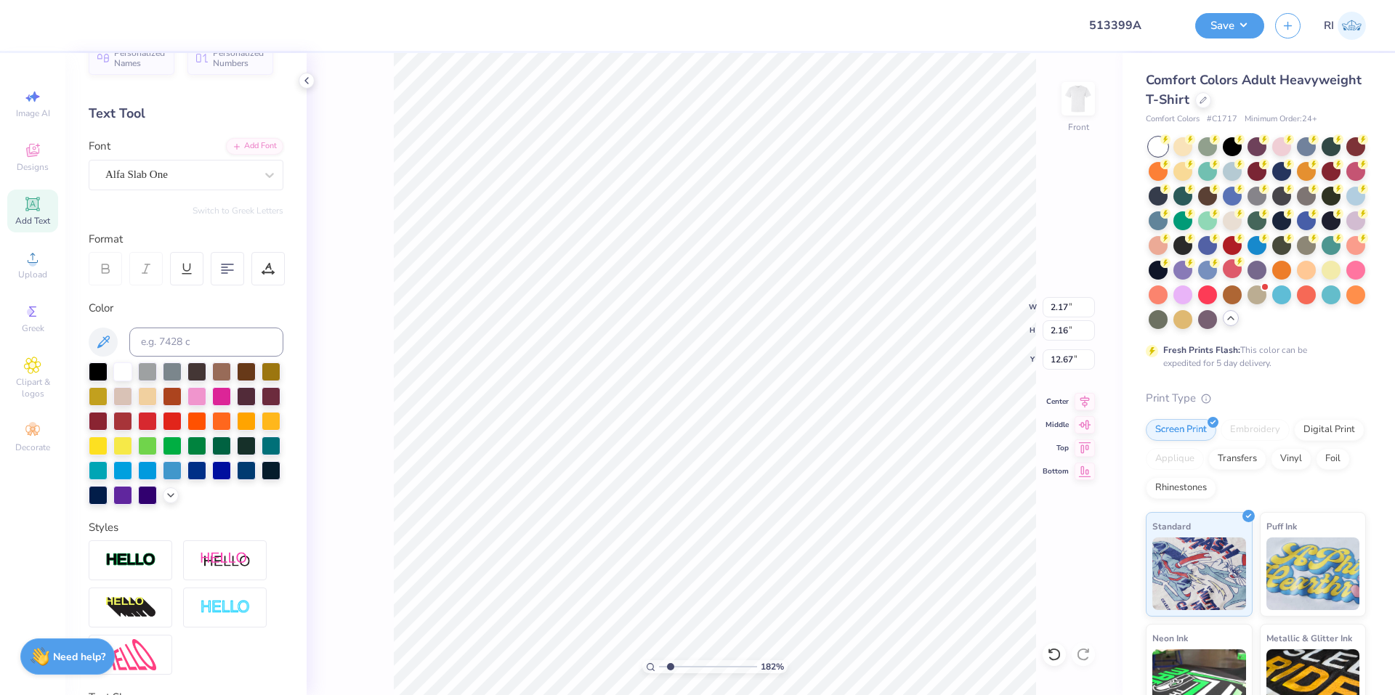
type input "1.82266588284093"
type textarea "P"
type input "3.6716840780171"
type input "12.40"
click at [767, 423] on li "Duplicate" at bounding box center [760, 422] width 114 height 28
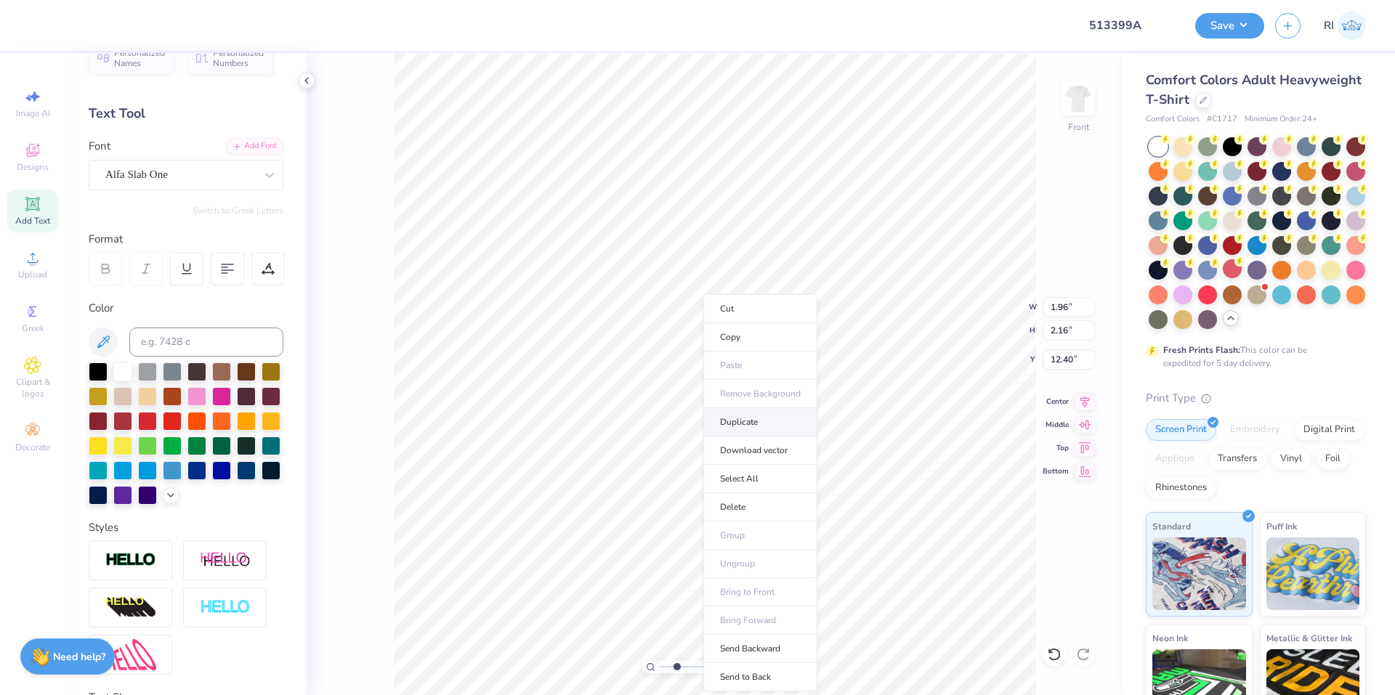
type input "2.46071092039641"
type input "13.40"
type input "4.48505384214064"
type input "15.09"
type input "7.39645378545817"
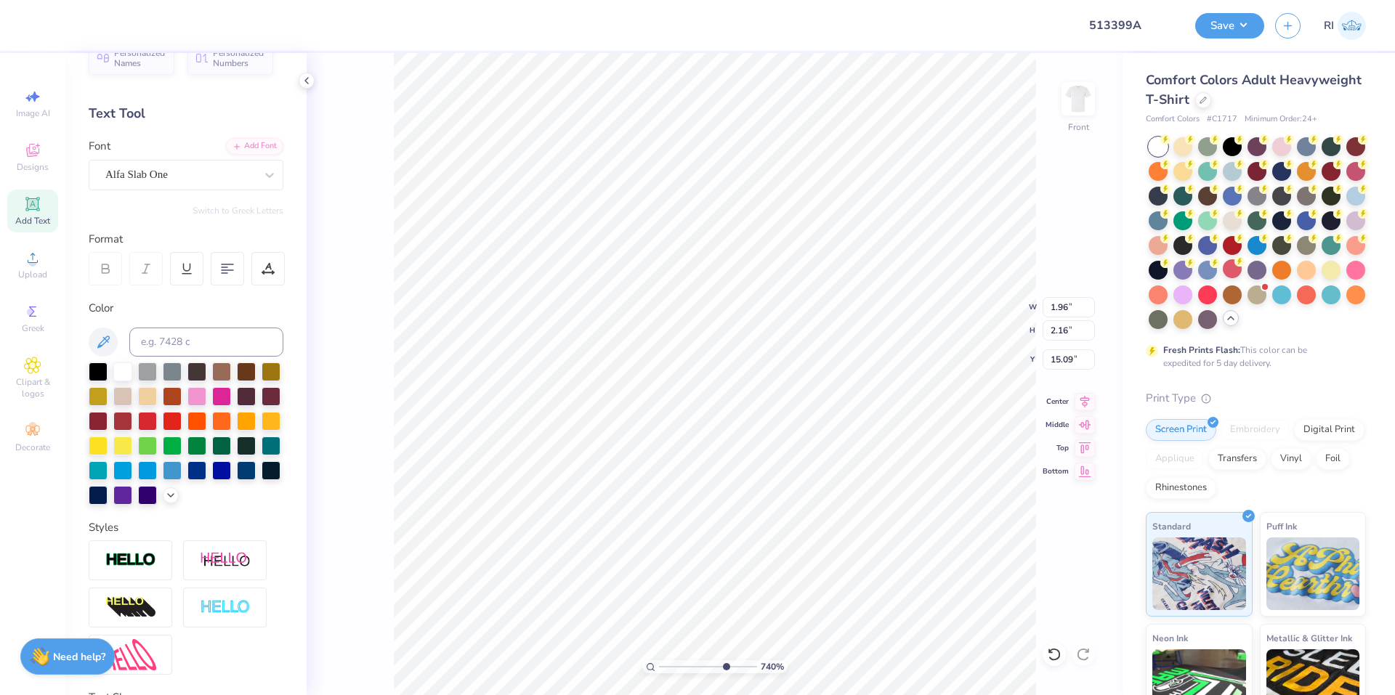
type input "15.07"
type input "6.06378944861185"
type input "15.09"
type input "1.35199925397499"
type input "9.22"
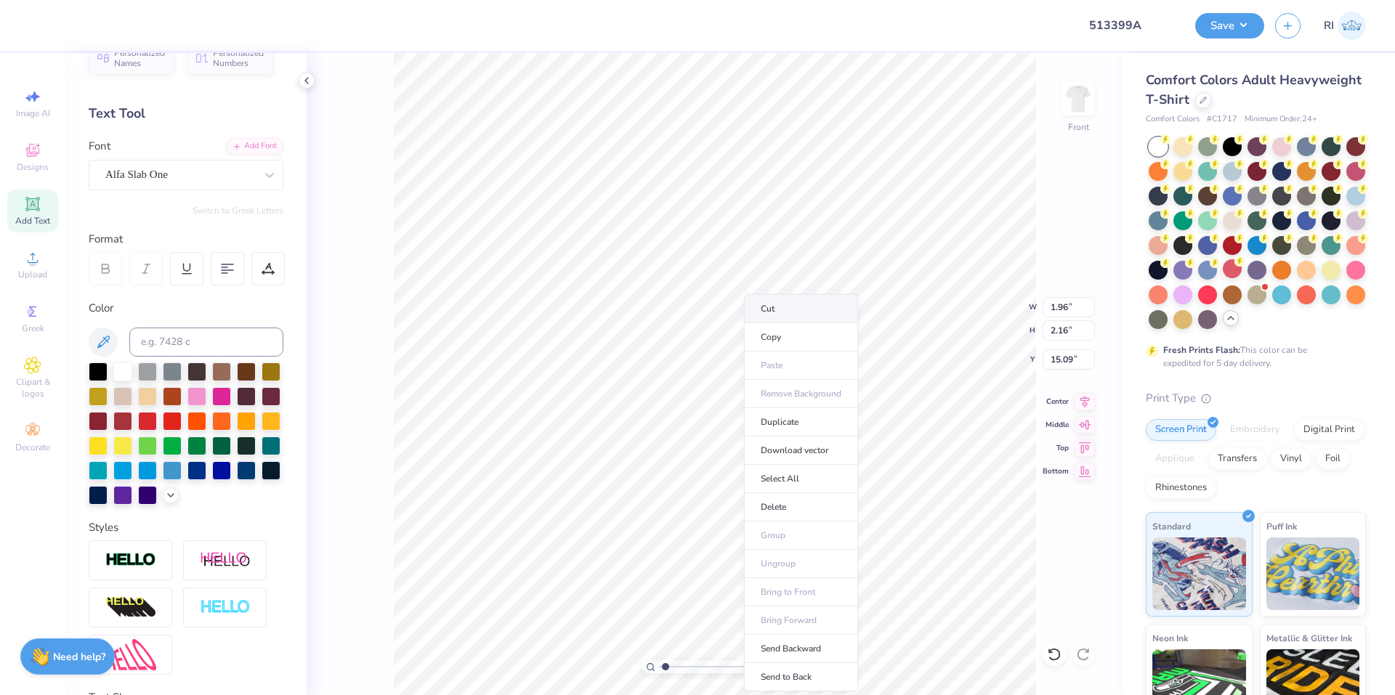
type input "13.25"
type input "7.13"
type input "1.35199925397499"
type input "2.17"
type input "2.16"
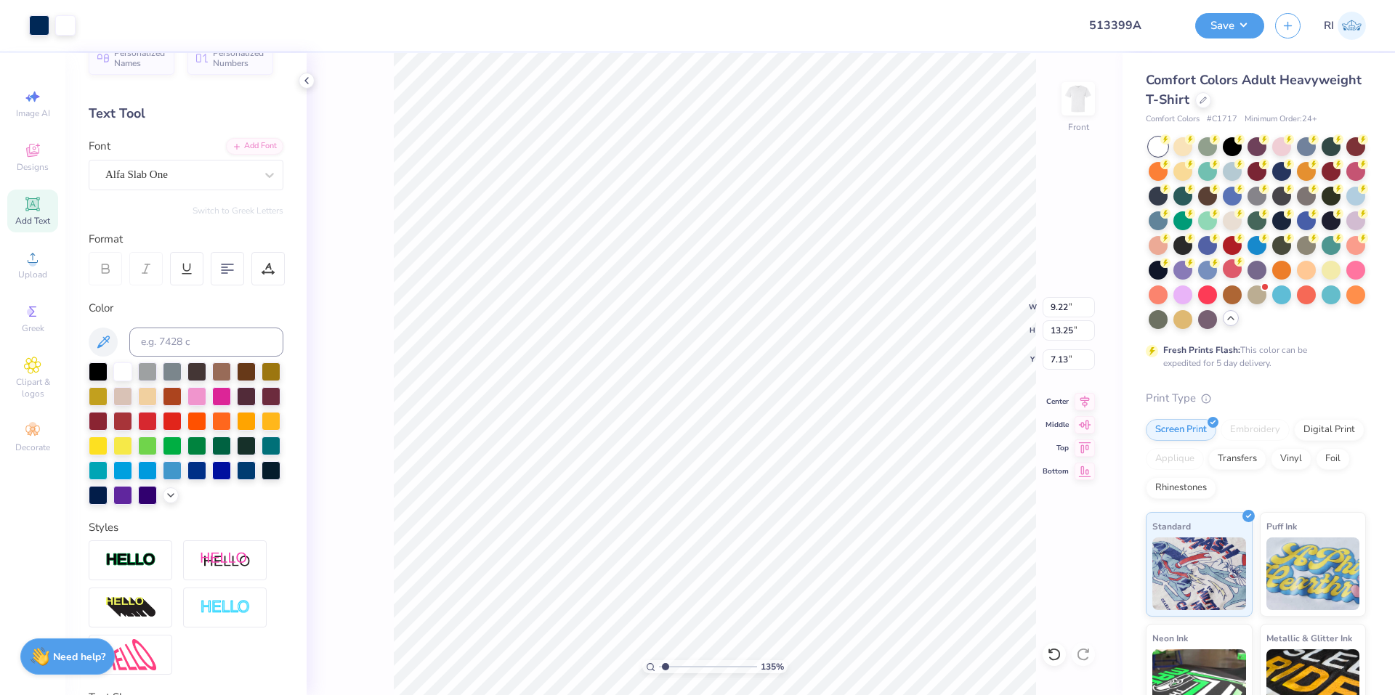
type input "9.83"
click at [763, 315] on li "Duplicate" at bounding box center [762, 313] width 114 height 28
type input "2.22962763702902"
type input "10.83"
click at [35, 205] on icon at bounding box center [32, 203] width 11 height 11
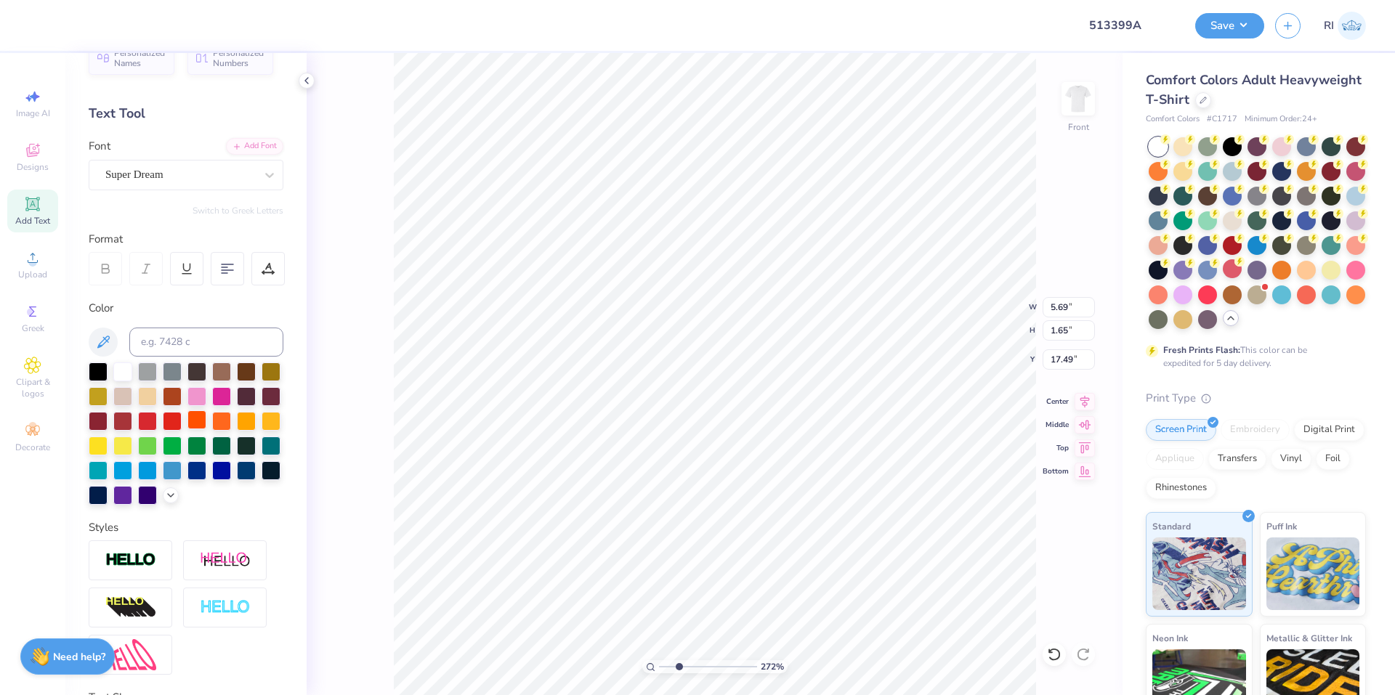
click at [206, 419] on div at bounding box center [196, 419] width 19 height 19
click at [232, 147] on div "Add Font" at bounding box center [254, 145] width 57 height 17
click at [642, 365] on li "Duplicate" at bounding box center [645, 365] width 114 height 28
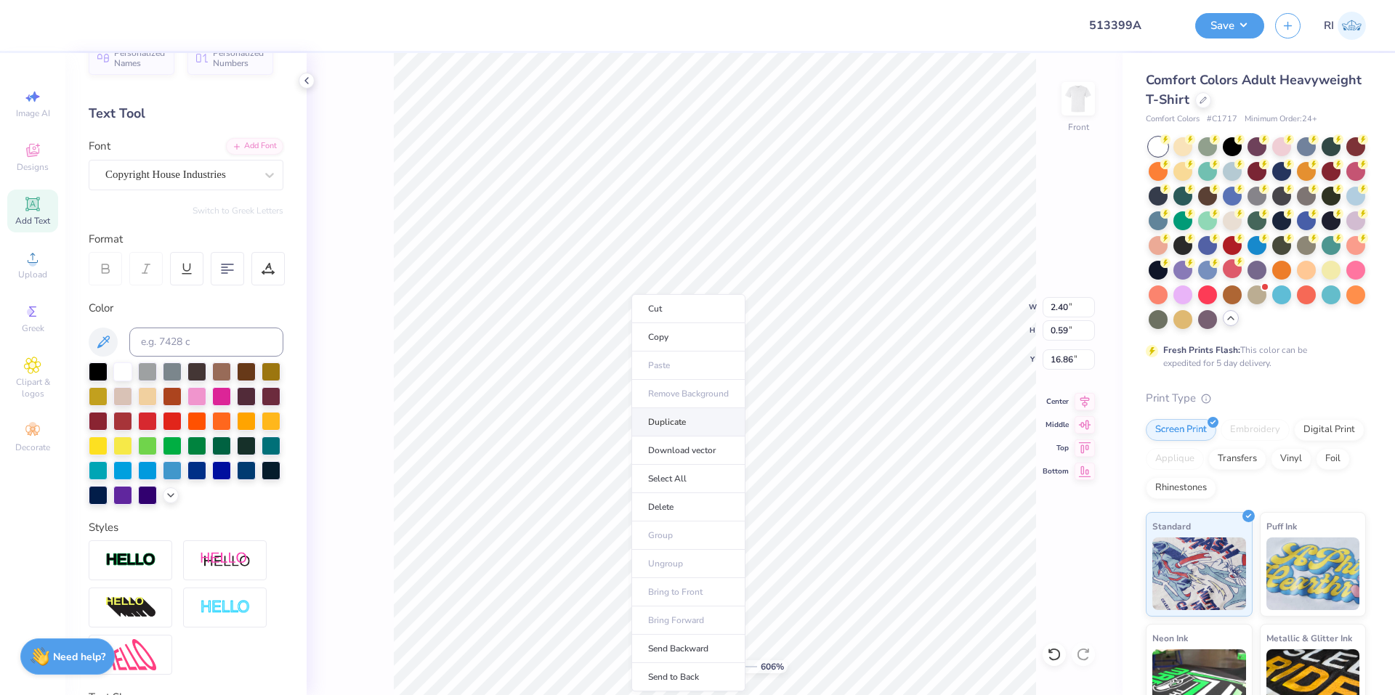
click at [697, 425] on li "Duplicate" at bounding box center [688, 422] width 114 height 28
click at [851, 413] on li "Duplicate" at bounding box center [847, 422] width 114 height 28
click at [182, 422] on div at bounding box center [172, 419] width 19 height 19
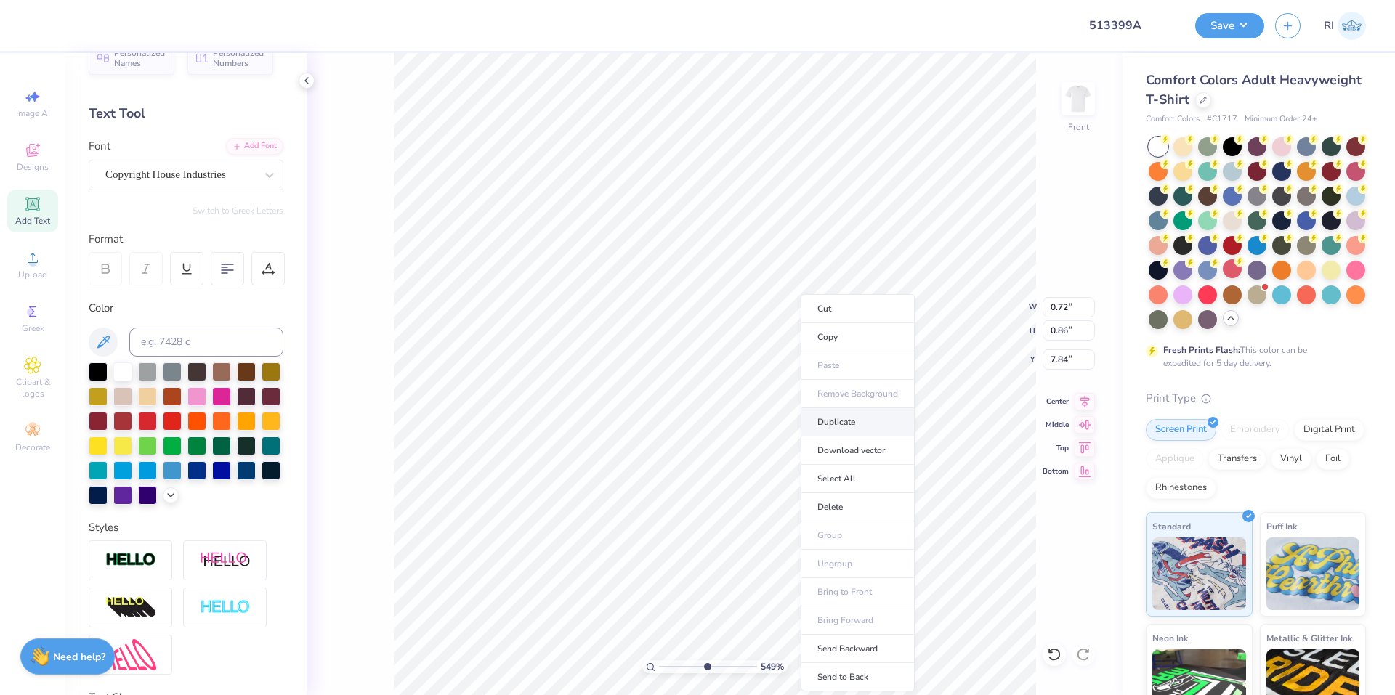
click at [836, 425] on li "Duplicate" at bounding box center [858, 422] width 114 height 28
click at [809, 419] on li "Duplicate" at bounding box center [809, 422] width 114 height 28
click at [1051, 657] on icon at bounding box center [1054, 654] width 15 height 15
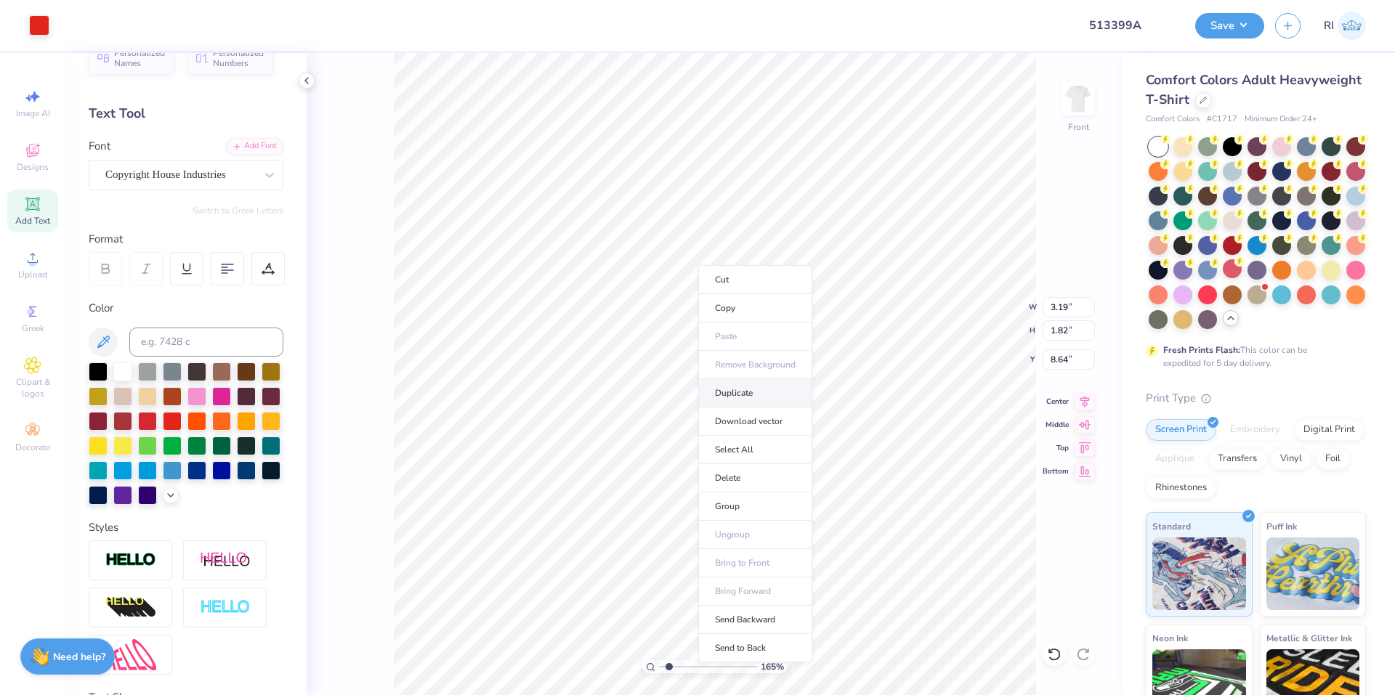
click at [745, 405] on li "Duplicate" at bounding box center [755, 393] width 114 height 28
click at [223, 575] on div at bounding box center [225, 560] width 84 height 40
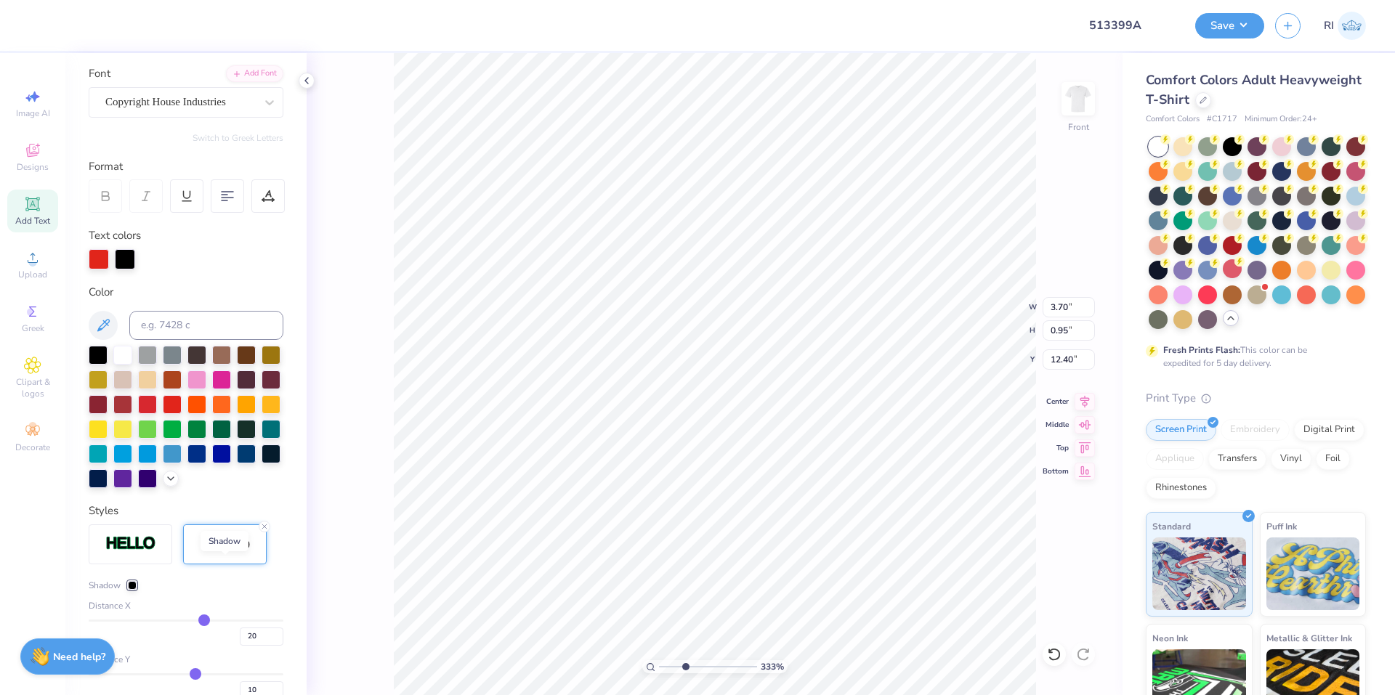
scroll to position [174, 0]
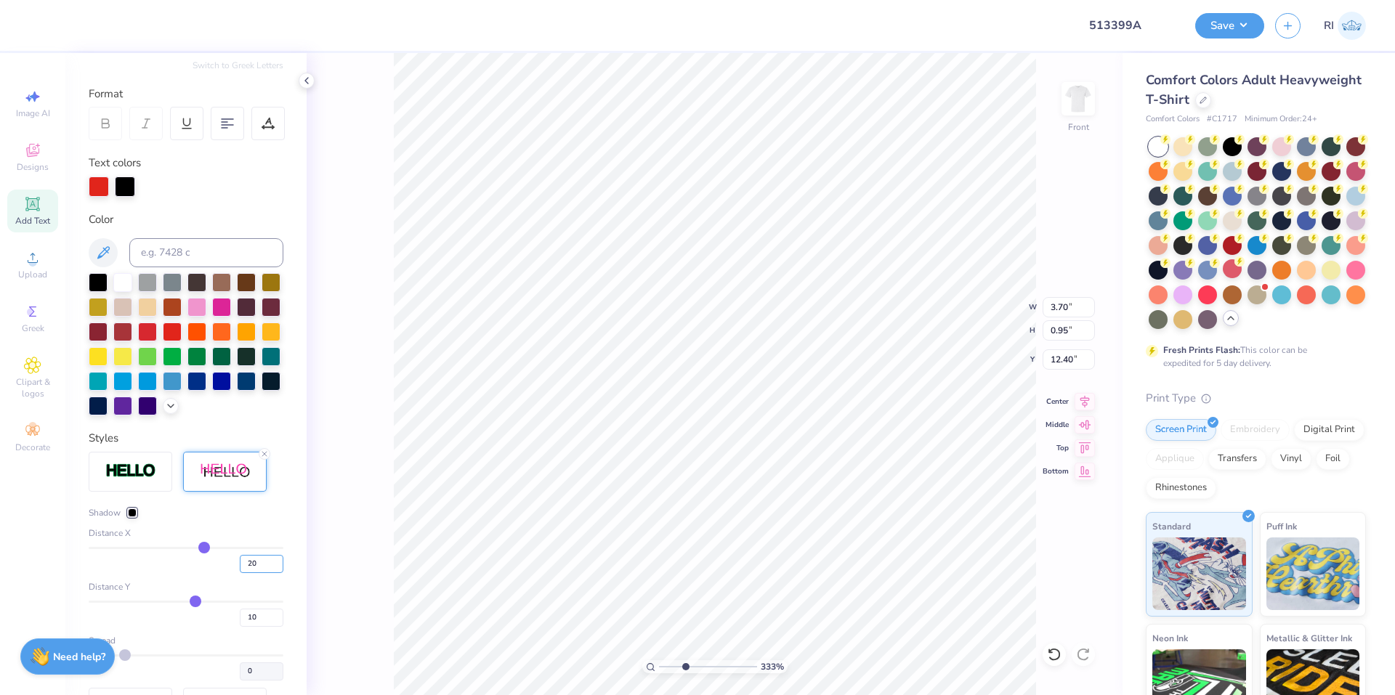
drag, startPoint x: 243, startPoint y: 585, endPoint x: 228, endPoint y: 583, distance: 15.5
click at [228, 573] on div "20" at bounding box center [186, 560] width 195 height 26
drag, startPoint x: 221, startPoint y: 636, endPoint x: 229, endPoint y: 612, distance: 26.0
click at [221, 627] on div "10" at bounding box center [186, 614] width 195 height 26
click at [236, 546] on div "Shadow Distance X 3 Distance Y 3 Spread 0" at bounding box center [186, 593] width 195 height 174
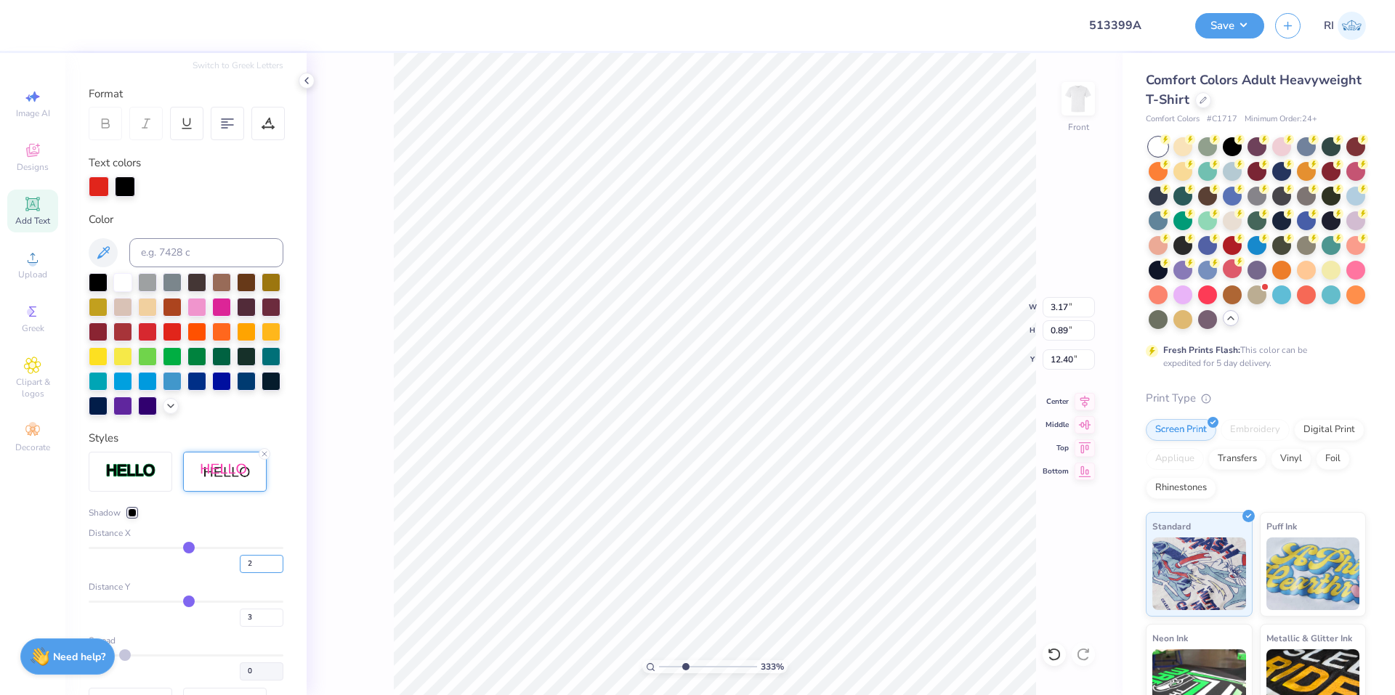
drag, startPoint x: 248, startPoint y: 589, endPoint x: 216, endPoint y: 584, distance: 32.4
click at [215, 573] on div "2" at bounding box center [186, 560] width 195 height 26
click at [266, 540] on div "Distance X" at bounding box center [186, 533] width 195 height 13
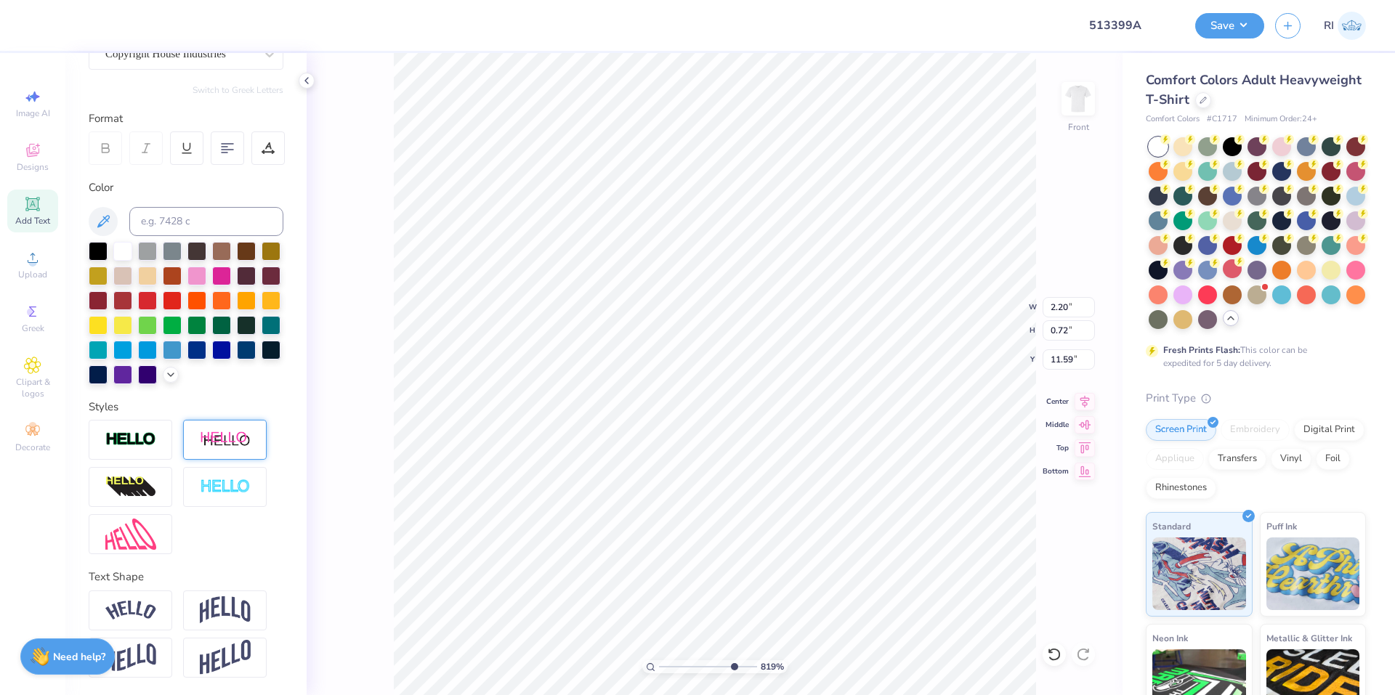
click at [232, 424] on div at bounding box center [225, 440] width 84 height 40
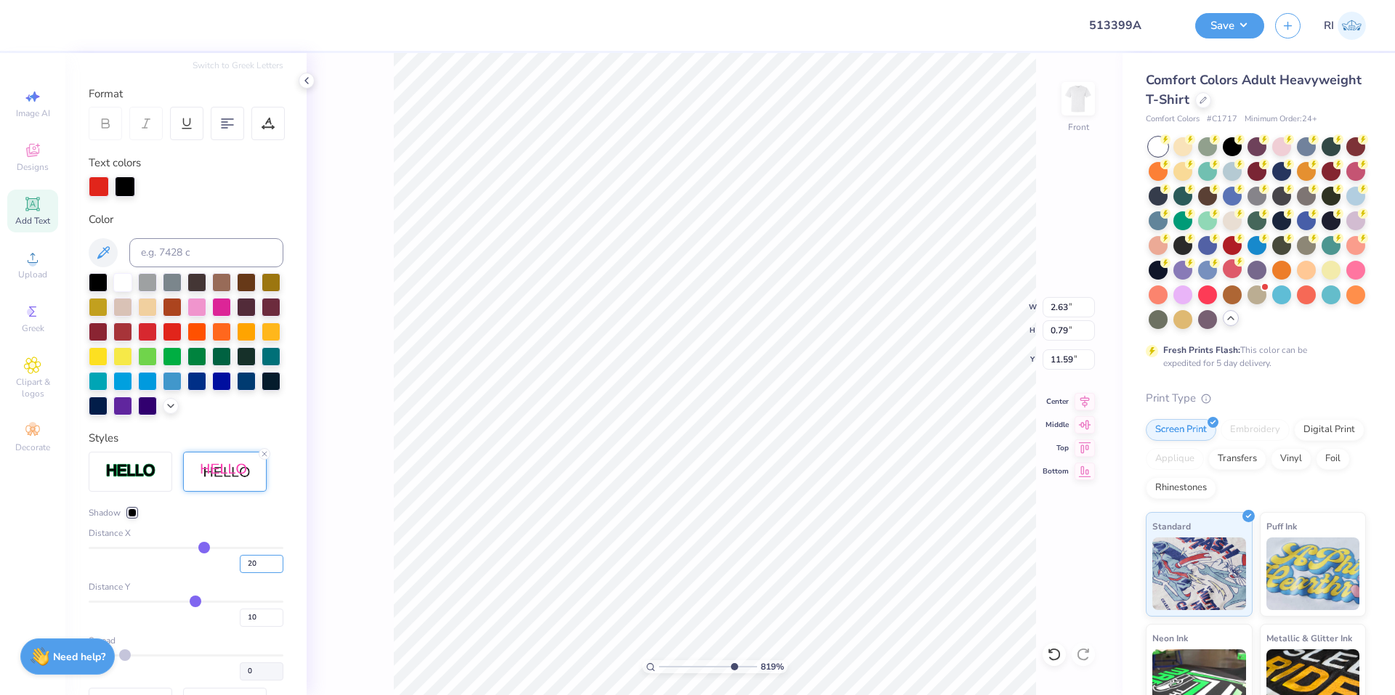
drag, startPoint x: 253, startPoint y: 582, endPoint x: 222, endPoint y: 585, distance: 31.4
click at [222, 573] on div "20" at bounding box center [186, 560] width 195 height 26
drag, startPoint x: 249, startPoint y: 637, endPoint x: 220, endPoint y: 602, distance: 45.4
click at [210, 625] on div "10" at bounding box center [186, 614] width 195 height 26
click at [256, 519] on div "Shadow" at bounding box center [186, 512] width 195 height 13
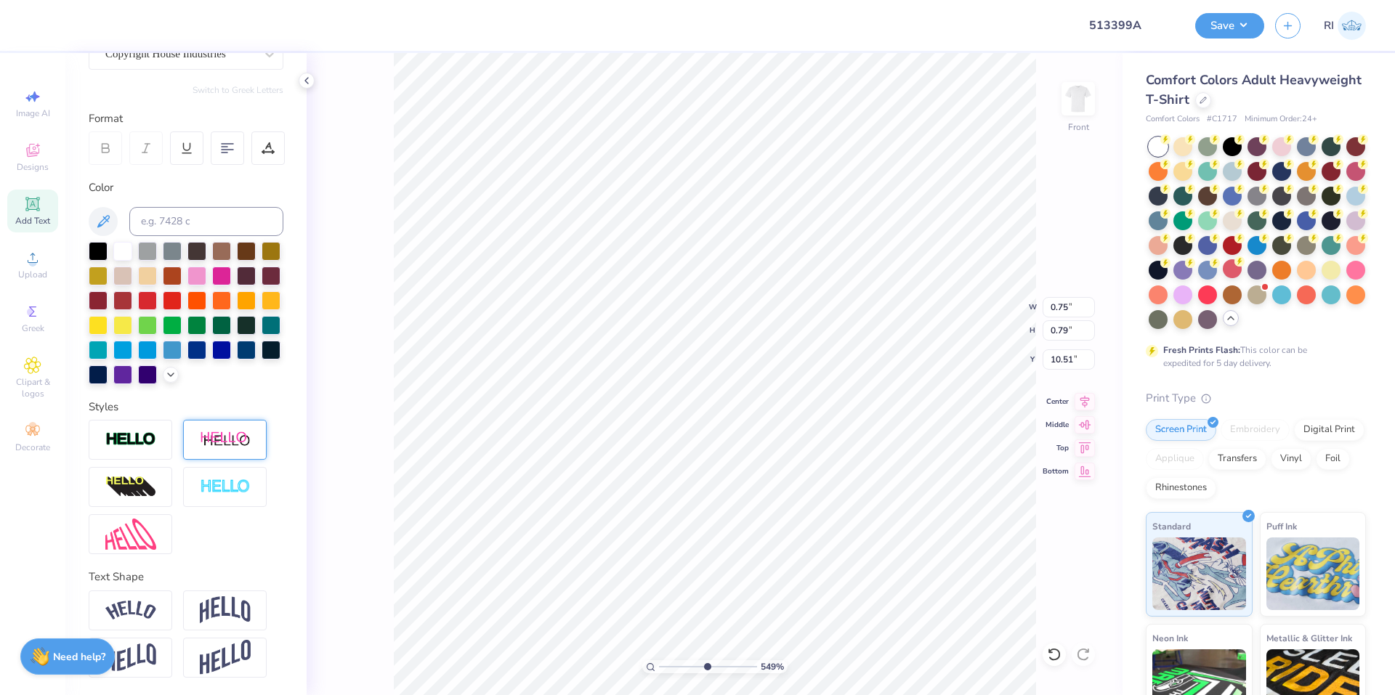
click at [215, 447] on img at bounding box center [225, 440] width 51 height 18
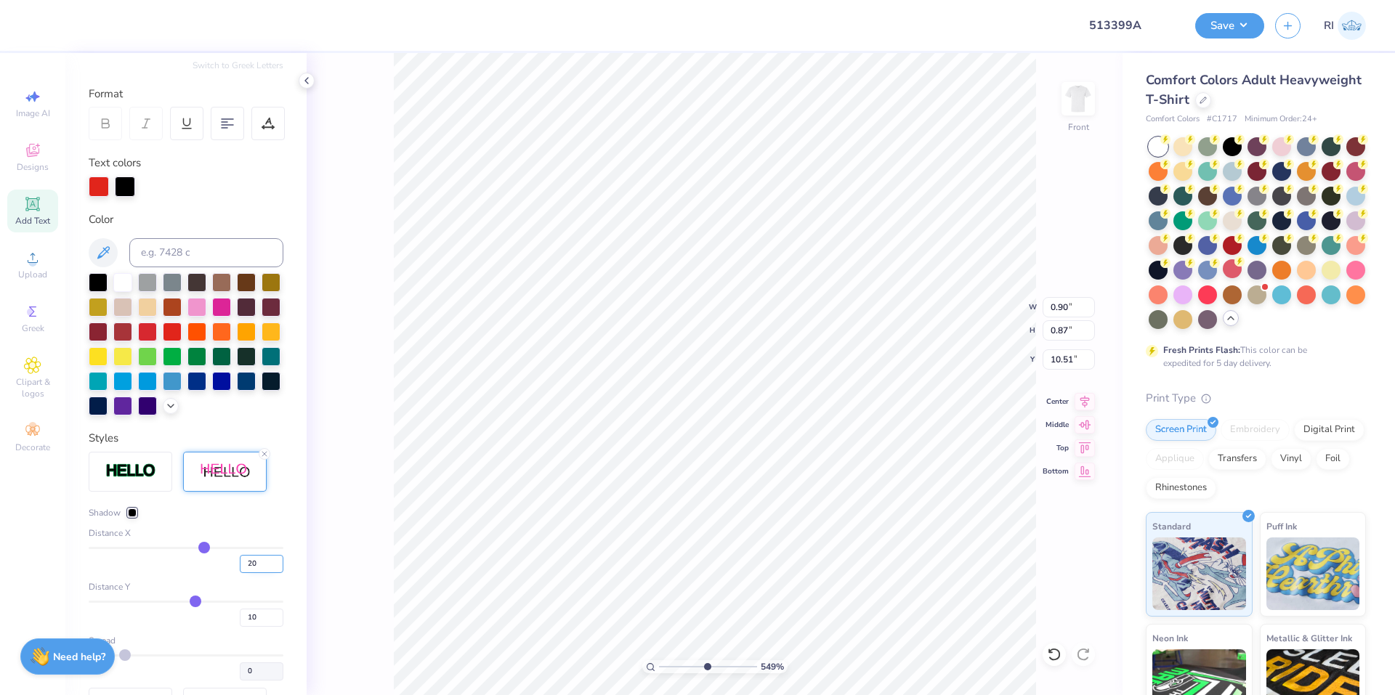
drag, startPoint x: 251, startPoint y: 583, endPoint x: 235, endPoint y: 585, distance: 15.5
click at [240, 573] on input "20" at bounding box center [262, 564] width 44 height 18
drag, startPoint x: 253, startPoint y: 635, endPoint x: 235, endPoint y: 641, distance: 19.1
click at [240, 627] on input "10" at bounding box center [262, 618] width 44 height 18
drag, startPoint x: 246, startPoint y: 591, endPoint x: 228, endPoint y: 605, distance: 22.8
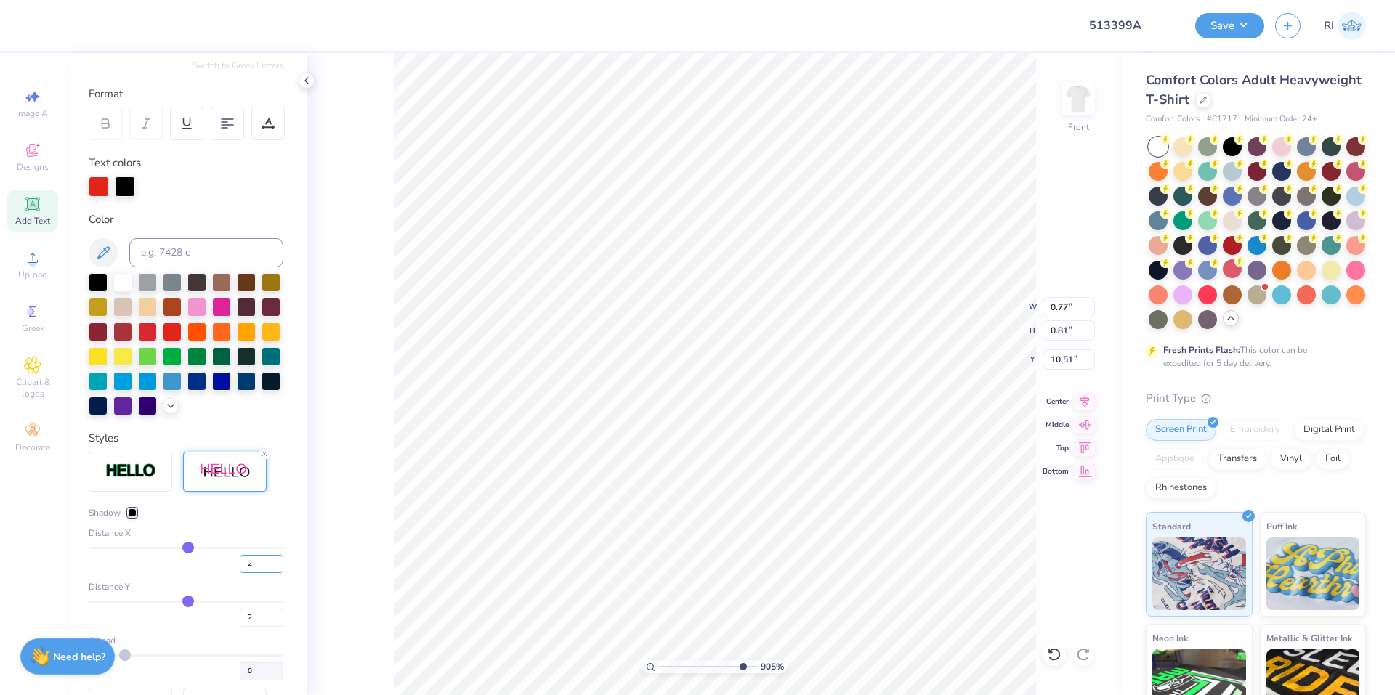
click at [228, 573] on div "2" at bounding box center [186, 560] width 195 height 26
drag, startPoint x: 248, startPoint y: 649, endPoint x: 246, endPoint y: 631, distance: 17.6
click at [240, 627] on input "2" at bounding box center [262, 618] width 44 height 18
drag, startPoint x: 240, startPoint y: 591, endPoint x: 235, endPoint y: 622, distance: 31.6
click at [220, 573] on div "3" at bounding box center [186, 560] width 195 height 26
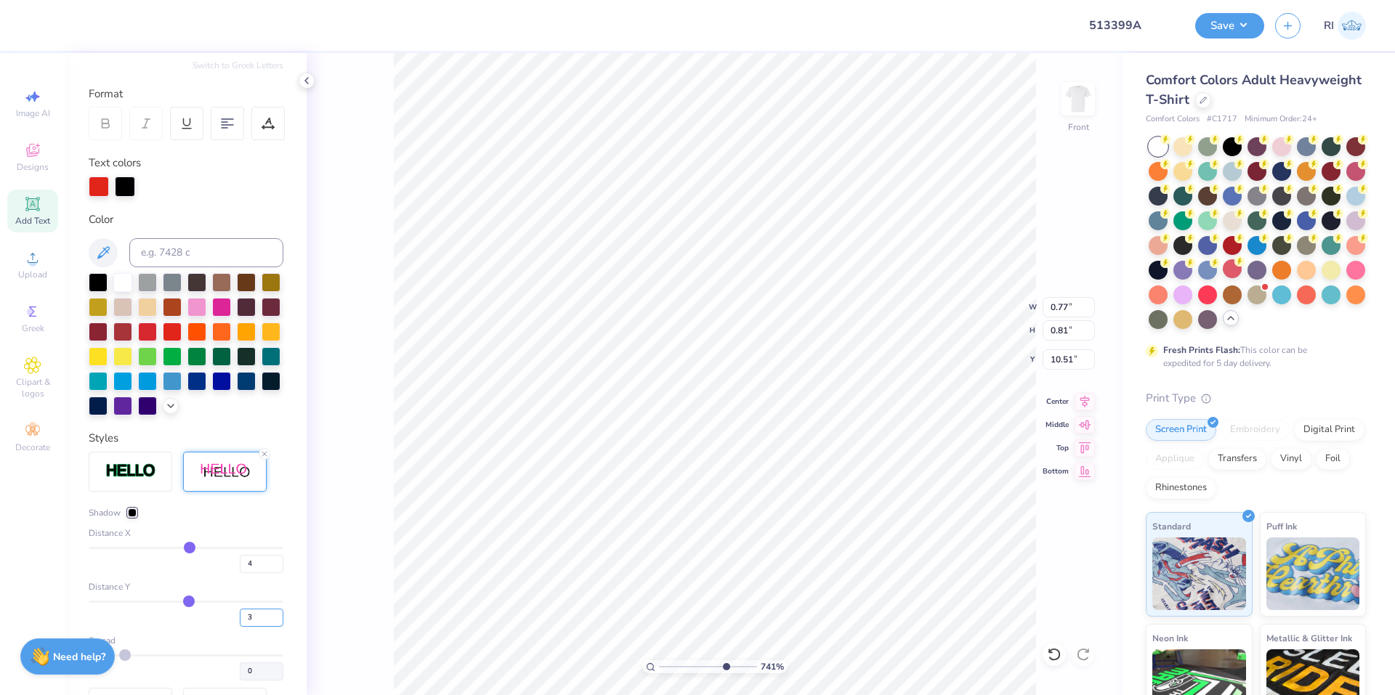
drag, startPoint x: 247, startPoint y: 637, endPoint x: 228, endPoint y: 634, distance: 19.1
click at [240, 627] on input "3" at bounding box center [262, 618] width 44 height 18
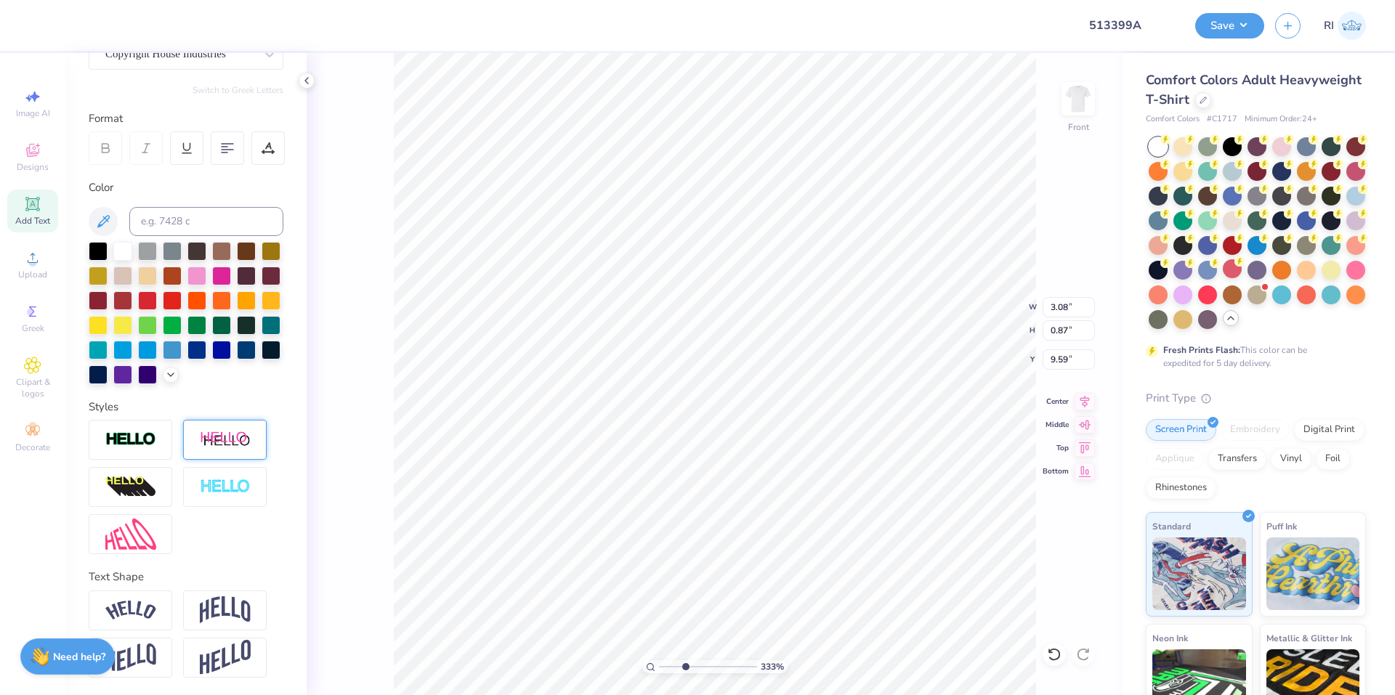
click at [225, 430] on div at bounding box center [225, 440] width 84 height 40
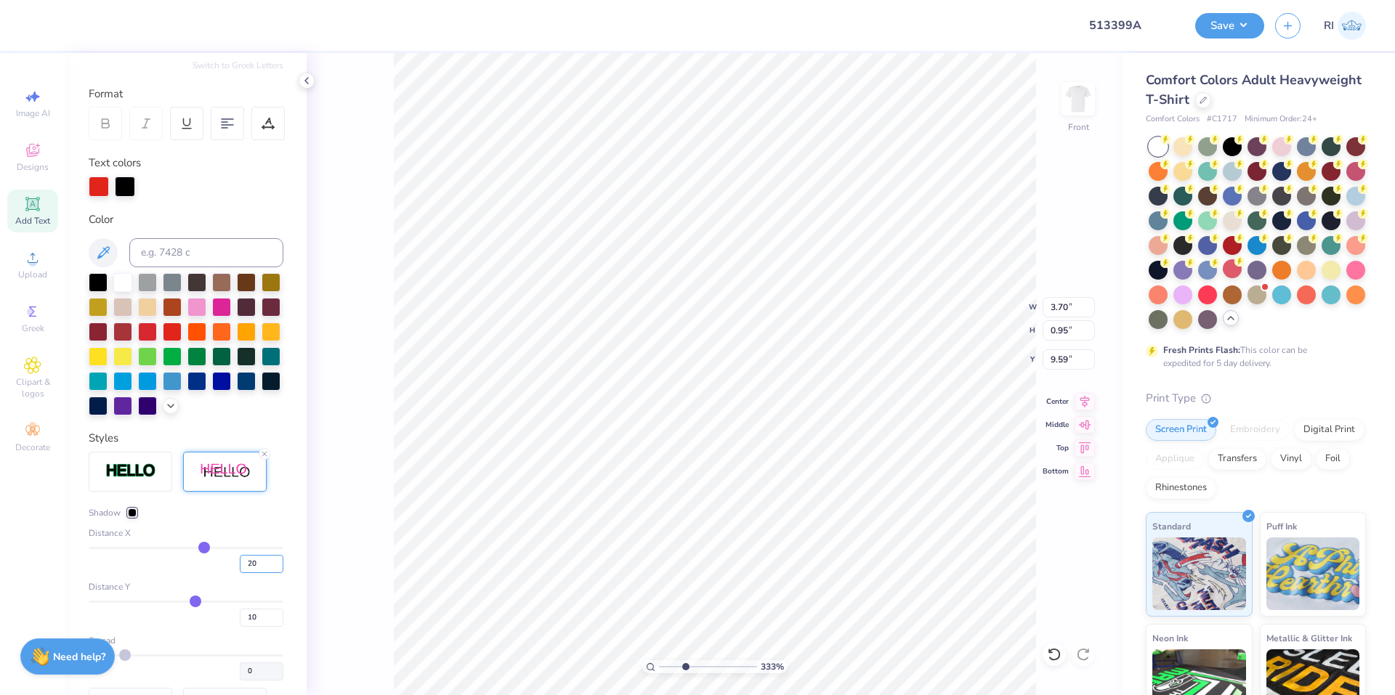
drag, startPoint x: 253, startPoint y: 584, endPoint x: 218, endPoint y: 583, distance: 34.9
click at [218, 573] on div "20" at bounding box center [186, 560] width 195 height 26
drag, startPoint x: 225, startPoint y: 629, endPoint x: 254, endPoint y: 544, distance: 89.8
click at [224, 621] on div "Distance Y 10" at bounding box center [186, 603] width 195 height 46
click at [254, 519] on div "Shadow" at bounding box center [186, 512] width 195 height 13
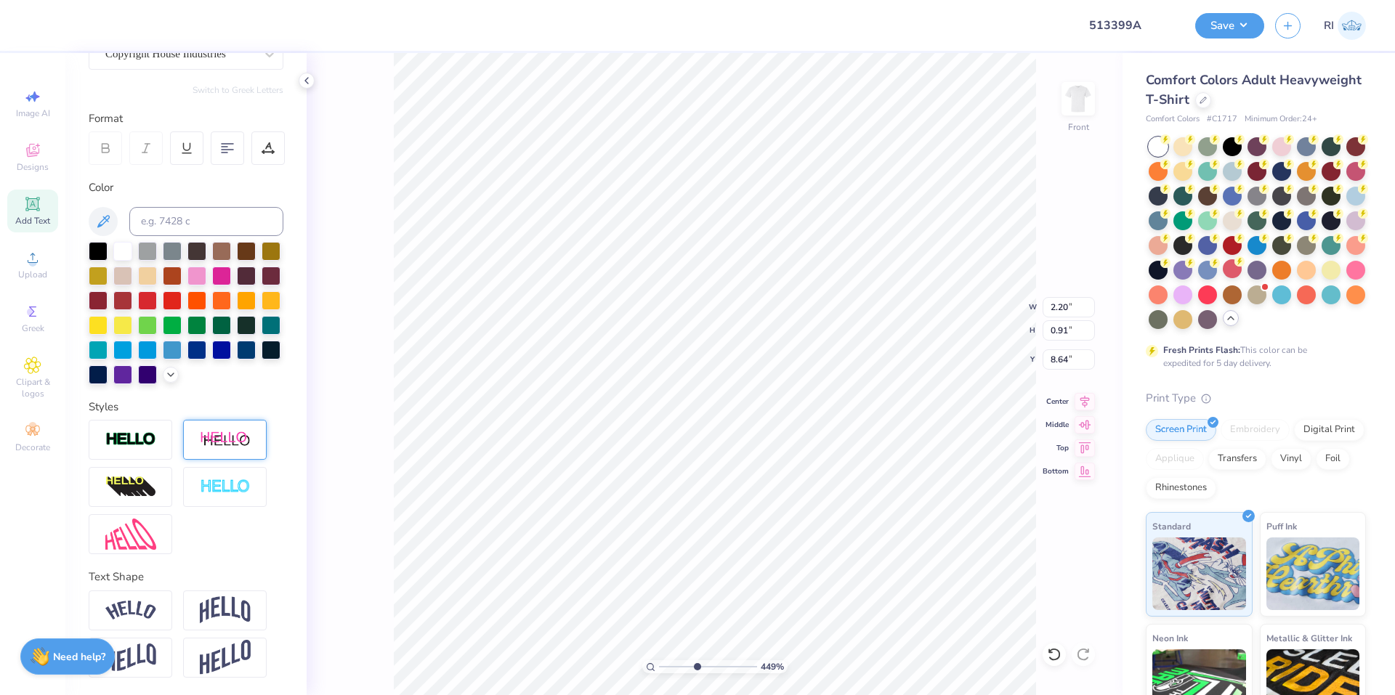
click at [233, 443] on img at bounding box center [225, 440] width 51 height 18
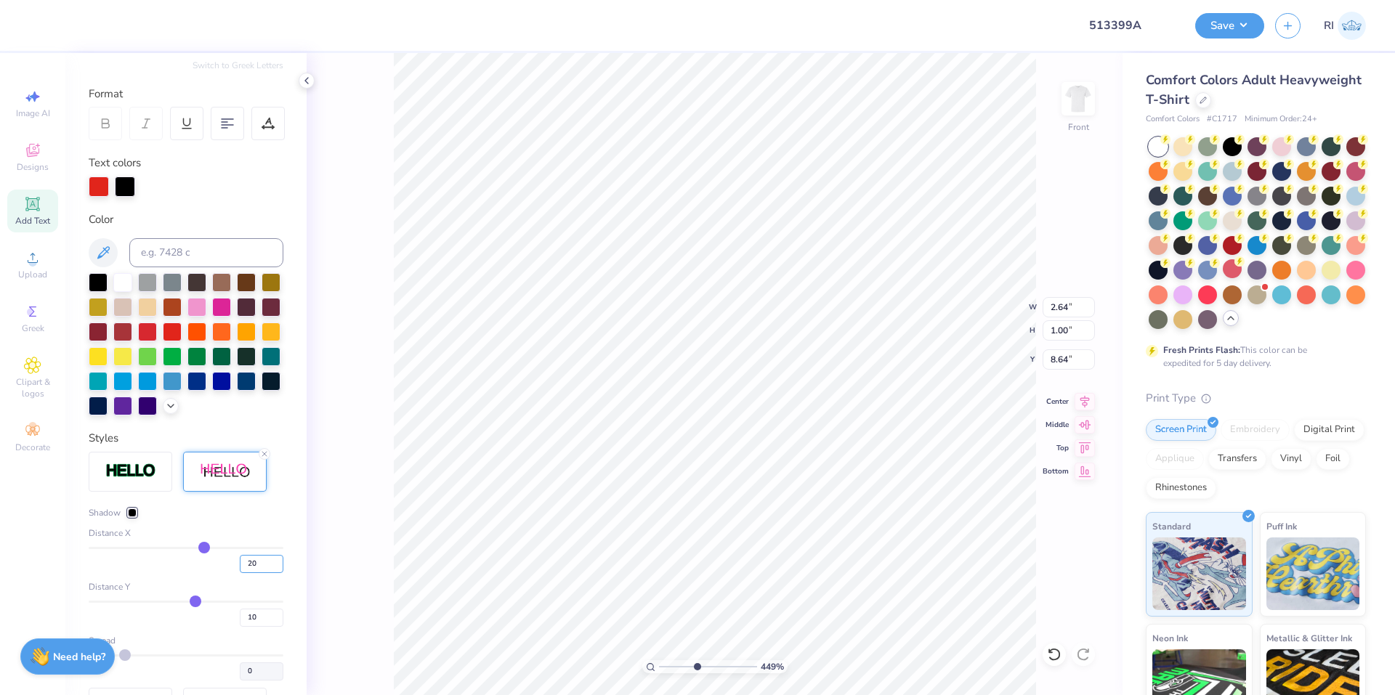
drag, startPoint x: 238, startPoint y: 589, endPoint x: 222, endPoint y: 592, distance: 16.2
click at [221, 573] on div "20" at bounding box center [186, 560] width 195 height 26
drag, startPoint x: 248, startPoint y: 641, endPoint x: 226, endPoint y: 596, distance: 50.0
click at [227, 627] on div "10" at bounding box center [186, 614] width 195 height 26
click at [240, 519] on div "Shadow" at bounding box center [186, 512] width 195 height 13
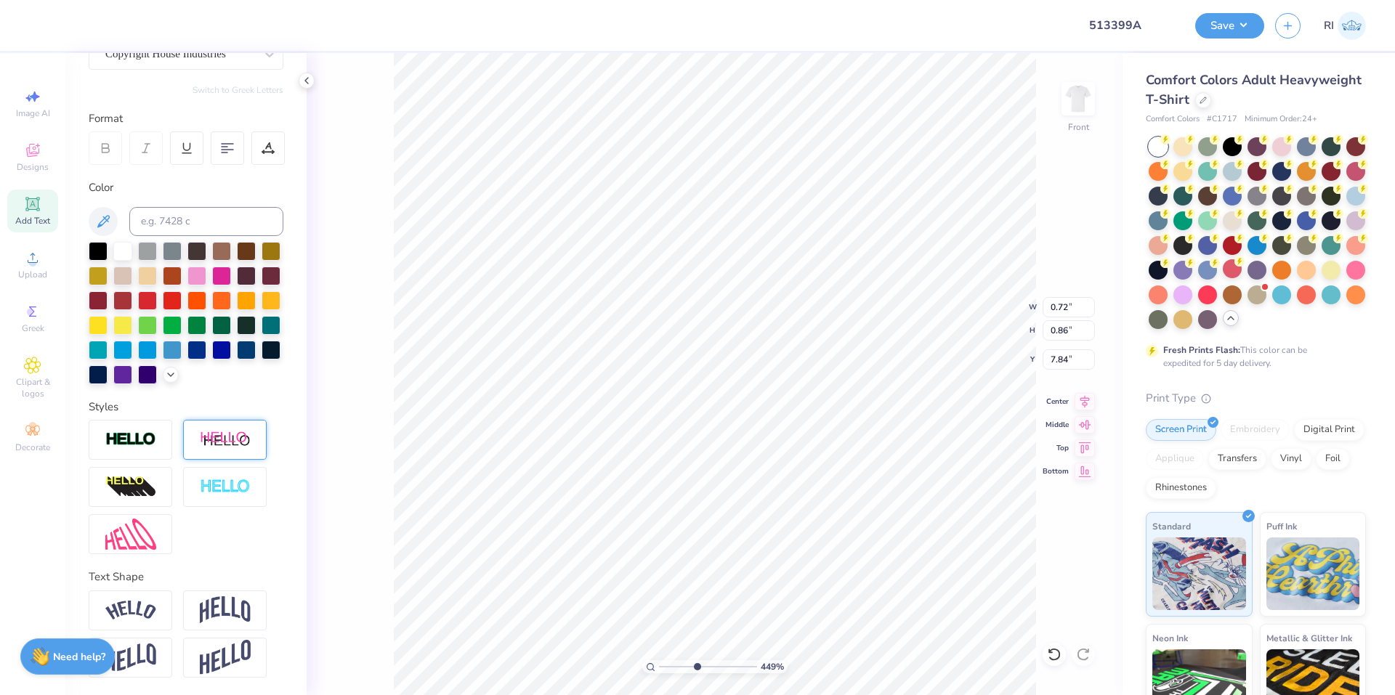
click at [239, 442] on img at bounding box center [225, 440] width 51 height 18
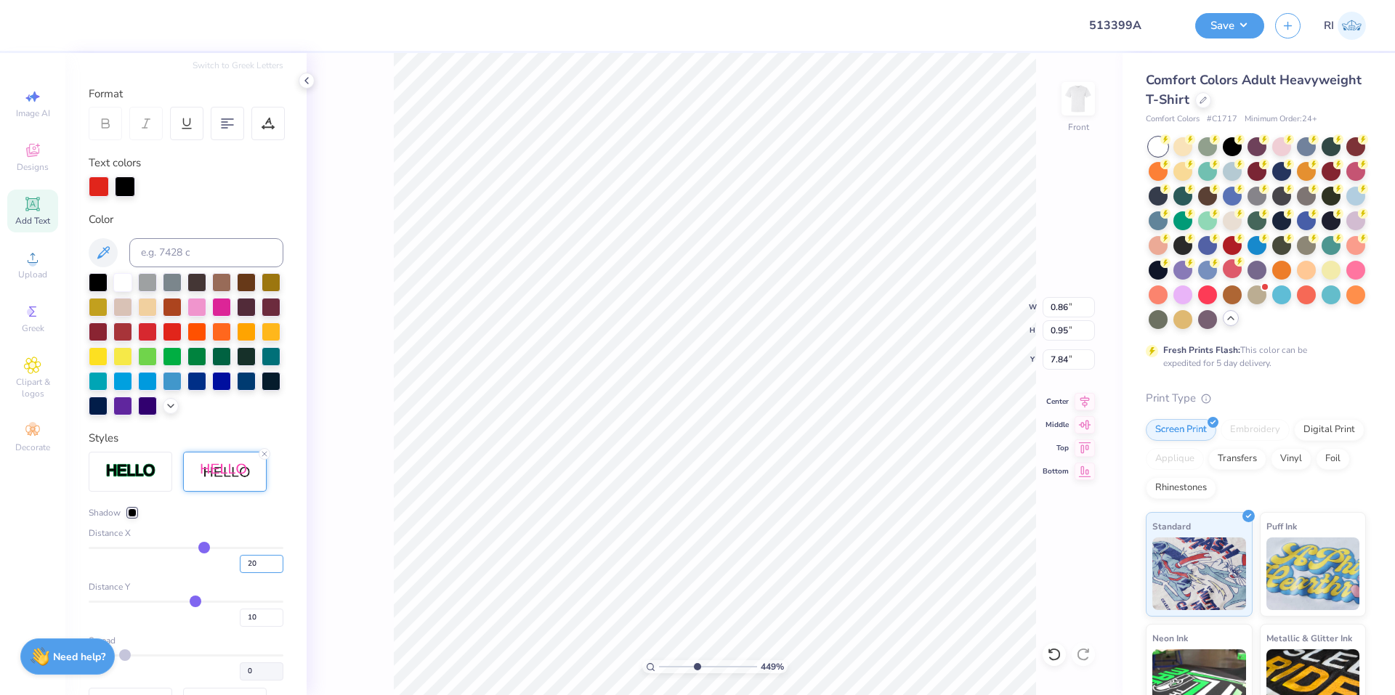
drag, startPoint x: 253, startPoint y: 591, endPoint x: 238, endPoint y: 620, distance: 32.5
click at [227, 573] on div "20" at bounding box center [186, 560] width 195 height 26
drag, startPoint x: 247, startPoint y: 642, endPoint x: 228, endPoint y: 587, distance: 58.3
click at [209, 625] on div "10" at bounding box center [186, 614] width 195 height 26
click at [238, 519] on div "Shadow" at bounding box center [186, 512] width 195 height 13
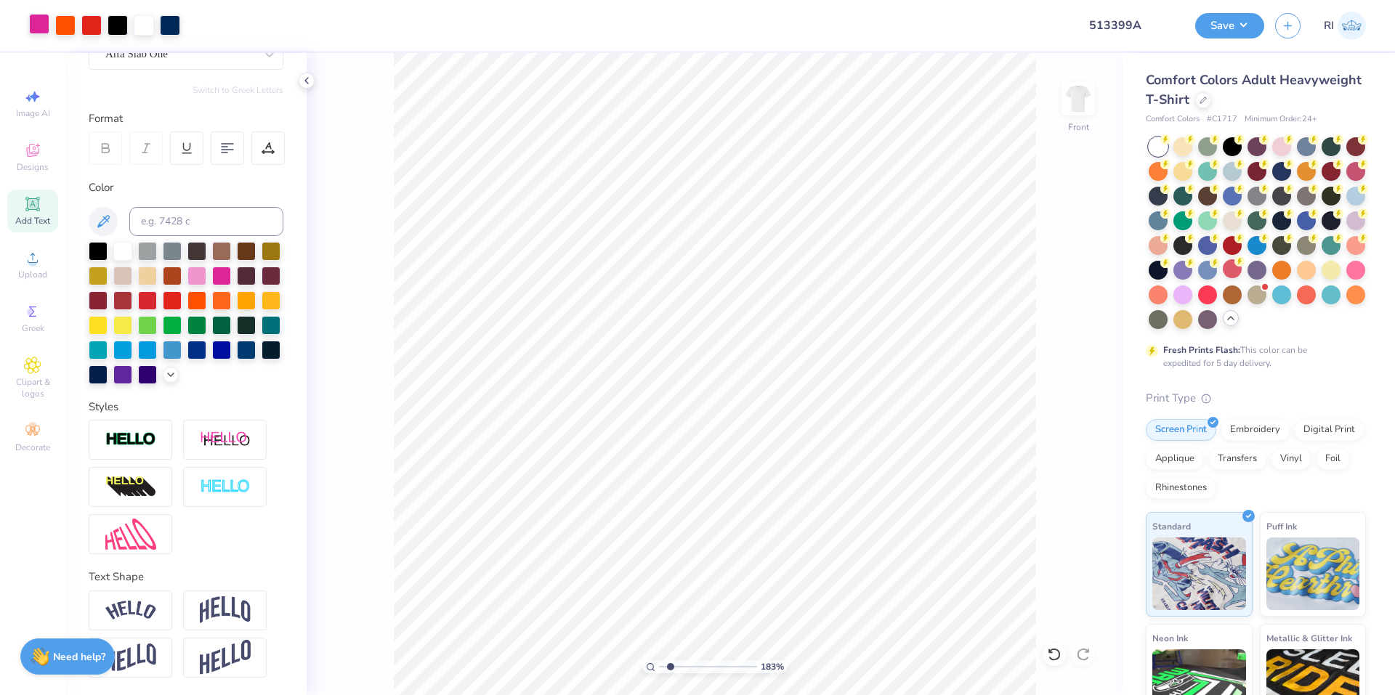
drag, startPoint x: 37, startPoint y: 27, endPoint x: 49, endPoint y: 32, distance: 13.4
click at [37, 27] on div at bounding box center [39, 24] width 20 height 20
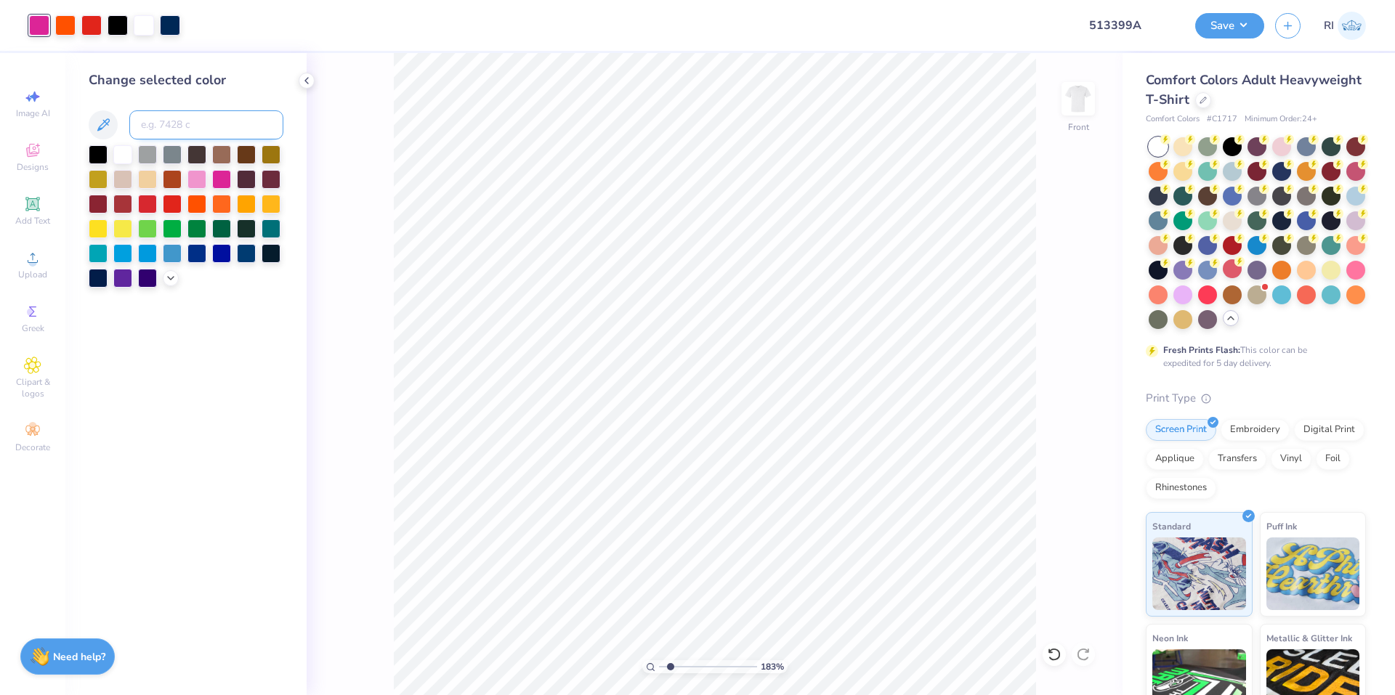
click at [163, 123] on input at bounding box center [206, 124] width 154 height 29
paste input
click at [66, 28] on div at bounding box center [65, 24] width 20 height 20
click at [240, 115] on input at bounding box center [206, 124] width 154 height 29
paste input
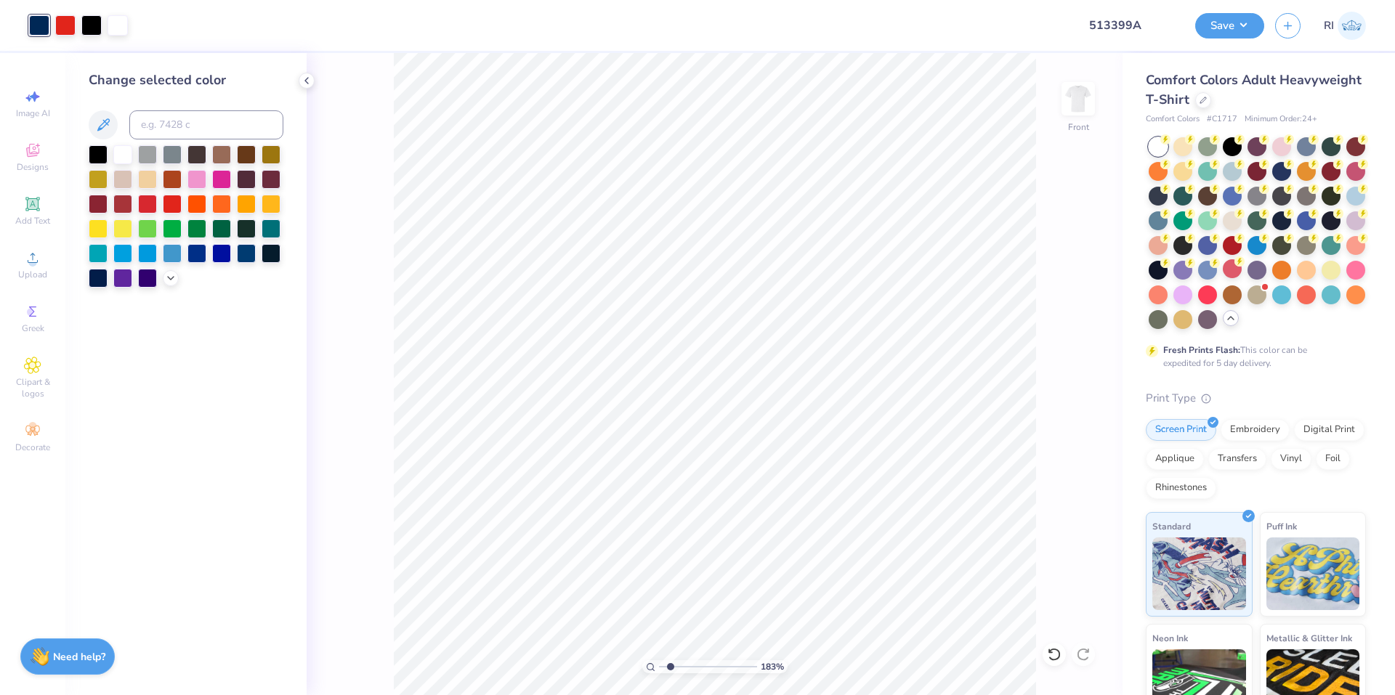
click at [244, 78] on div "Change selected color" at bounding box center [186, 80] width 195 height 20
click at [64, 25] on div at bounding box center [65, 24] width 20 height 20
click at [121, 152] on div at bounding box center [122, 153] width 19 height 19
click at [92, 27] on div at bounding box center [91, 24] width 20 height 20
click at [166, 124] on input at bounding box center [206, 124] width 154 height 29
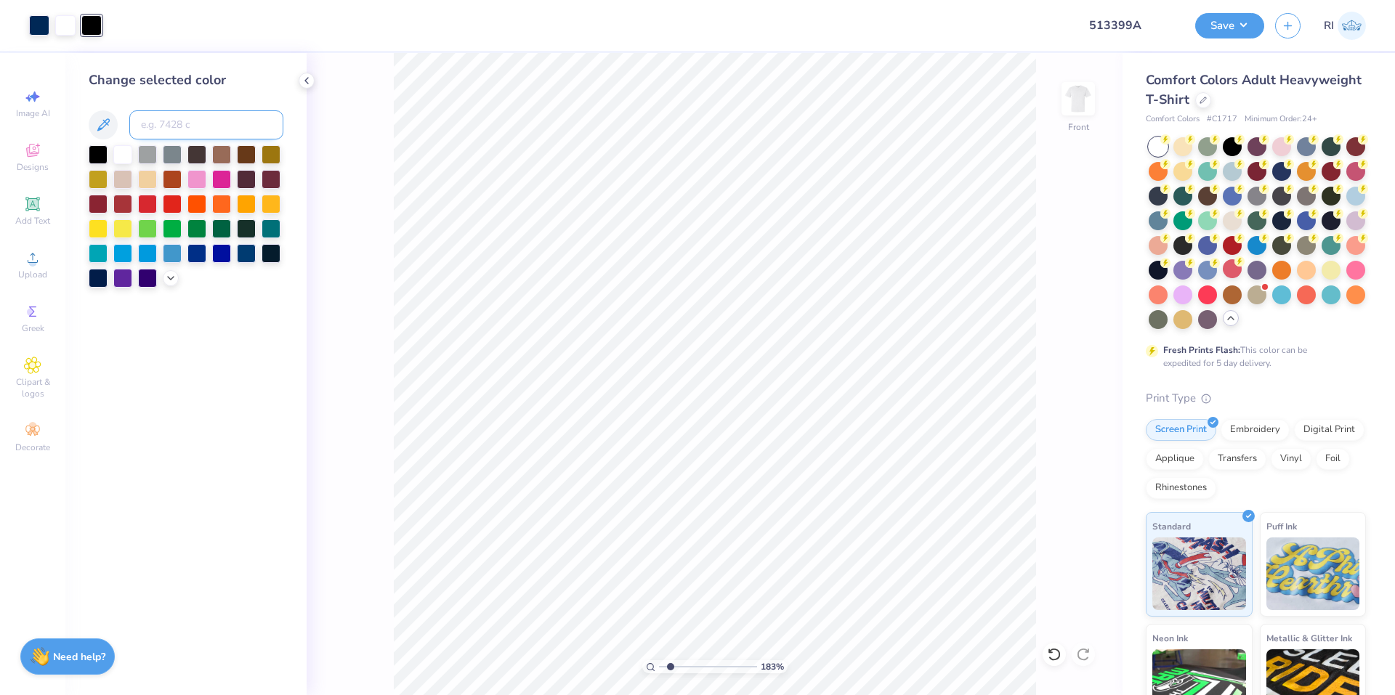
paste input
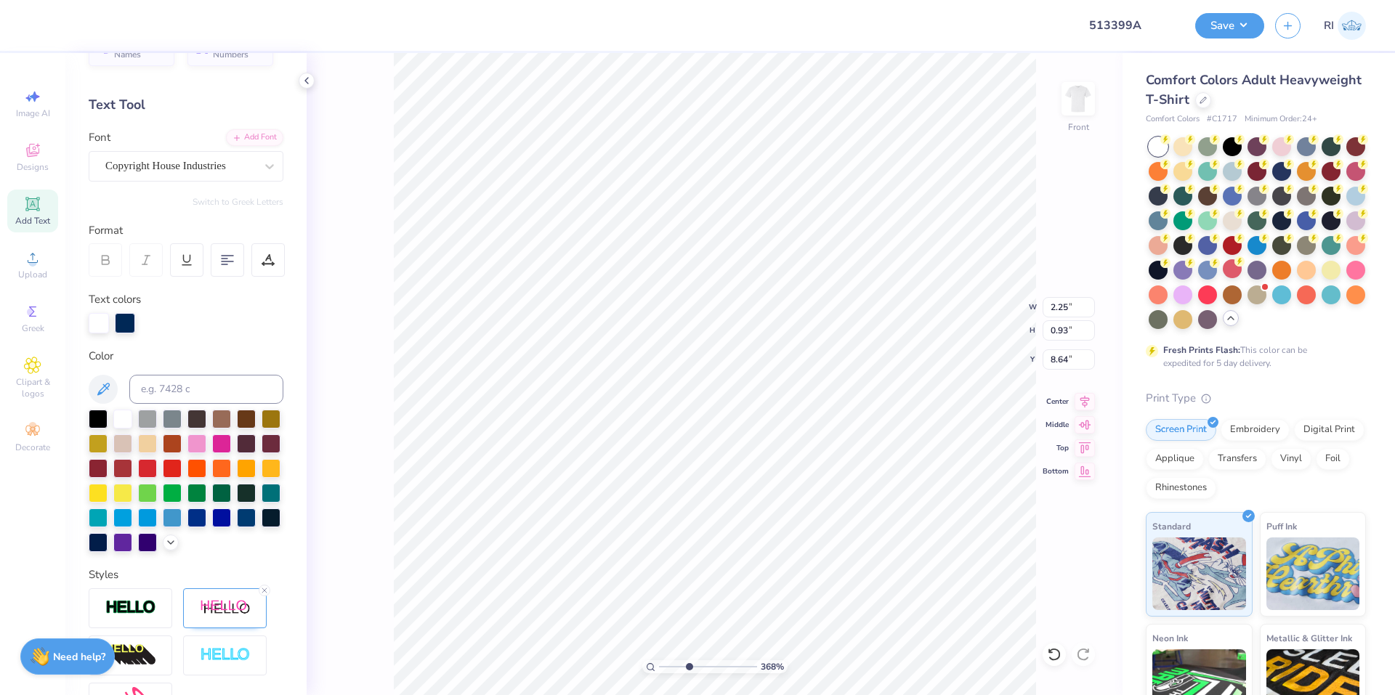
scroll to position [73, 0]
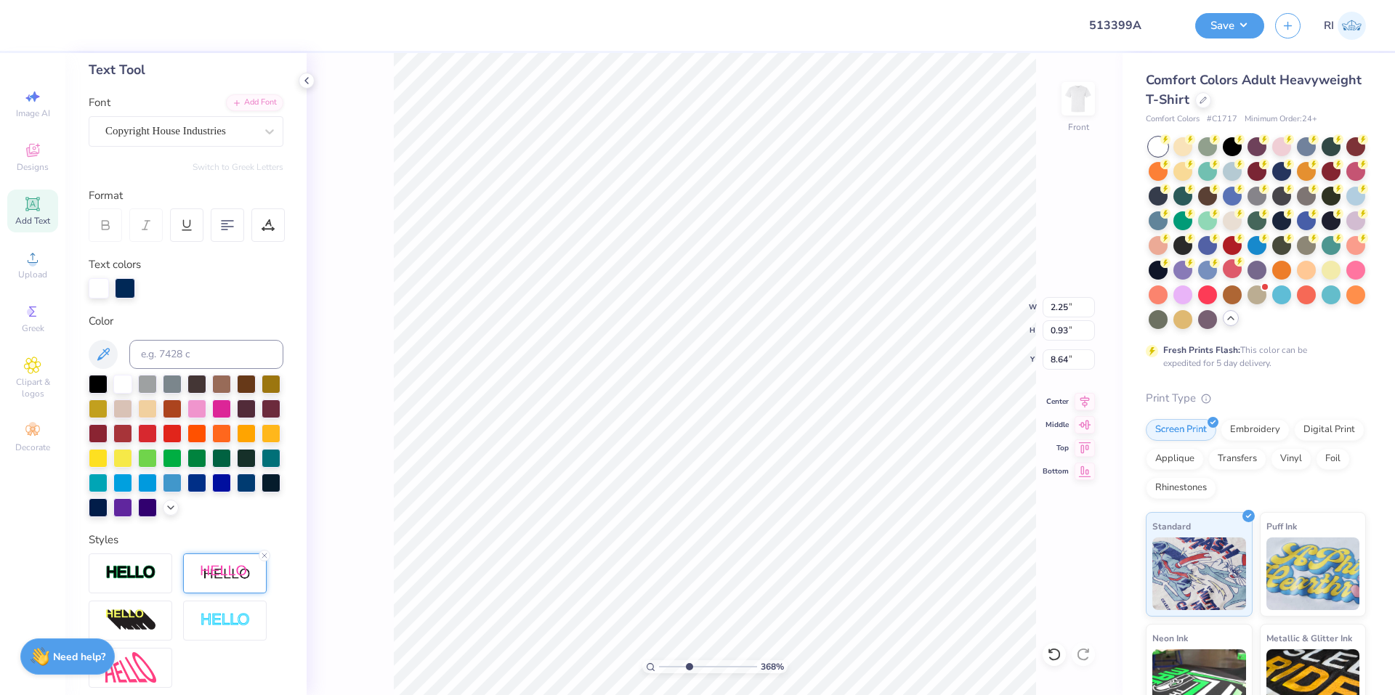
click at [201, 583] on img at bounding box center [225, 573] width 51 height 18
click at [211, 583] on img at bounding box center [225, 573] width 51 height 18
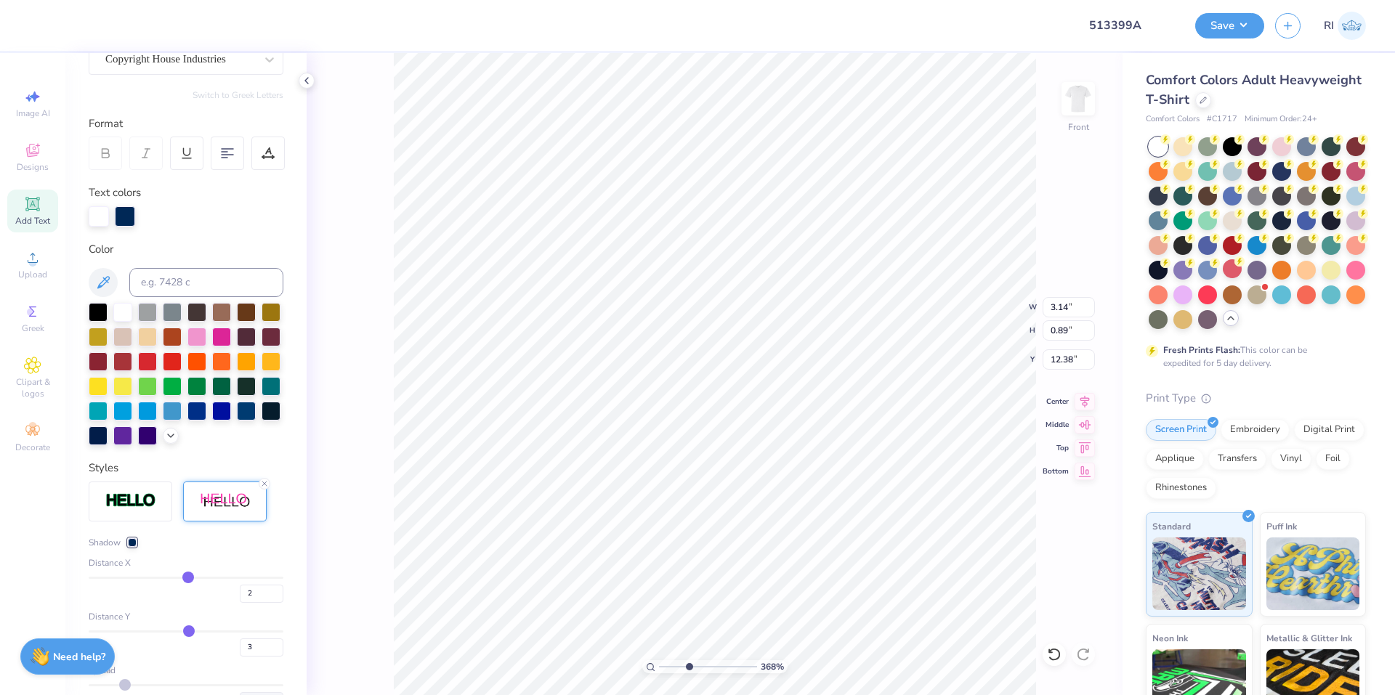
scroll to position [145, 0]
drag, startPoint x: 231, startPoint y: 664, endPoint x: 251, endPoint y: 622, distance: 46.5
click at [240, 656] on div "3" at bounding box center [262, 647] width 44 height 18
click at [259, 569] on div "Distance X" at bounding box center [186, 562] width 195 height 13
click at [220, 510] on img at bounding box center [225, 501] width 51 height 18
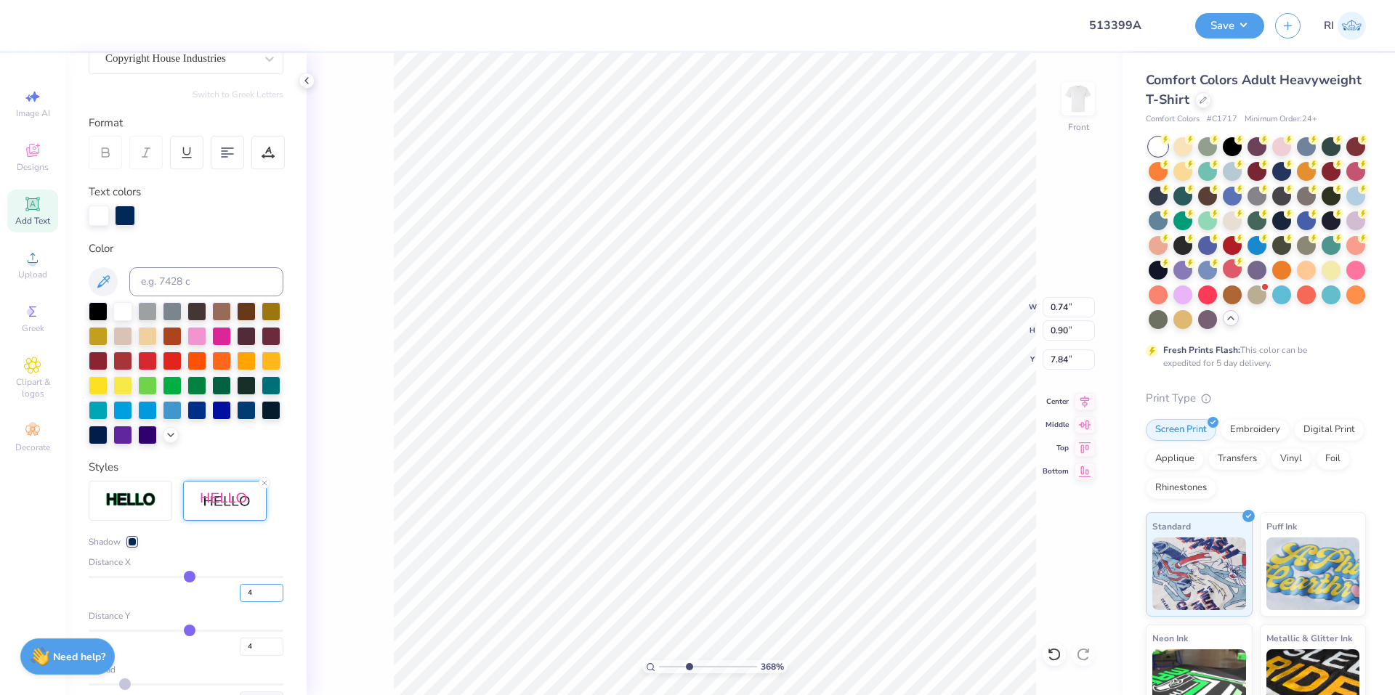
drag, startPoint x: 246, startPoint y: 619, endPoint x: 233, endPoint y: 616, distance: 13.4
click at [240, 602] on input "4" at bounding box center [262, 593] width 44 height 18
click at [245, 548] on div "Shadow" at bounding box center [186, 541] width 195 height 13
drag, startPoint x: 229, startPoint y: 518, endPoint x: 240, endPoint y: 537, distance: 21.8
click at [229, 510] on img at bounding box center [225, 501] width 51 height 18
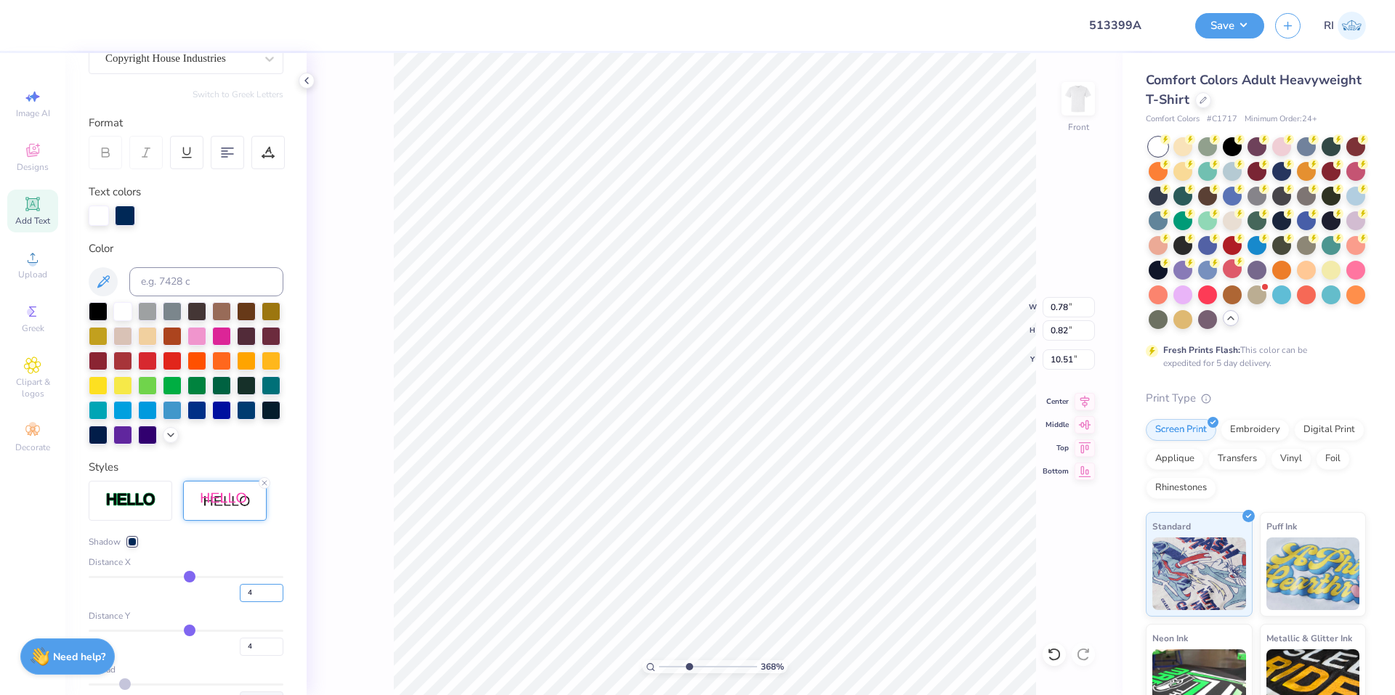
drag, startPoint x: 230, startPoint y: 614, endPoint x: 237, endPoint y: 572, distance: 42.0
click at [225, 602] on div "4" at bounding box center [186, 589] width 195 height 26
click at [239, 548] on div "Shadow" at bounding box center [186, 541] width 195 height 13
click at [1055, 653] on icon at bounding box center [1054, 654] width 15 height 15
click at [1057, 309] on input "9.22" at bounding box center [1068, 307] width 52 height 20
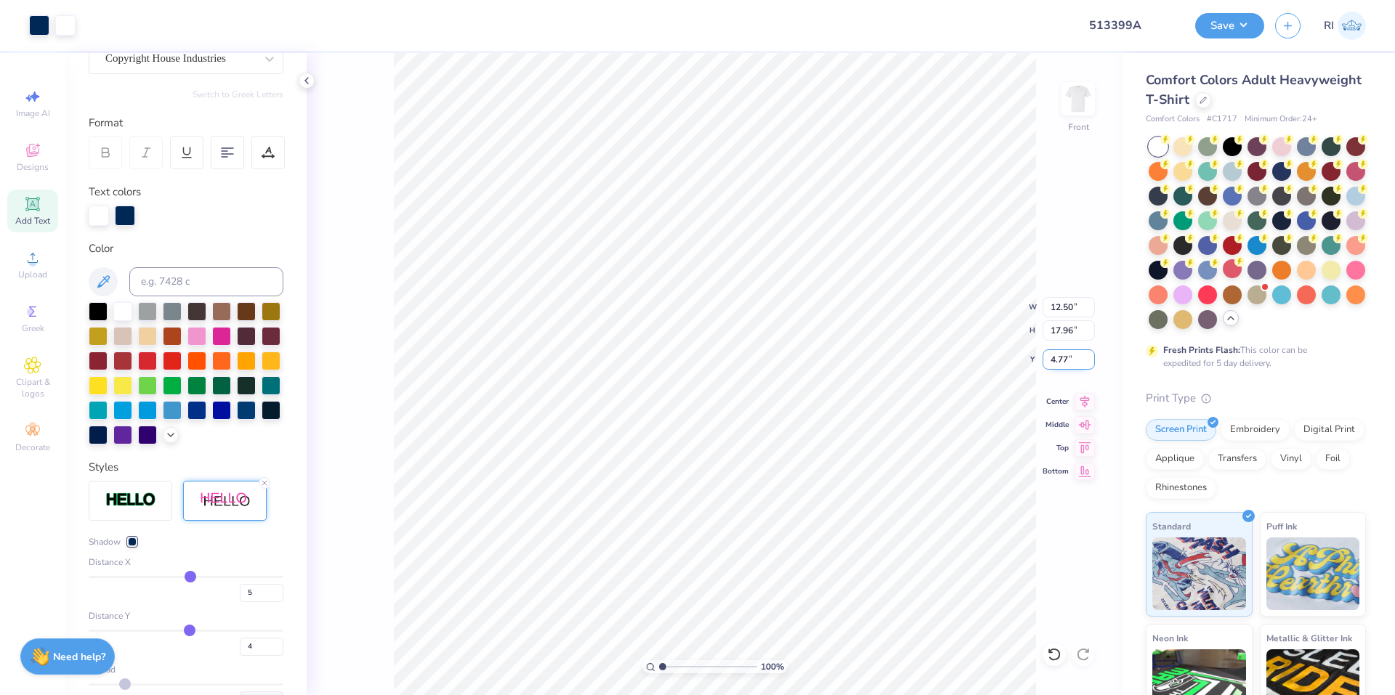
click at [1073, 362] on input "4.77" at bounding box center [1068, 359] width 52 height 20
click at [1065, 331] on input "17.96" at bounding box center [1068, 330] width 52 height 20
click at [1066, 358] on input "4.48" at bounding box center [1068, 359] width 52 height 20
click at [1064, 359] on input "3.00" at bounding box center [1068, 359] width 52 height 20
click at [1247, 22] on button "Save" at bounding box center [1229, 23] width 69 height 25
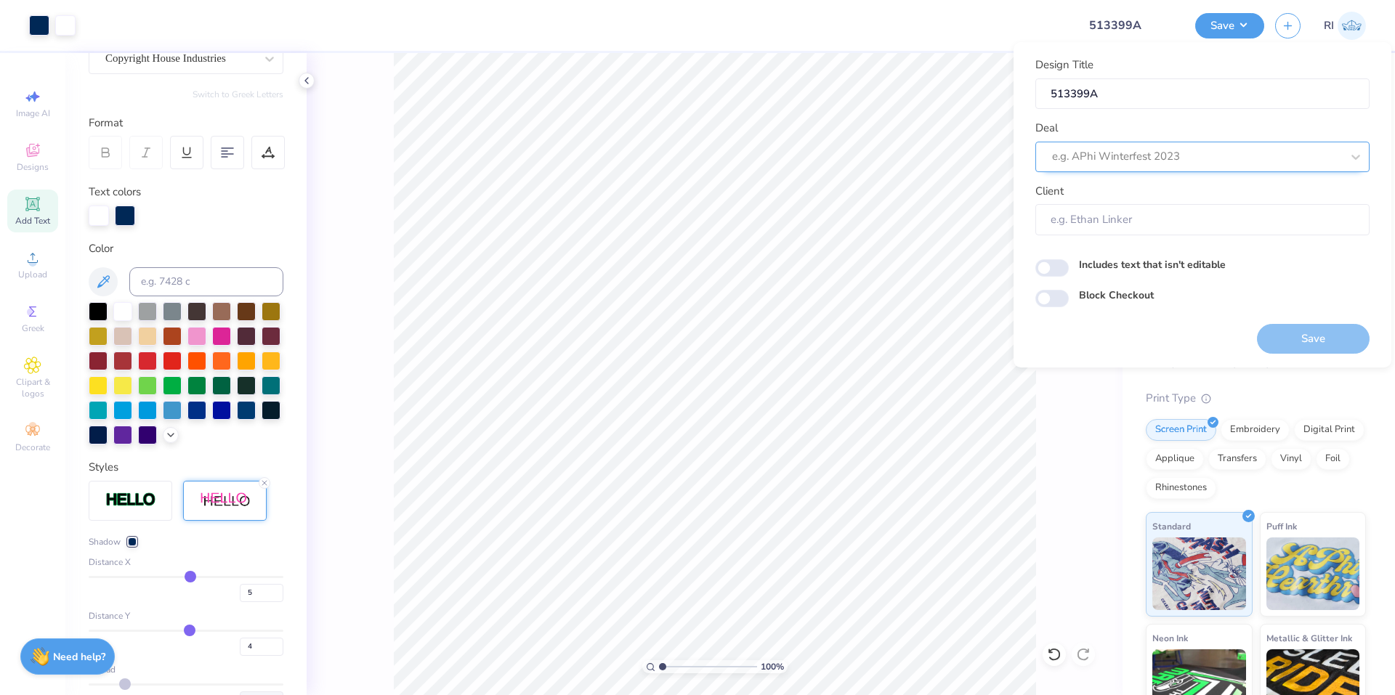
click at [1239, 156] on div at bounding box center [1196, 157] width 289 height 20
click at [1152, 194] on div "Design Tool Gallery" at bounding box center [1202, 196] width 323 height 24
click at [1053, 299] on input "Block Checkout" at bounding box center [1051, 298] width 33 height 17
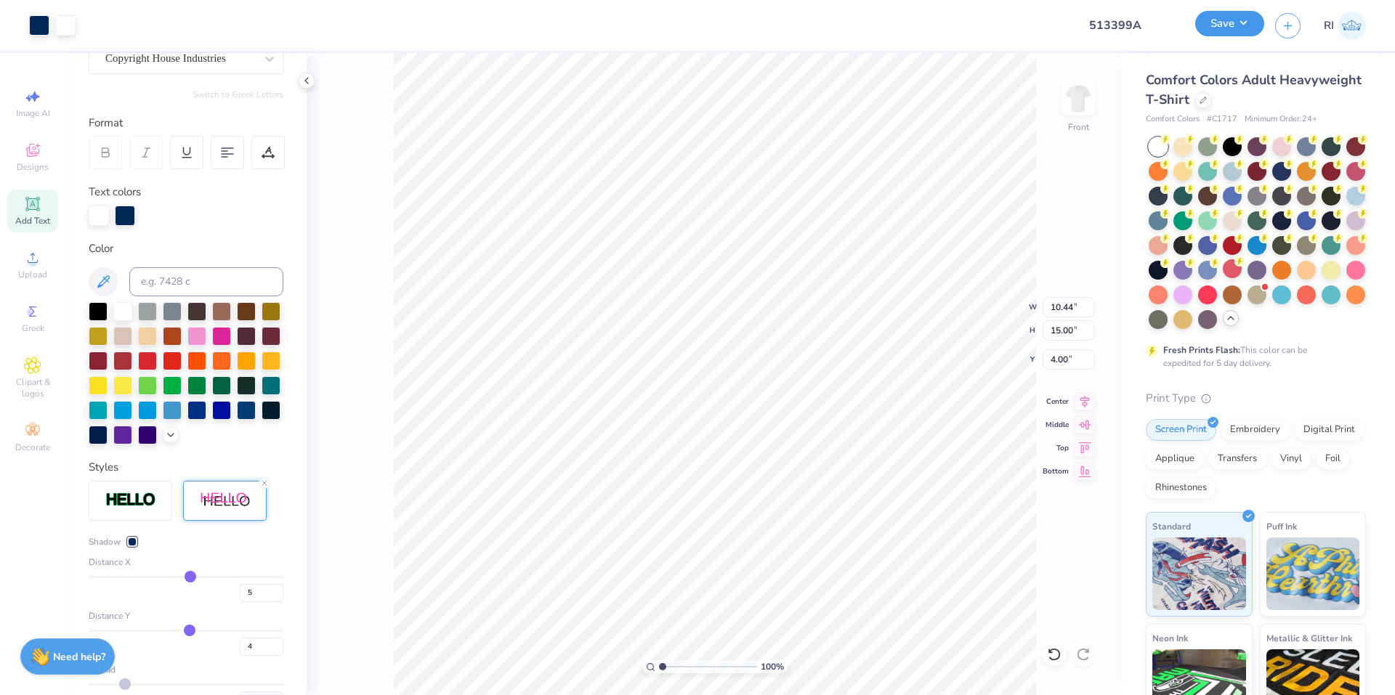
click at [1240, 25] on button "Save" at bounding box center [1229, 23] width 69 height 25
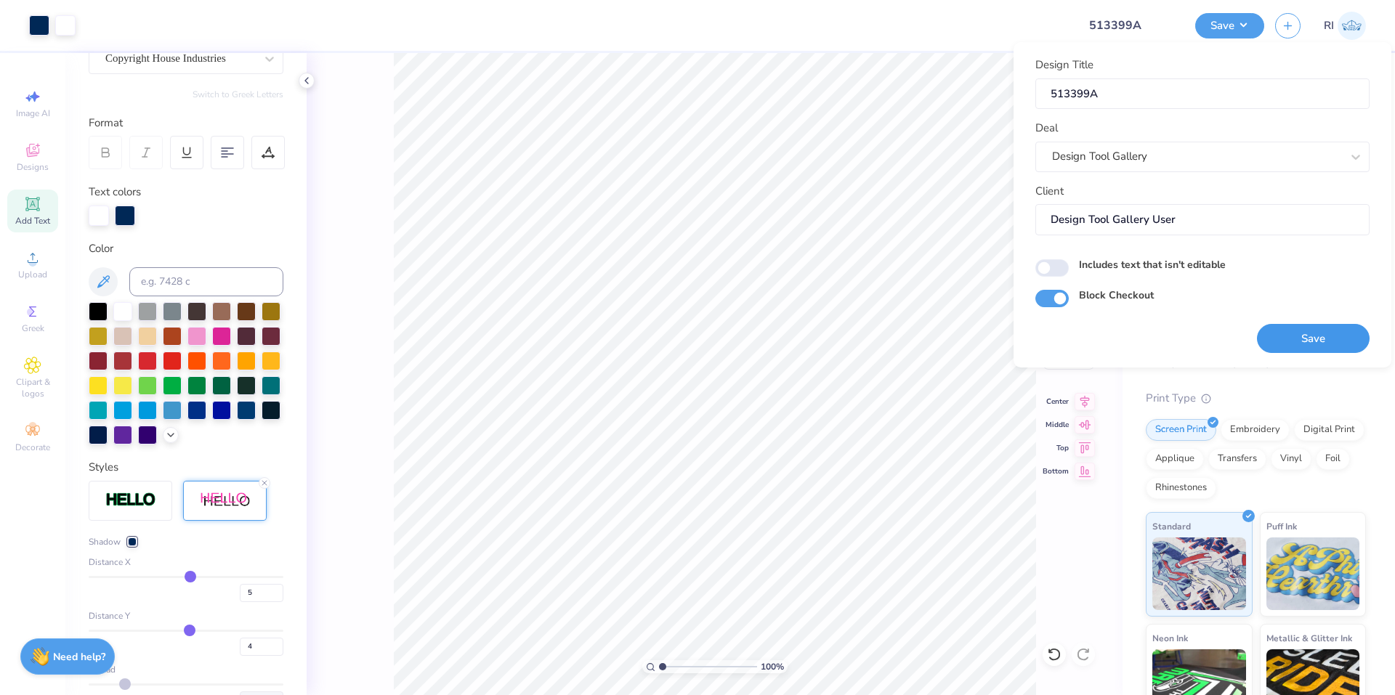
click at [1332, 340] on button "Save" at bounding box center [1313, 339] width 113 height 30
